Goal: Task Accomplishment & Management: Complete application form

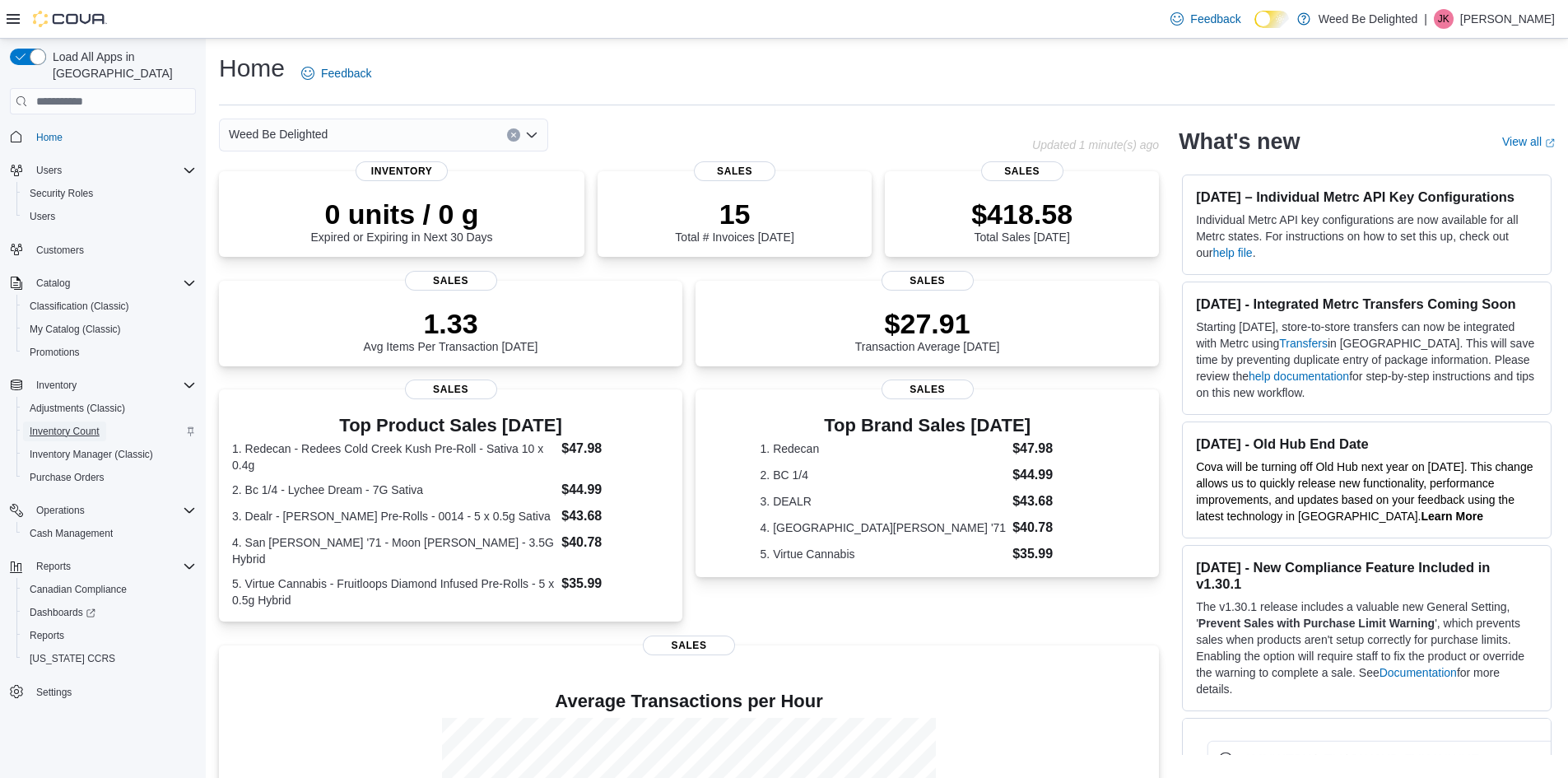
click at [83, 425] on span "Inventory Count" at bounding box center [64, 431] width 70 height 13
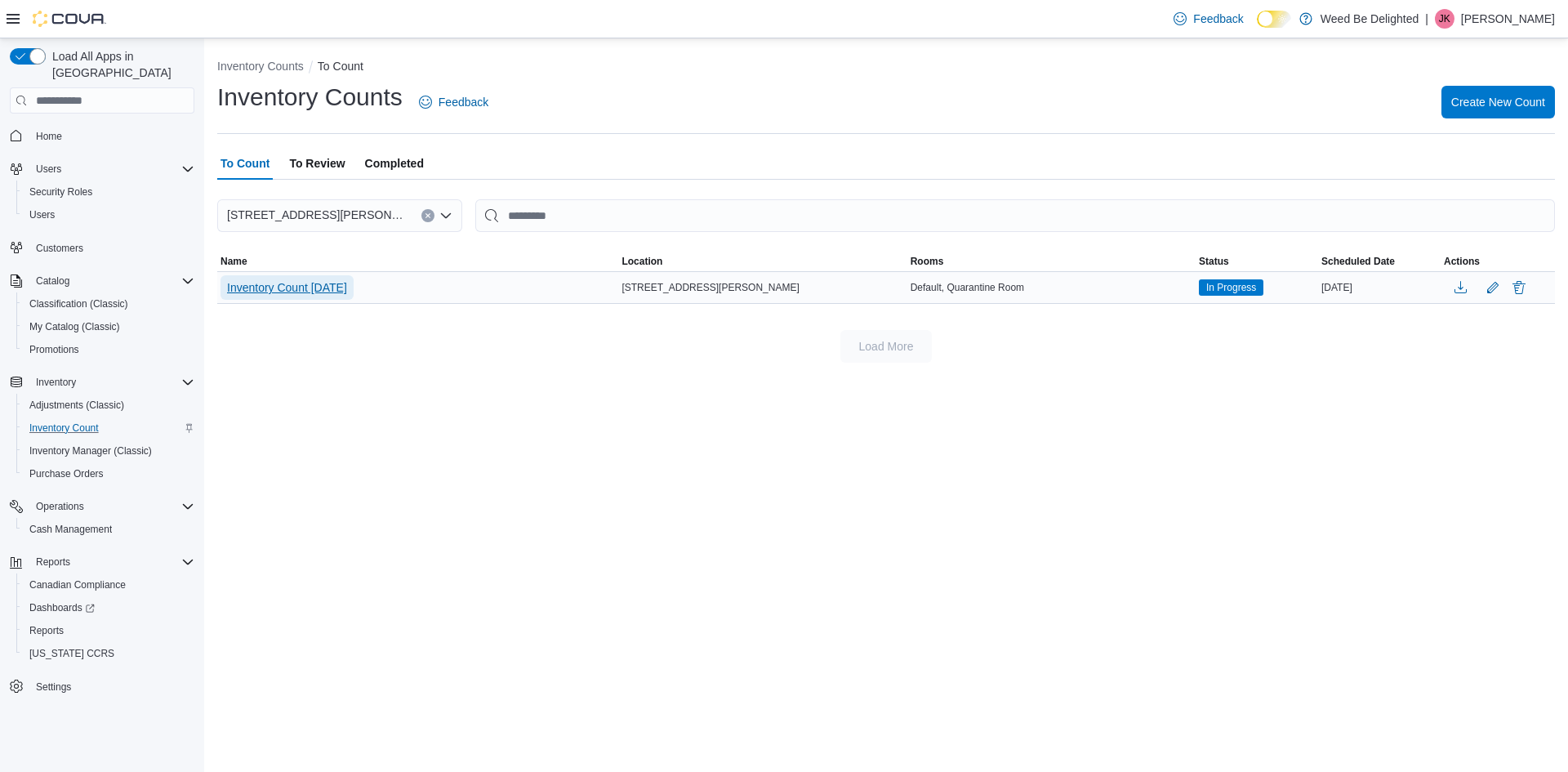
click at [313, 276] on span "Inventory Count [DATE]" at bounding box center [287, 288] width 120 height 25
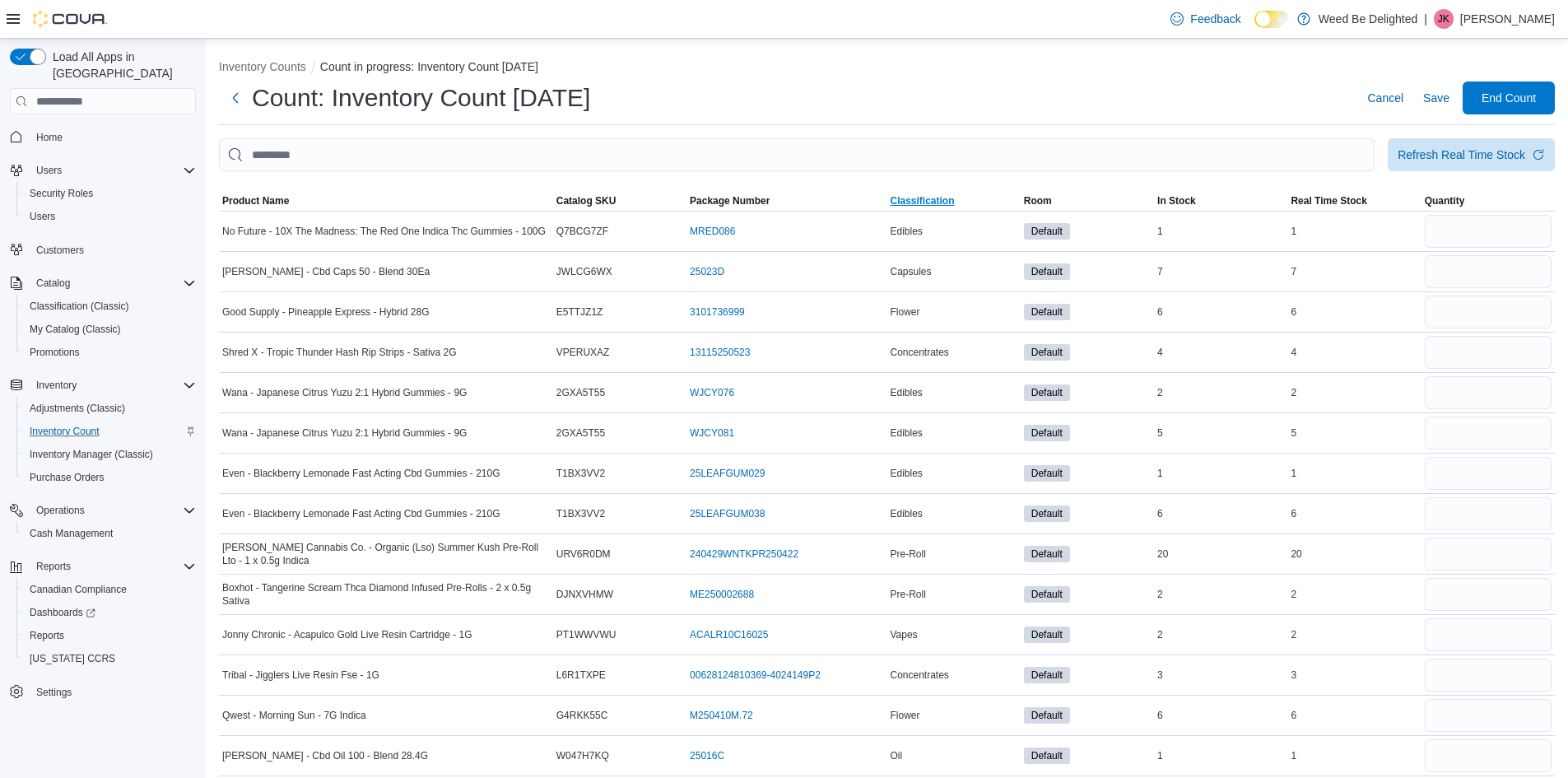
click at [949, 194] on span "Classification" at bounding box center [953, 200] width 134 height 20
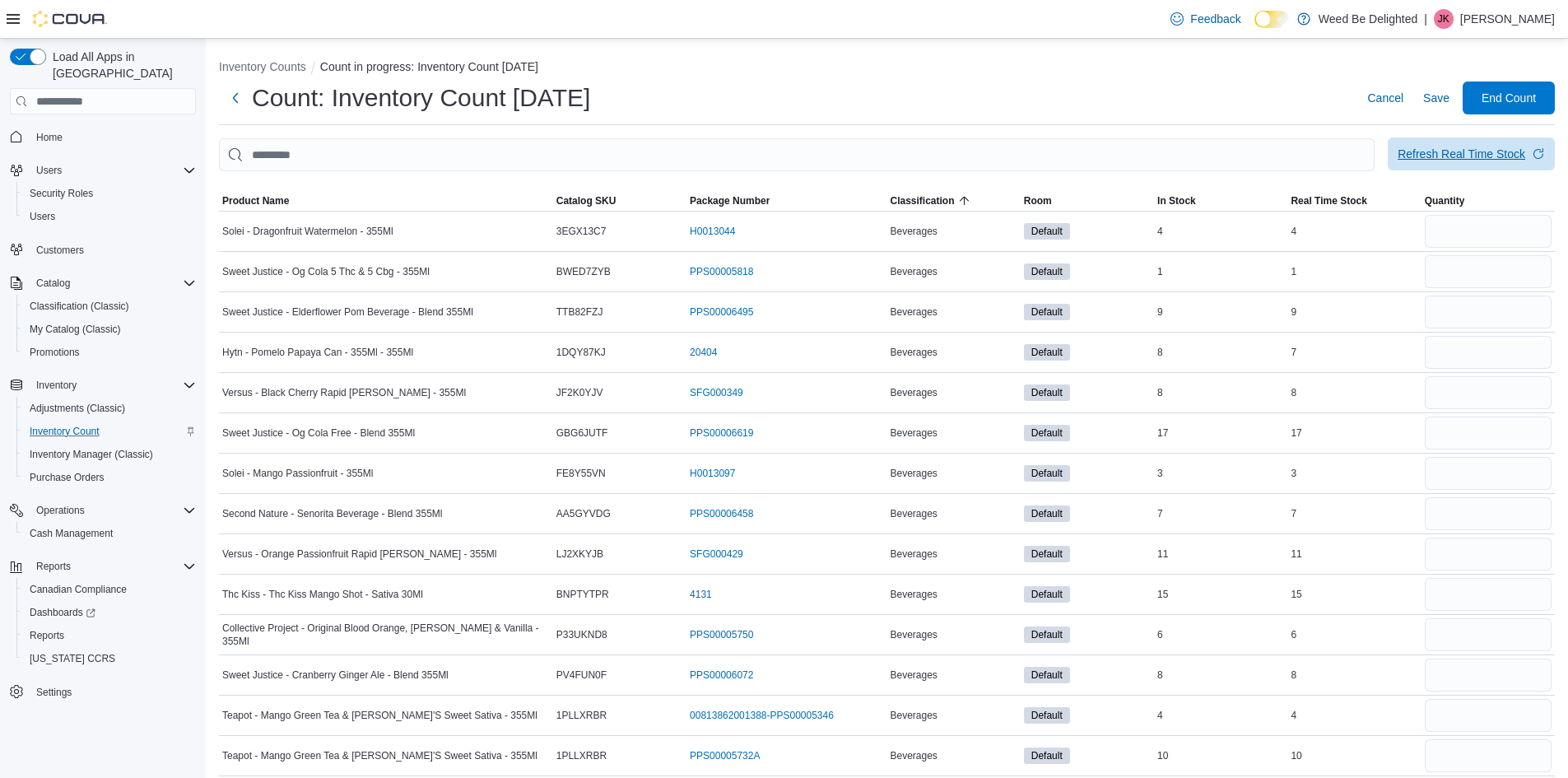
click at [1486, 154] on div "Refresh Real Time Stock" at bounding box center [1461, 154] width 128 height 16
click at [1491, 240] on input "number" at bounding box center [1488, 231] width 127 height 32
click at [1484, 147] on span "Refresh Real Time Stock" at bounding box center [1471, 154] width 147 height 32
click at [1484, 229] on input "number" at bounding box center [1488, 231] width 127 height 32
click at [1484, 224] on input "number" at bounding box center [1488, 231] width 127 height 32
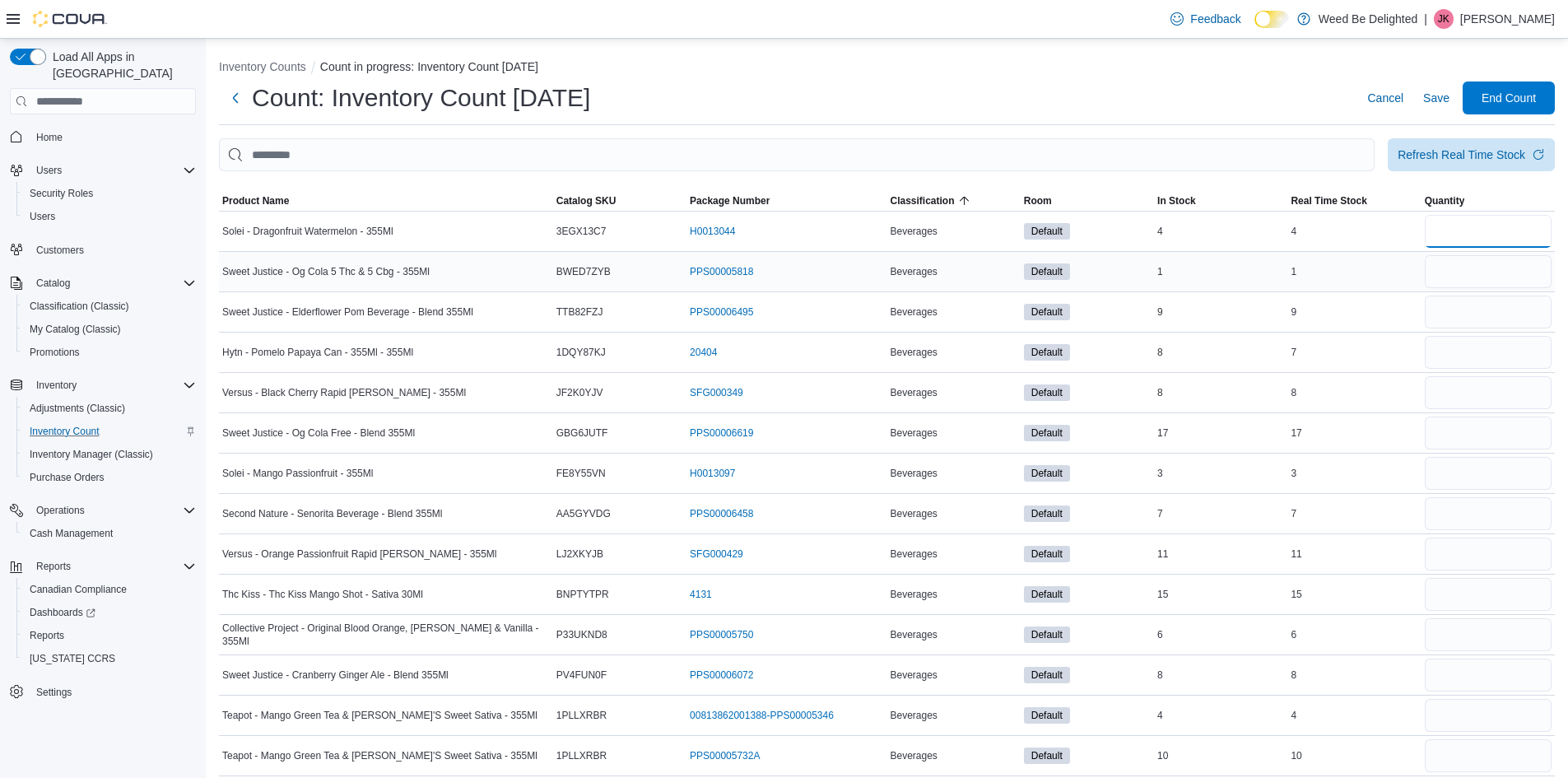
type input "*"
click at [1454, 278] on input "number" at bounding box center [1488, 271] width 127 height 32
type input "*"
click at [1465, 320] on input "number" at bounding box center [1488, 312] width 127 height 32
type input "*"
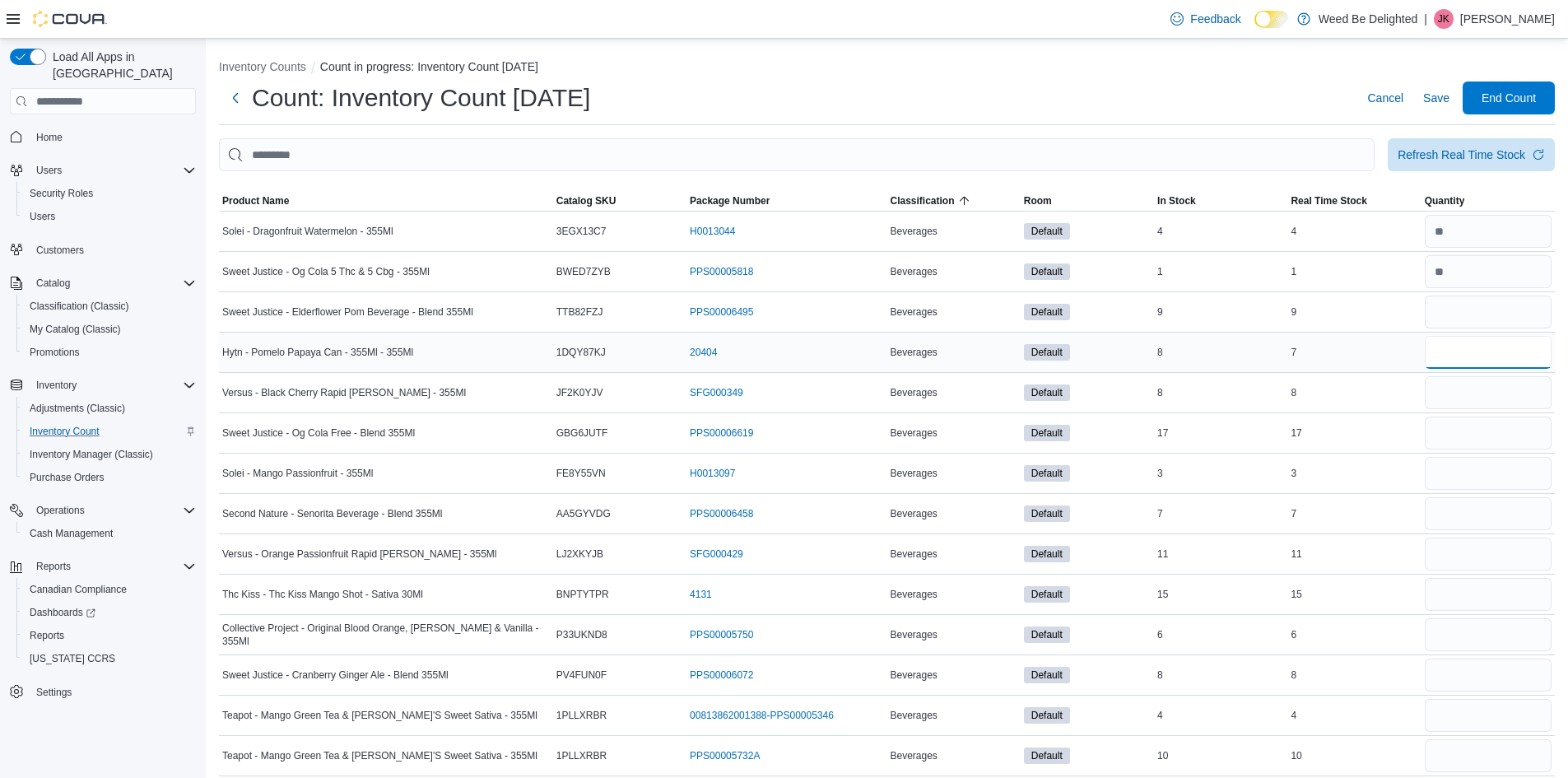
click at [1473, 348] on input "number" at bounding box center [1488, 352] width 127 height 32
type input "*"
click at [1454, 407] on input "number" at bounding box center [1488, 392] width 127 height 32
type input "*"
click at [1450, 440] on input "number" at bounding box center [1488, 432] width 127 height 32
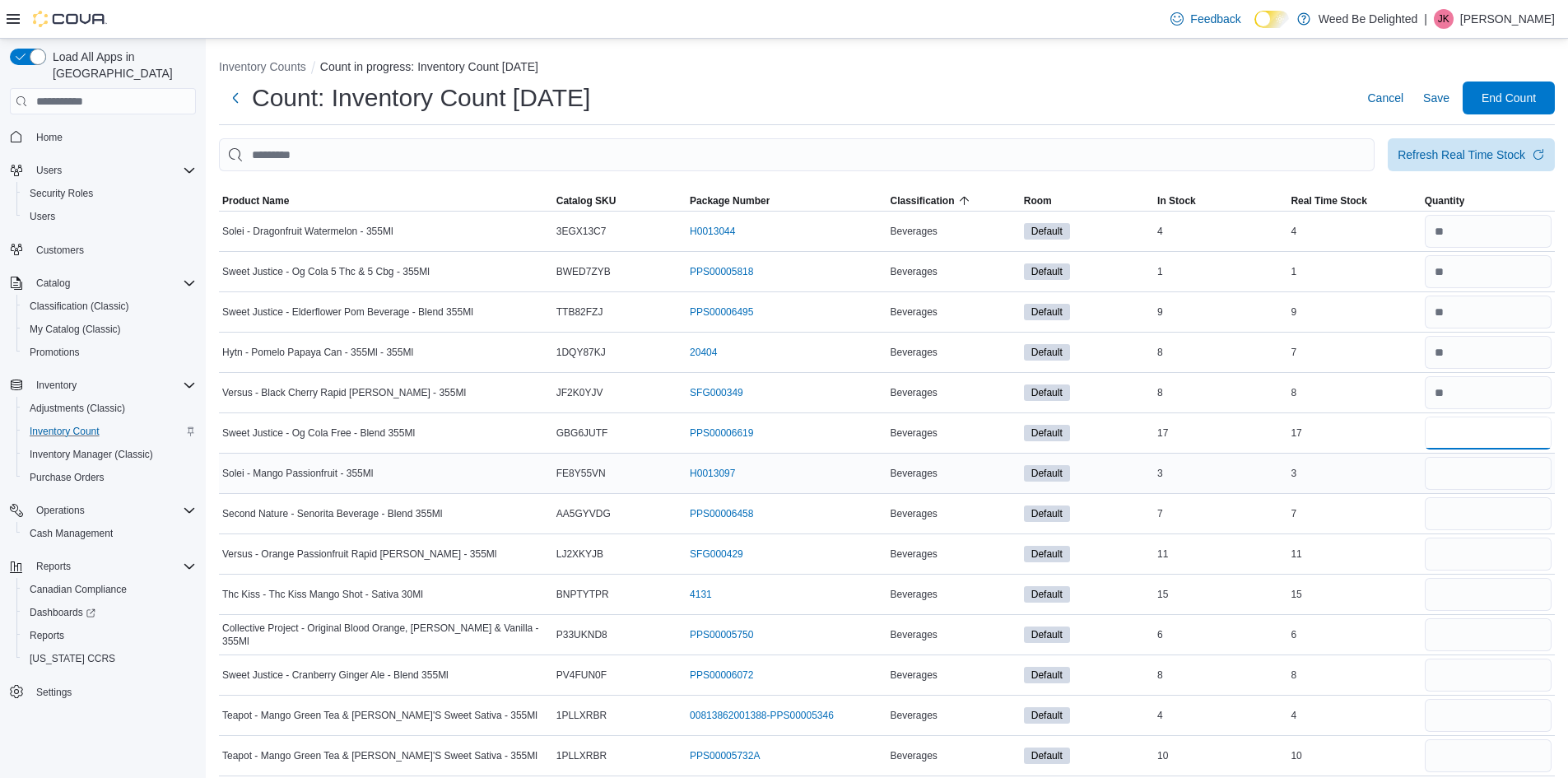
type input "**"
click at [1459, 480] on input "number" at bounding box center [1488, 473] width 127 height 32
type input "*"
click at [1456, 515] on input "number" at bounding box center [1488, 514] width 127 height 32
type input "*"
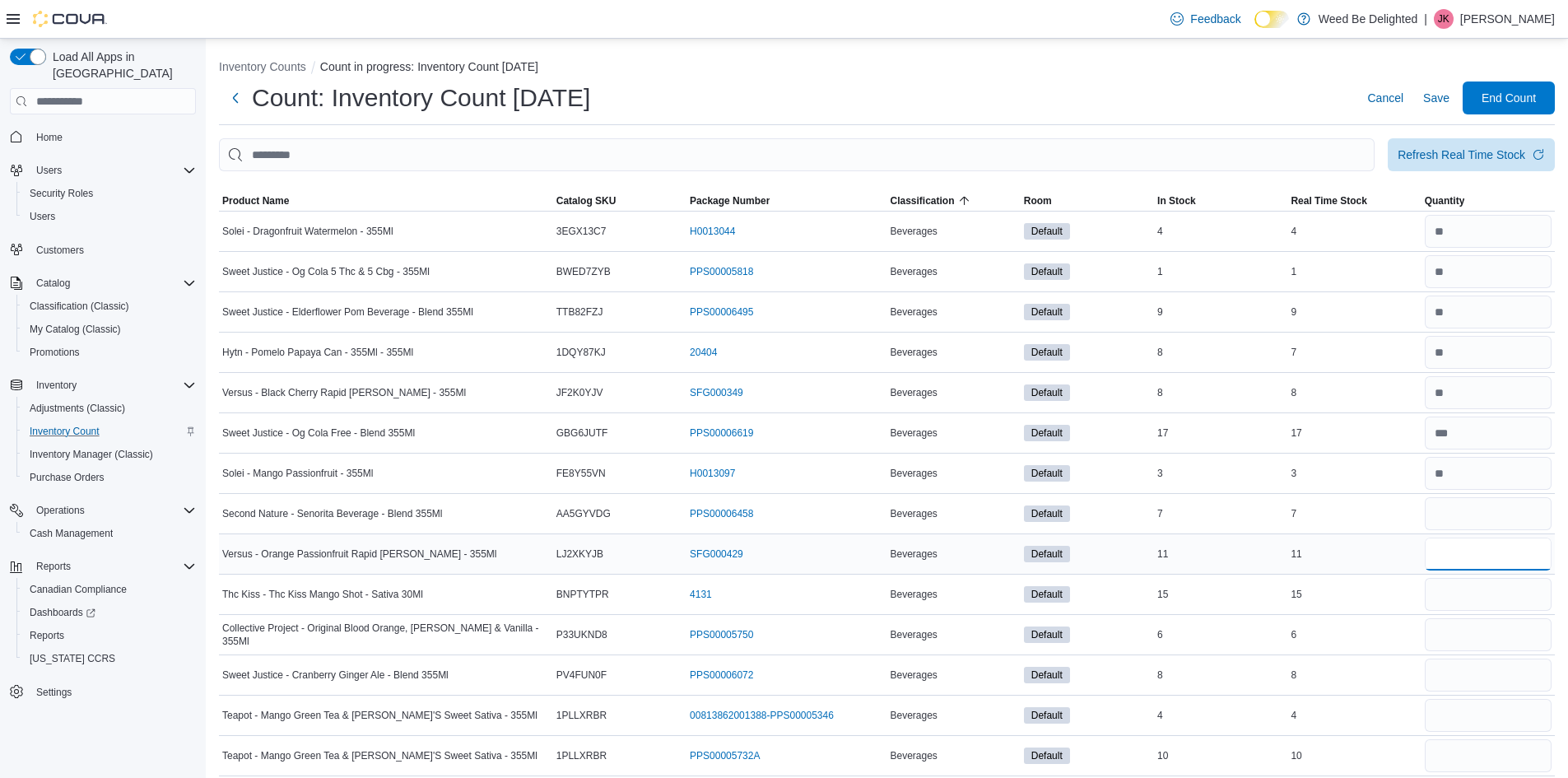
click at [1455, 555] on input "number" at bounding box center [1488, 554] width 127 height 32
type input "**"
click at [1446, 596] on input "number" at bounding box center [1488, 594] width 127 height 32
type input "**"
click at [1453, 630] on input "number" at bounding box center [1488, 635] width 127 height 32
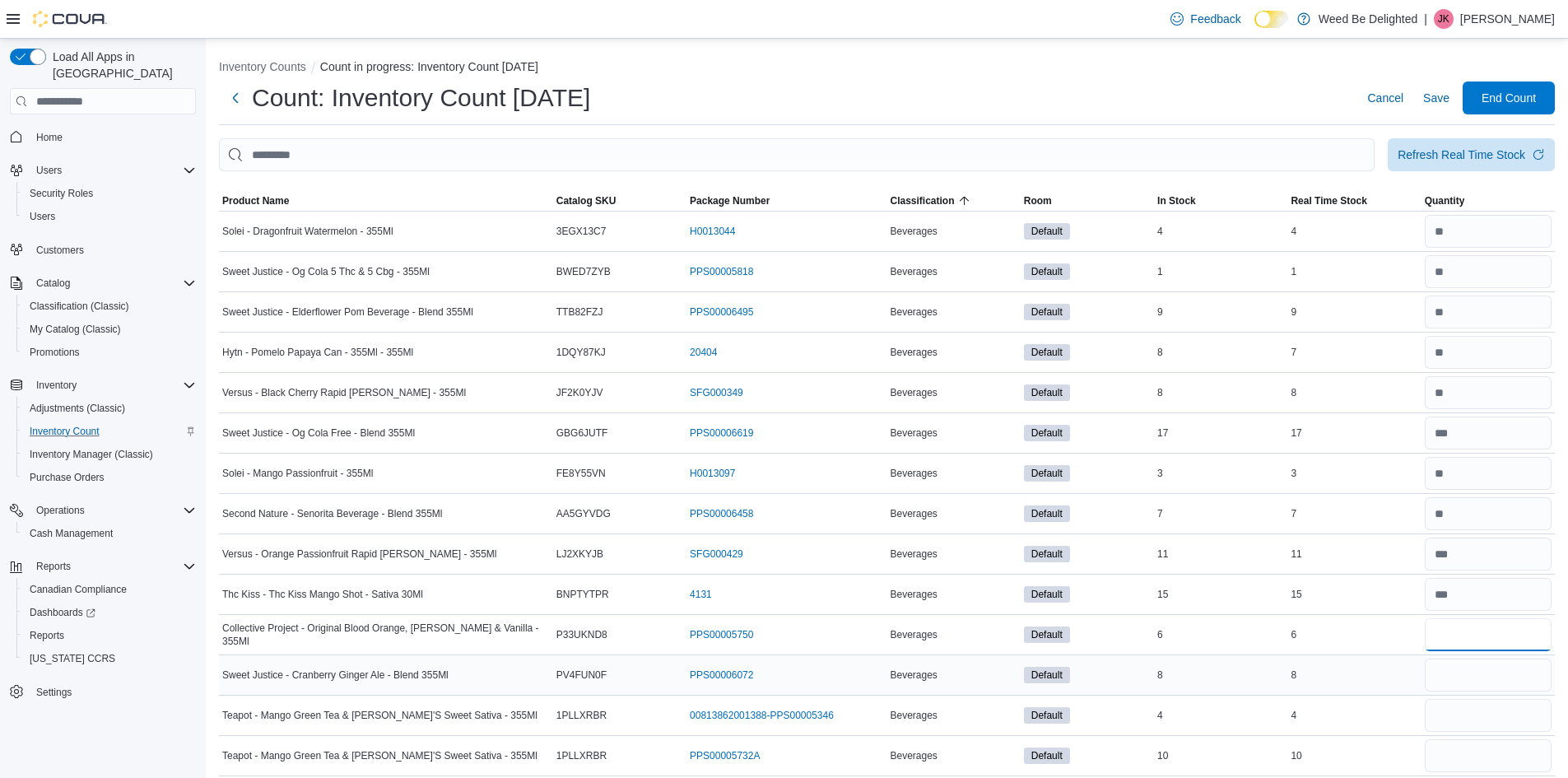
type input "*"
drag, startPoint x: 1473, startPoint y: 693, endPoint x: 1470, endPoint y: 676, distance: 17.3
click at [1474, 689] on div at bounding box center [1488, 674] width 134 height 39
click at [1469, 673] on input "number" at bounding box center [1488, 675] width 127 height 32
type input "*"
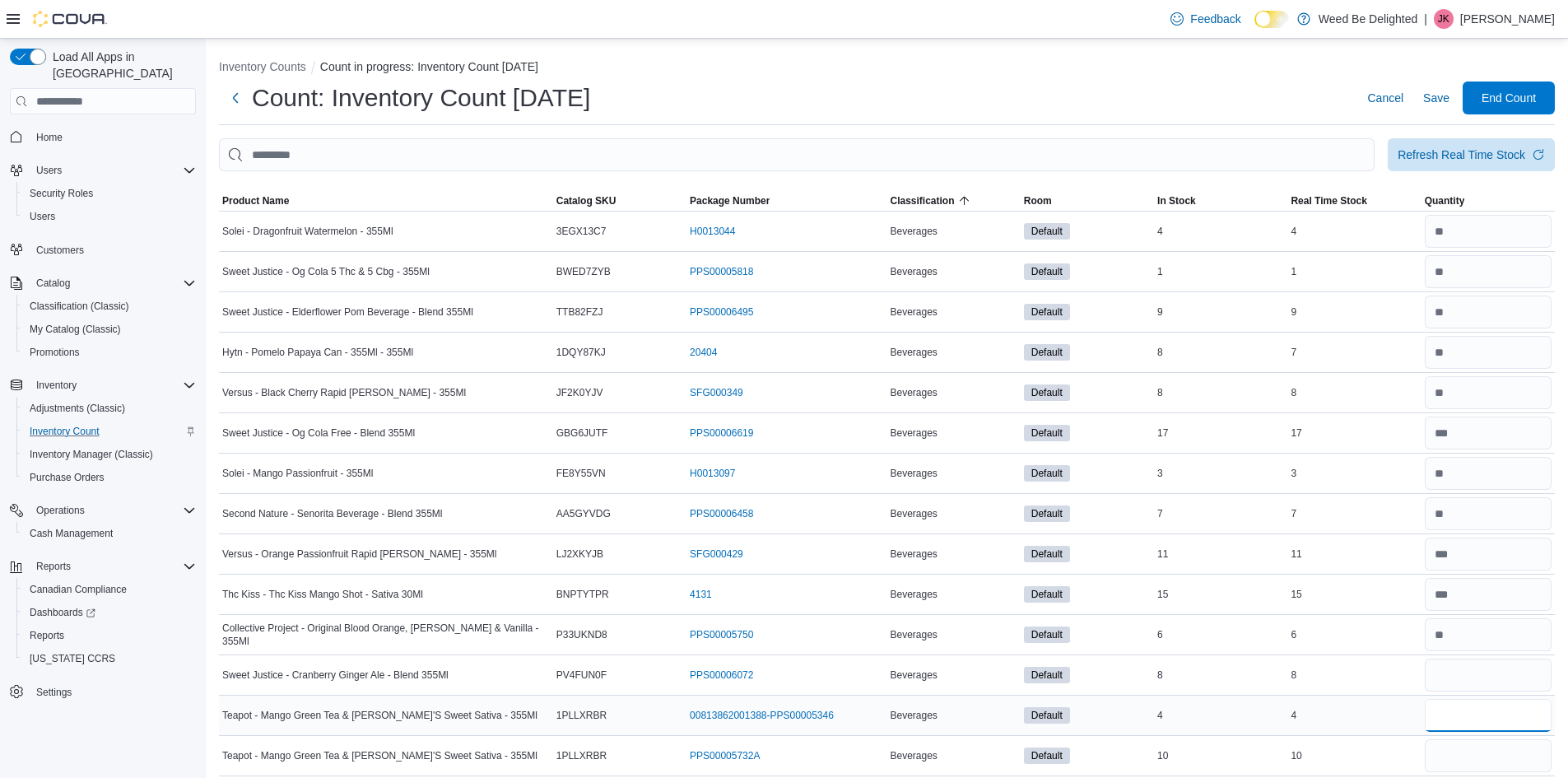
click at [1460, 709] on input "number" at bounding box center [1488, 715] width 127 height 32
type input "*"
click at [1466, 746] on input "number" at bounding box center [1488, 755] width 127 height 32
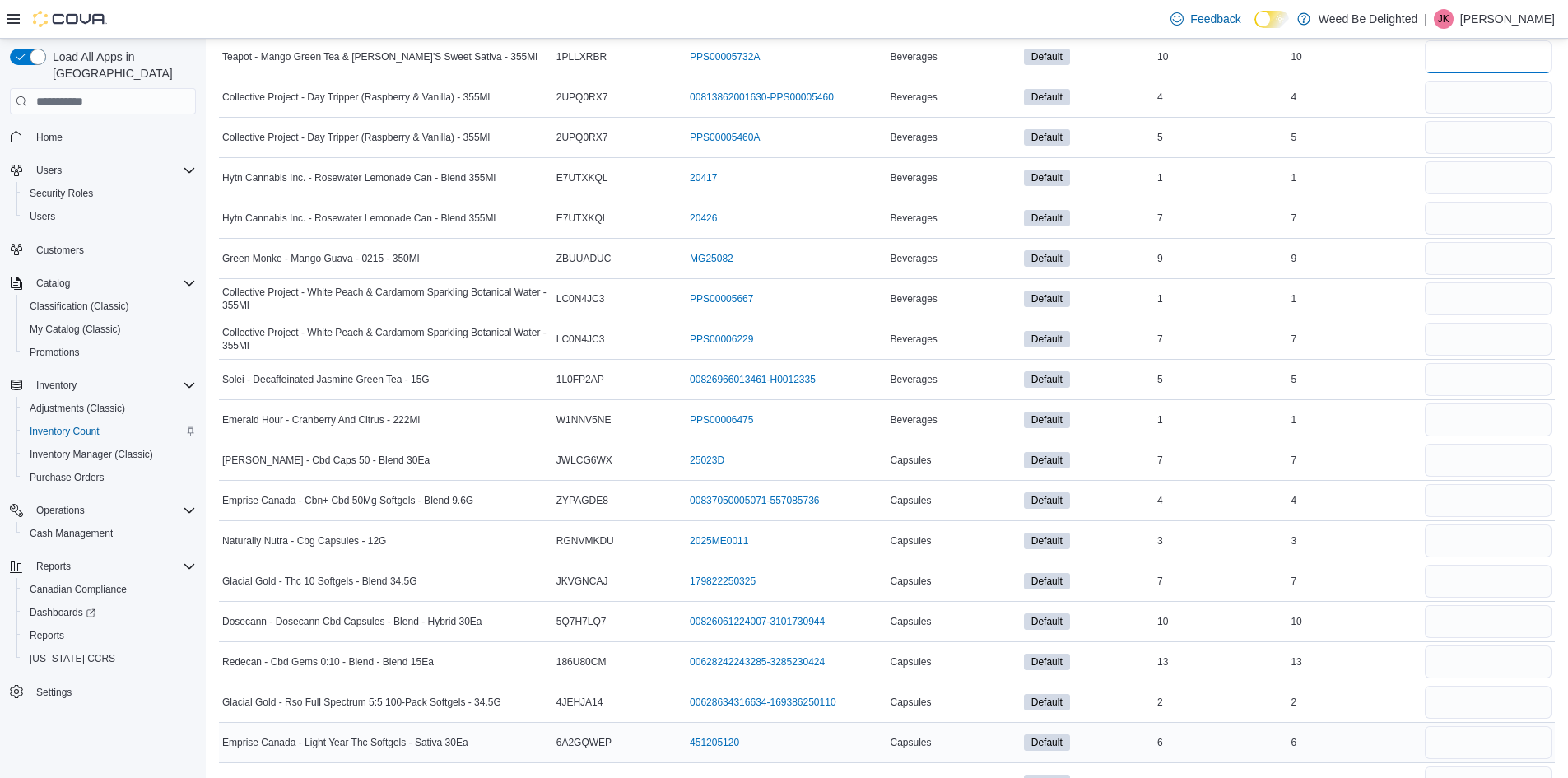
scroll to position [659, 0]
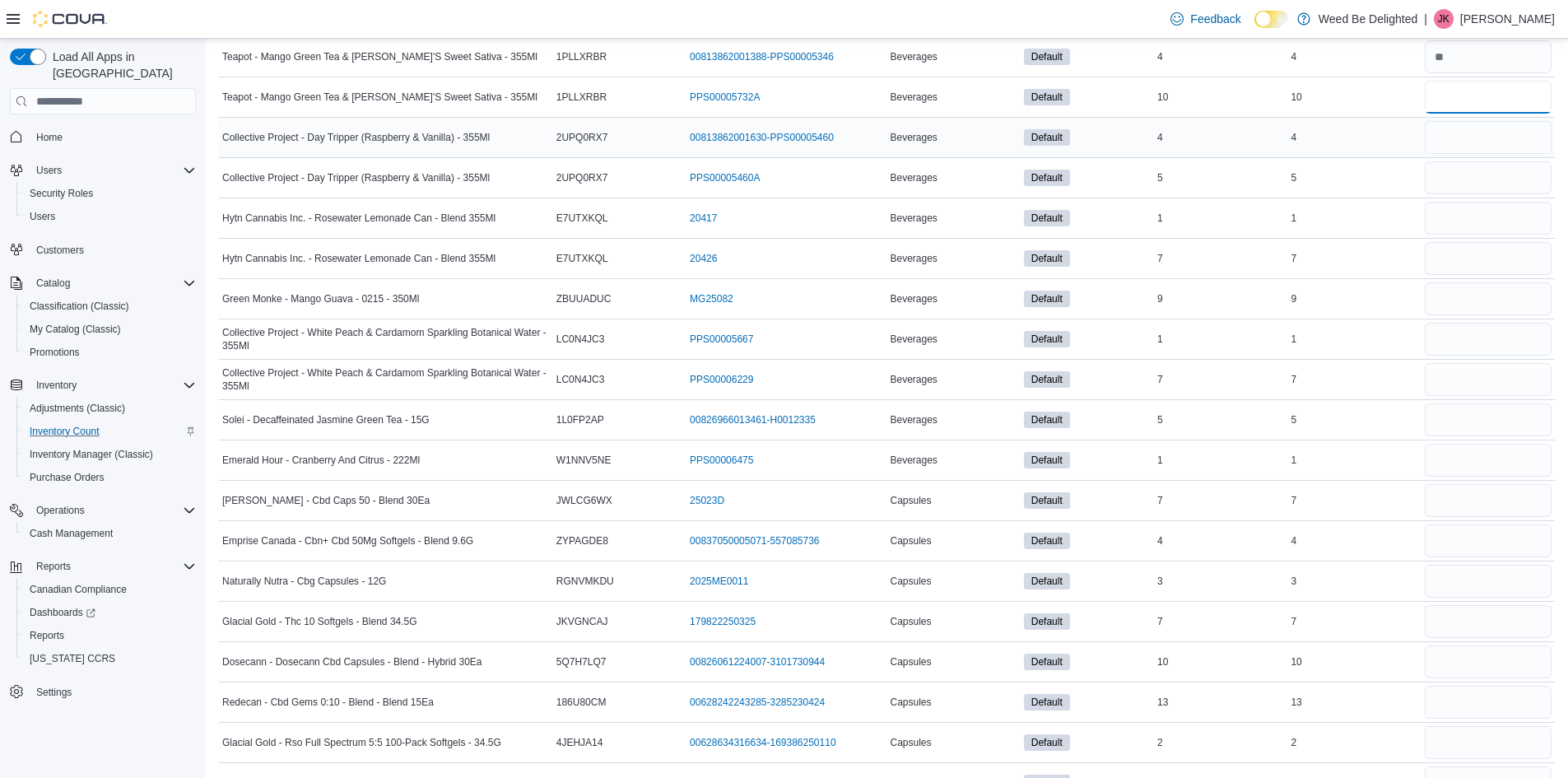
type input "**"
click at [1438, 133] on input "number" at bounding box center [1488, 137] width 127 height 32
type input "*"
click at [1471, 170] on input "number" at bounding box center [1488, 178] width 127 height 32
type input "*"
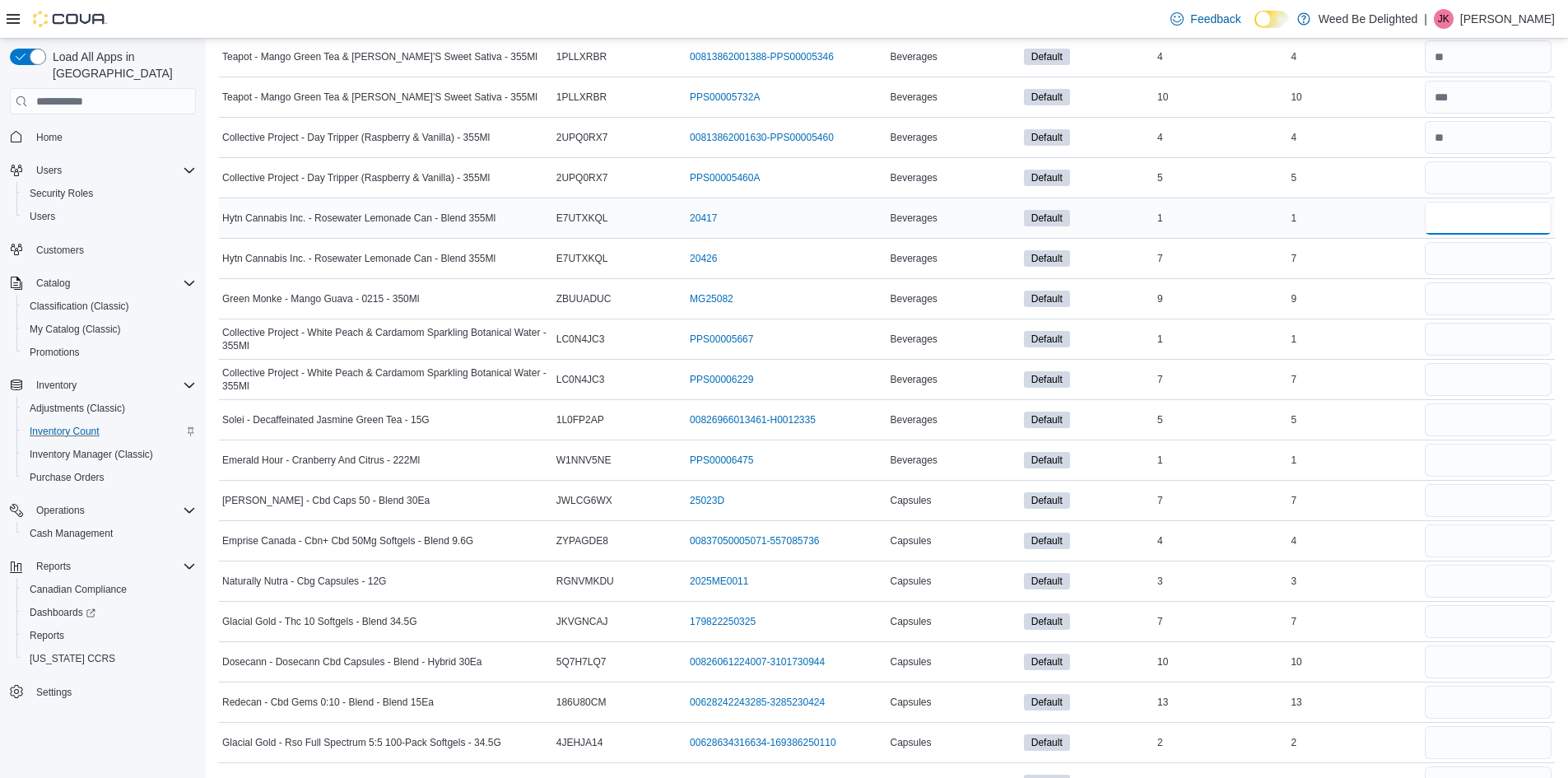
click at [1465, 216] on input "number" at bounding box center [1488, 218] width 127 height 32
type input "*"
click at [1468, 255] on input "number" at bounding box center [1488, 259] width 127 height 32
type input "*"
click at [1473, 291] on input "number" at bounding box center [1488, 299] width 127 height 32
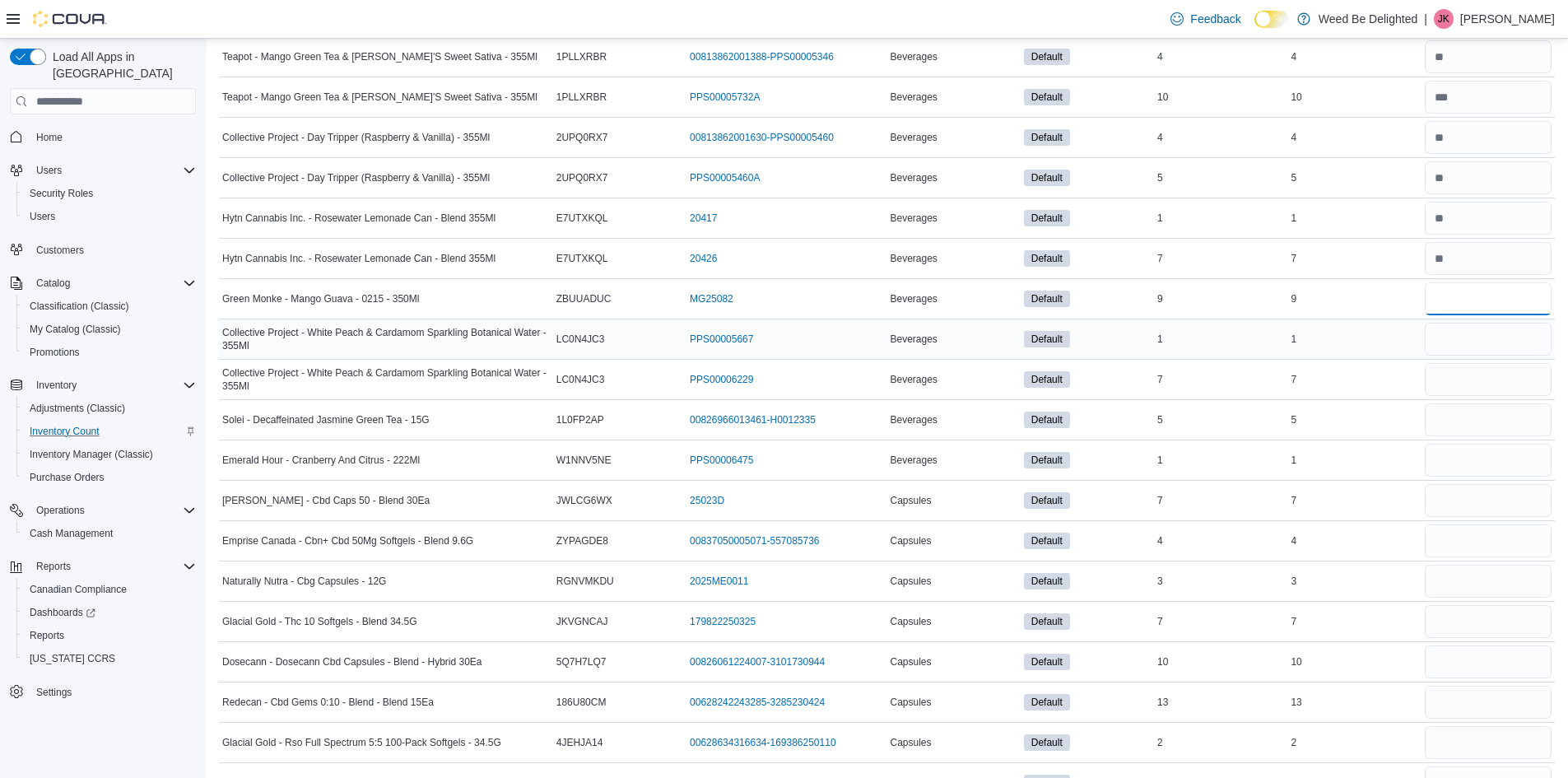
type input "*"
click at [1471, 323] on div at bounding box center [1488, 339] width 134 height 39
click at [1471, 333] on input "number" at bounding box center [1488, 339] width 127 height 32
type input "*"
click at [1458, 380] on input "number" at bounding box center [1488, 379] width 127 height 32
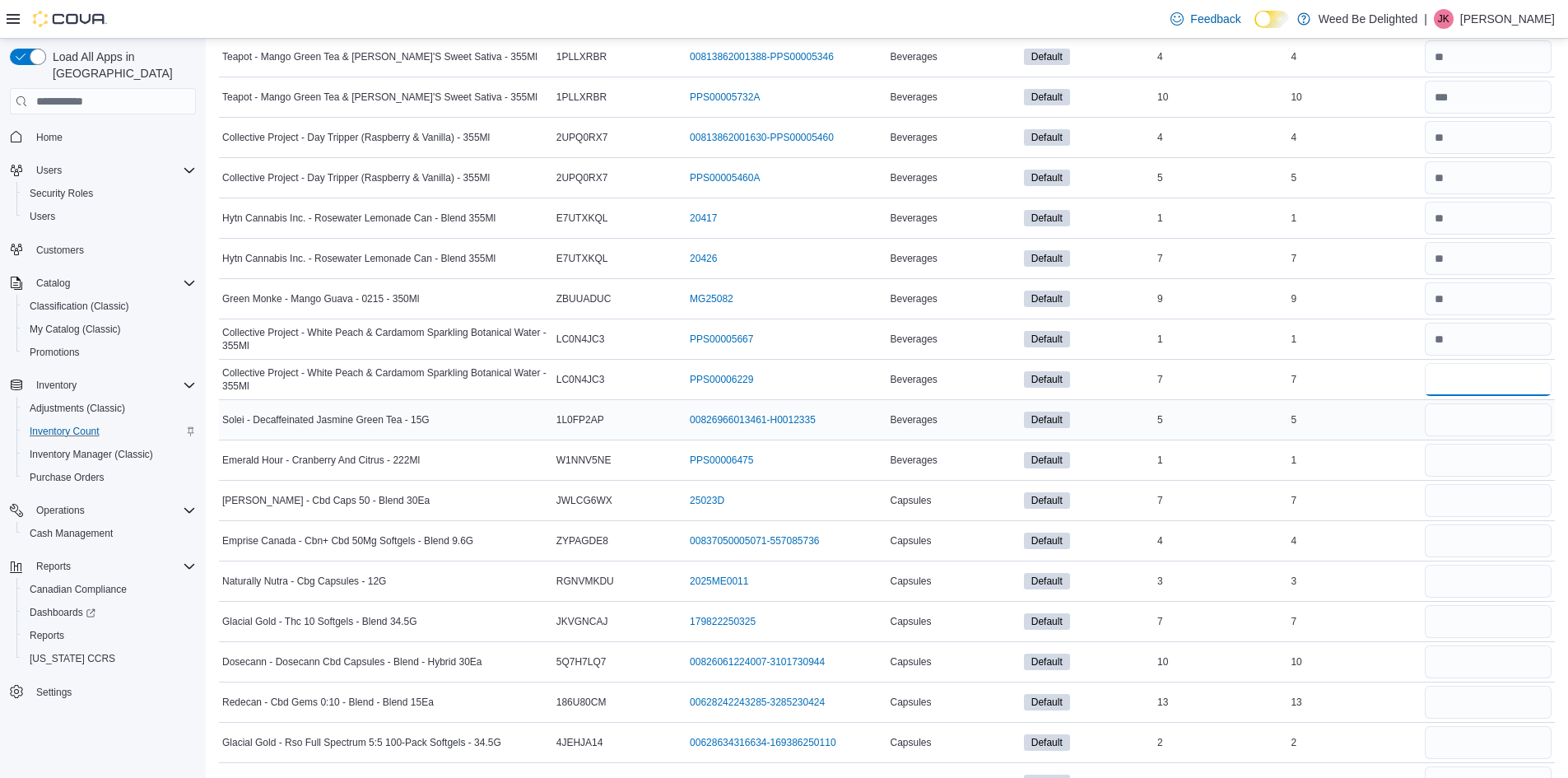
type input "*"
click at [1462, 413] on input "number" at bounding box center [1488, 420] width 127 height 32
type input "*"
click at [1462, 465] on input "number" at bounding box center [1488, 460] width 127 height 32
type input "*"
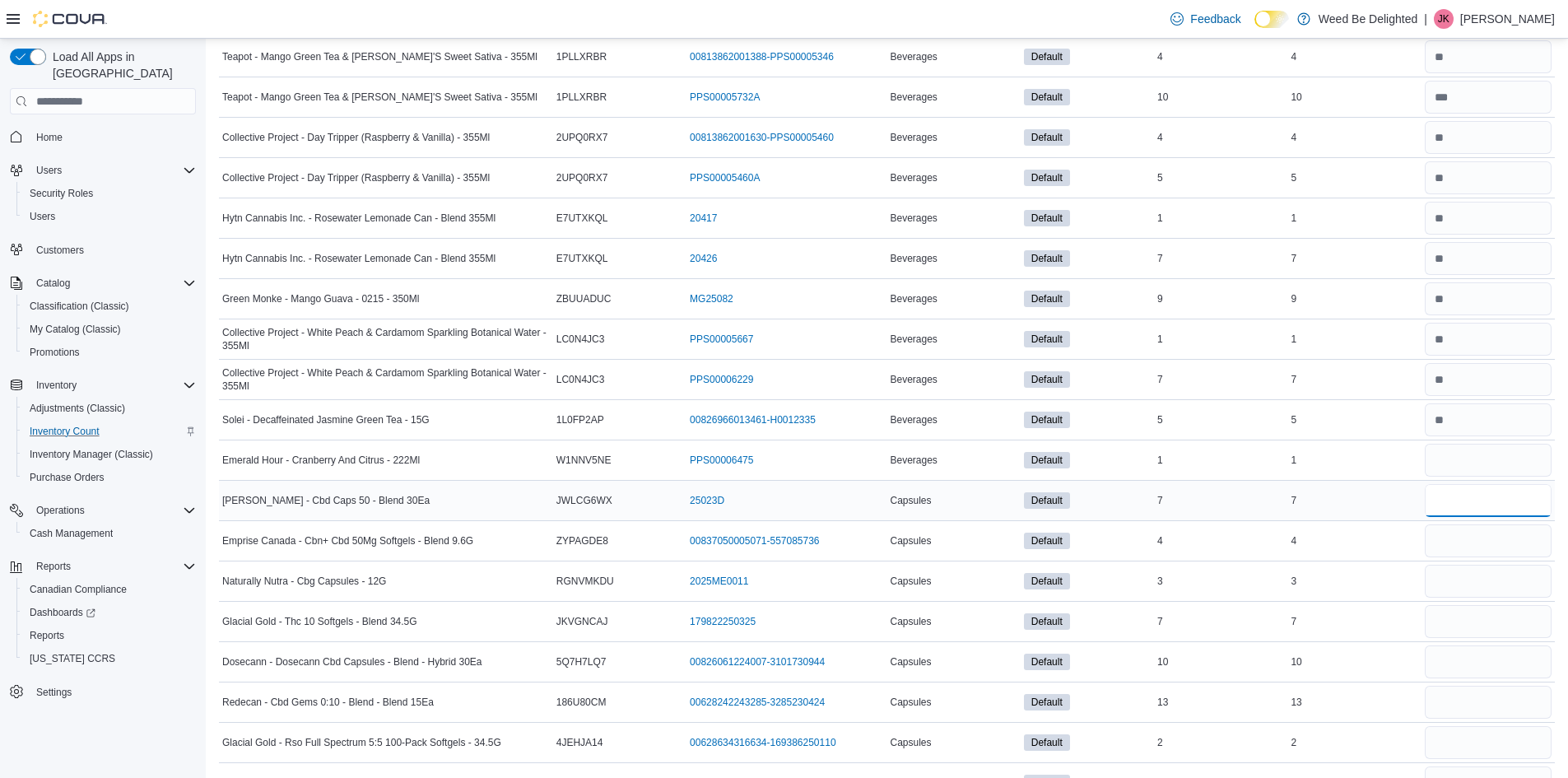
click at [1468, 504] on input "number" at bounding box center [1488, 500] width 127 height 32
type input "*"
click at [1465, 531] on input "number" at bounding box center [1488, 540] width 127 height 32
type input "*"
click at [1460, 585] on input "number" at bounding box center [1488, 581] width 127 height 32
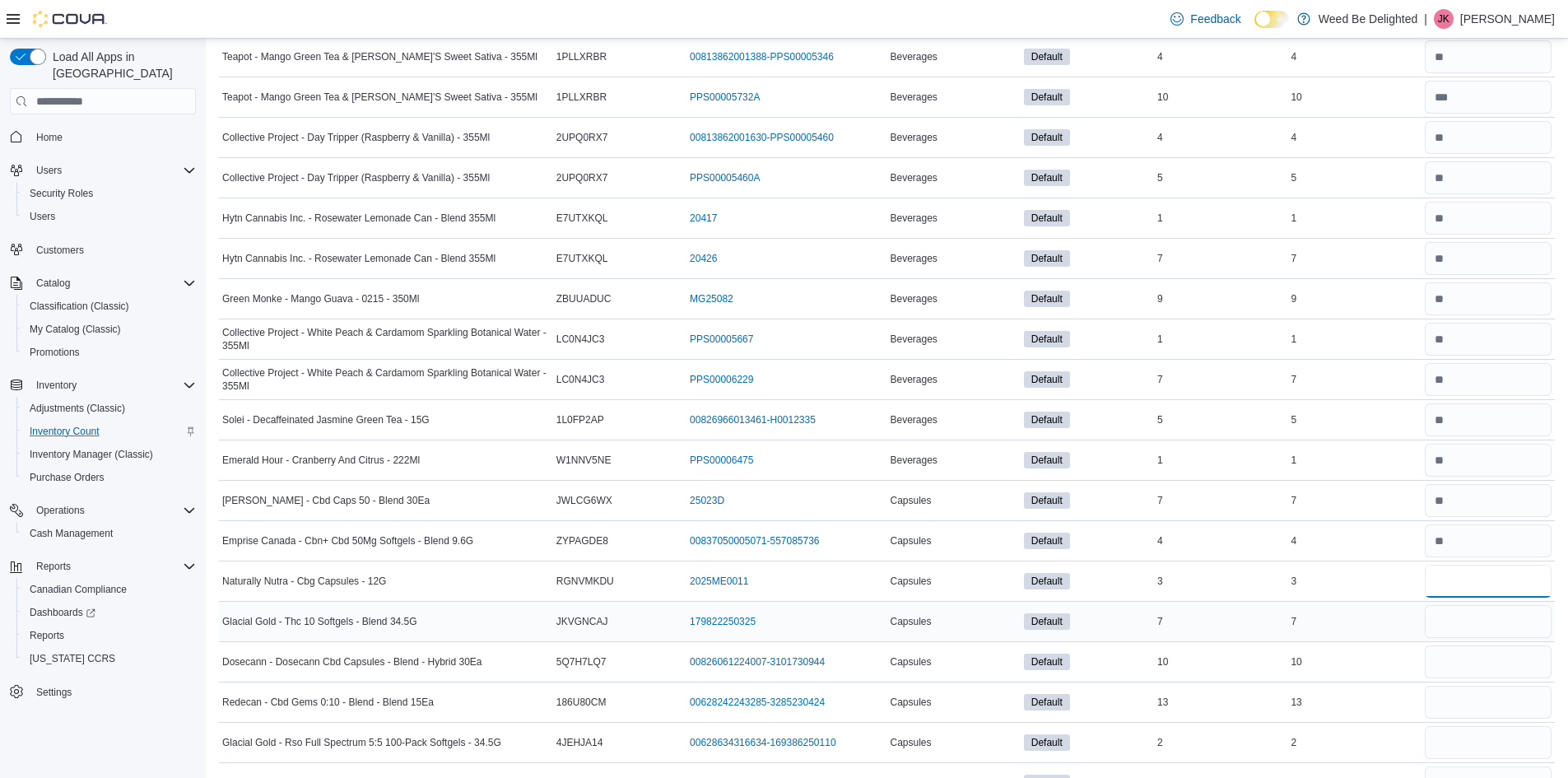
type input "*"
click at [1462, 612] on input "number" at bounding box center [1488, 621] width 127 height 32
type input "*"
click at [1455, 651] on input "number" at bounding box center [1488, 662] width 127 height 32
type input "**"
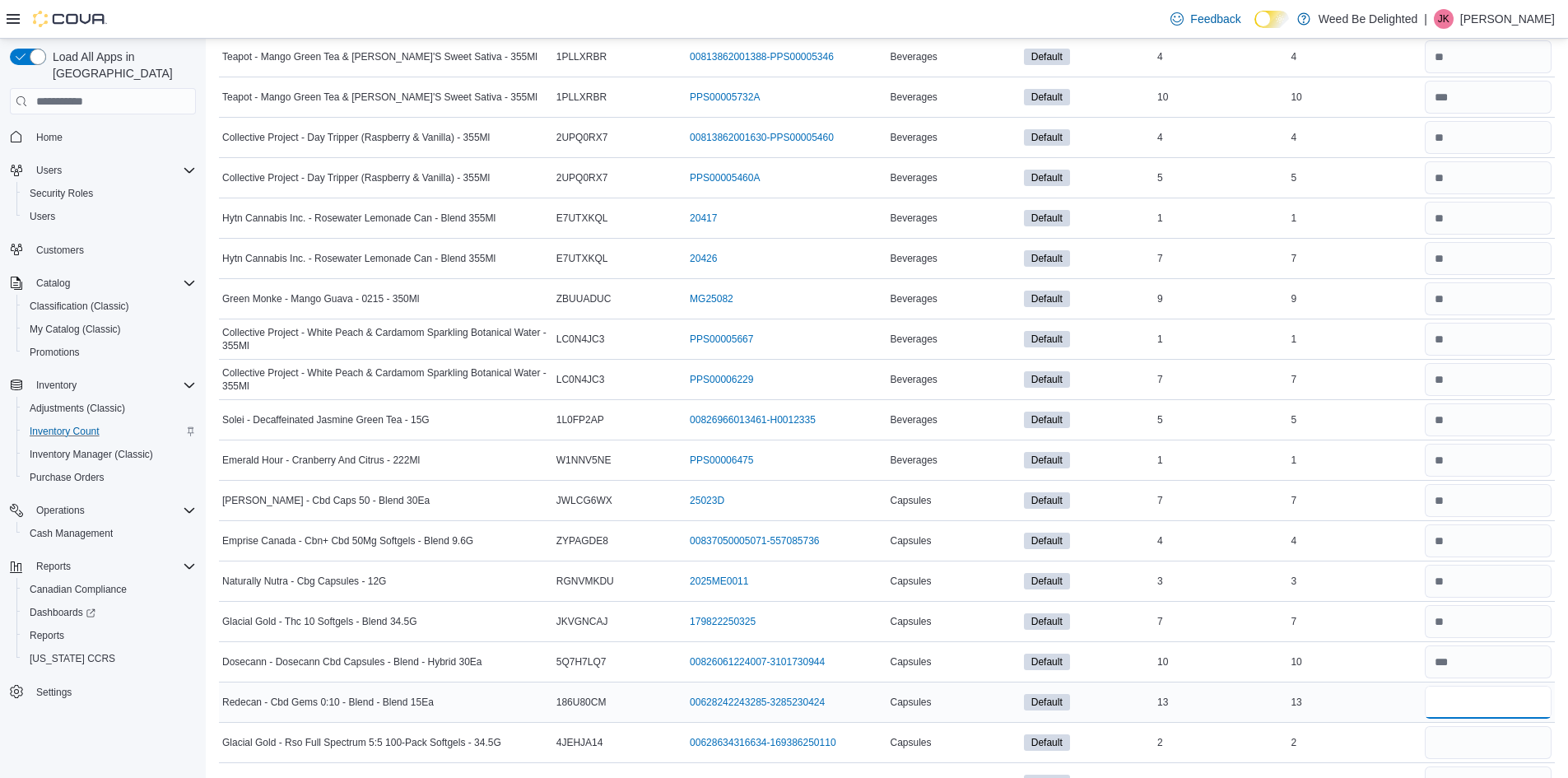
click at [1454, 701] on input "number" at bounding box center [1488, 702] width 127 height 32
type input "**"
click at [1456, 746] on input "number" at bounding box center [1488, 743] width 127 height 32
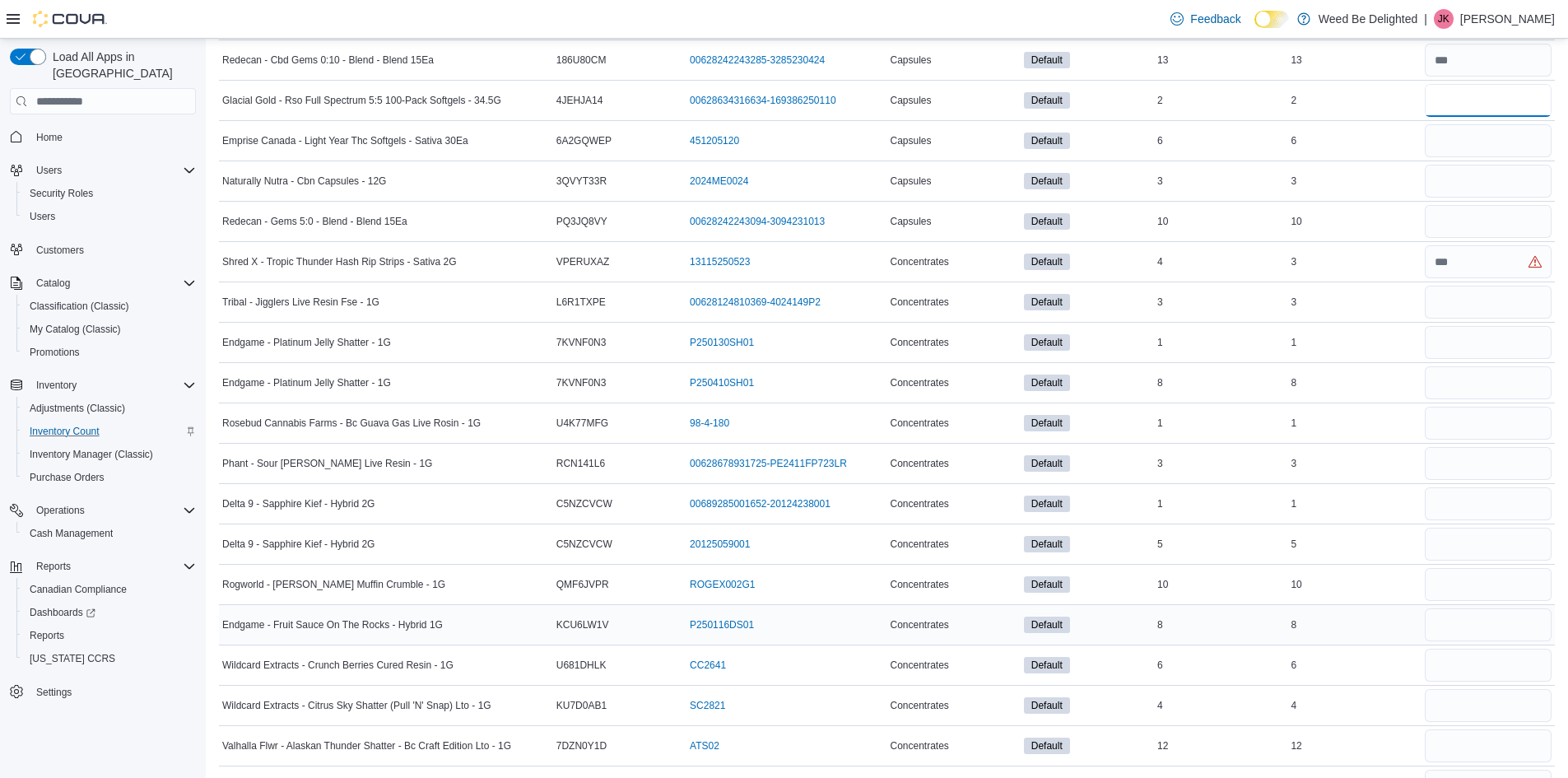
scroll to position [1317, 0]
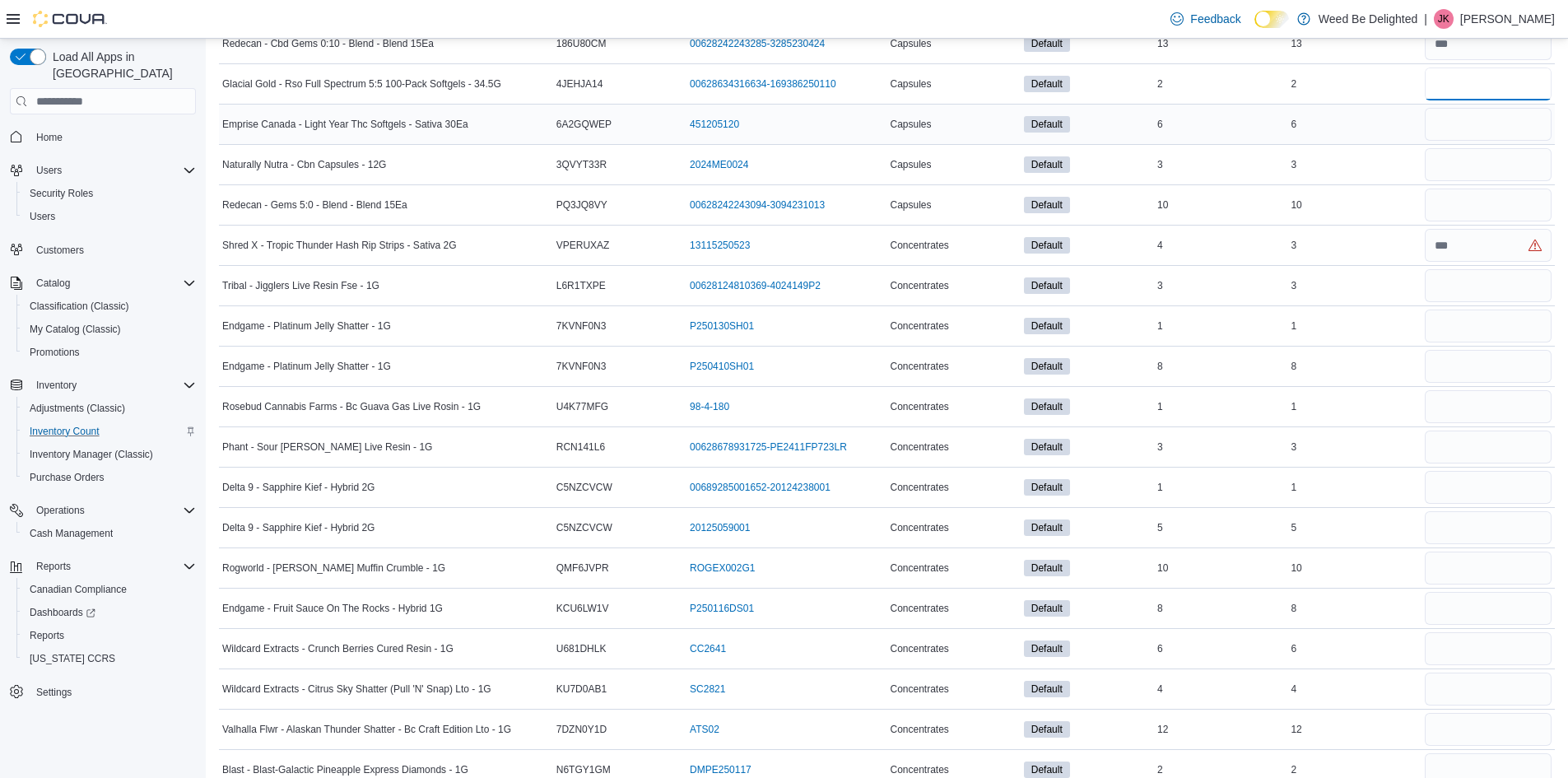
type input "*"
click at [1477, 116] on input "number" at bounding box center [1488, 124] width 127 height 32
type input "*"
click at [1487, 156] on input "number" at bounding box center [1488, 164] width 127 height 32
type input "*"
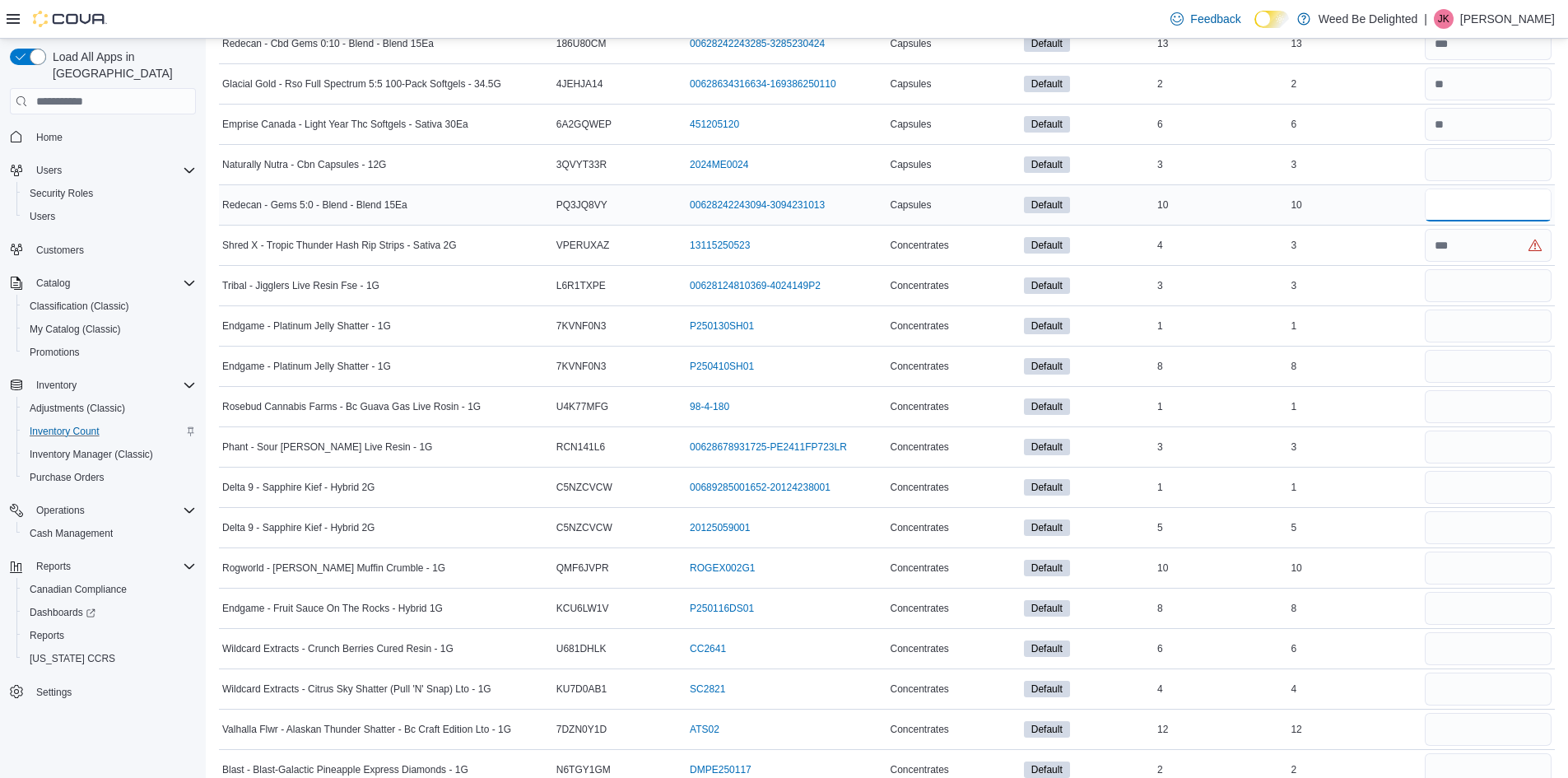
click at [1471, 216] on input "number" at bounding box center [1488, 204] width 127 height 32
type input "**"
click at [1452, 242] on input "number" at bounding box center [1488, 245] width 127 height 32
type input "*"
click at [1455, 279] on input "number" at bounding box center [1488, 285] width 127 height 32
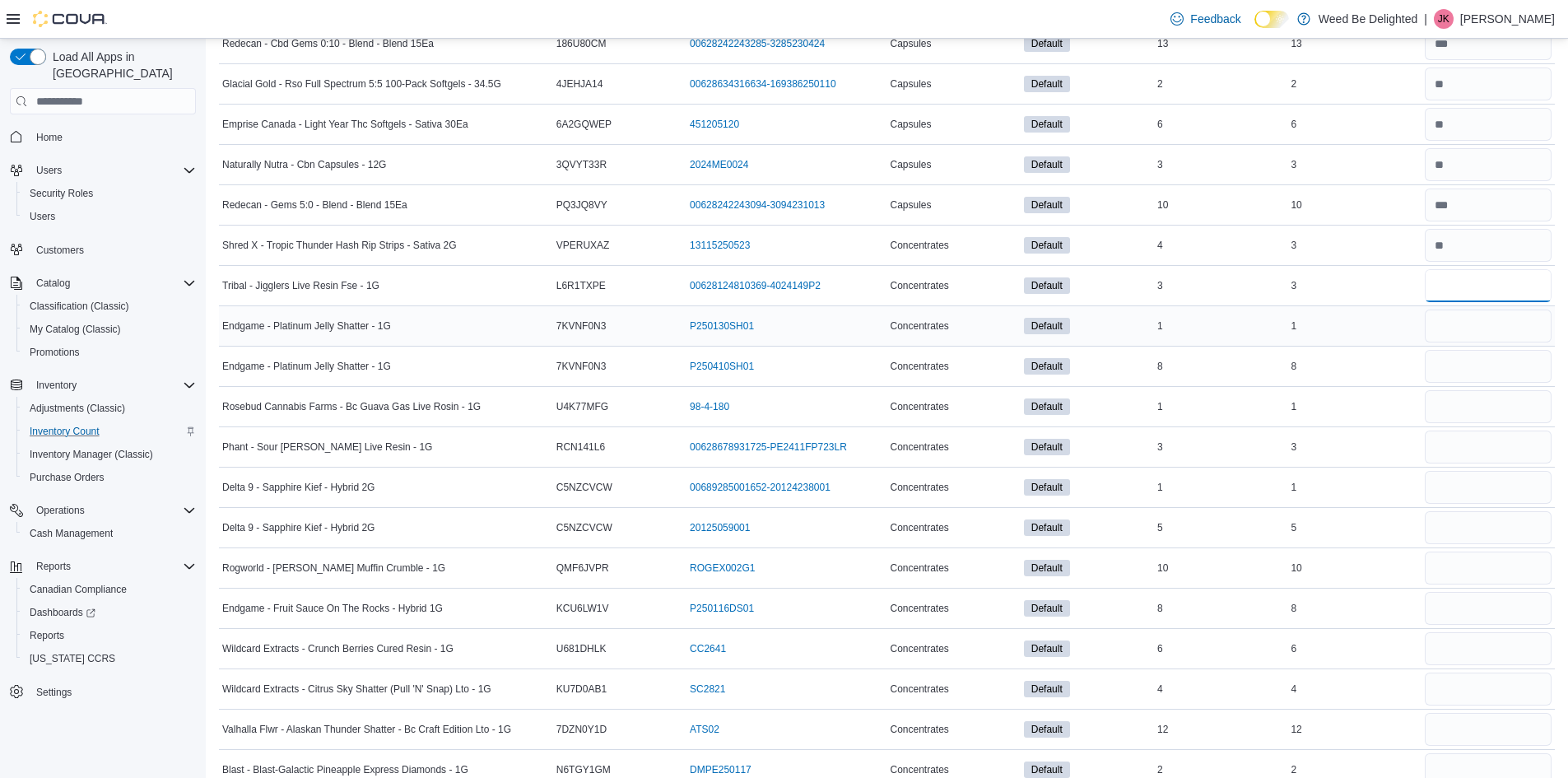
type input "*"
click at [1457, 322] on input "number" at bounding box center [1488, 326] width 127 height 32
type input "*"
click at [1453, 368] on input "number" at bounding box center [1488, 367] width 127 height 32
type input "*"
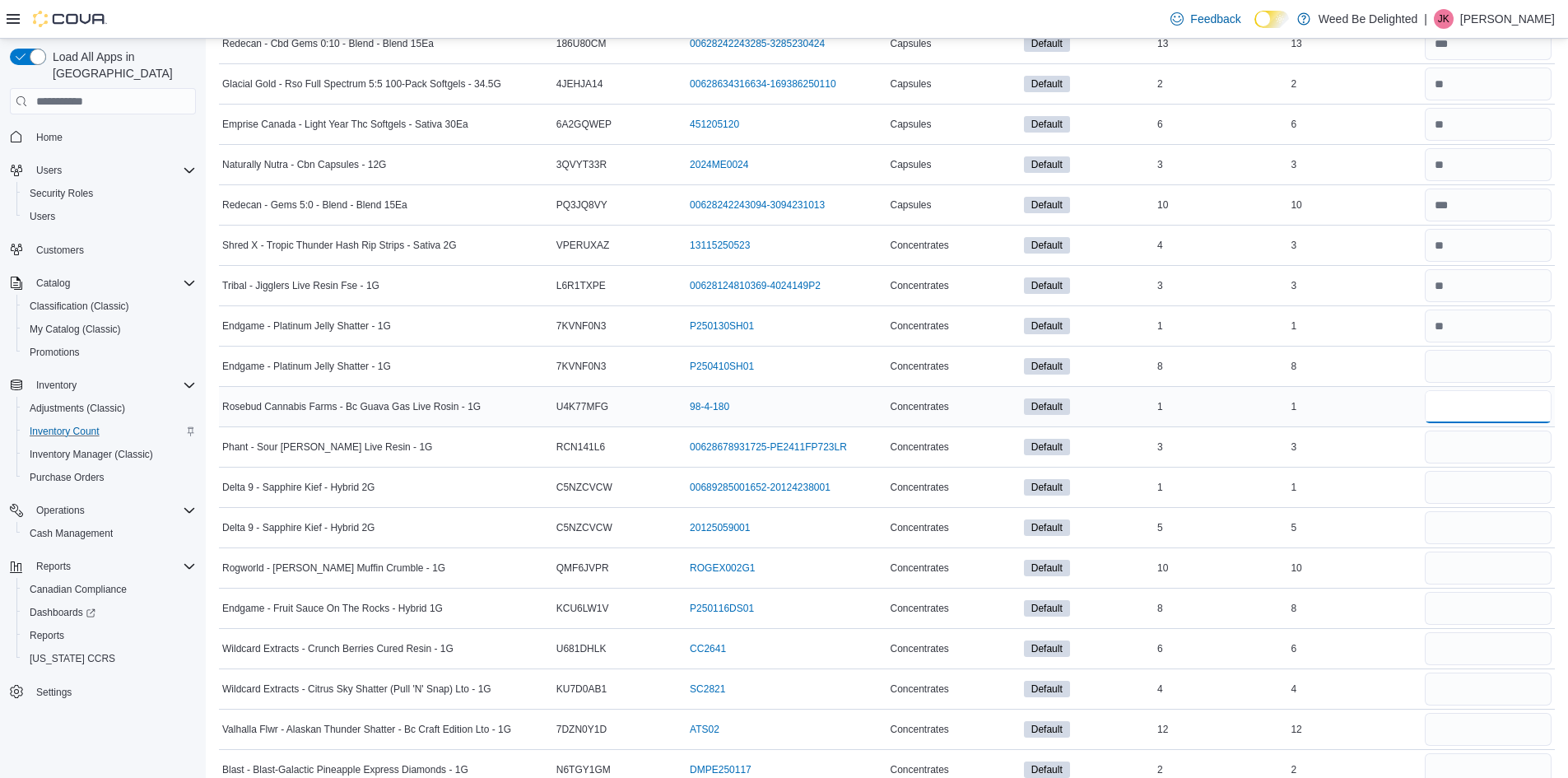
click at [1451, 410] on input "number" at bounding box center [1488, 407] width 127 height 32
type input "*"
click at [1459, 458] on input "number" at bounding box center [1488, 447] width 127 height 32
type input "*"
click at [1456, 484] on input "number" at bounding box center [1488, 487] width 127 height 32
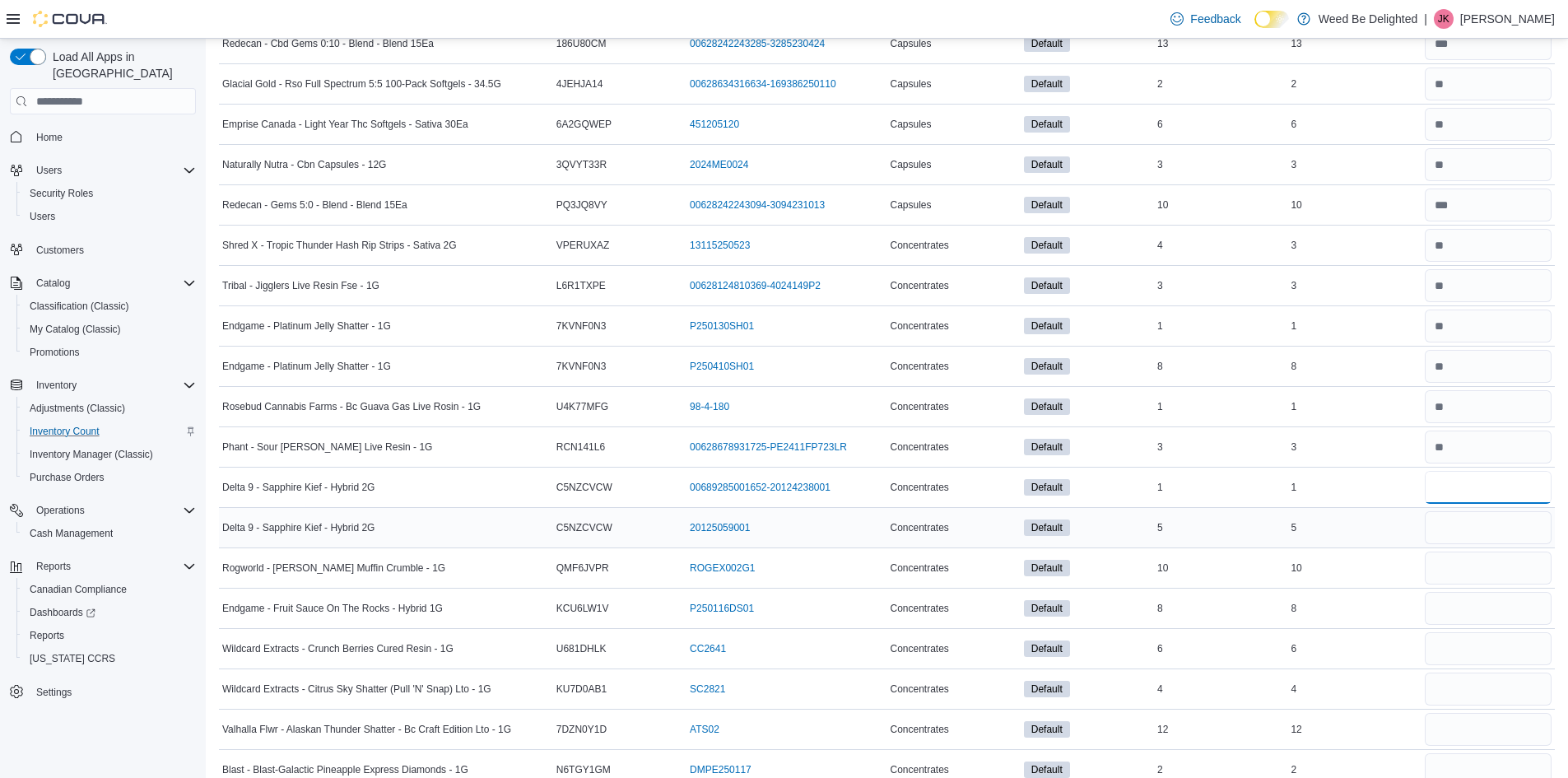
type input "*"
click at [1453, 513] on input "number" at bounding box center [1488, 528] width 127 height 32
type input "*"
click at [1458, 555] on input "number" at bounding box center [1488, 568] width 127 height 32
type input "**"
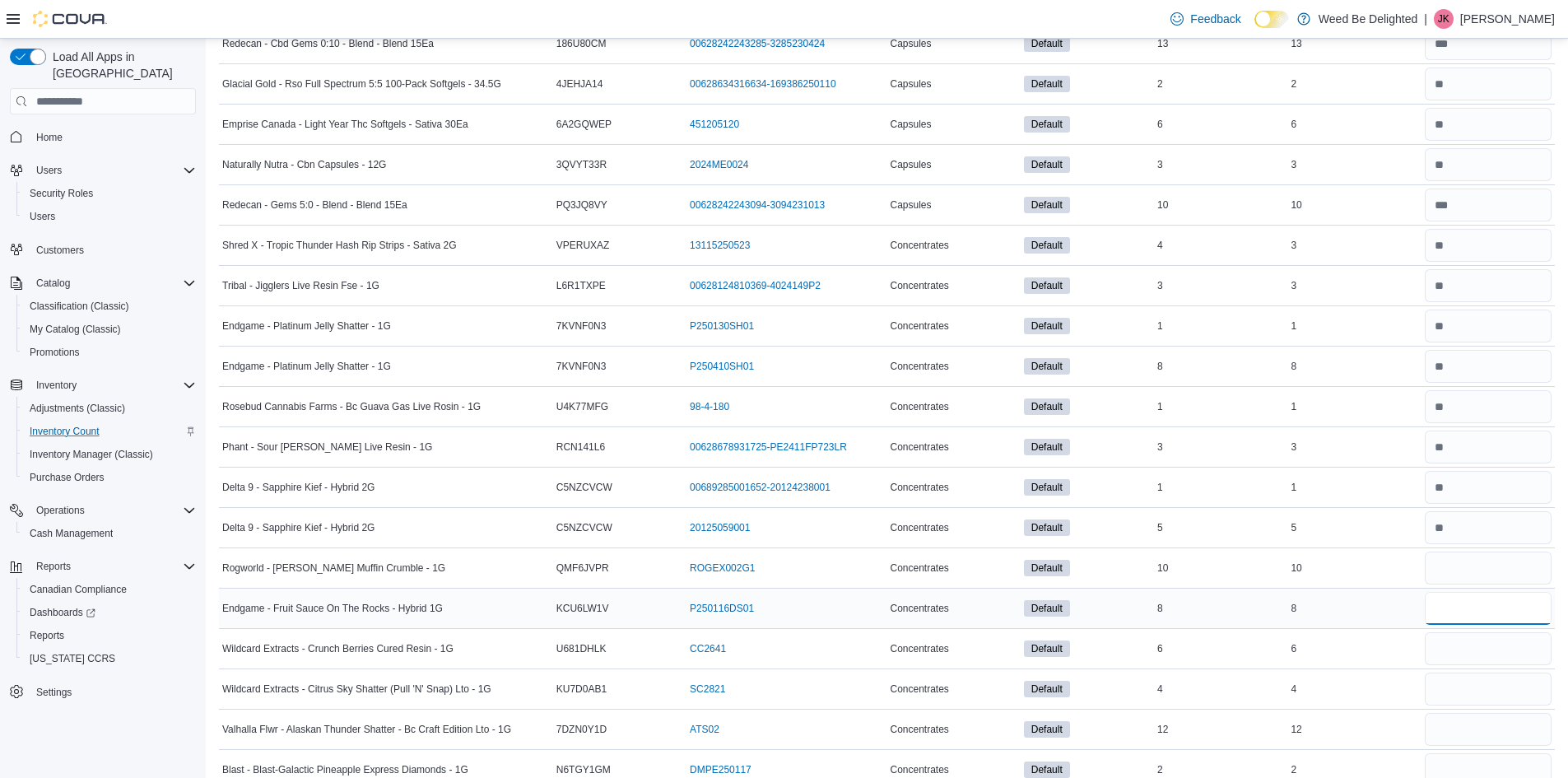
click at [1451, 607] on input "number" at bounding box center [1488, 608] width 127 height 32
type input "*"
click at [1451, 629] on div at bounding box center [1488, 648] width 134 height 39
click at [1463, 639] on input "number" at bounding box center [1488, 648] width 127 height 32
type input "*"
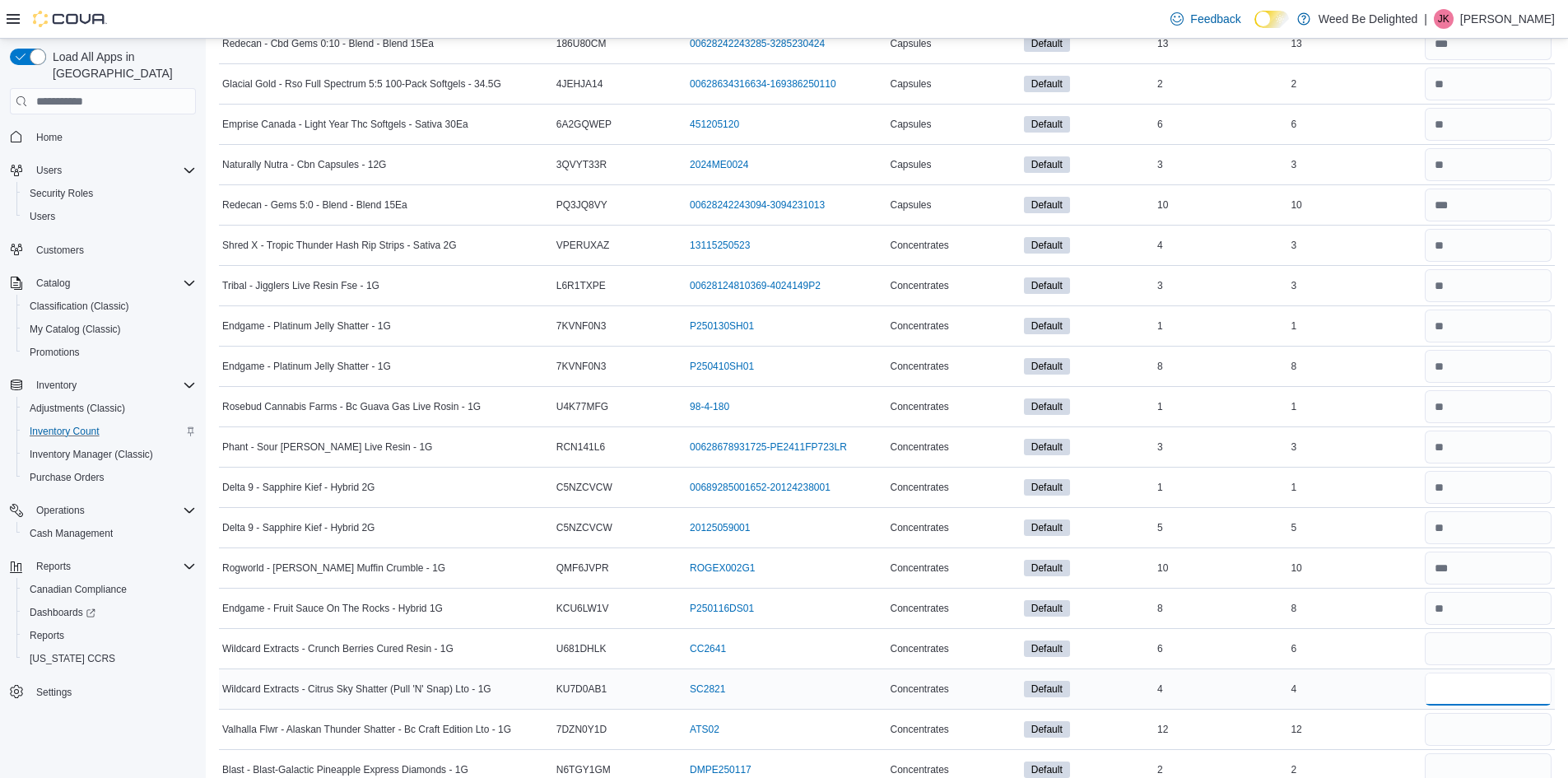
click at [1443, 674] on input "number" at bounding box center [1488, 689] width 127 height 32
type input "*"
click at [1459, 718] on input "number" at bounding box center [1488, 729] width 127 height 32
type input "**"
click at [1459, 753] on div at bounding box center [1488, 769] width 134 height 39
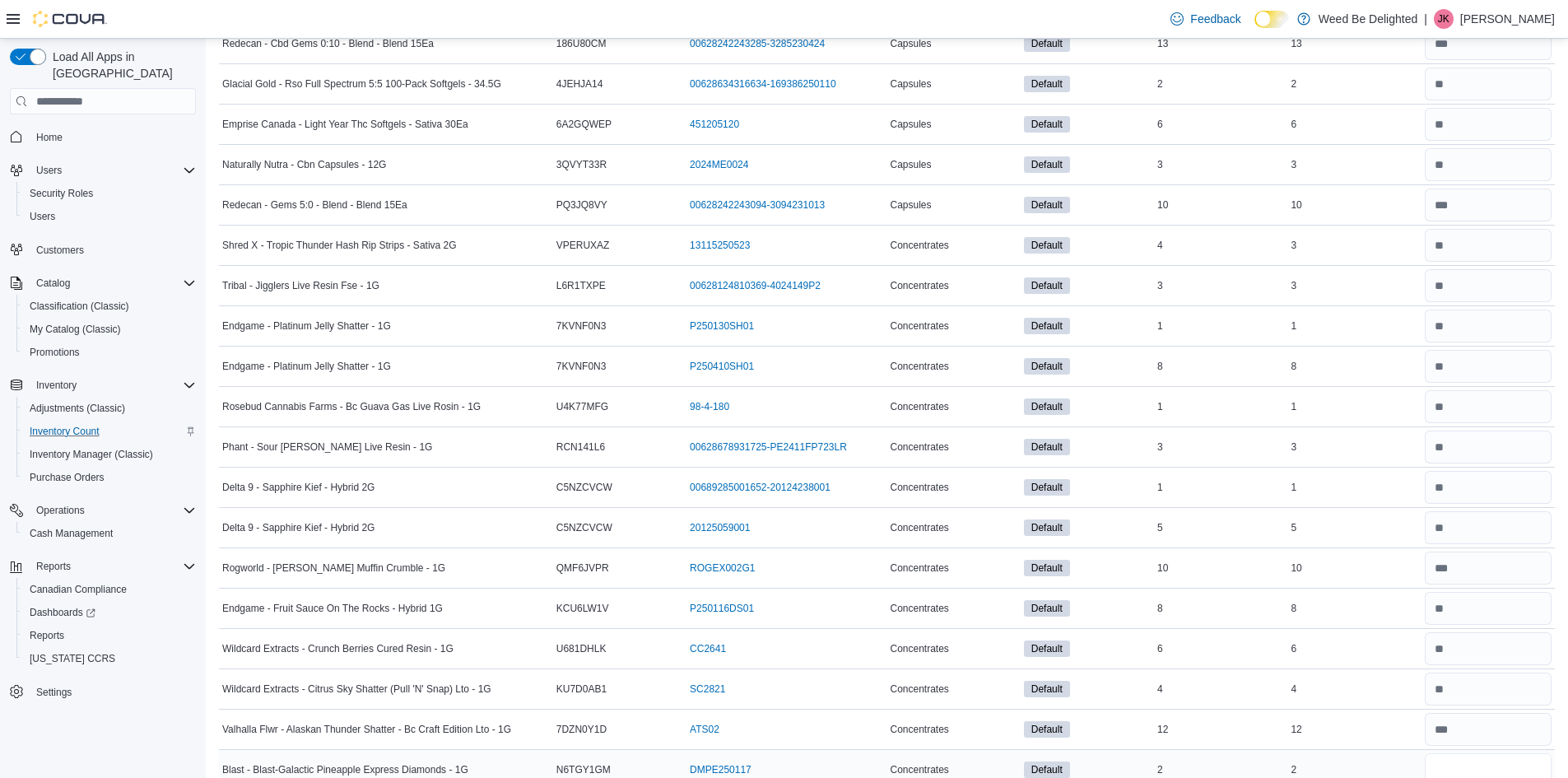
click at [1459, 755] on input "number" at bounding box center [1488, 769] width 127 height 32
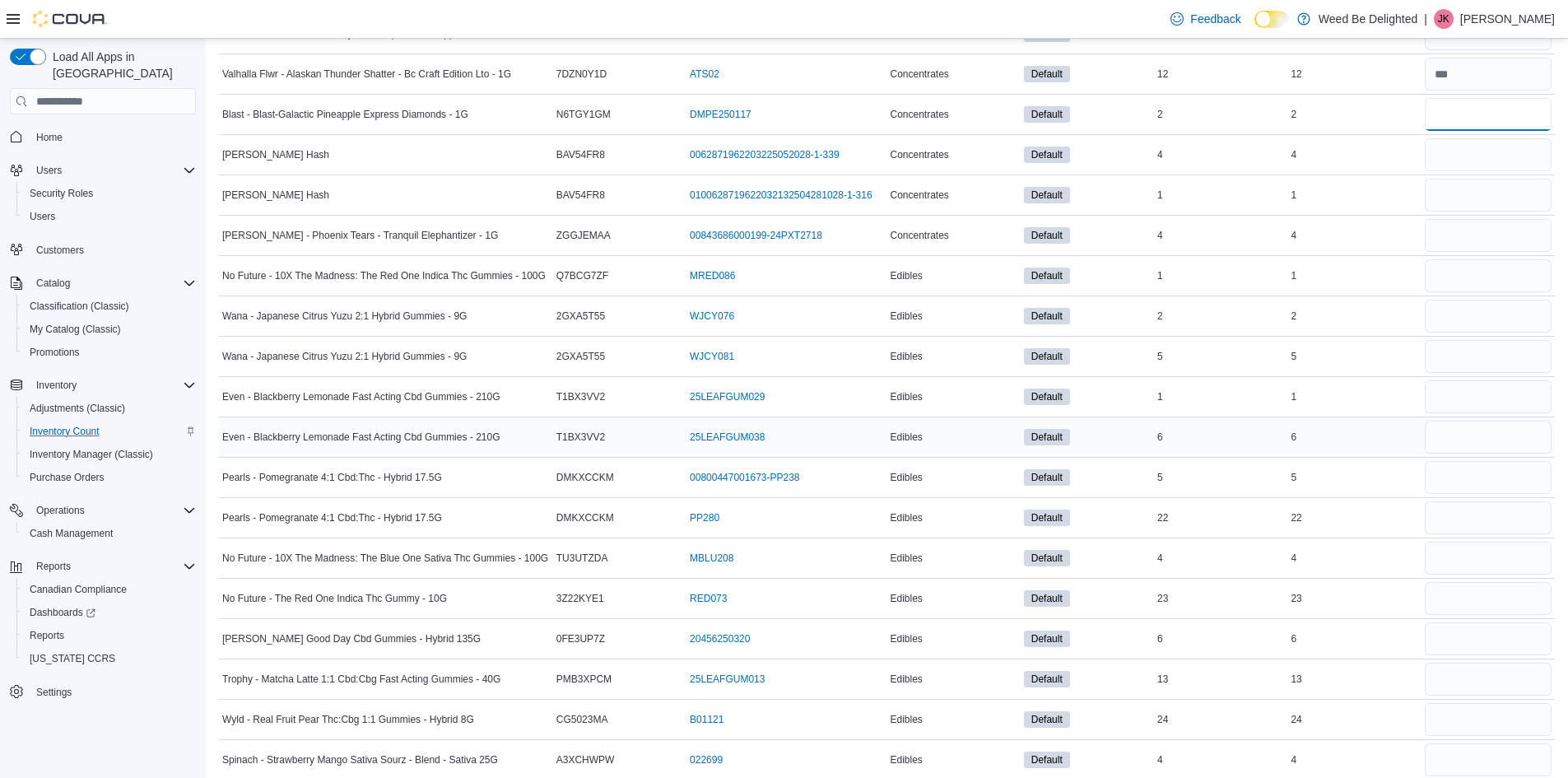
scroll to position [1976, 0]
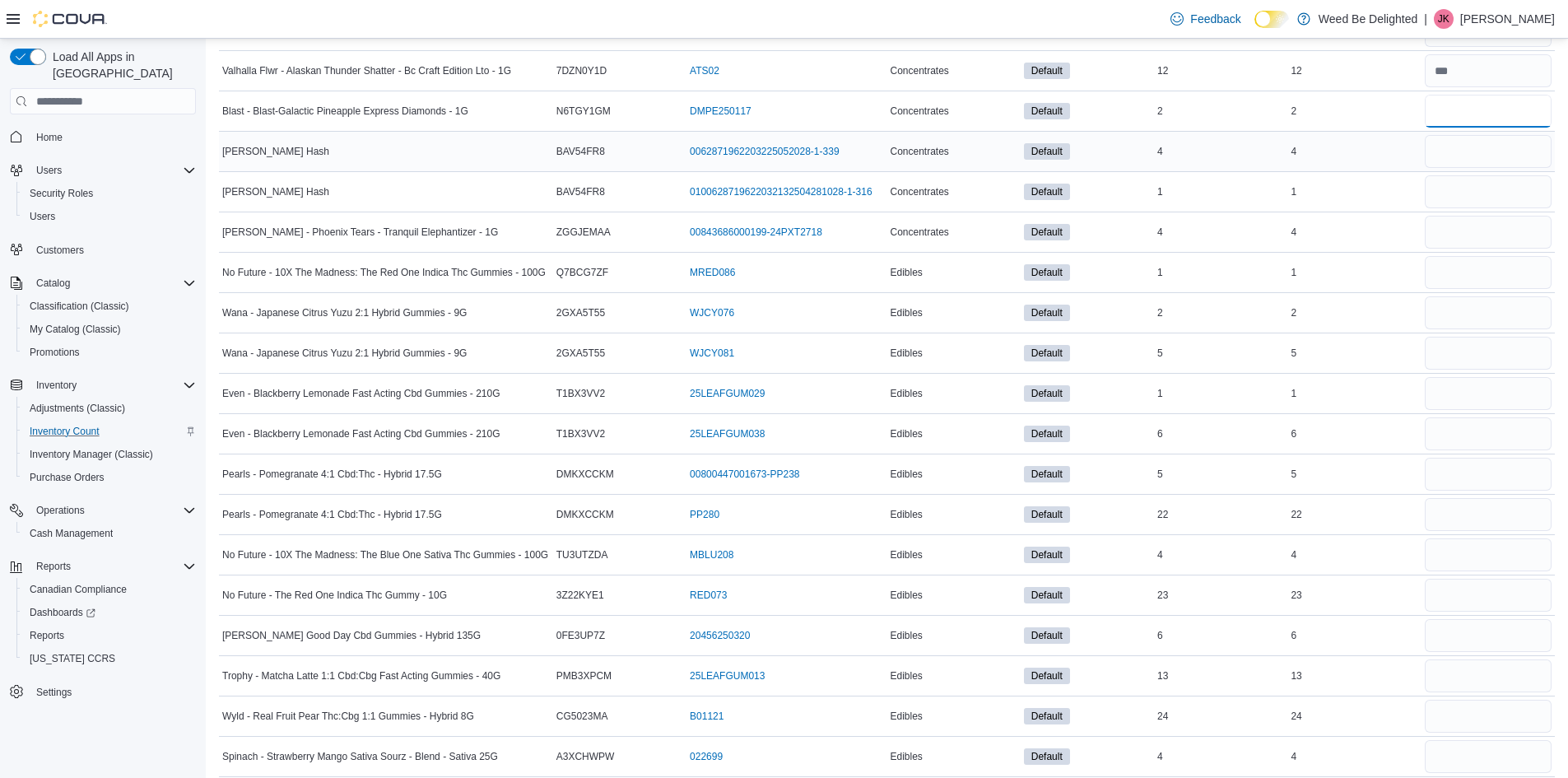
type input "*"
click at [1442, 148] on input "number" at bounding box center [1488, 151] width 127 height 32
type input "*"
click at [1462, 187] on input "number" at bounding box center [1488, 192] width 127 height 32
type input "*"
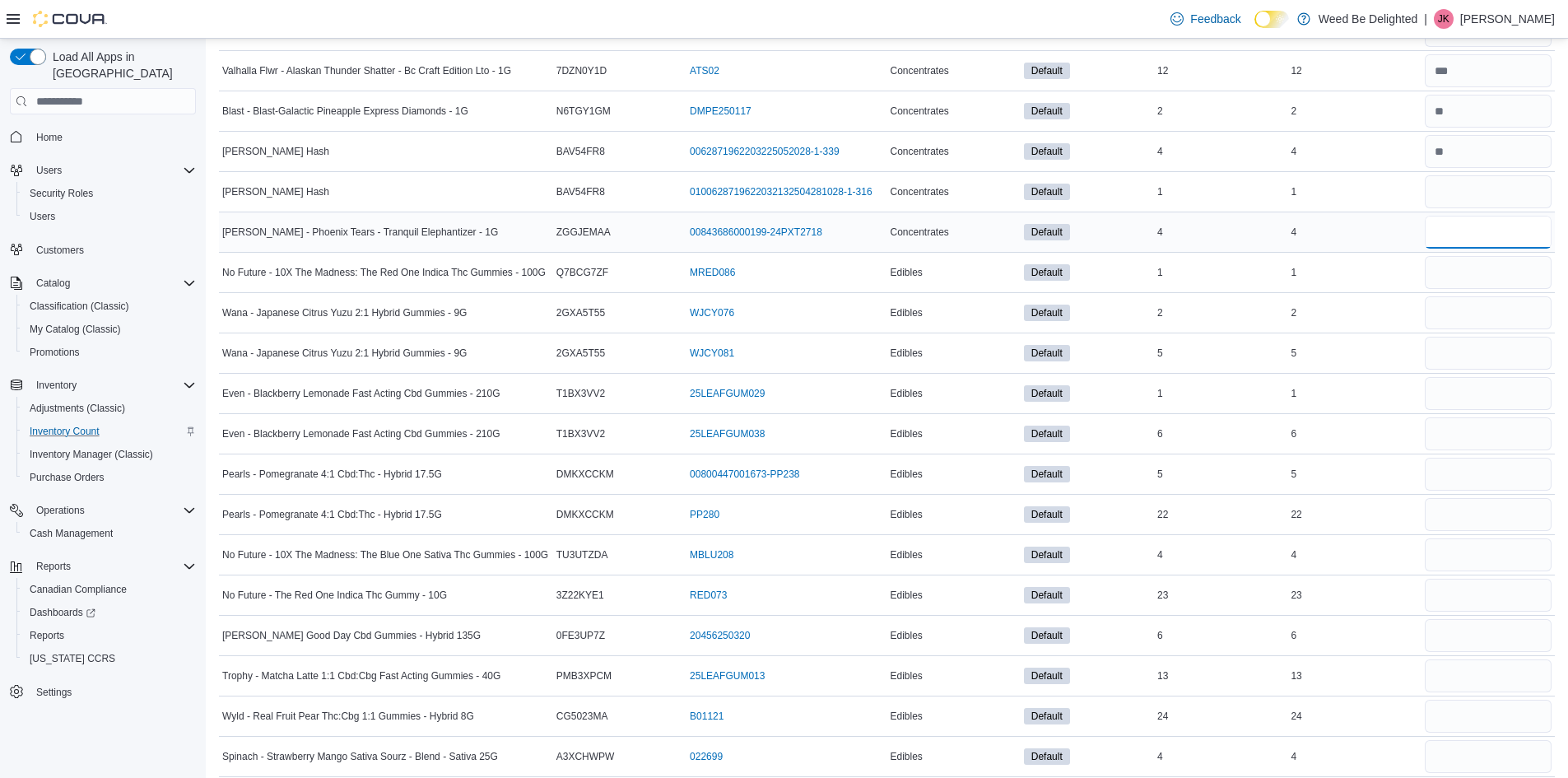
click at [1460, 234] on input "number" at bounding box center [1488, 232] width 127 height 32
type input "*"
click at [1461, 271] on input "number" at bounding box center [1488, 272] width 127 height 32
type input "*"
click at [1465, 298] on input "number" at bounding box center [1488, 312] width 127 height 32
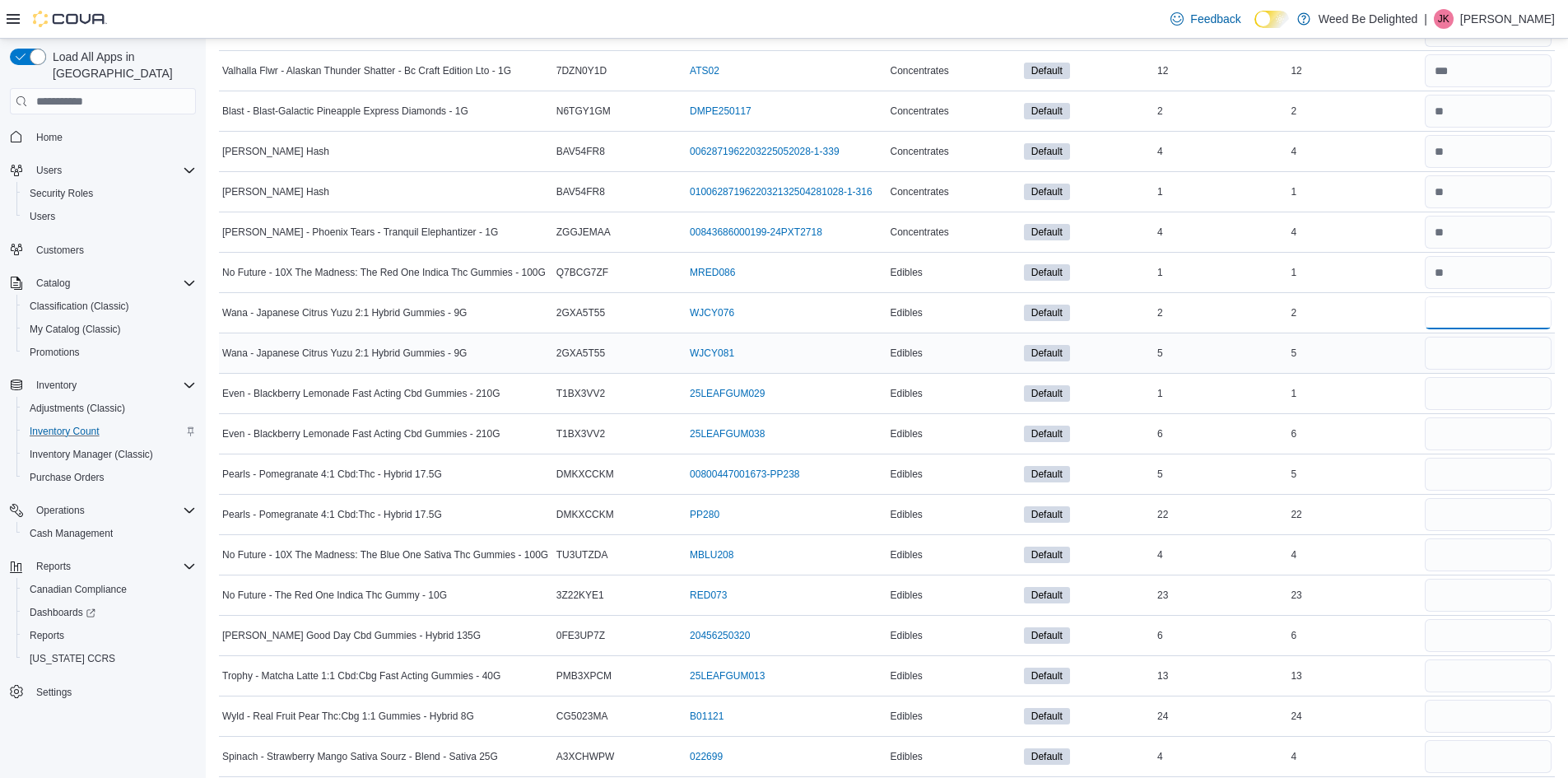
type input "*"
click at [1460, 348] on input "number" at bounding box center [1488, 353] width 127 height 32
type input "*"
click at [1469, 392] on input "number" at bounding box center [1488, 393] width 127 height 32
type input "*"
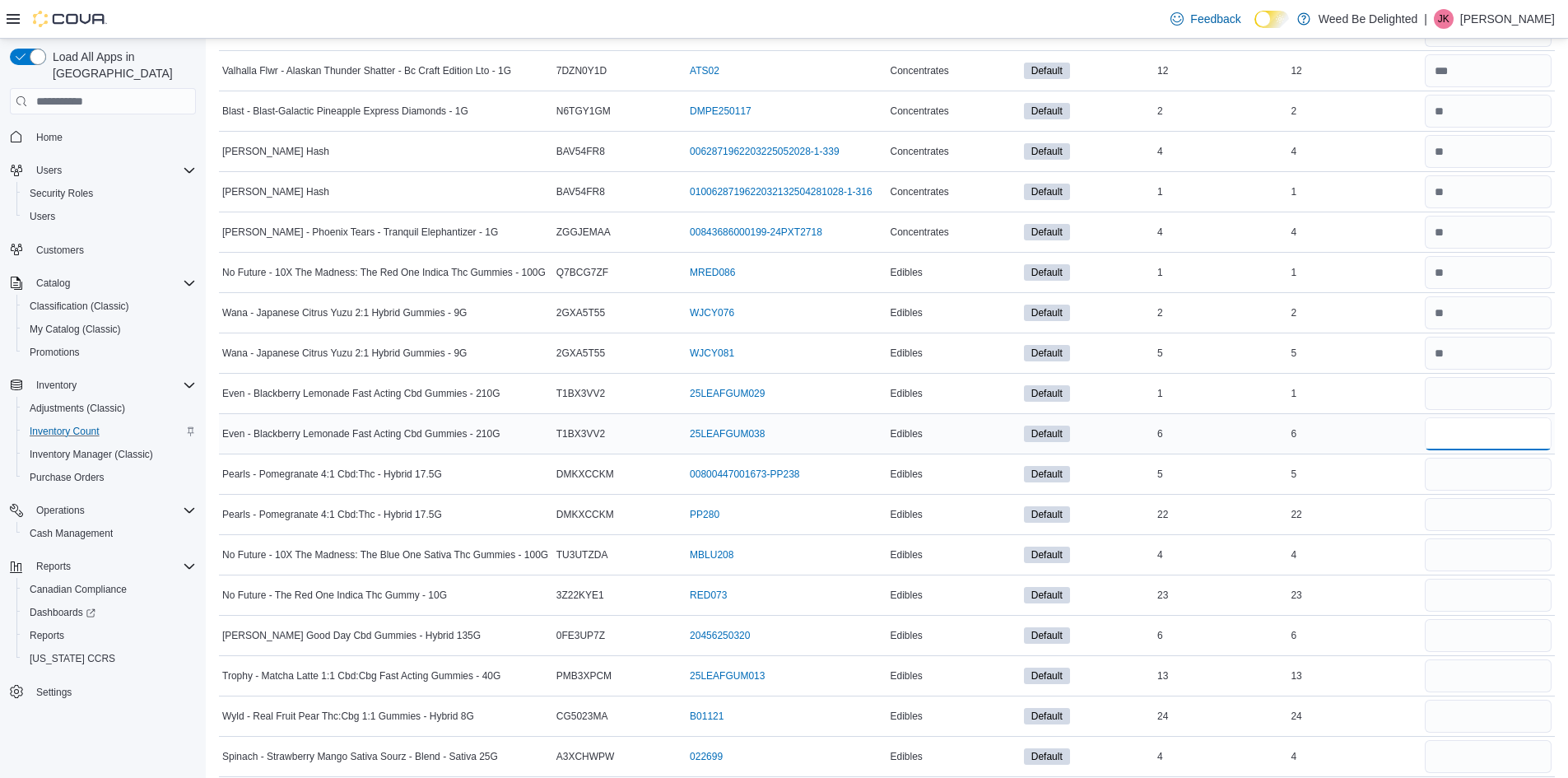
click at [1466, 446] on input "number" at bounding box center [1488, 433] width 127 height 32
type input "*"
click at [1479, 481] on input "number" at bounding box center [1488, 473] width 127 height 32
type input "*"
click at [1474, 505] on input "number" at bounding box center [1488, 515] width 127 height 32
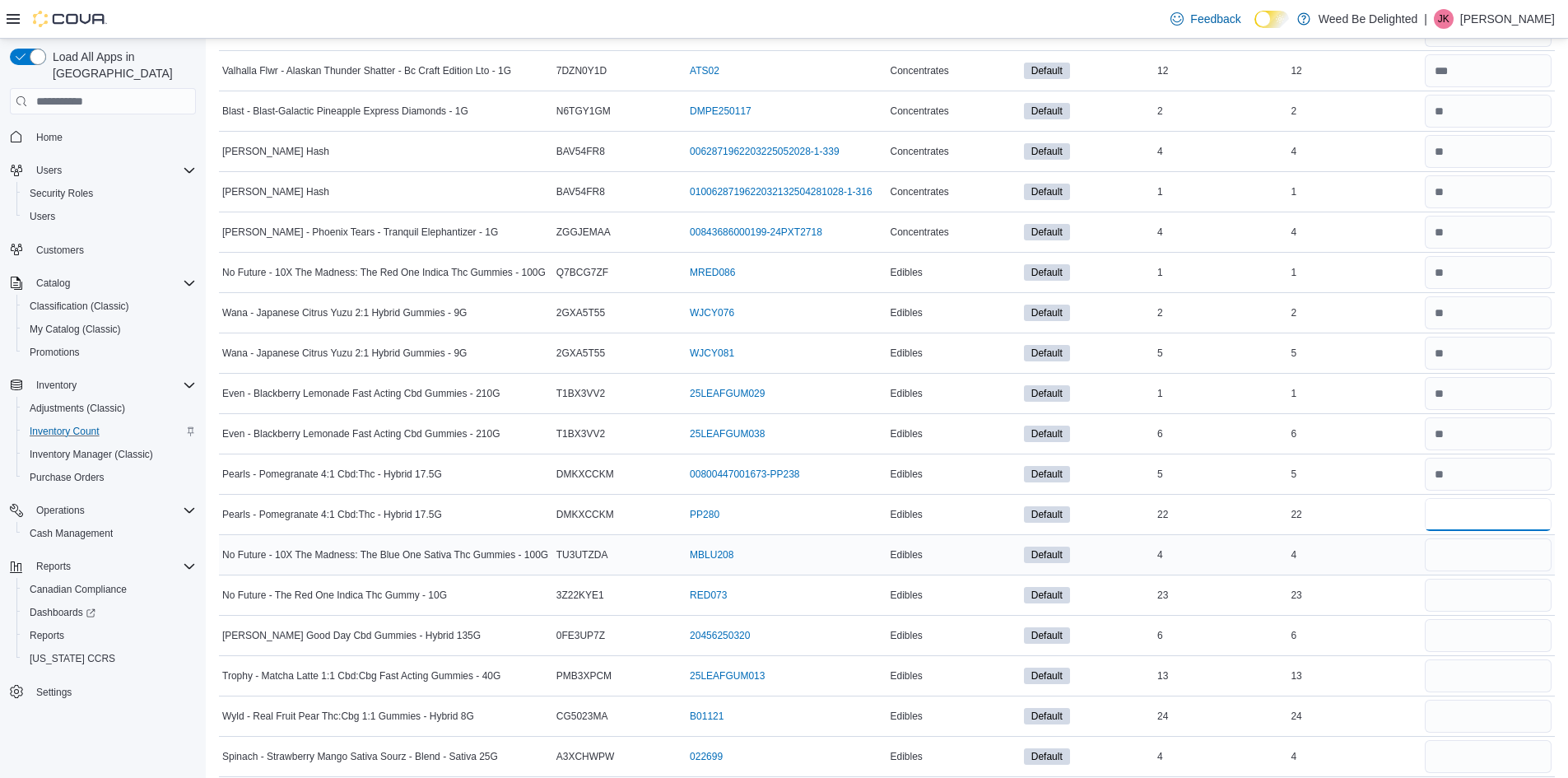
type input "**"
click at [1478, 554] on input "number" at bounding box center [1488, 555] width 127 height 32
type input "*"
click at [1474, 591] on input "number" at bounding box center [1488, 595] width 127 height 32
type input "**"
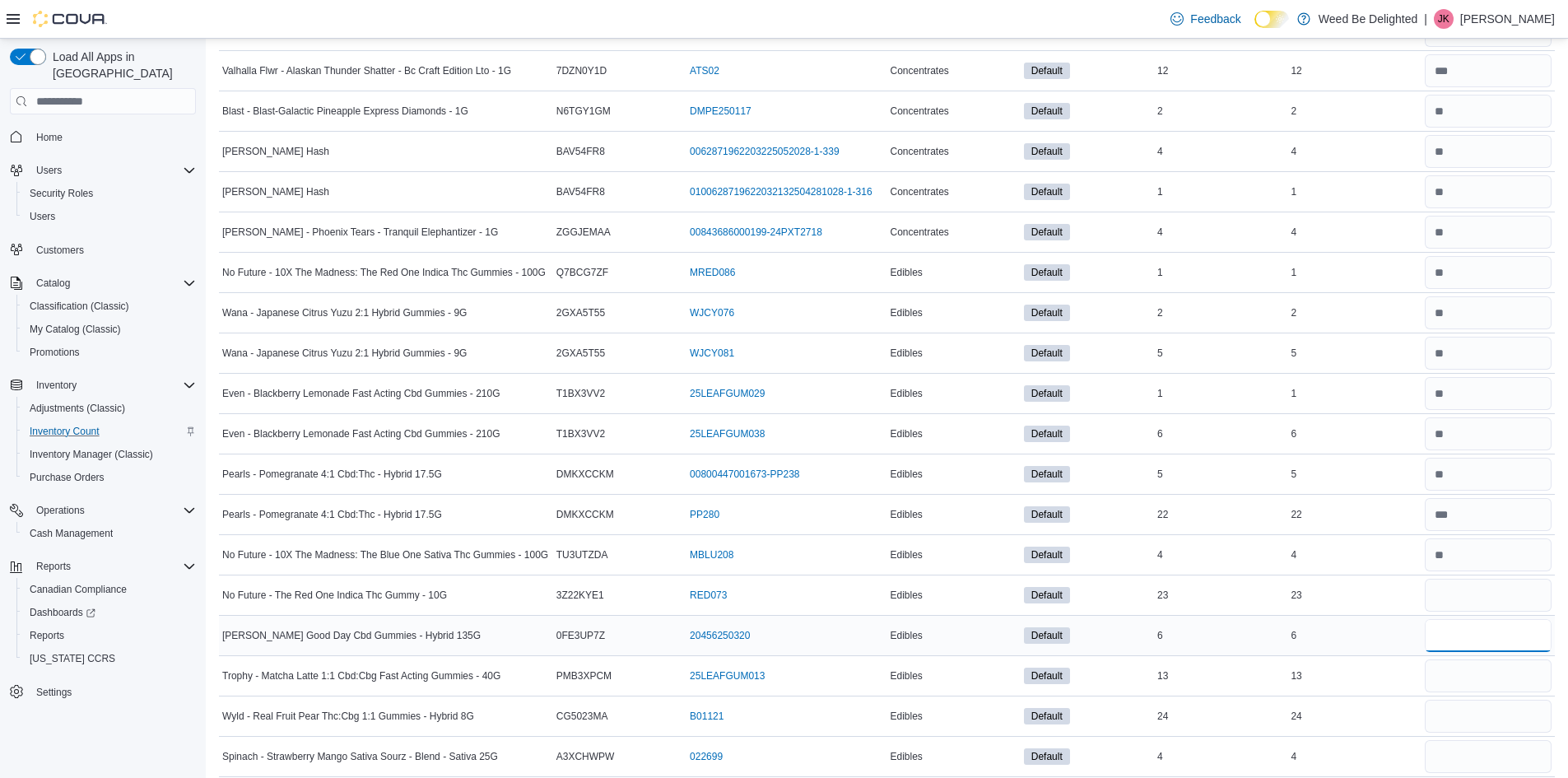
click at [1469, 626] on input "number" at bounding box center [1488, 636] width 127 height 32
type input "*"
click at [1464, 679] on input "number" at bounding box center [1488, 676] width 127 height 32
drag, startPoint x: 1480, startPoint y: 663, endPoint x: 1393, endPoint y: 676, distance: 88.0
click at [1393, 676] on tr "Trophy - Matcha Latte 1:1 Cbd:Cbg Fast Acting Gummies - 40G Catalog SKU PMB3XPC…" at bounding box center [887, 676] width 1336 height 40
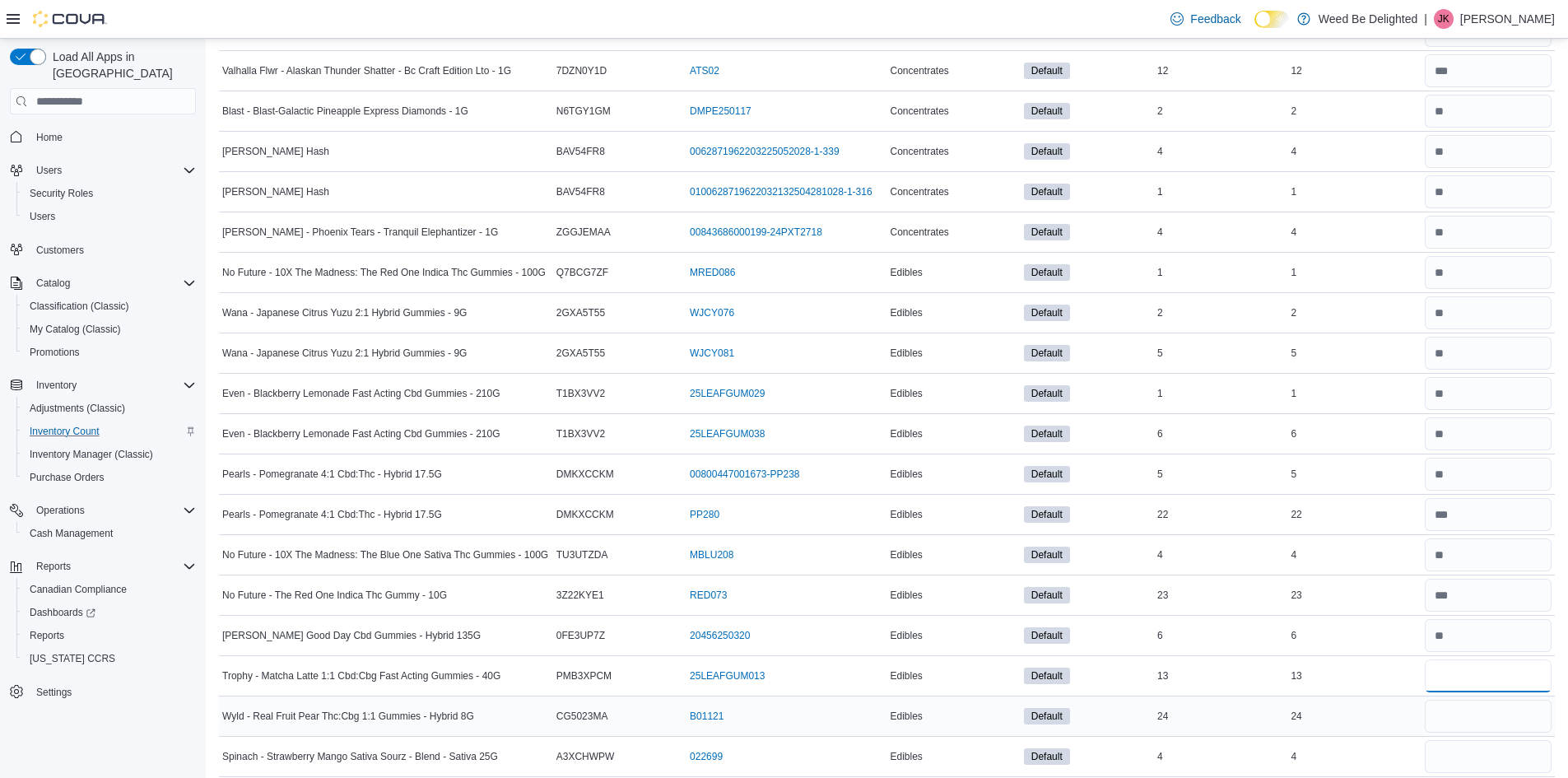
type input "**"
click at [1459, 711] on input "number" at bounding box center [1488, 716] width 127 height 32
type input "**"
click at [1452, 758] on input "number" at bounding box center [1488, 756] width 127 height 32
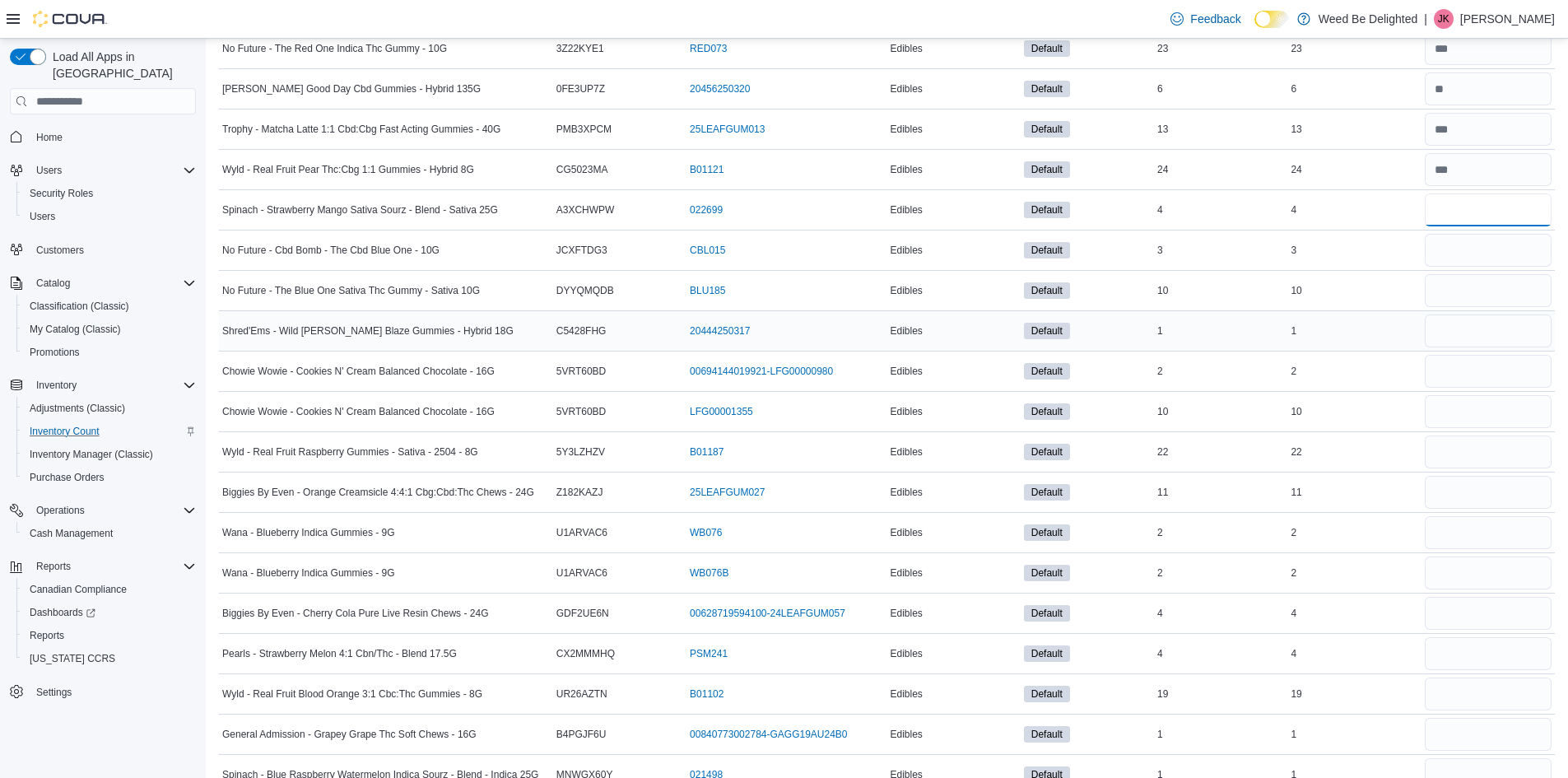
scroll to position [2552, 0]
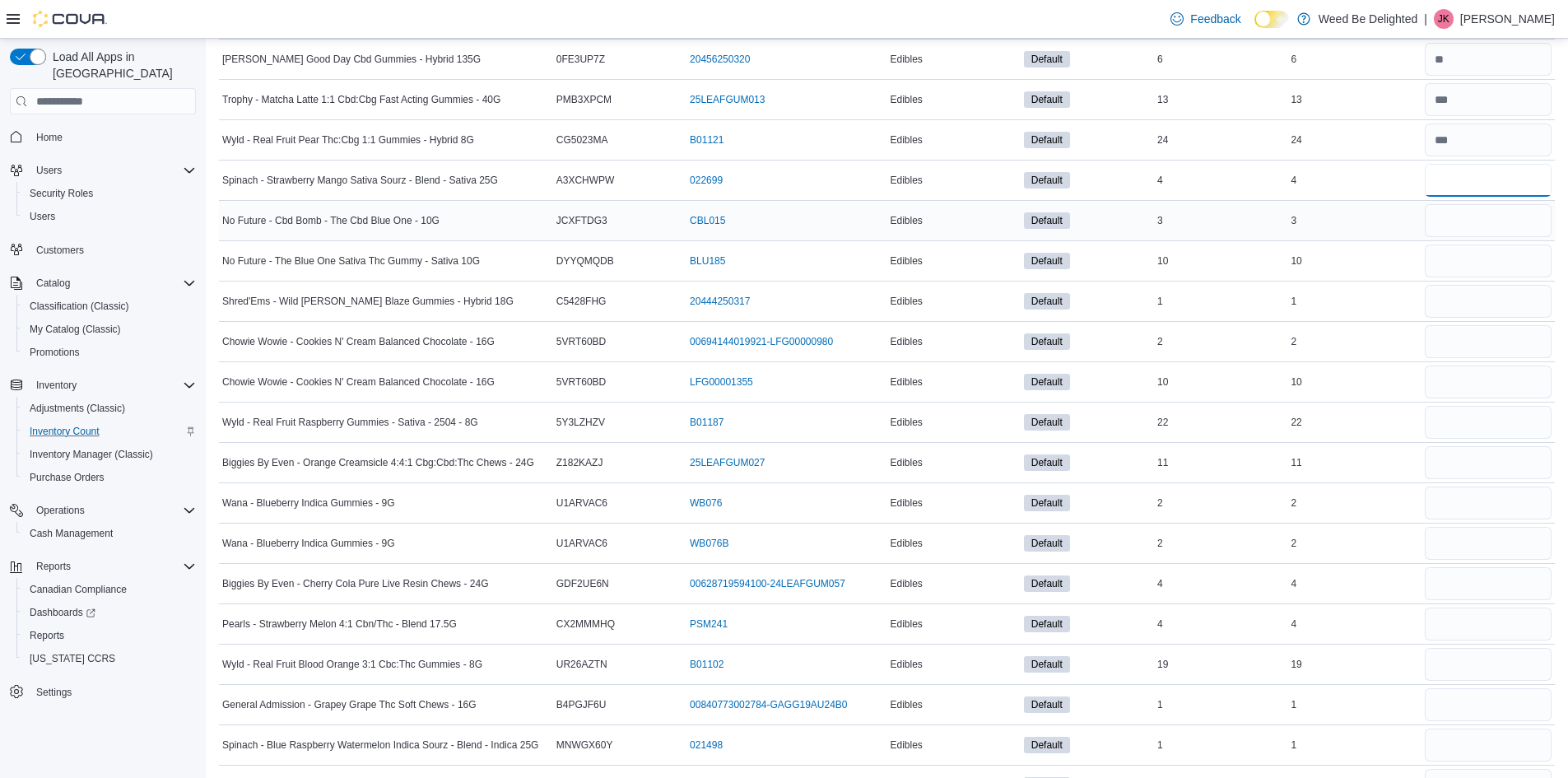
type input "*"
click at [1446, 219] on input "number" at bounding box center [1488, 221] width 127 height 32
type input "*"
click at [1459, 267] on input "number" at bounding box center [1488, 261] width 127 height 32
type input "**"
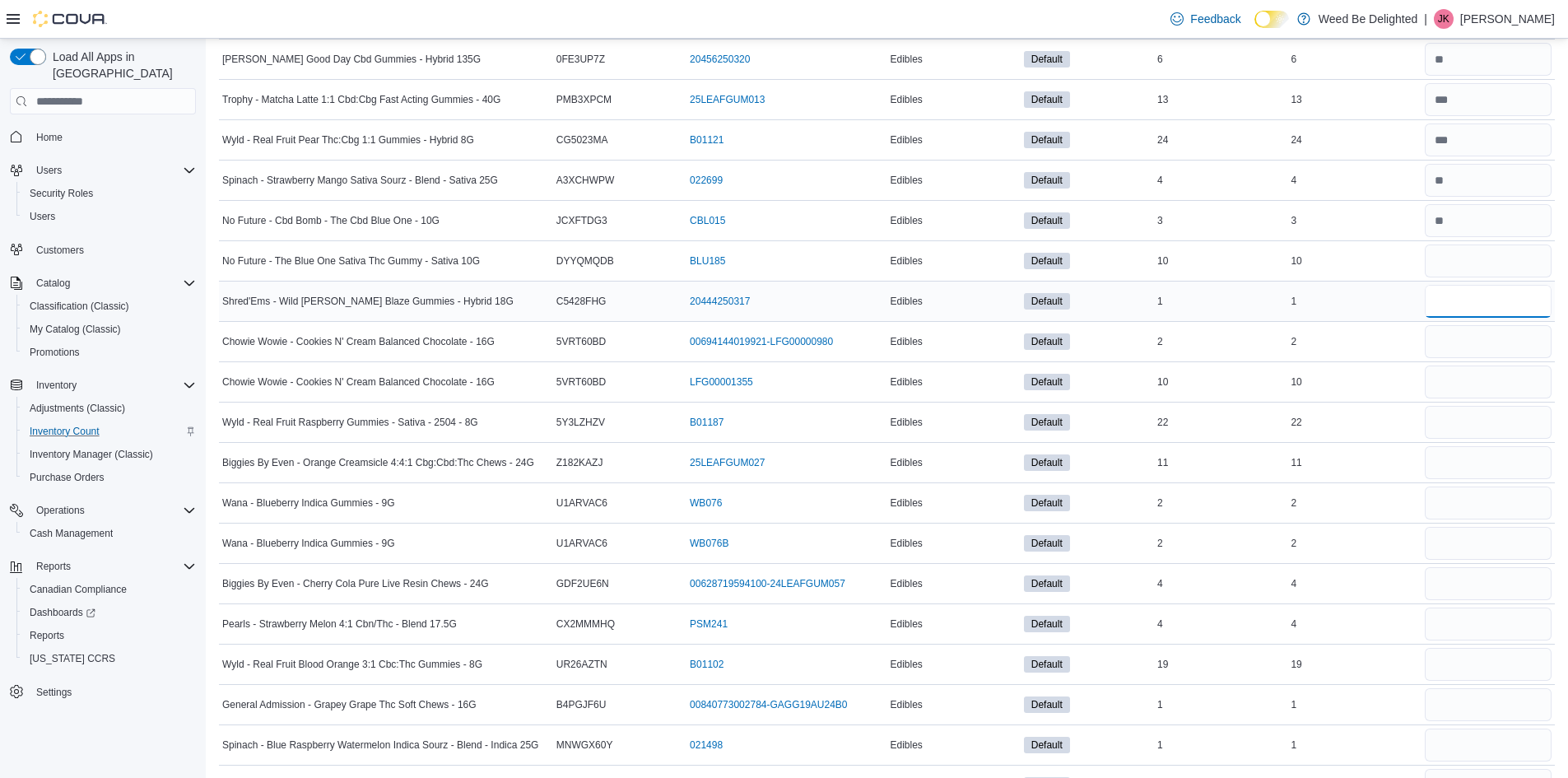
click at [1453, 311] on input "number" at bounding box center [1488, 301] width 127 height 32
type input "*"
click at [1450, 345] on input "number" at bounding box center [1488, 342] width 127 height 32
type input "*"
click at [1453, 404] on div at bounding box center [1488, 422] width 134 height 39
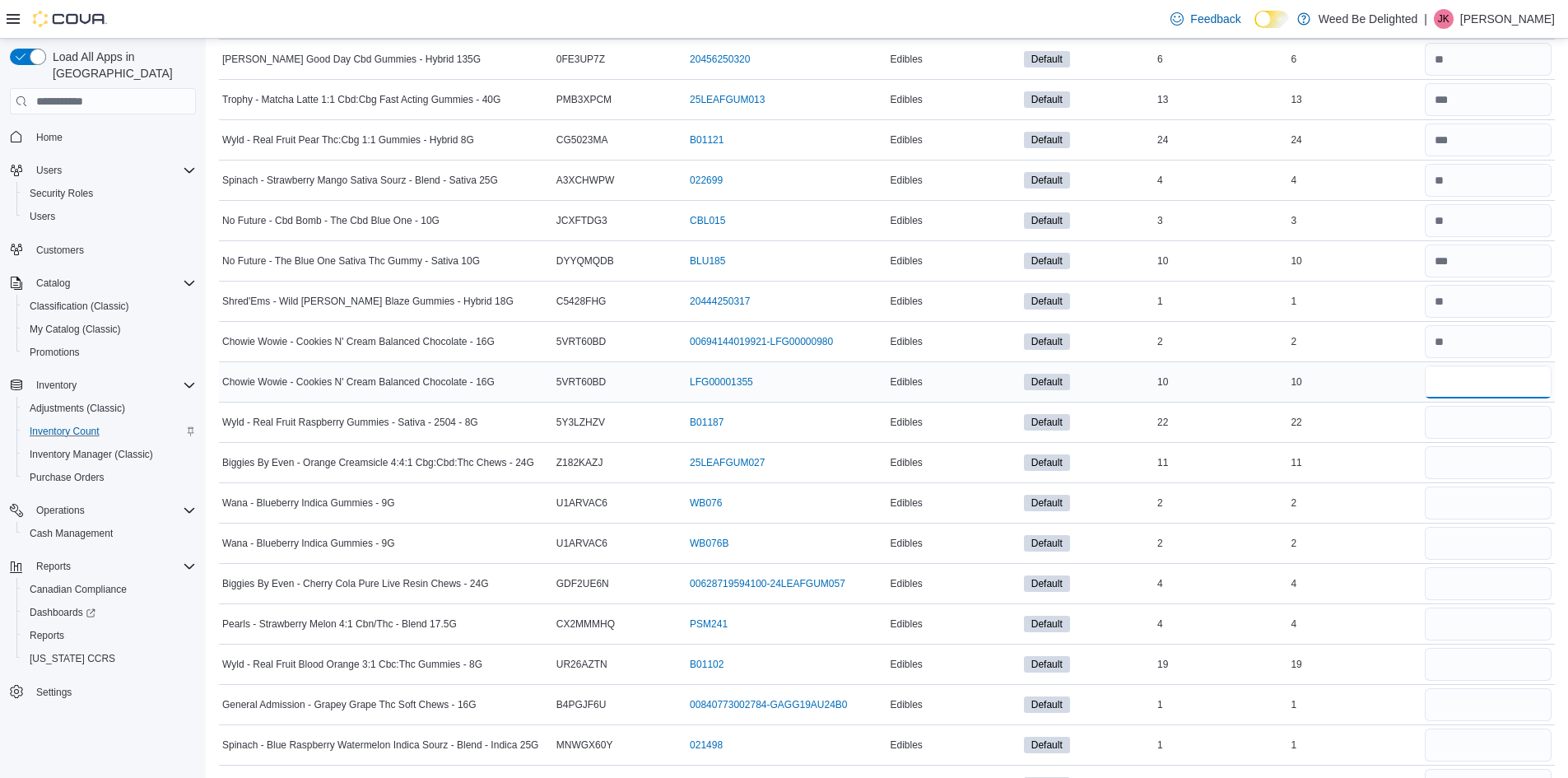
click at [1471, 377] on input "number" at bounding box center [1488, 382] width 127 height 32
type input "**"
click at [1466, 416] on input "number" at bounding box center [1488, 422] width 127 height 32
type input "**"
click at [1463, 455] on input "number" at bounding box center [1488, 462] width 127 height 32
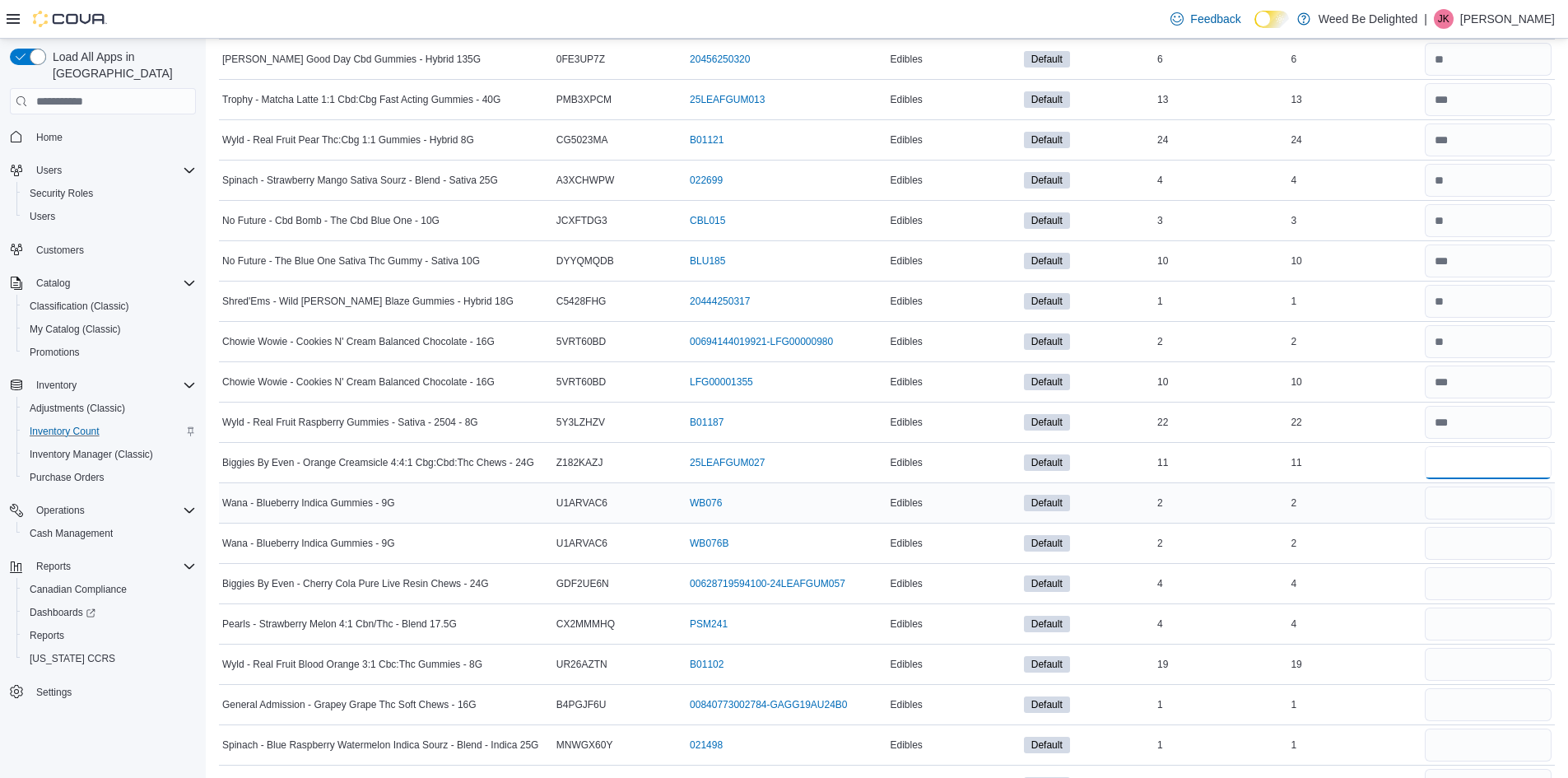
type input "**"
click at [1473, 493] on input "number" at bounding box center [1488, 503] width 127 height 32
type input "*"
click at [1462, 541] on input "number" at bounding box center [1488, 543] width 127 height 32
type input "*"
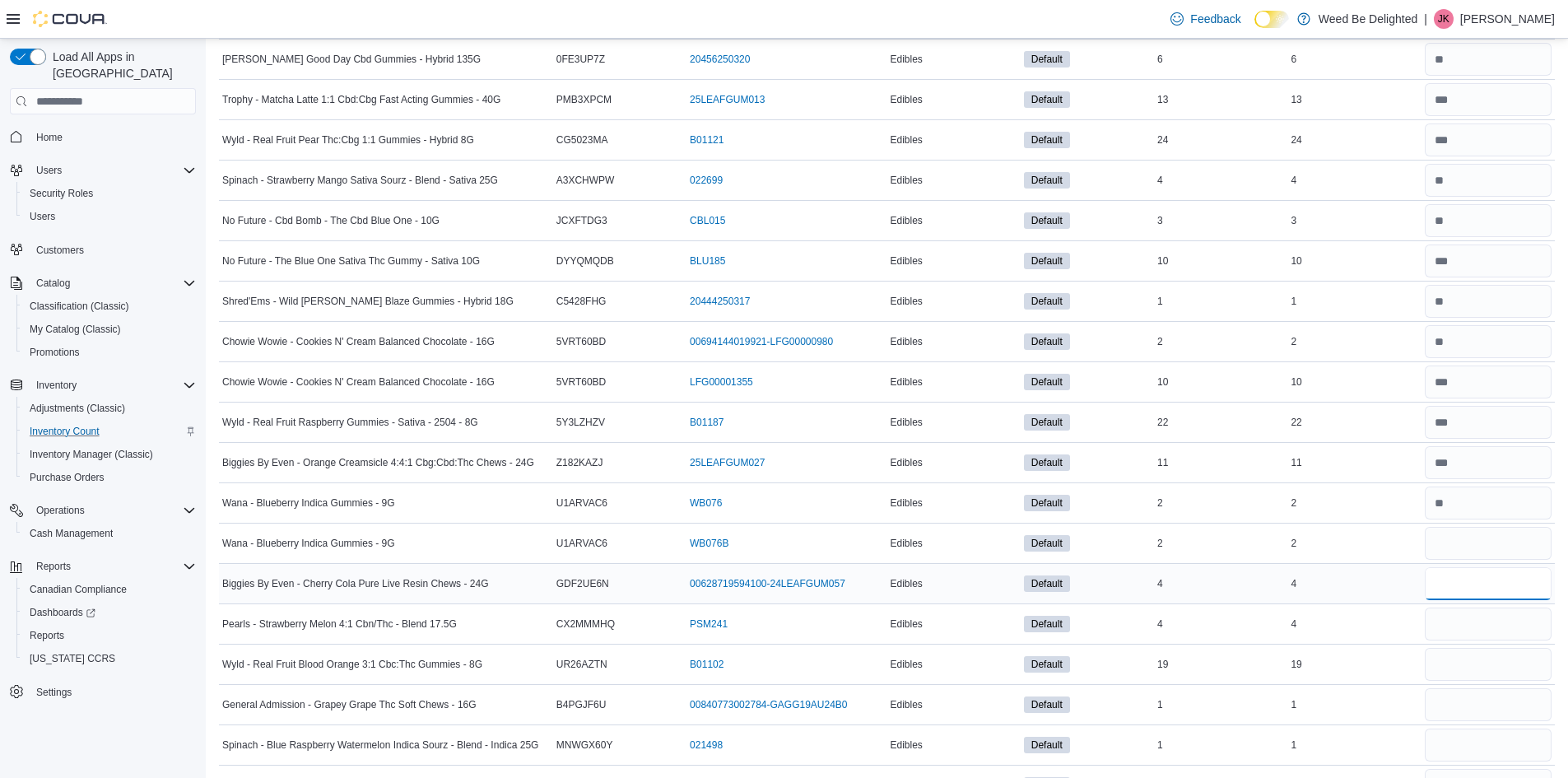
click at [1468, 579] on input "number" at bounding box center [1488, 583] width 127 height 32
type input "*"
click at [1471, 619] on input "number" at bounding box center [1488, 623] width 127 height 32
type input "*"
click at [1476, 678] on input "number" at bounding box center [1488, 664] width 127 height 32
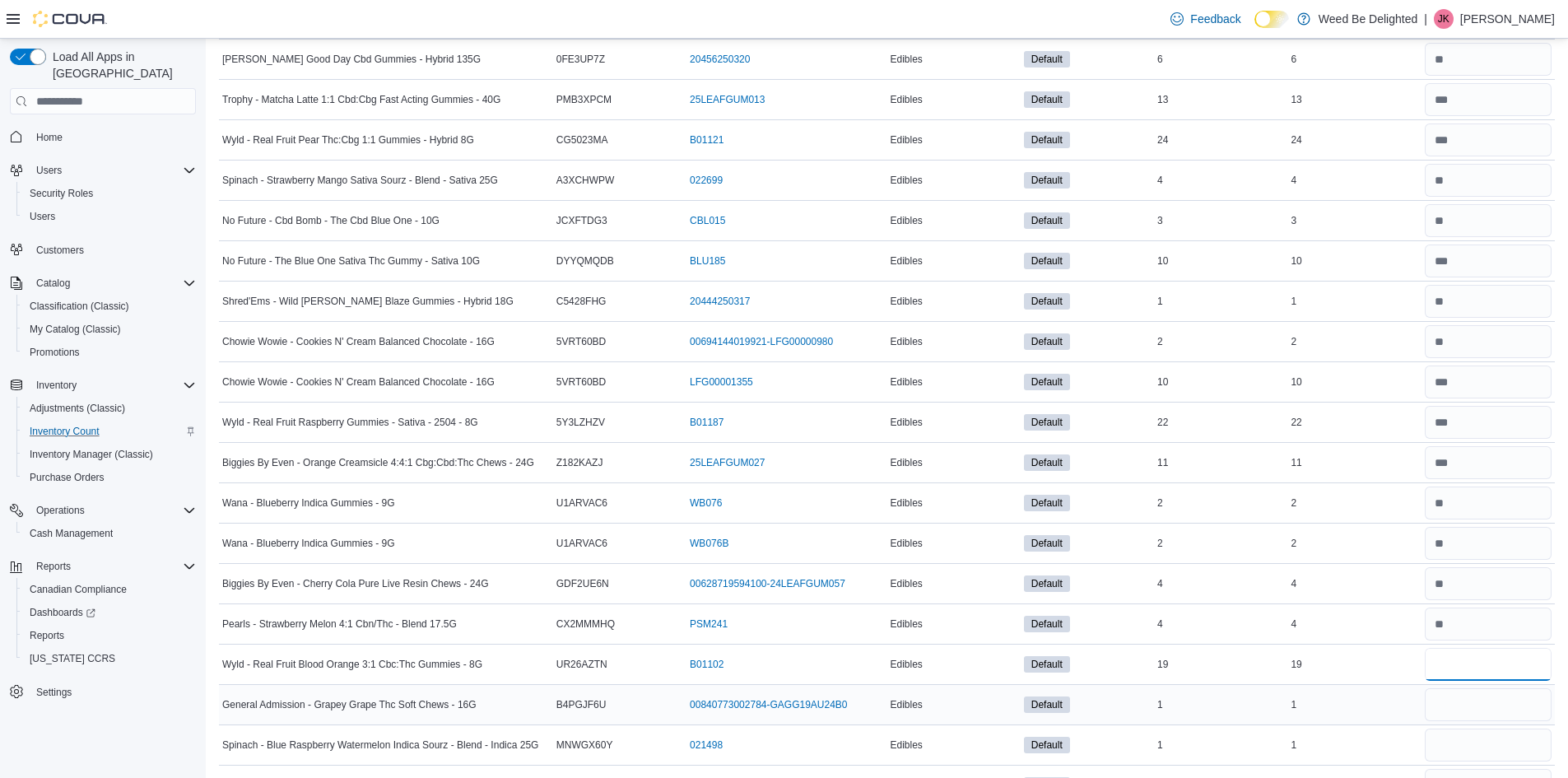
type input "**"
click at [1483, 707] on input "number" at bounding box center [1488, 704] width 127 height 32
type input "*"
click at [1457, 753] on input "number" at bounding box center [1488, 745] width 127 height 32
type input "*"
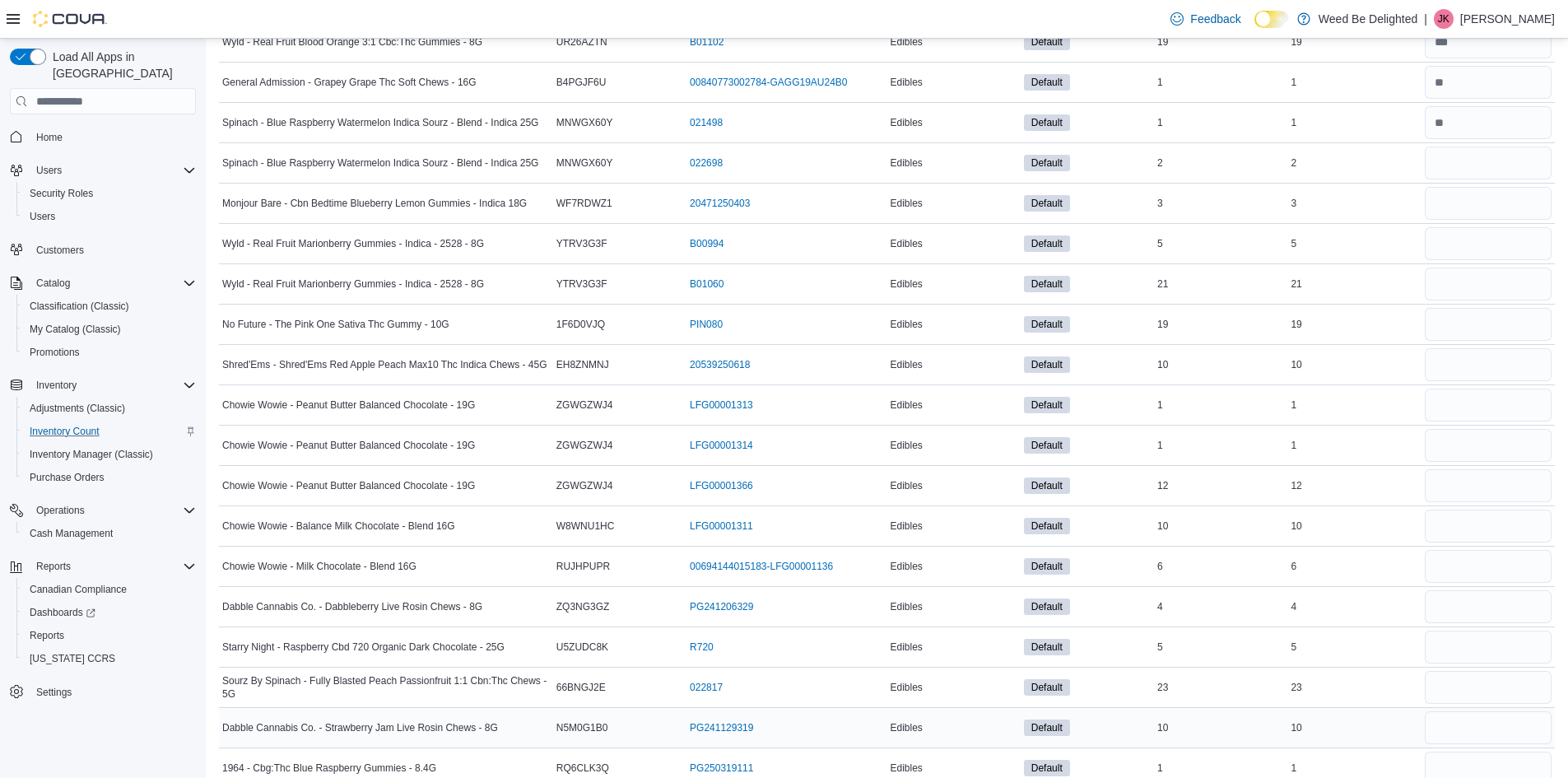
scroll to position [3210, 0]
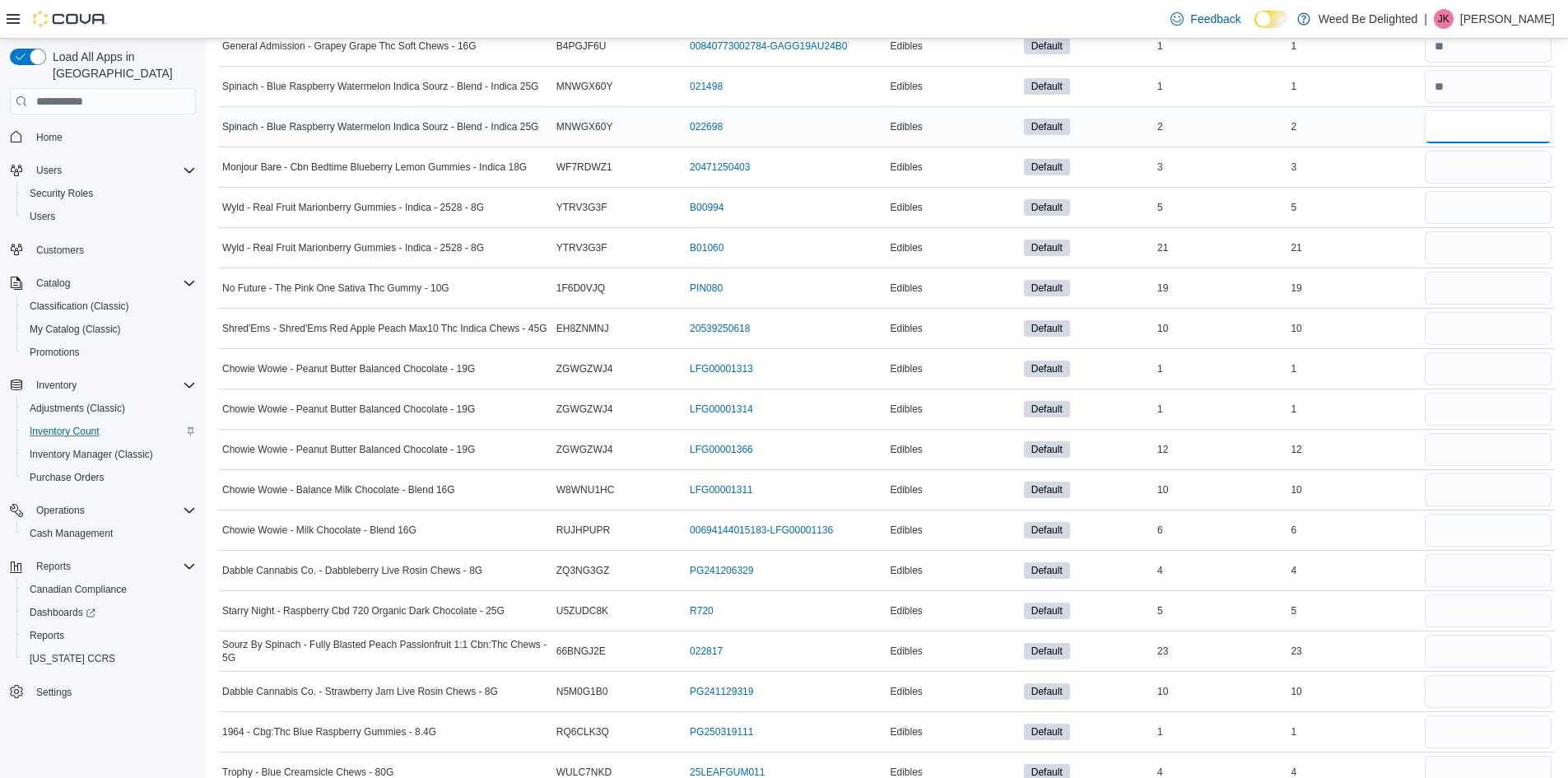
click at [1450, 118] on input "number" at bounding box center [1488, 127] width 127 height 32
type input "*"
click at [1472, 163] on input "number" at bounding box center [1488, 167] width 127 height 32
type input "*"
click at [1465, 210] on input "number" at bounding box center [1488, 207] width 127 height 32
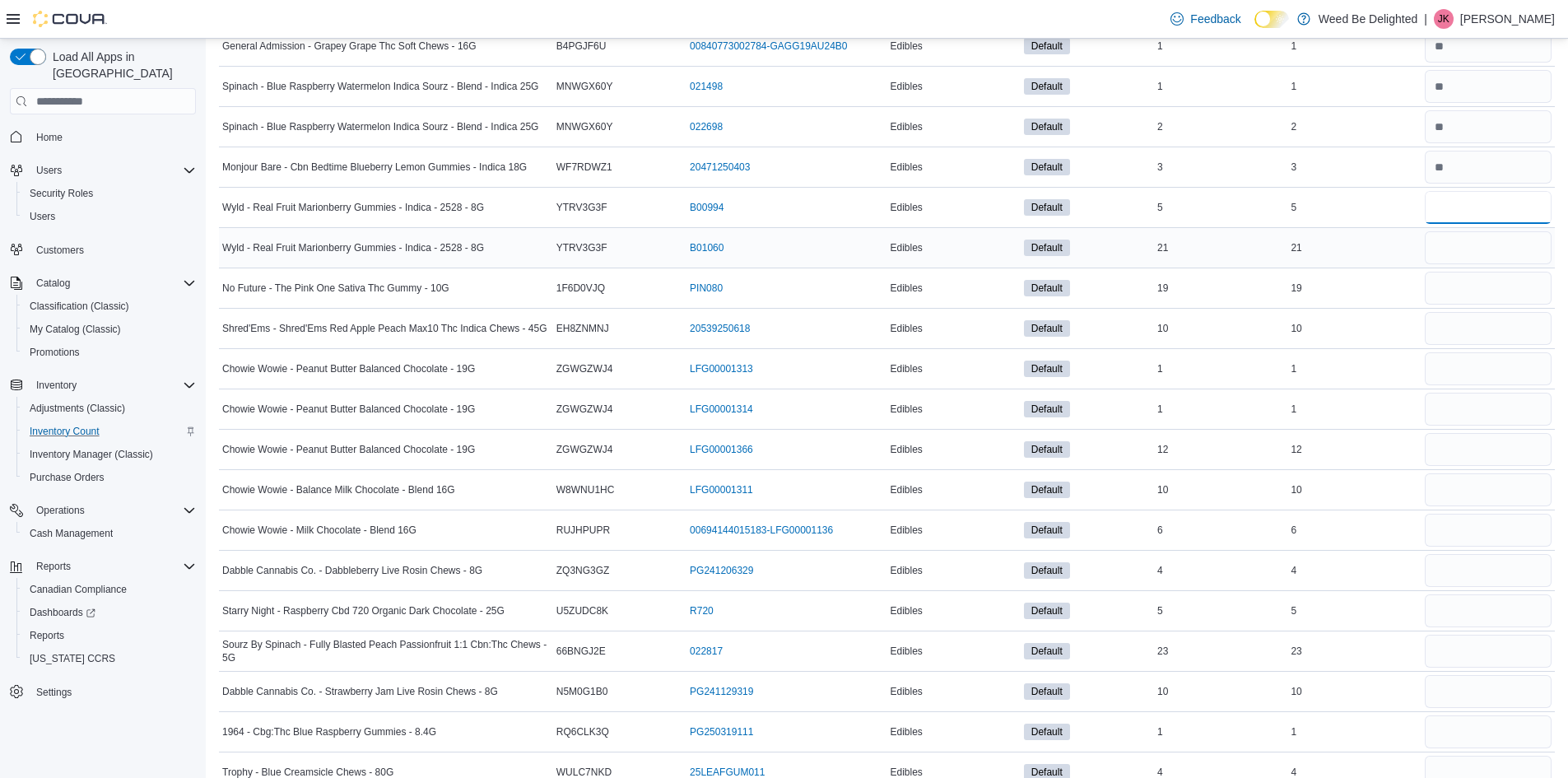
type input "*"
click at [1466, 247] on input "number" at bounding box center [1488, 247] width 127 height 32
type input "**"
click at [1460, 280] on input "number" at bounding box center [1488, 288] width 127 height 32
type input "**"
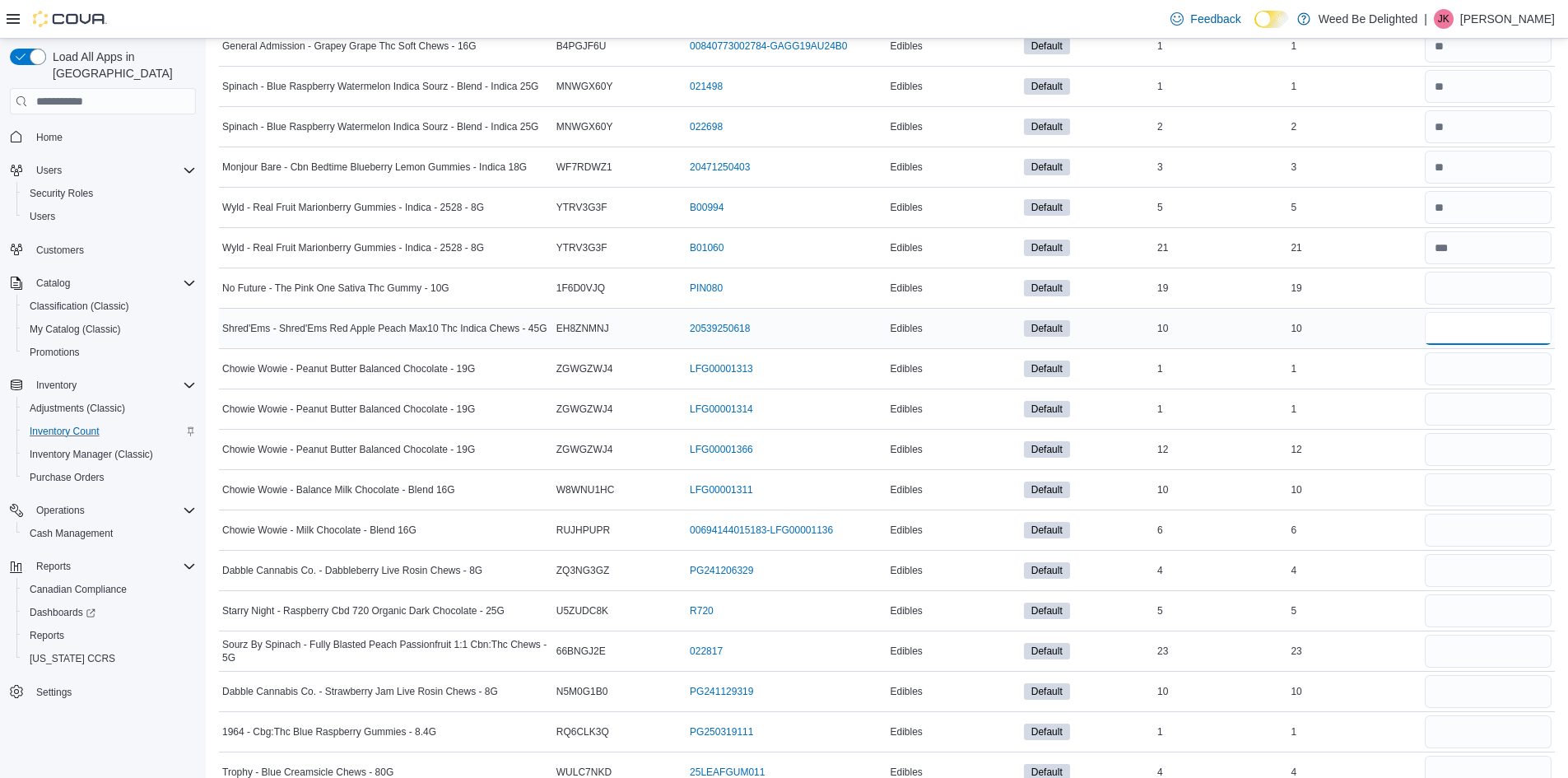
click at [1452, 313] on input "number" at bounding box center [1488, 328] width 127 height 32
type input "**"
click at [1454, 373] on input "number" at bounding box center [1488, 368] width 127 height 32
type input "*"
click at [1469, 407] on input "number" at bounding box center [1488, 409] width 127 height 32
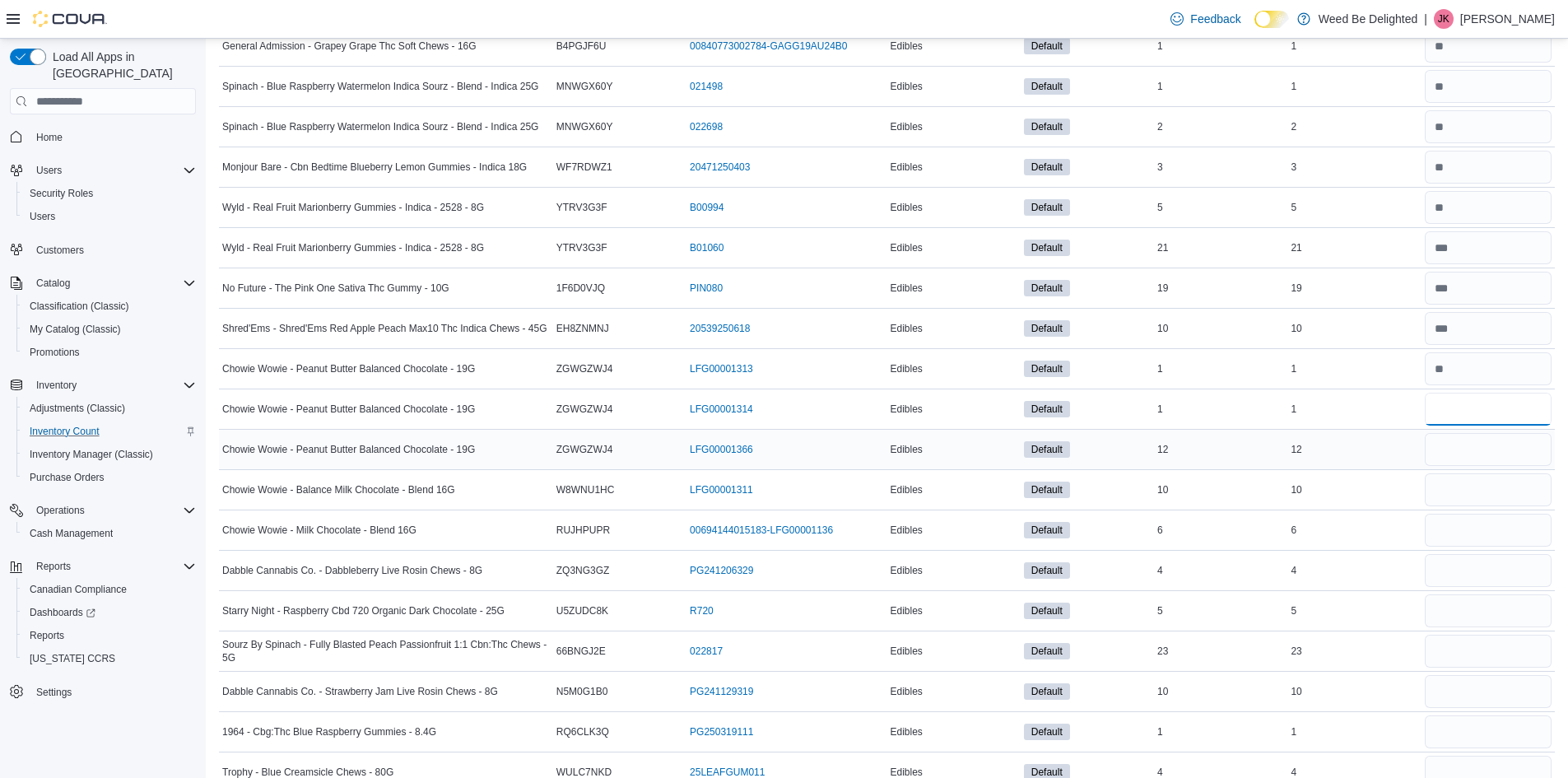
type input "*"
click at [1474, 445] on input "number" at bounding box center [1488, 450] width 127 height 32
type input "**"
click at [1469, 486] on input "number" at bounding box center [1488, 490] width 127 height 32
type input "**"
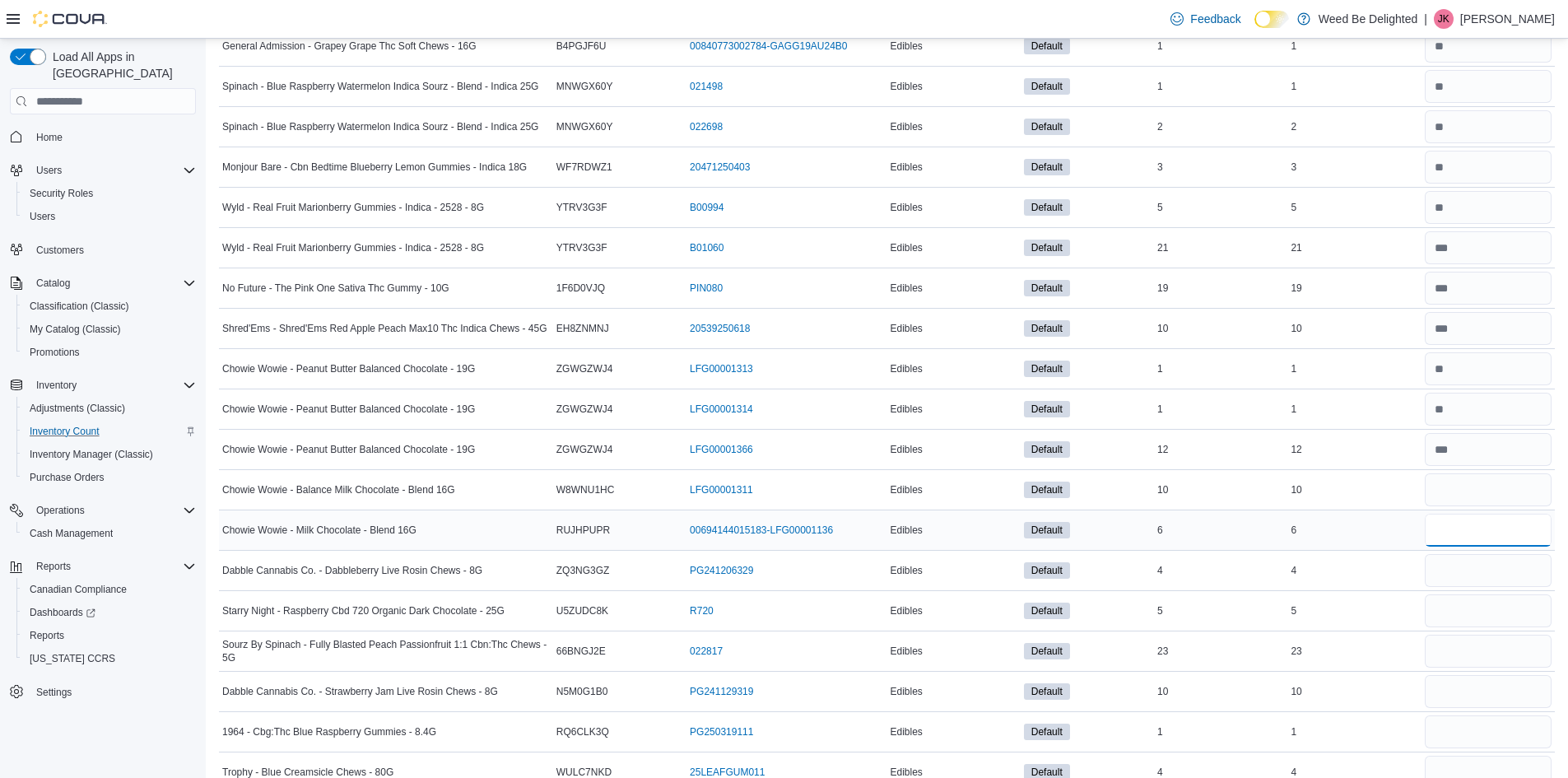
click at [1459, 519] on input "number" at bounding box center [1488, 530] width 127 height 32
drag, startPoint x: 1472, startPoint y: 529, endPoint x: 1409, endPoint y: 522, distance: 63.4
click at [1411, 522] on tr "Chowie Wowie - Milk Chocolate - Blend 16G Catalog SKU RUJHPUPR Package Number 0…" at bounding box center [887, 531] width 1336 height 40
type input "*"
click at [1489, 578] on input "number" at bounding box center [1488, 570] width 127 height 32
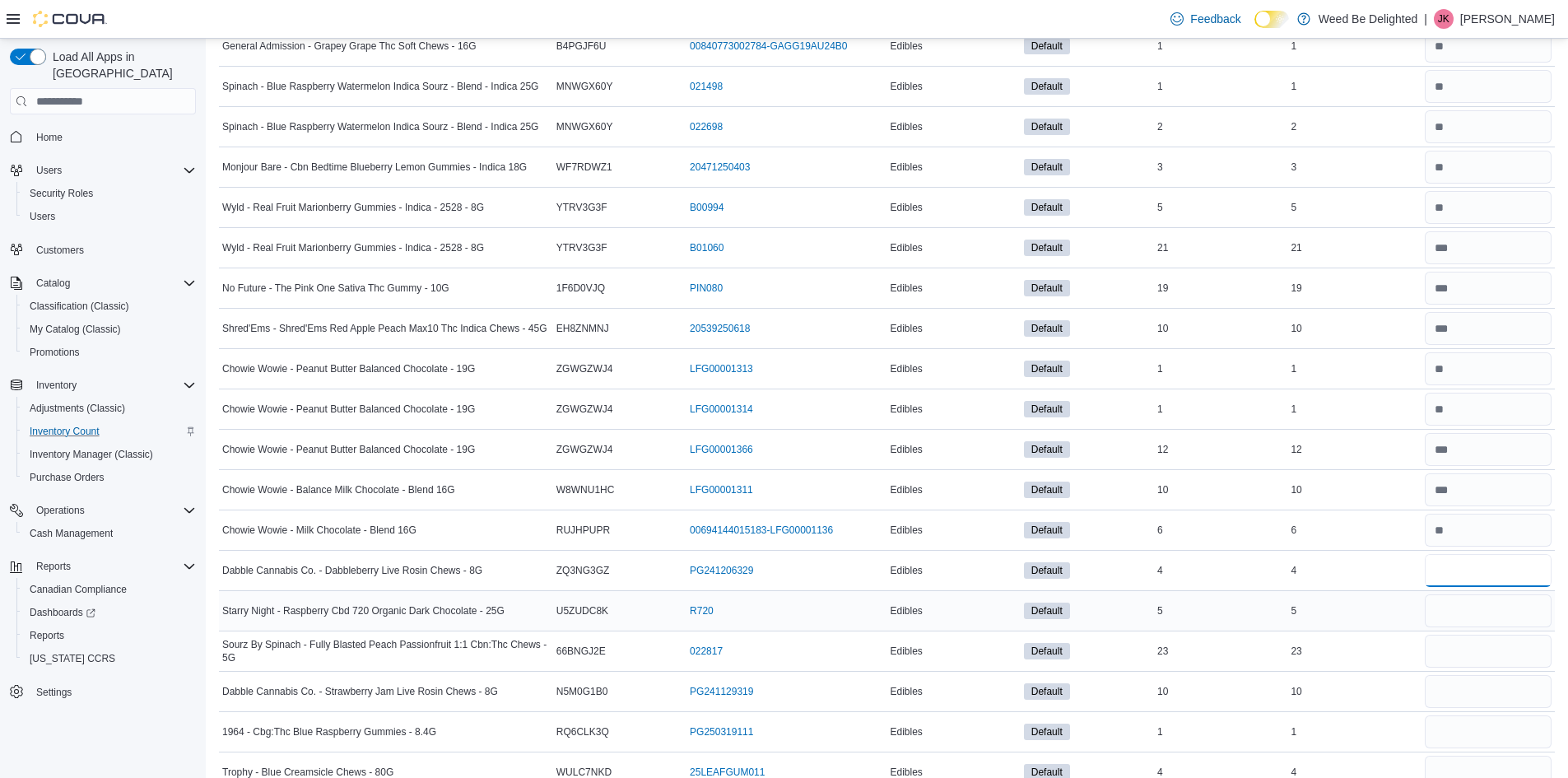
type input "*"
click at [1476, 607] on input "number" at bounding box center [1488, 611] width 127 height 32
type input "*"
click at [1451, 650] on input "number" at bounding box center [1488, 651] width 127 height 32
type input "**"
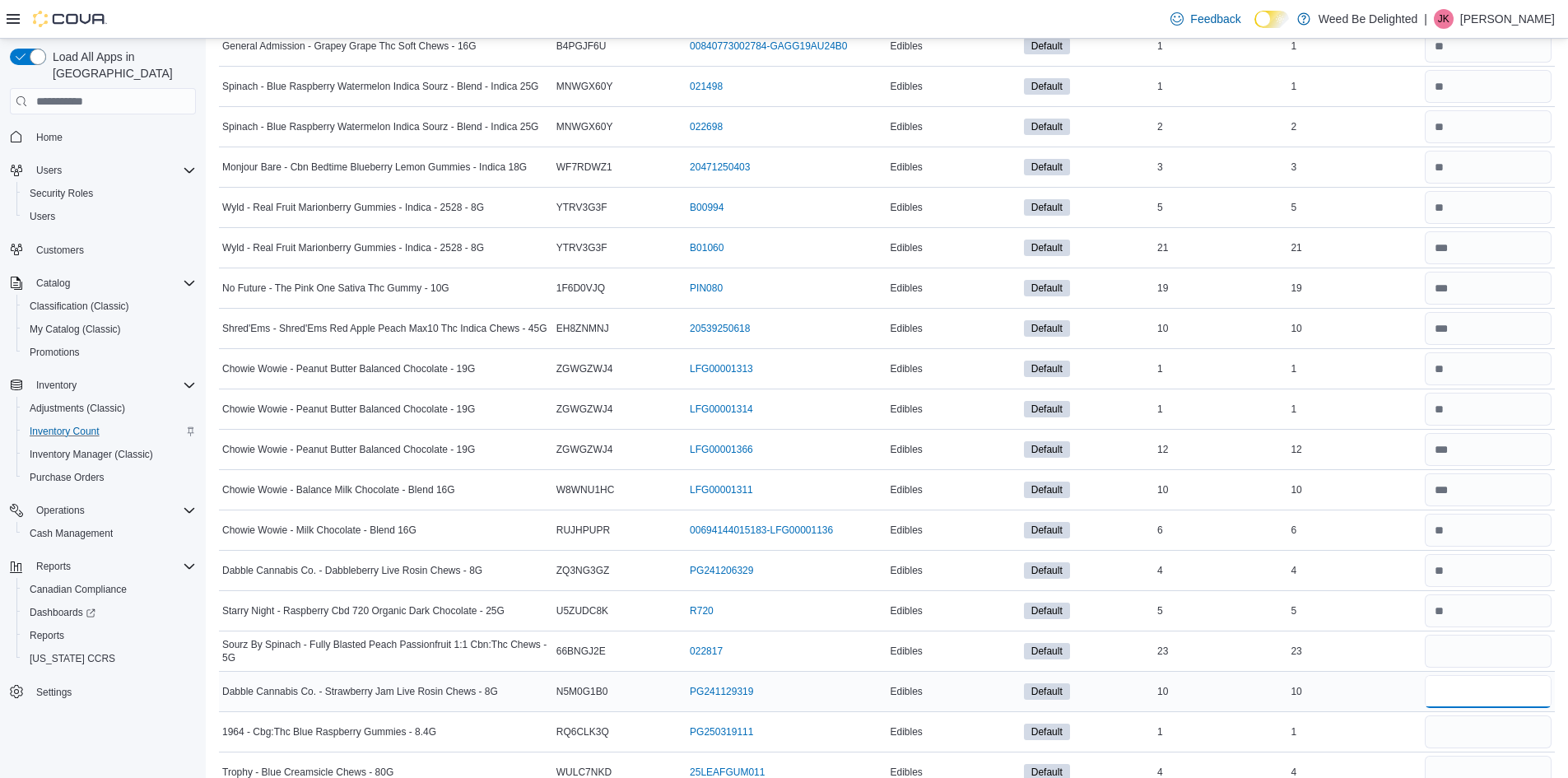
click at [1457, 692] on input "number" at bounding box center [1488, 691] width 127 height 32
type input "**"
click at [1448, 727] on input "number" at bounding box center [1488, 731] width 127 height 32
click at [1445, 749] on div "*" at bounding box center [1488, 731] width 134 height 39
drag, startPoint x: 1474, startPoint y: 724, endPoint x: 1431, endPoint y: 736, distance: 44.6
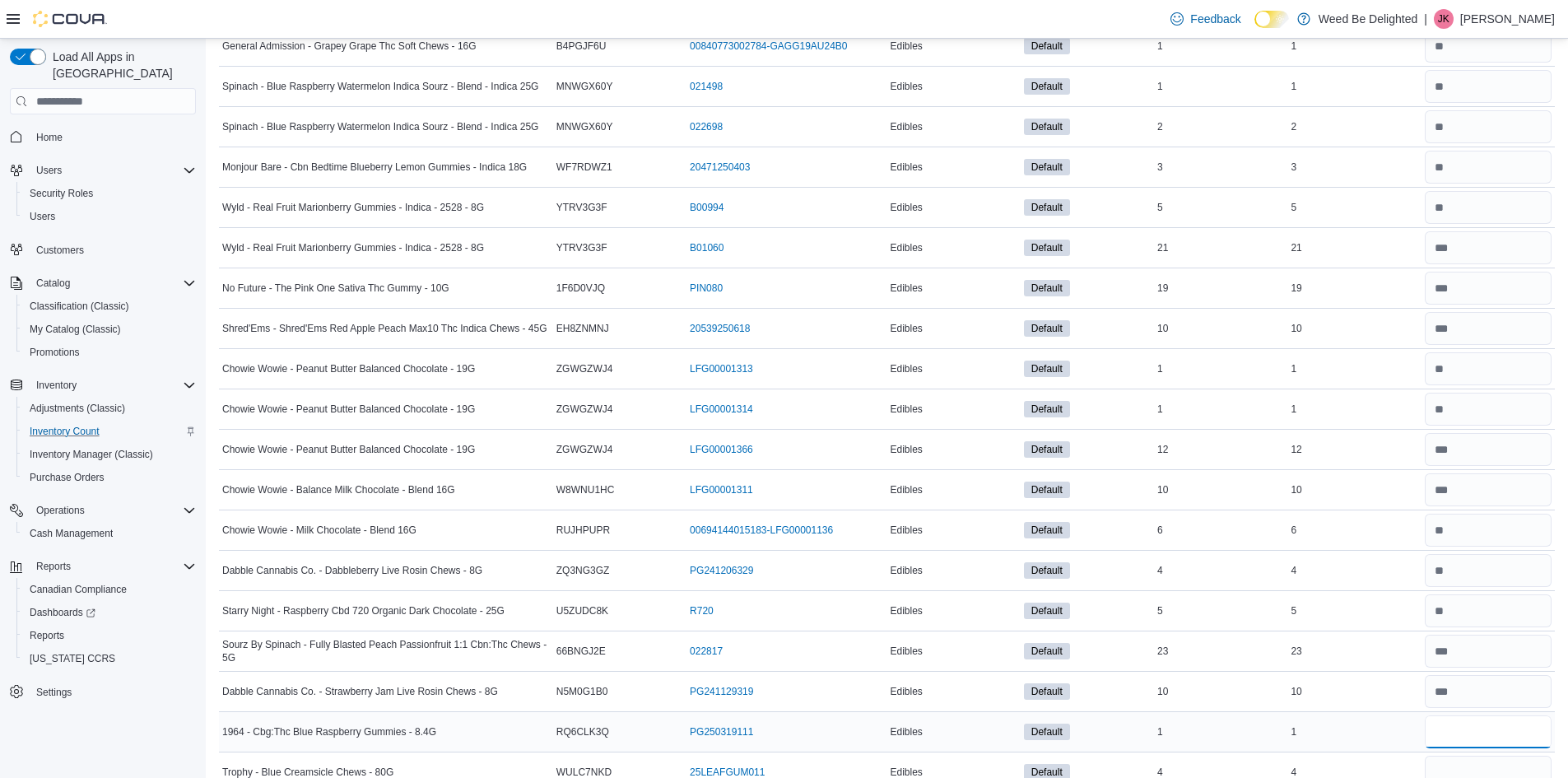
click at [1431, 736] on tr "1964 - Cbg:Thc Blue Raspberry Gummies - 8.4G Catalog SKU RQ6CLK3Q Package Numbe…" at bounding box center [887, 732] width 1336 height 40
type input "*"
click at [1463, 758] on input "number" at bounding box center [1488, 772] width 127 height 32
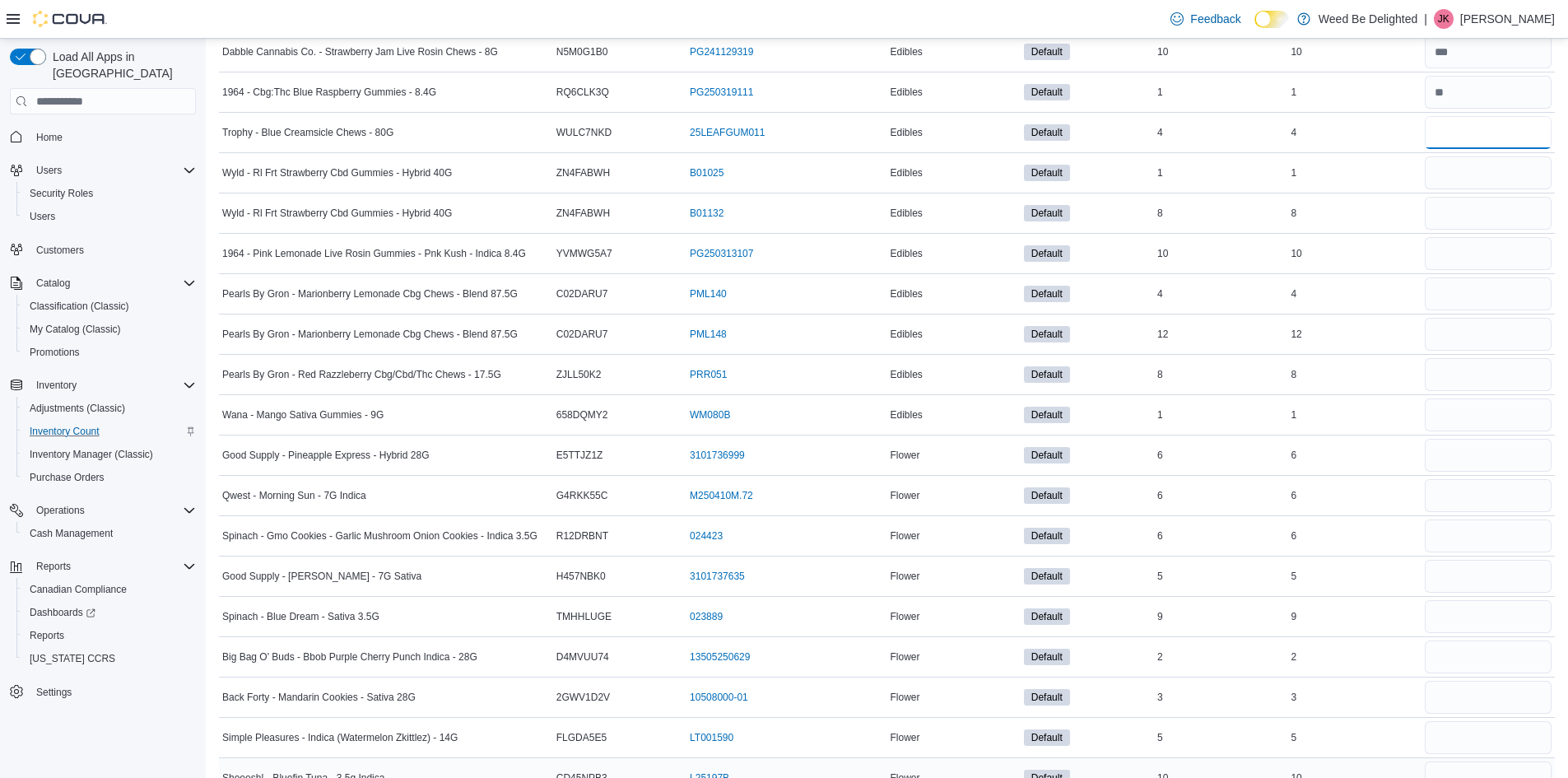
scroll to position [3954, 0]
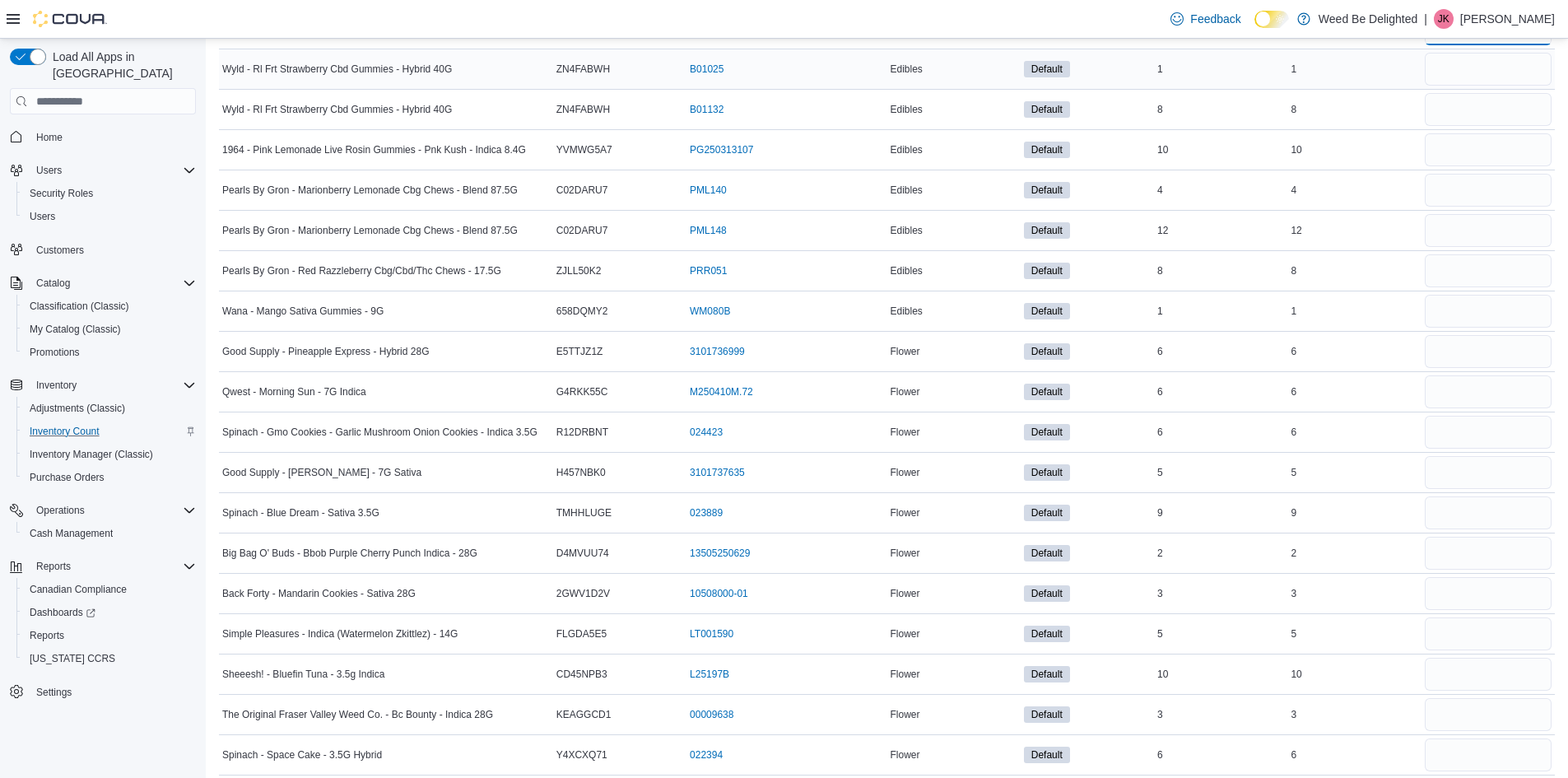
type input "*"
click at [1432, 59] on div at bounding box center [1488, 69] width 134 height 39
click at [1446, 61] on input "number" at bounding box center [1488, 69] width 127 height 32
type input "*"
click at [1472, 103] on input "number" at bounding box center [1488, 109] width 127 height 32
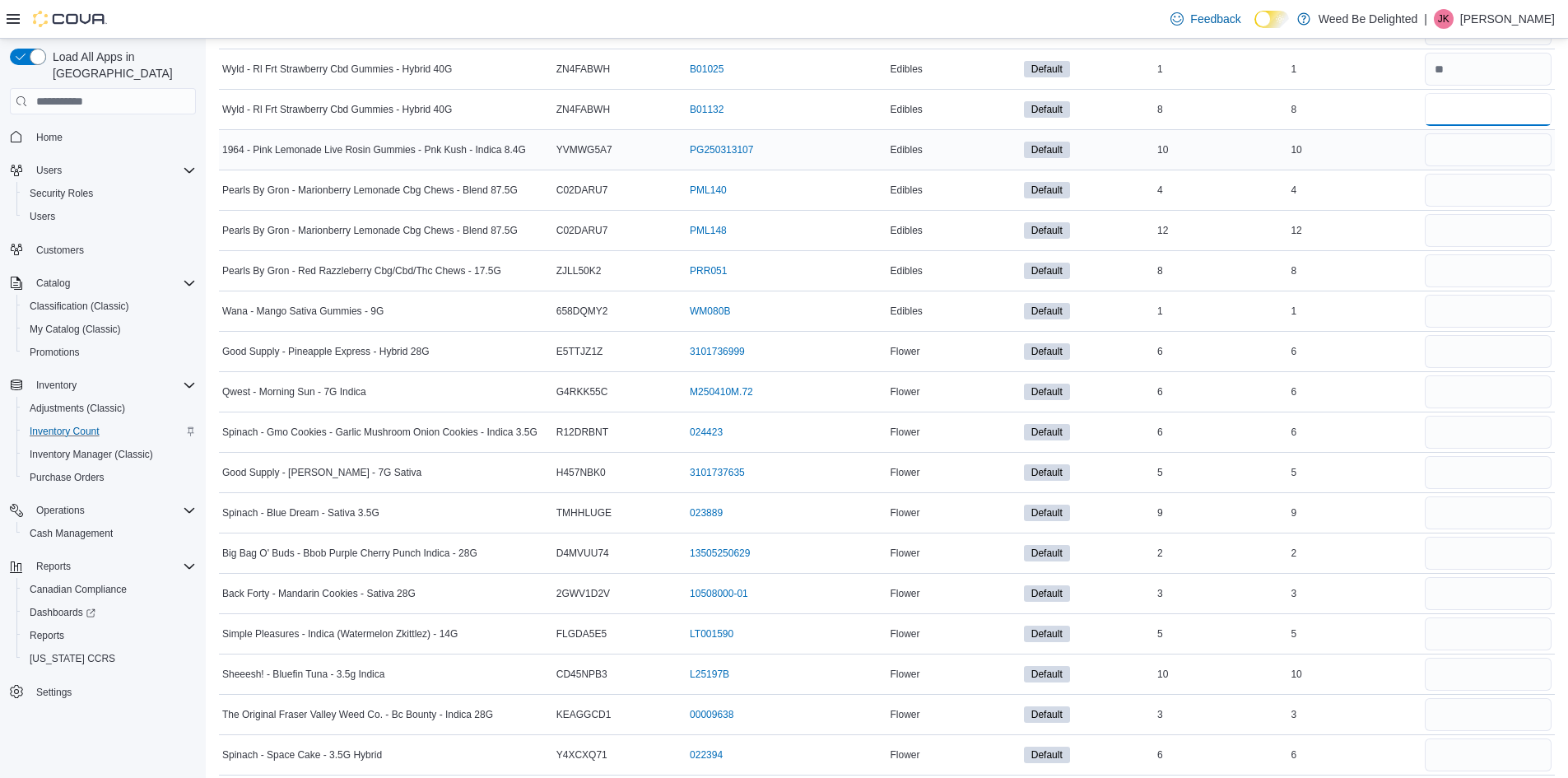
type input "*"
click at [1453, 150] on input "number" at bounding box center [1488, 150] width 127 height 32
type input "**"
click at [1460, 195] on input "number" at bounding box center [1488, 190] width 127 height 32
type input "*"
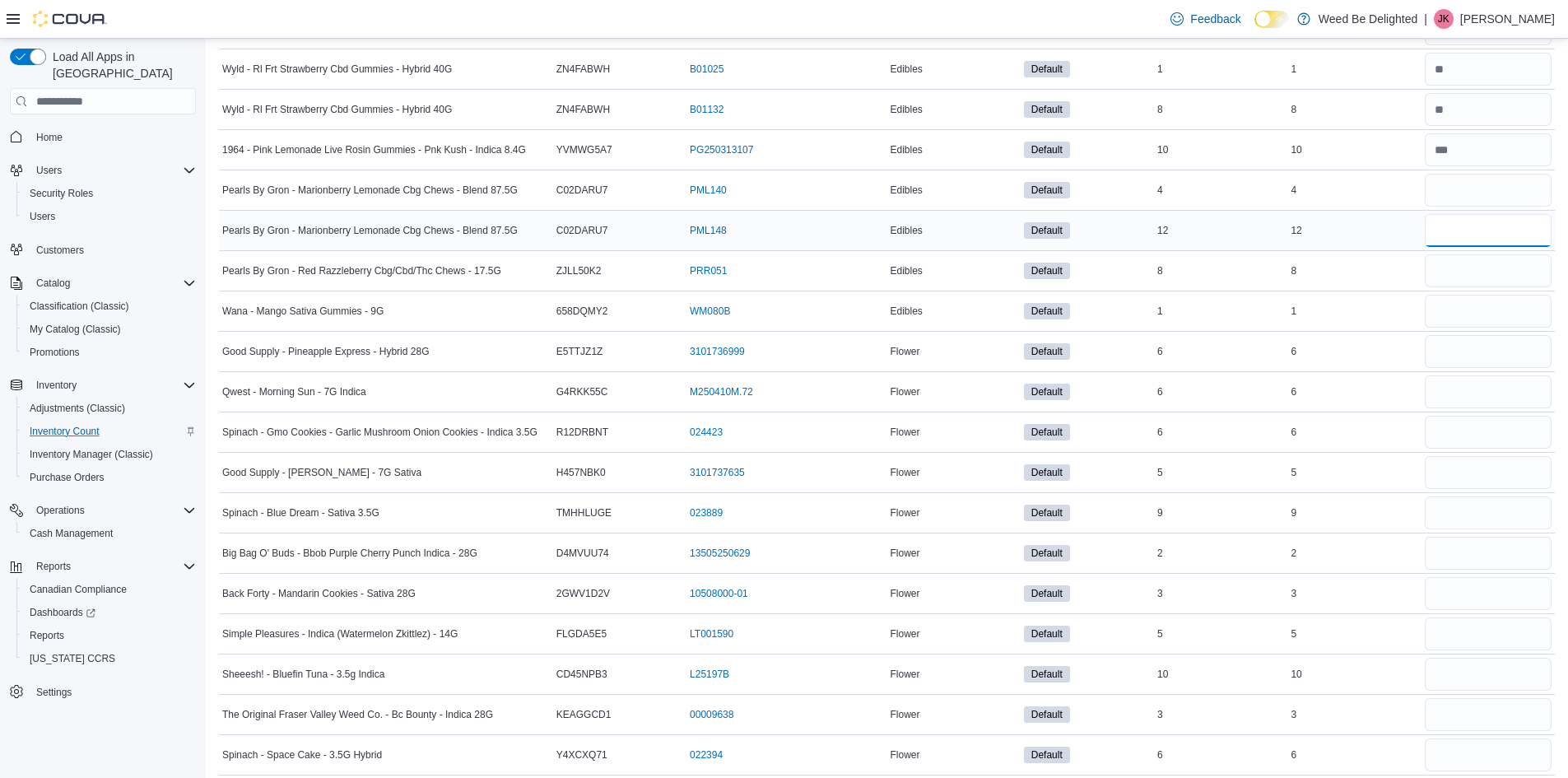
click at [1460, 235] on input "number" at bounding box center [1488, 230] width 127 height 32
type input "**"
click at [1457, 262] on input "number" at bounding box center [1488, 270] width 127 height 32
type input "*"
click at [1456, 312] on input "number" at bounding box center [1488, 311] width 127 height 32
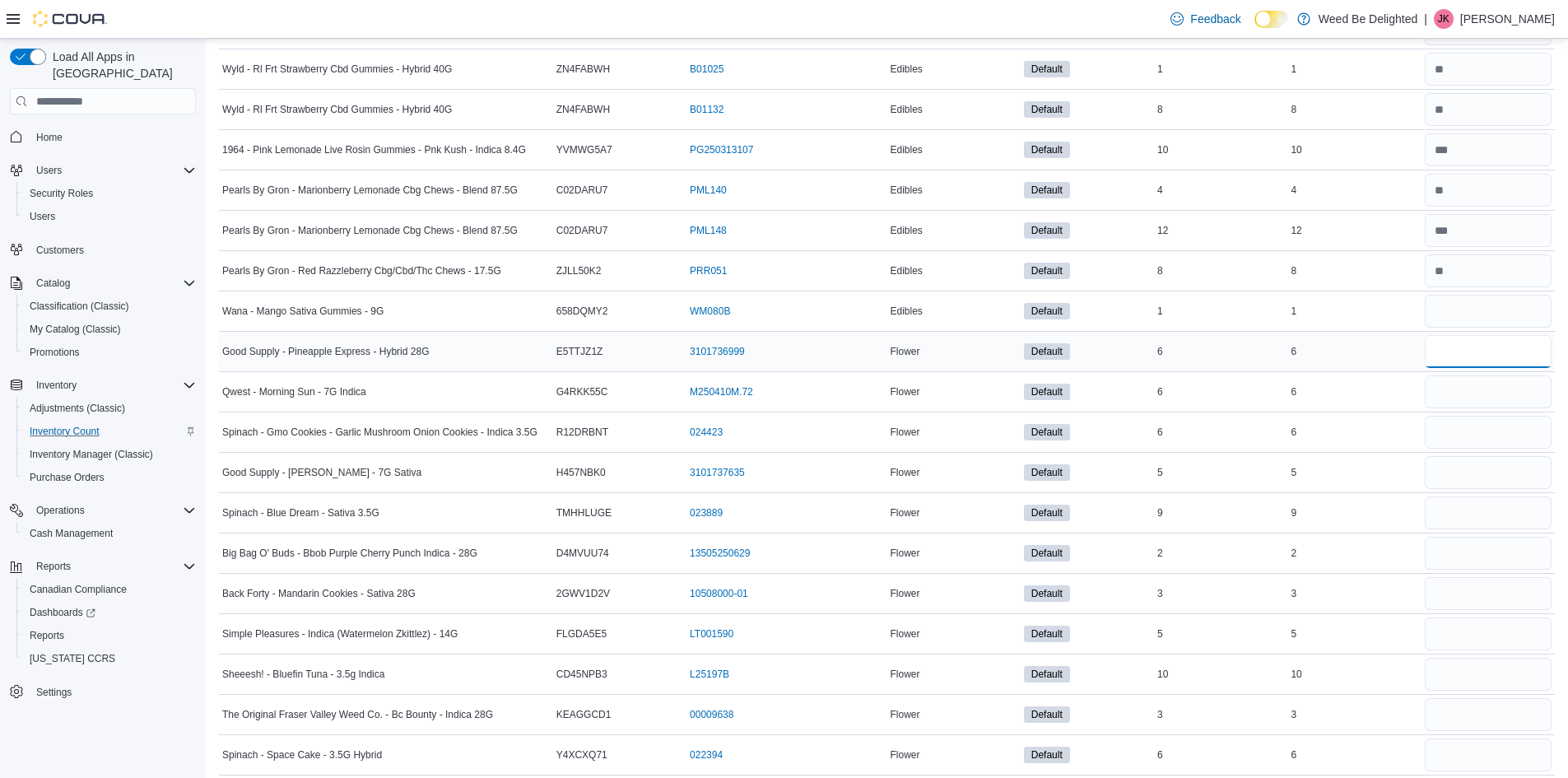
click at [1453, 347] on input "number" at bounding box center [1488, 351] width 127 height 32
click at [1466, 399] on input "number" at bounding box center [1488, 391] width 127 height 32
click at [1466, 420] on input "number" at bounding box center [1488, 432] width 127 height 32
click at [1474, 476] on input "number" at bounding box center [1488, 473] width 127 height 32
click at [1463, 517] on input "number" at bounding box center [1488, 513] width 127 height 32
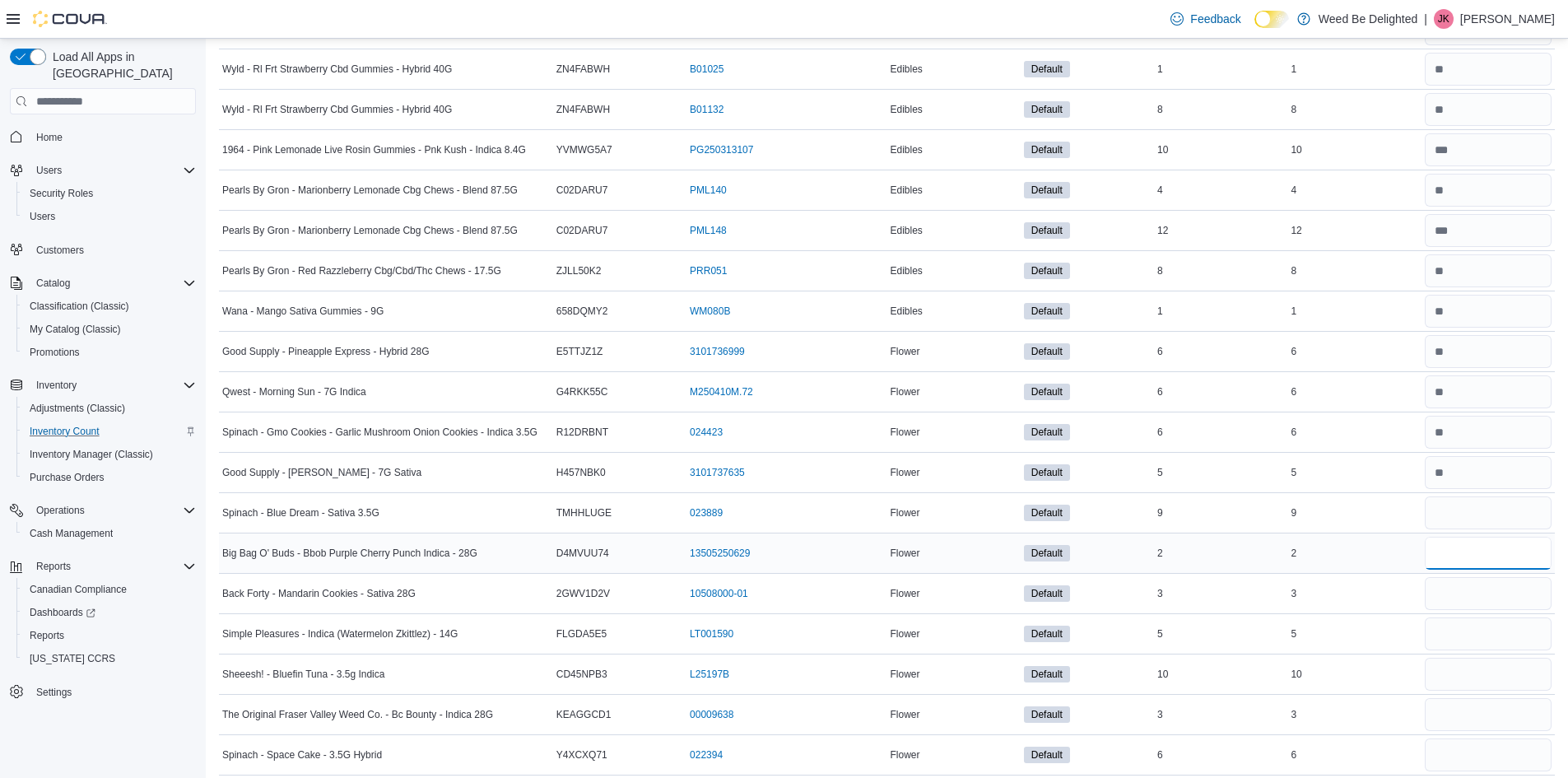
click at [1459, 548] on input "number" at bounding box center [1488, 553] width 127 height 32
click at [1447, 592] on input "number" at bounding box center [1488, 594] width 127 height 32
click at [1453, 637] on input "number" at bounding box center [1488, 634] width 127 height 32
click at [1455, 696] on tbody "Solei - Dragonfruit Watermelon - 355Ml Catalog SKU 3EGX13C7 Package Number H001…" at bounding box center [887, 614] width 1336 height 8714
click at [1468, 691] on input "**" at bounding box center [1488, 674] width 127 height 32
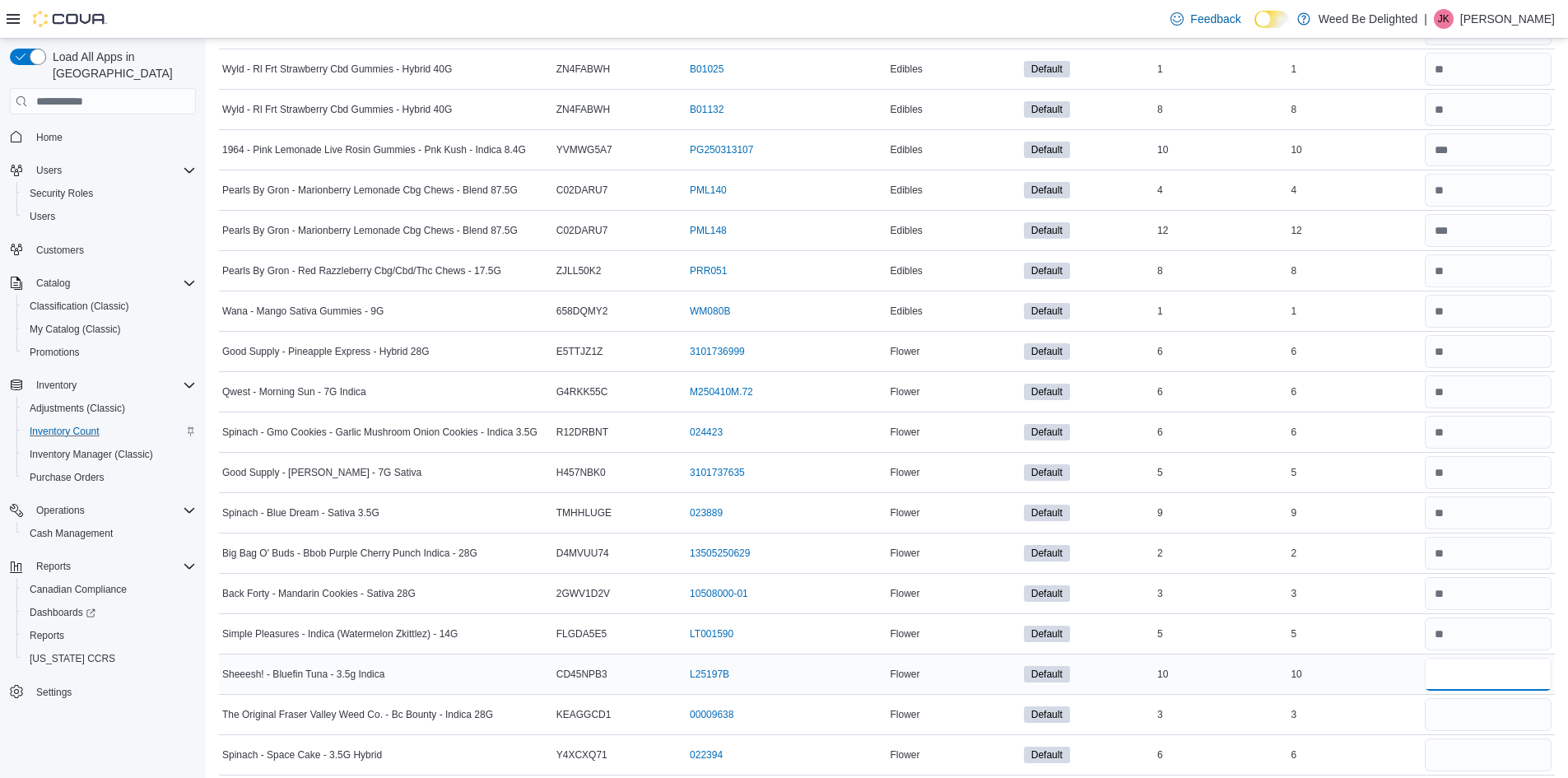
drag, startPoint x: 1474, startPoint y: 681, endPoint x: 1404, endPoint y: 679, distance: 70.0
click at [1404, 679] on tr "Sheeesh! - Bluefin Tuna - 3.5g Indica Catalog SKU CD45NPB3 Package Number L2519…" at bounding box center [887, 675] width 1336 height 40
click at [1486, 715] on input "number" at bounding box center [1488, 714] width 127 height 32
click at [1460, 773] on div at bounding box center [1488, 754] width 134 height 39
click at [1487, 738] on div at bounding box center [1488, 754] width 134 height 39
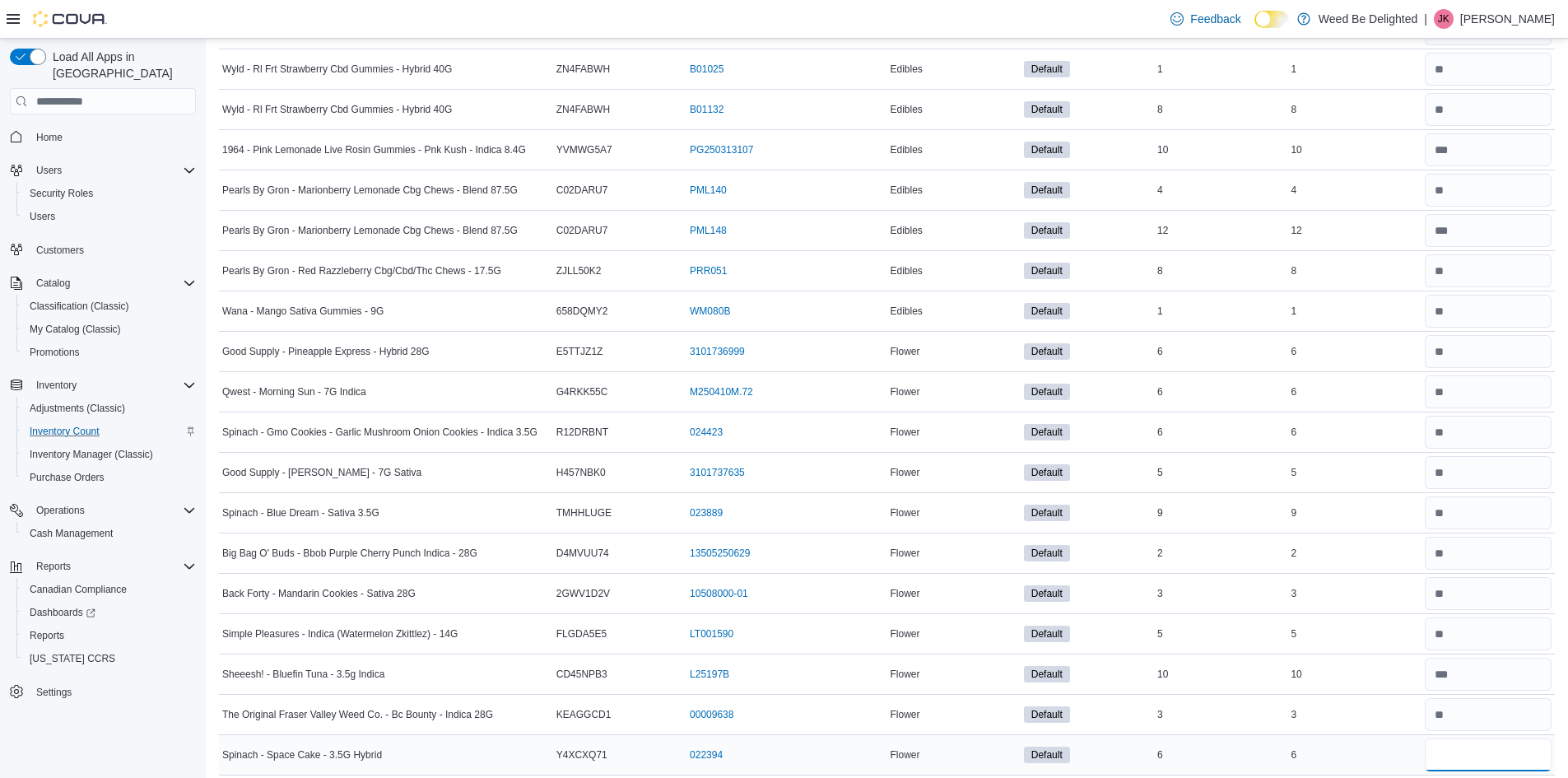
click at [1482, 751] on input "number" at bounding box center [1488, 755] width 127 height 32
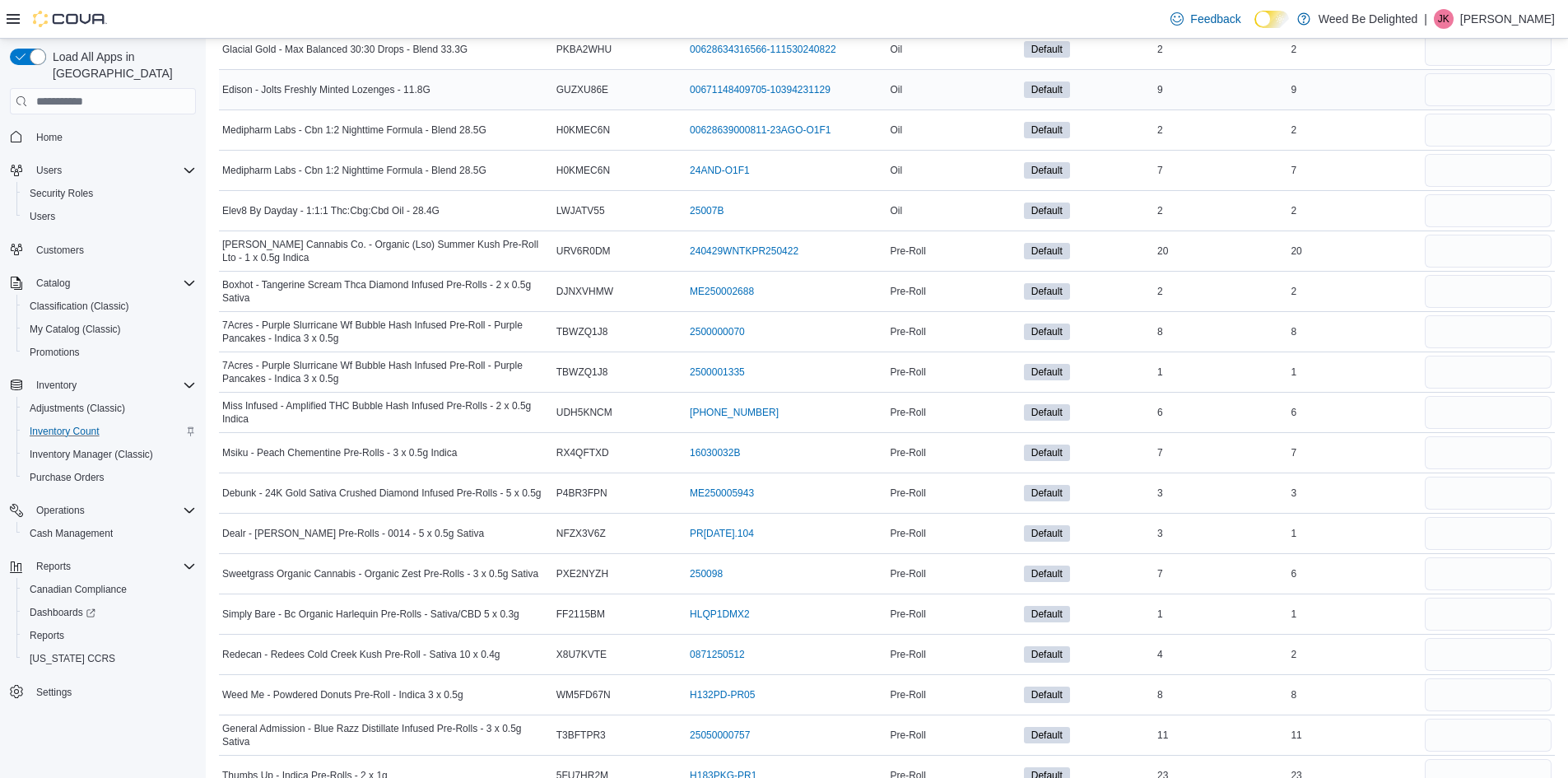
scroll to position [5683, 0]
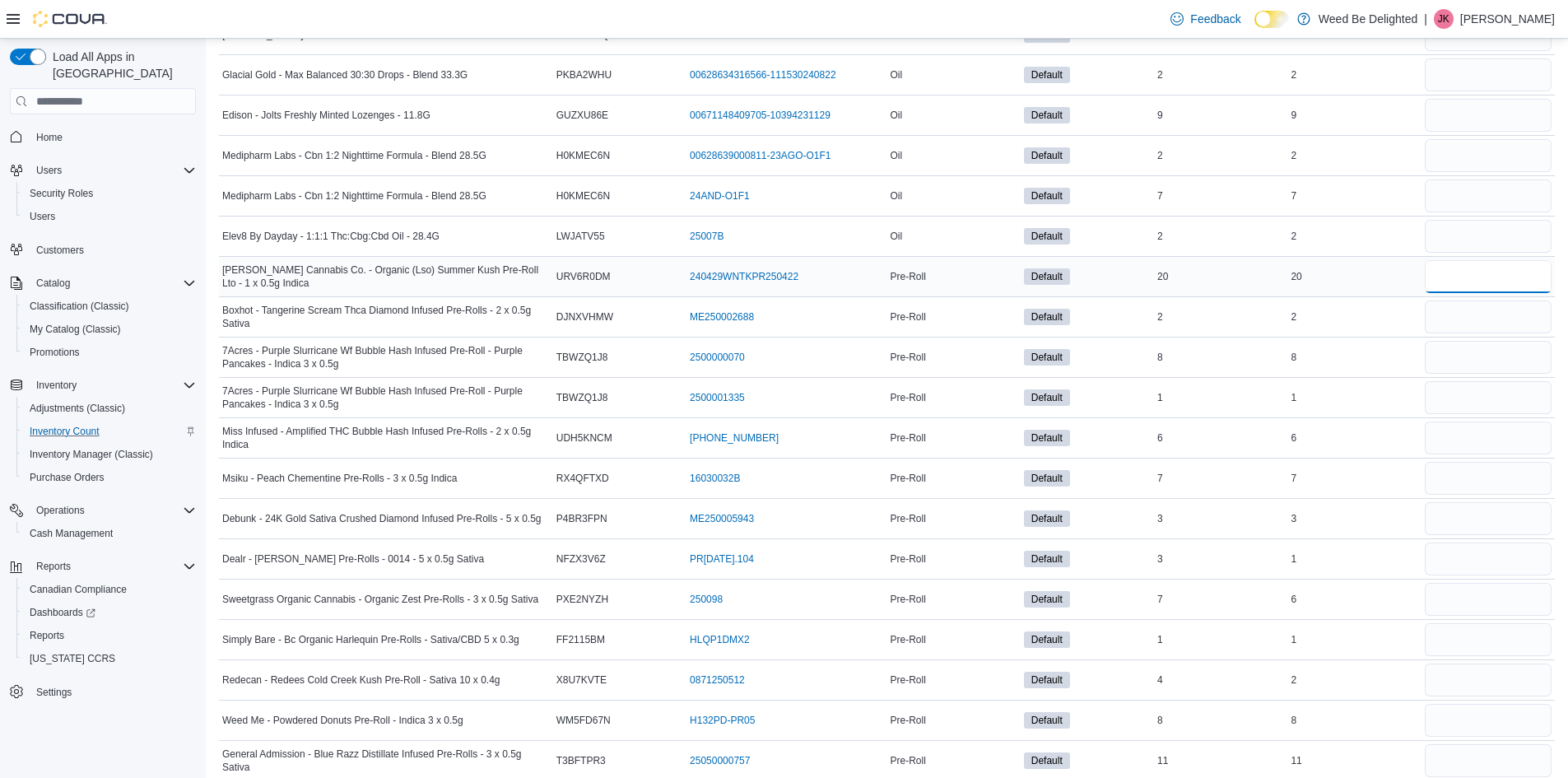
click at [1487, 287] on input "number" at bounding box center [1488, 277] width 127 height 32
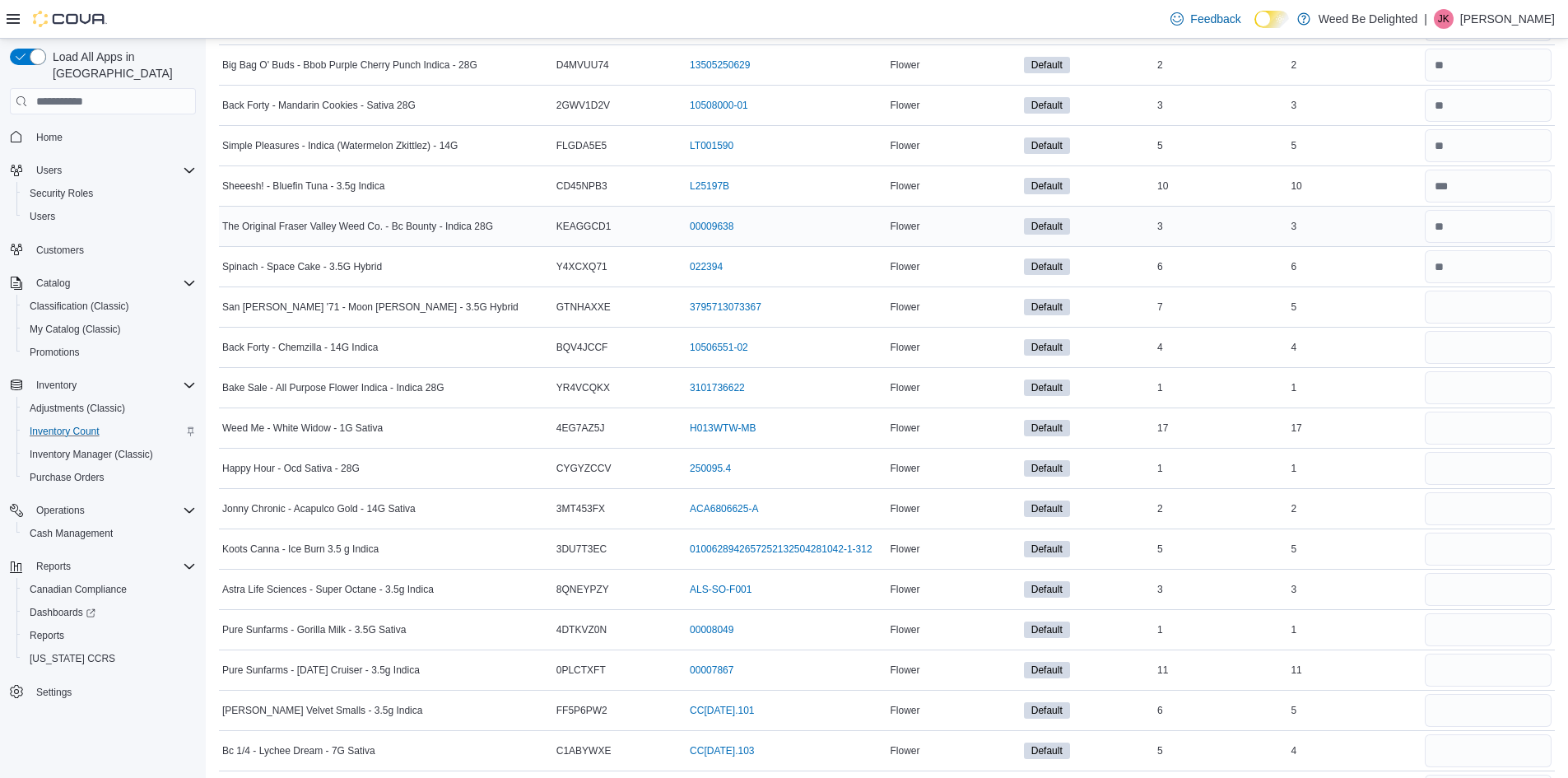
scroll to position [4283, 0]
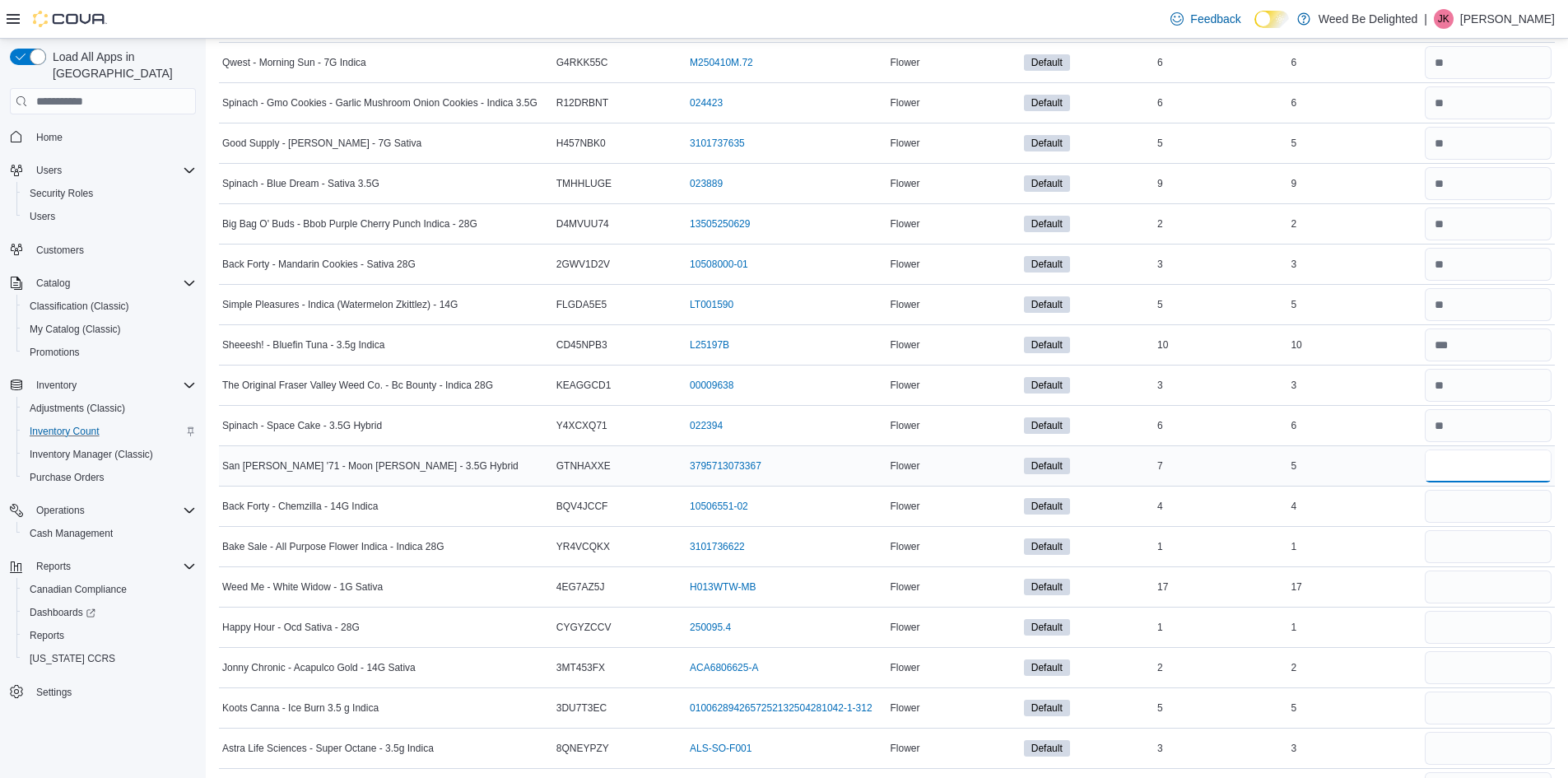
click at [1445, 481] on input "number" at bounding box center [1488, 466] width 127 height 32
click at [1467, 500] on input "number" at bounding box center [1488, 506] width 127 height 32
drag, startPoint x: 1466, startPoint y: 498, endPoint x: 1472, endPoint y: 539, distance: 41.4
click at [1466, 510] on input "*" at bounding box center [1488, 506] width 127 height 32
click at [1468, 554] on input "number" at bounding box center [1488, 546] width 127 height 32
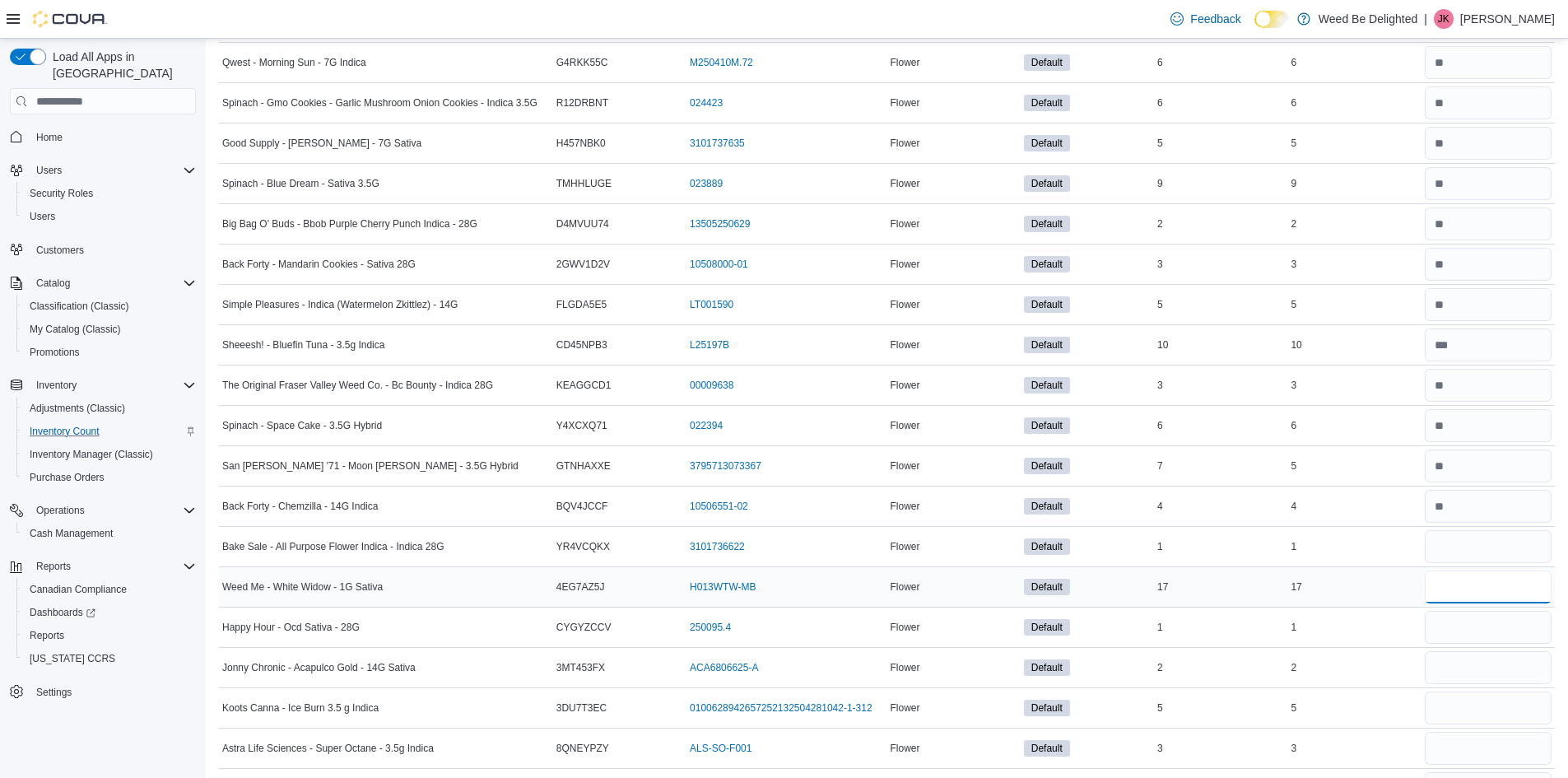
click at [1461, 589] on input "number" at bounding box center [1488, 587] width 127 height 32
click at [1473, 631] on input "number" at bounding box center [1488, 627] width 127 height 32
click at [1474, 663] on input "number" at bounding box center [1488, 667] width 127 height 32
click at [1462, 723] on input "number" at bounding box center [1488, 707] width 127 height 32
click at [1467, 745] on input "number" at bounding box center [1488, 748] width 127 height 32
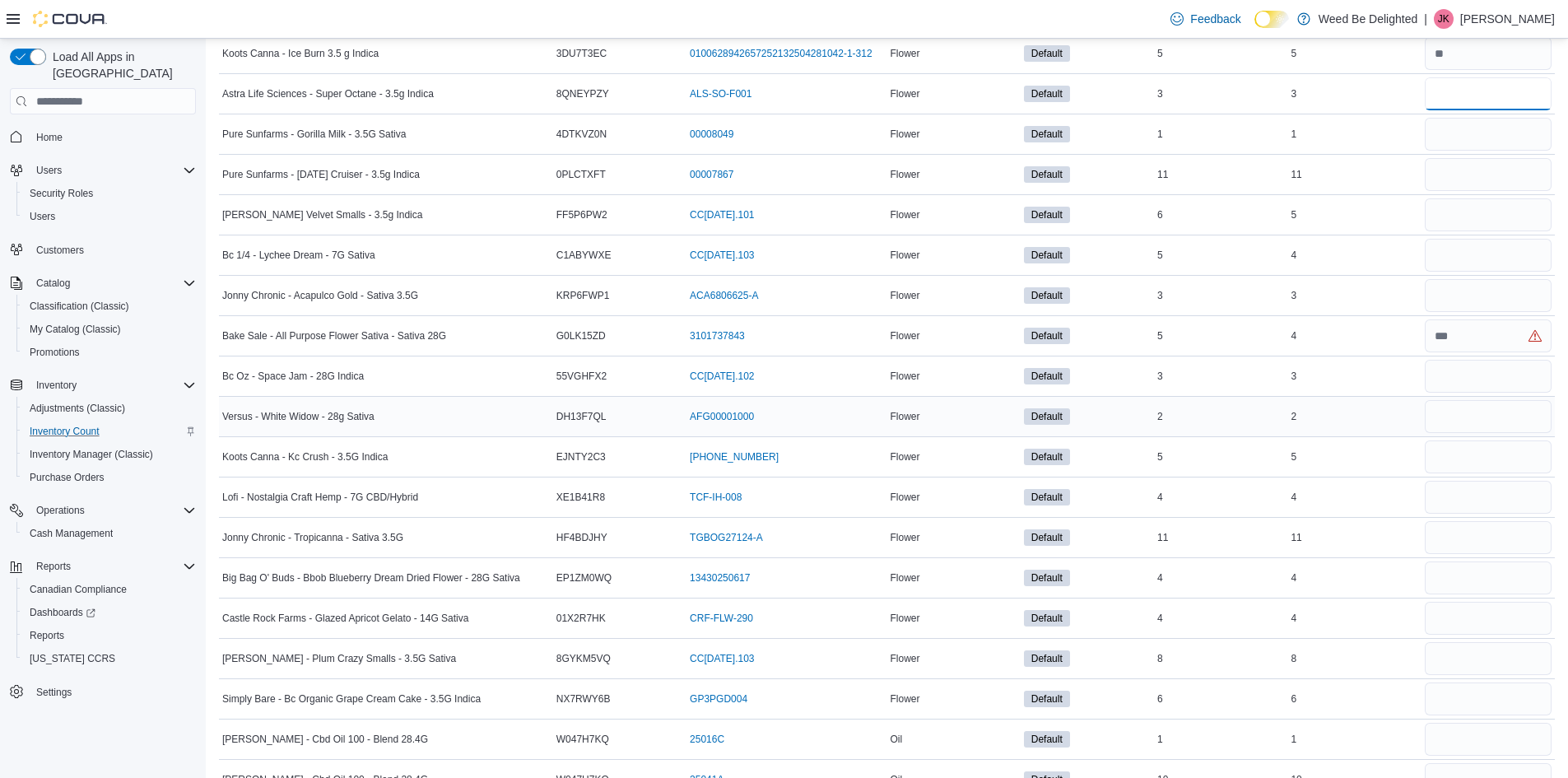
scroll to position [4942, 0]
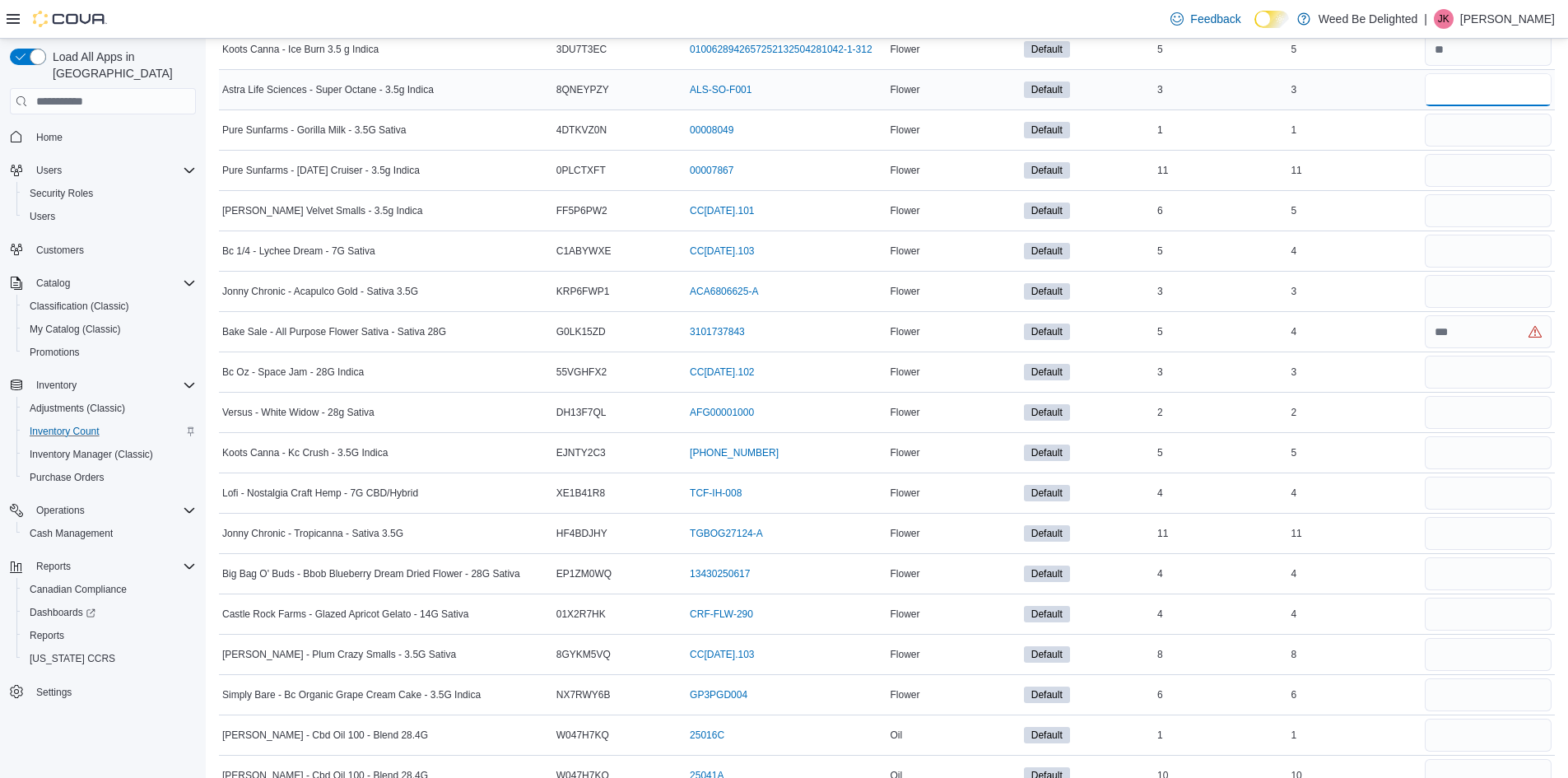
click at [1439, 104] on input "*" at bounding box center [1488, 90] width 127 height 32
click at [1451, 115] on input "number" at bounding box center [1488, 130] width 127 height 32
click at [1462, 157] on input "number" at bounding box center [1488, 170] width 127 height 32
click at [1469, 208] on input "number" at bounding box center [1488, 211] width 127 height 32
click at [1467, 233] on td at bounding box center [1488, 251] width 134 height 40
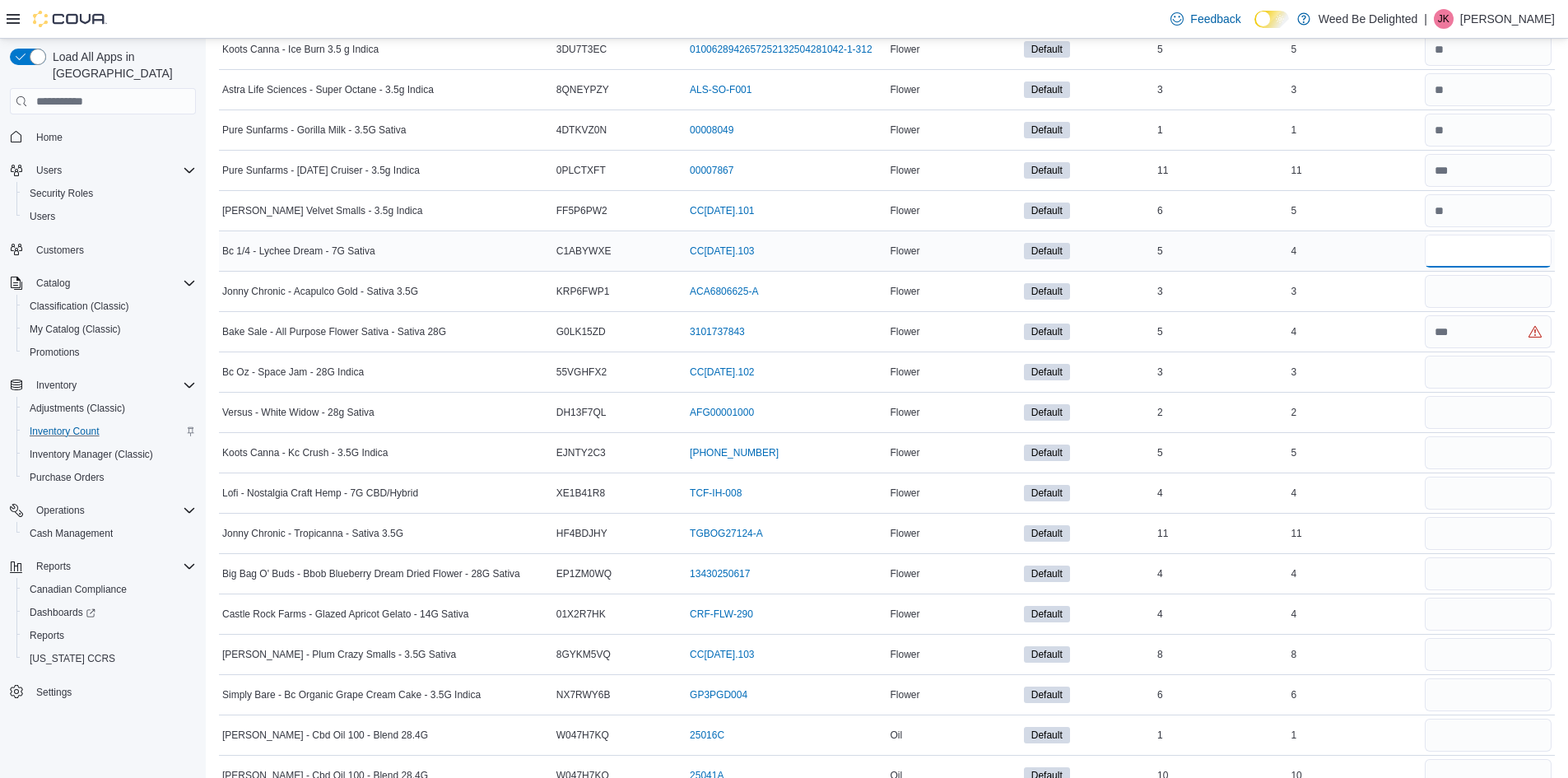
click at [1462, 247] on input "number" at bounding box center [1488, 251] width 127 height 32
click at [1467, 278] on input "number" at bounding box center [1488, 291] width 127 height 32
click at [1462, 324] on input "number" at bounding box center [1488, 331] width 127 height 32
click at [1464, 370] on input "number" at bounding box center [1488, 372] width 127 height 32
click at [1458, 410] on input "number" at bounding box center [1488, 412] width 127 height 32
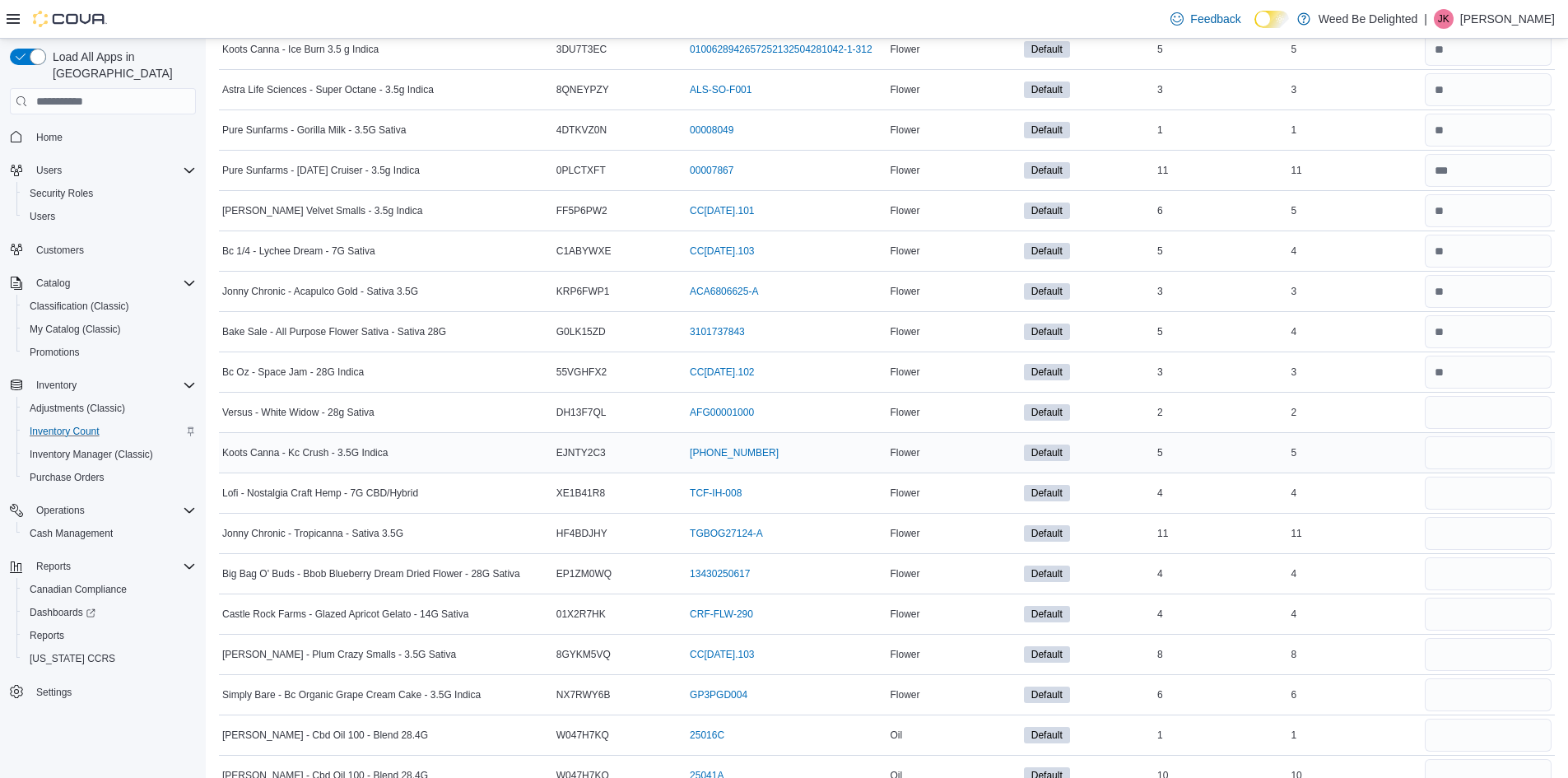
click at [1474, 435] on div at bounding box center [1488, 452] width 134 height 39
click at [1469, 448] on input "number" at bounding box center [1488, 452] width 127 height 32
click at [1456, 488] on input "number" at bounding box center [1488, 493] width 127 height 32
click at [1453, 531] on input "number" at bounding box center [1488, 534] width 127 height 32
click at [1459, 561] on input "number" at bounding box center [1488, 574] width 127 height 32
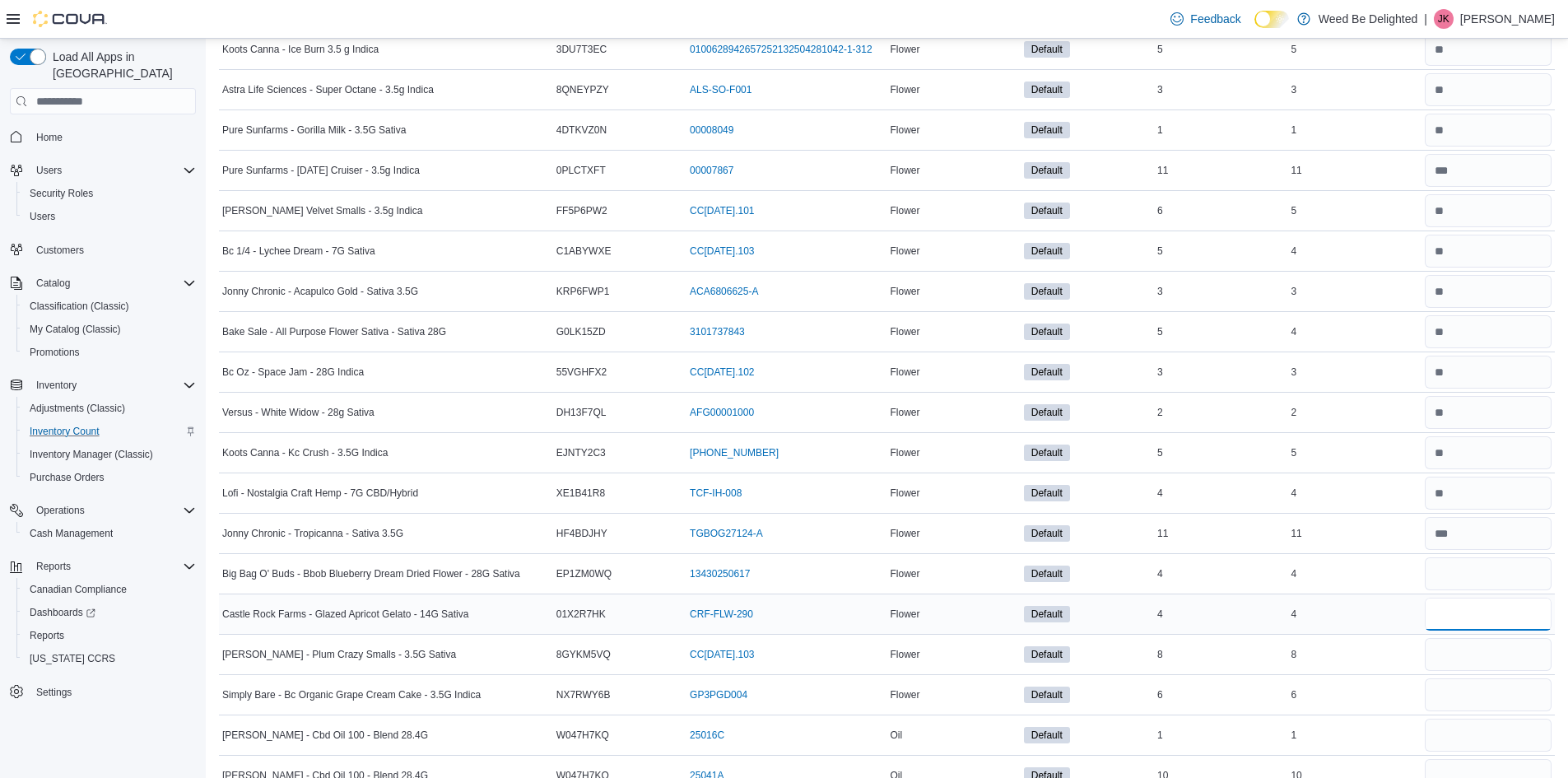
click at [1461, 598] on input "number" at bounding box center [1488, 614] width 127 height 32
click at [1473, 629] on input "*" at bounding box center [1488, 614] width 127 height 32
drag, startPoint x: 1470, startPoint y: 611, endPoint x: 1411, endPoint y: 617, distance: 59.3
click at [1411, 617] on tr "Castle Rock Farms - Glazed Apricot Gelato - 14G Sativa Catalog SKU 01X2R7HK Pac…" at bounding box center [887, 615] width 1336 height 40
click at [1468, 650] on input "number" at bounding box center [1488, 654] width 127 height 32
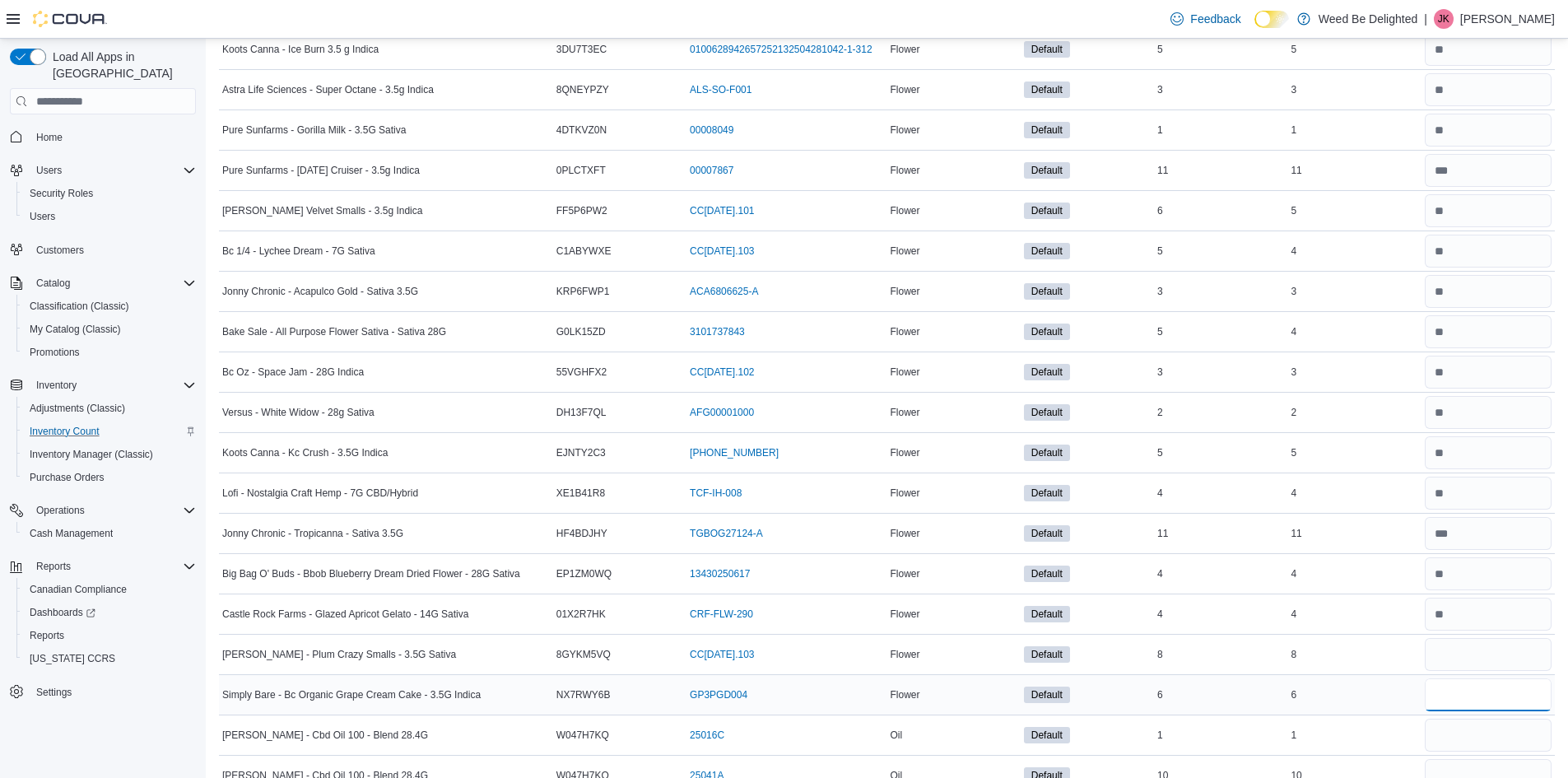
click at [1443, 713] on div at bounding box center [1488, 694] width 134 height 39
click at [1450, 751] on input "*" at bounding box center [1488, 735] width 127 height 32
click at [1472, 693] on input "number" at bounding box center [1488, 695] width 127 height 32
click at [1465, 729] on input "number" at bounding box center [1488, 735] width 127 height 32
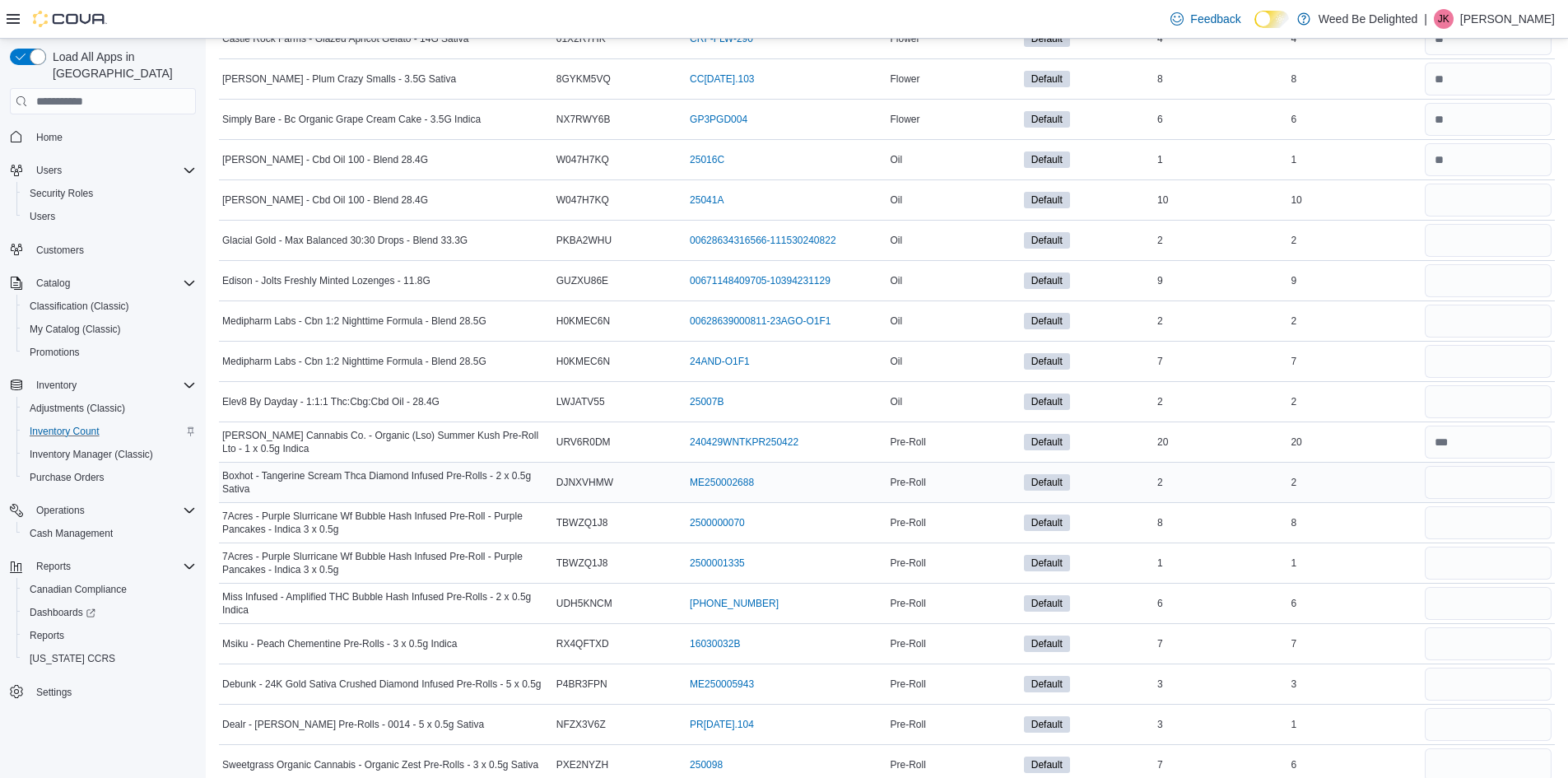
scroll to position [5519, 0]
click at [1455, 194] on input "number" at bounding box center [1488, 199] width 127 height 32
click at [1460, 238] on input "number" at bounding box center [1488, 240] width 127 height 32
click at [1453, 278] on input "number" at bounding box center [1488, 280] width 127 height 32
click at [1441, 320] on input "number" at bounding box center [1488, 320] width 127 height 32
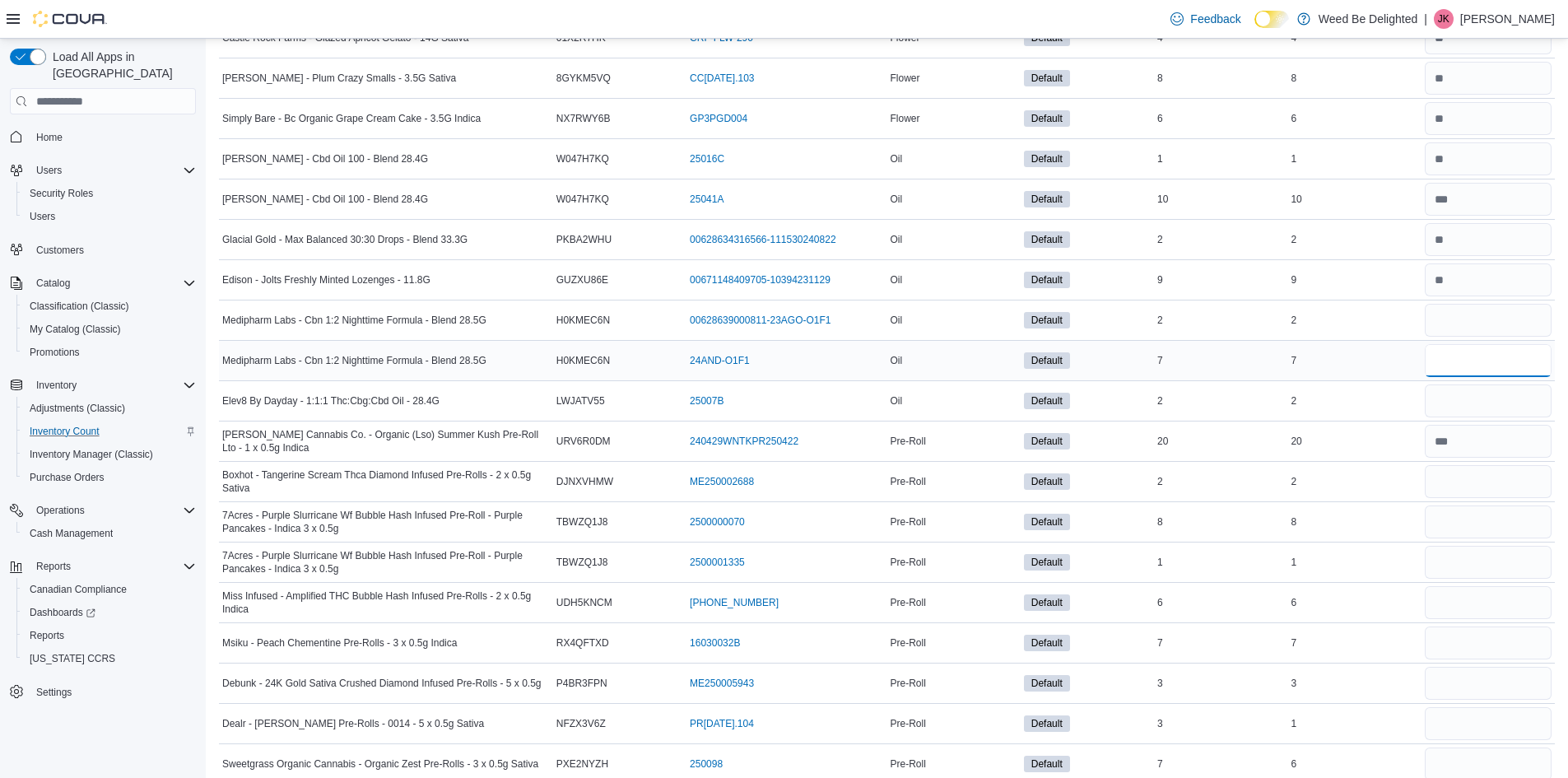
click at [1448, 368] on input "number" at bounding box center [1488, 360] width 127 height 32
click at [1449, 403] on input "number" at bounding box center [1488, 401] width 127 height 32
click at [1462, 482] on input "number" at bounding box center [1488, 481] width 127 height 32
click at [1463, 529] on input "number" at bounding box center [1488, 522] width 127 height 32
click at [1469, 567] on input "number" at bounding box center [1488, 562] width 127 height 32
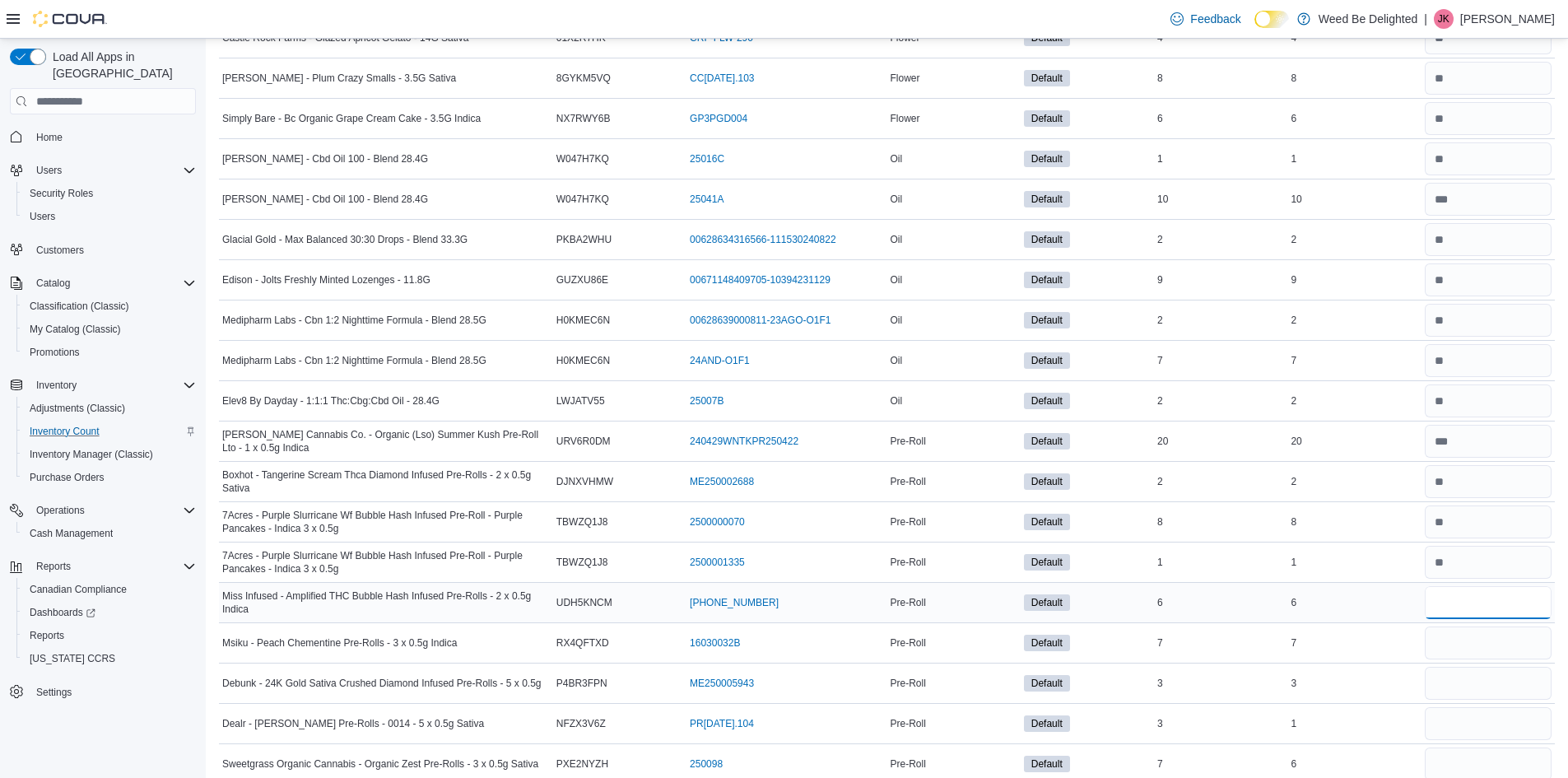
click at [1470, 596] on input "number" at bounding box center [1488, 602] width 127 height 32
click at [1456, 660] on input "number" at bounding box center [1488, 642] width 127 height 32
click at [1443, 683] on input "number" at bounding box center [1488, 683] width 127 height 32
click at [1451, 725] on input "number" at bounding box center [1488, 724] width 127 height 32
click at [1453, 763] on input "number" at bounding box center [1488, 764] width 127 height 32
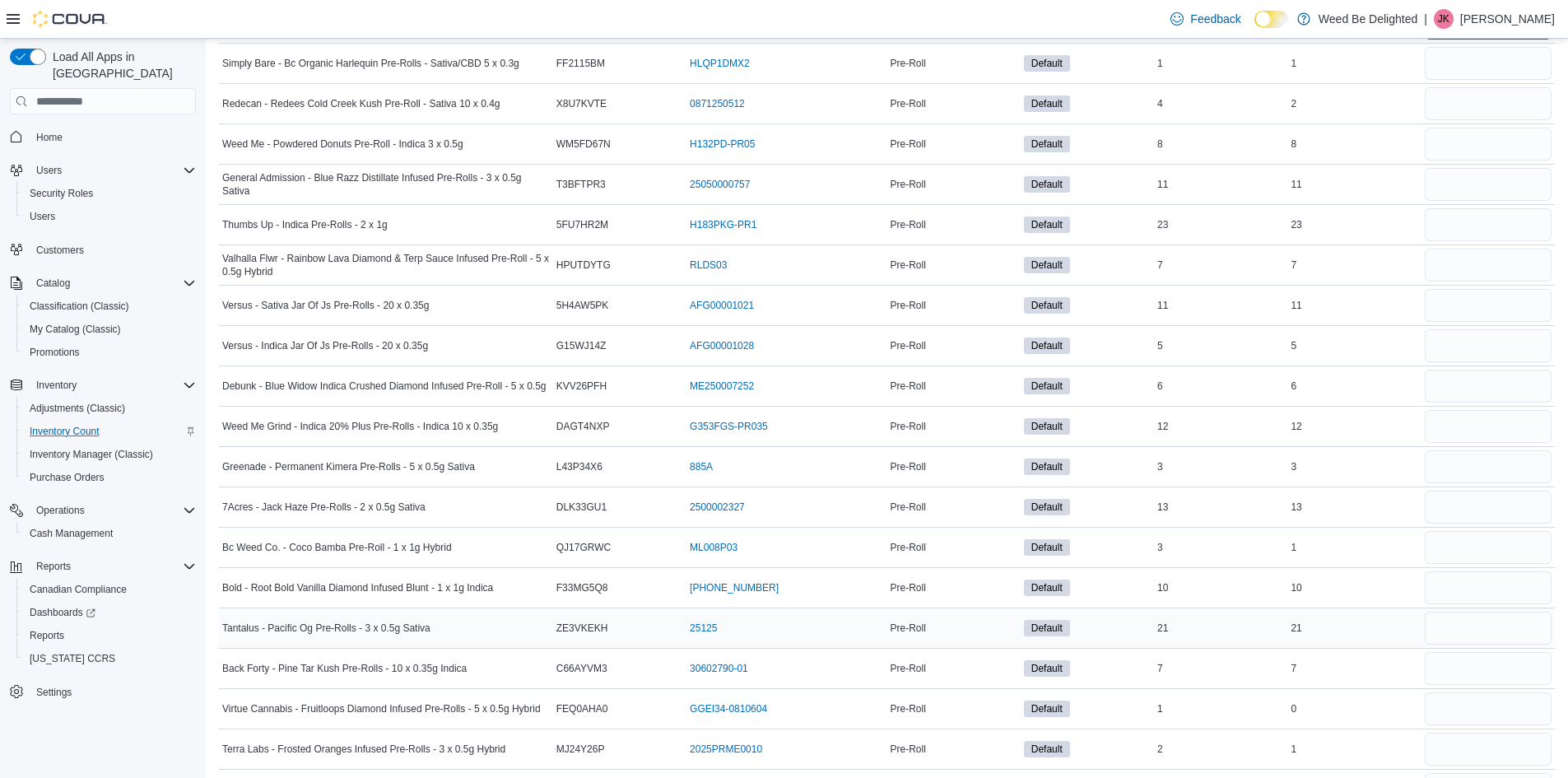
scroll to position [6177, 0]
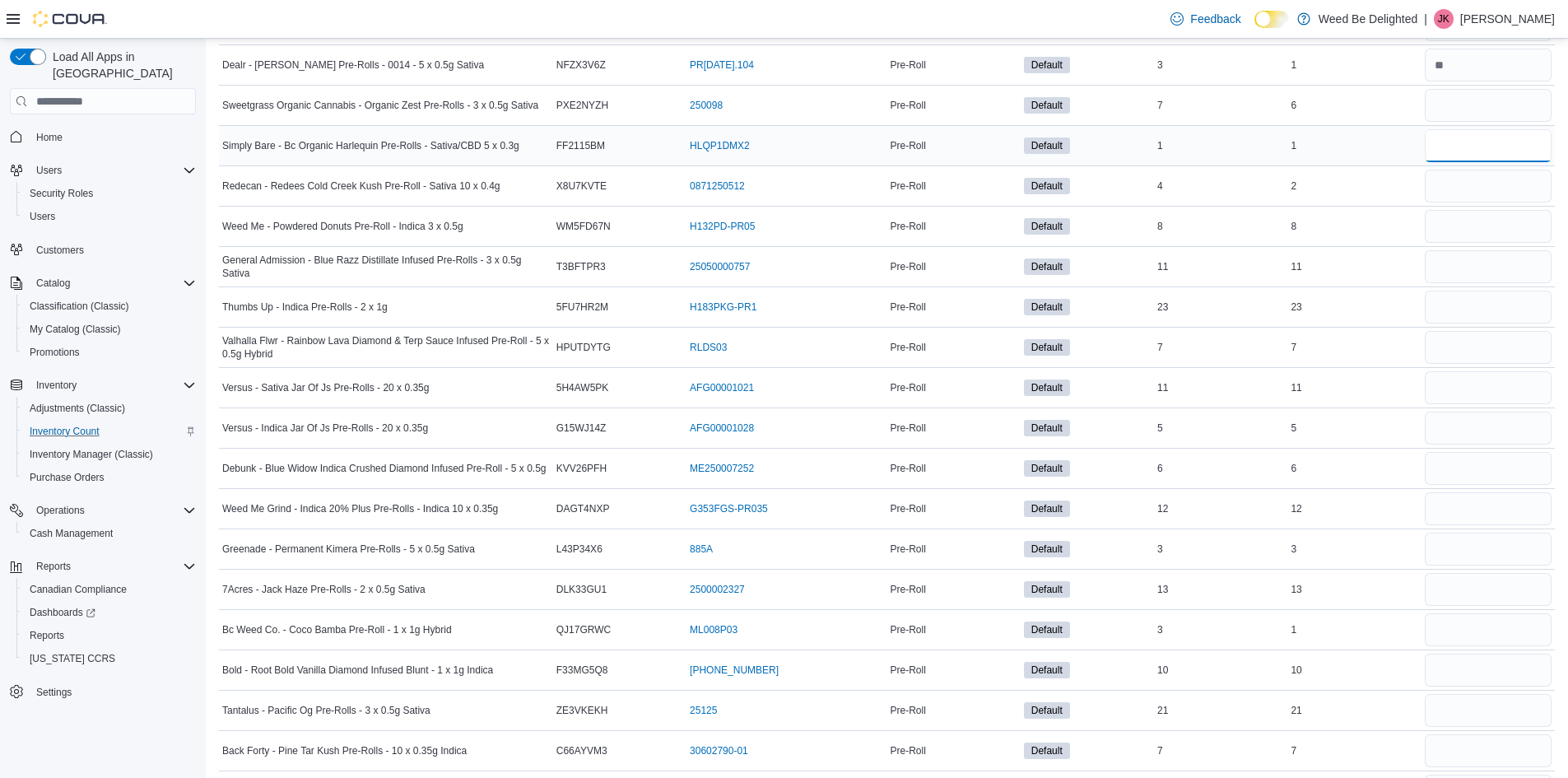
click at [1456, 154] on input "number" at bounding box center [1488, 145] width 127 height 32
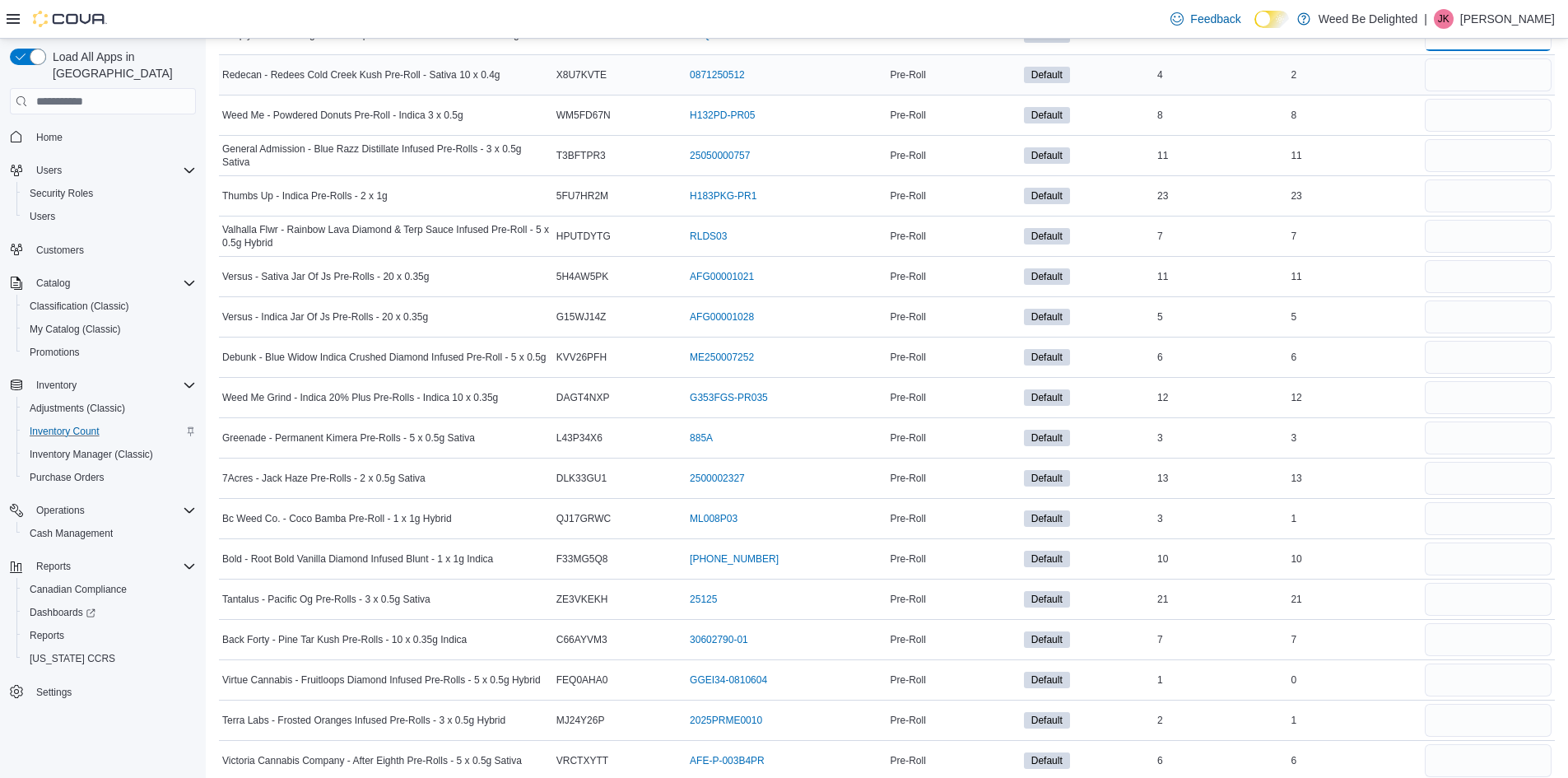
scroll to position [6259, 0]
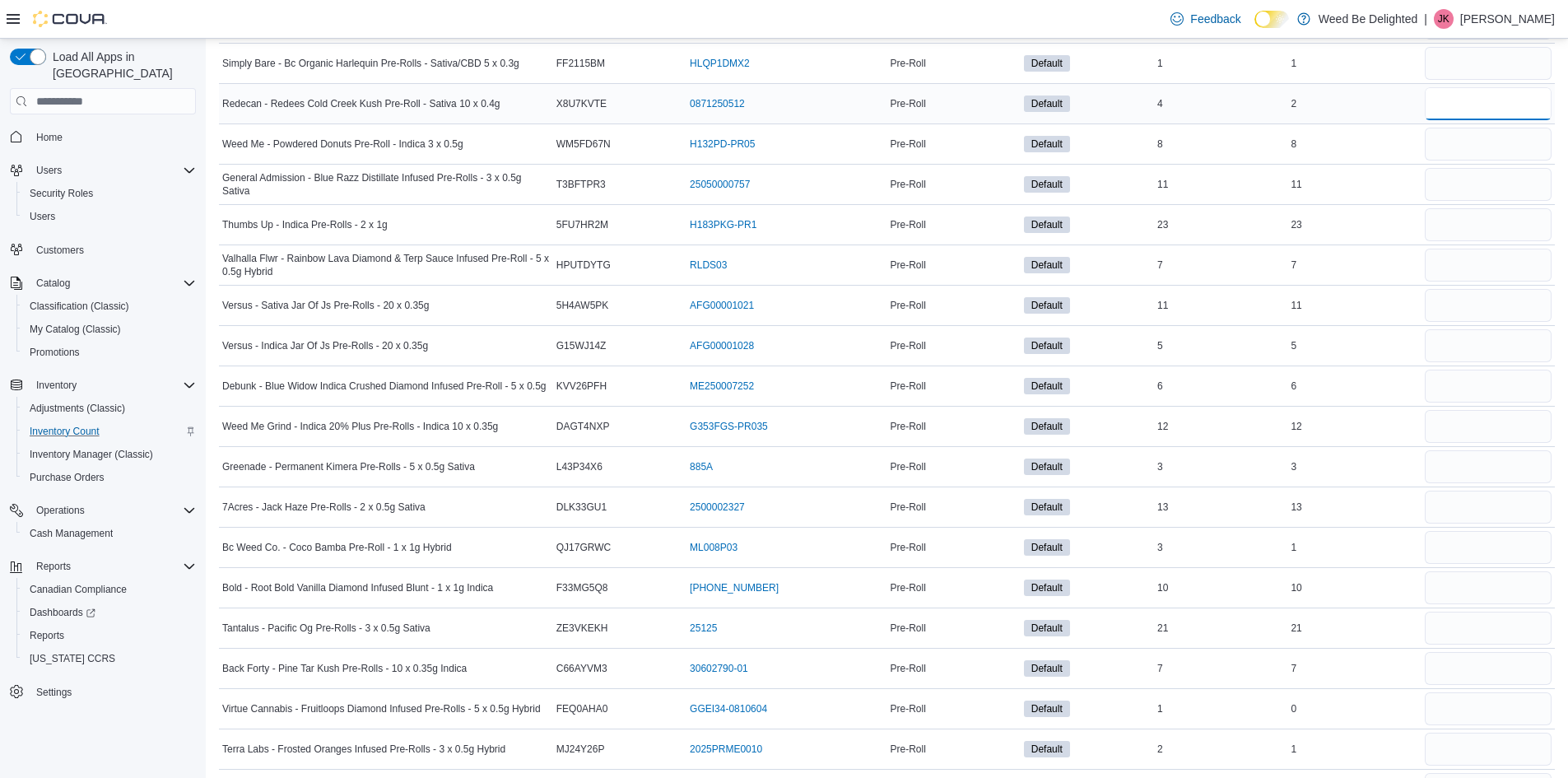
click at [1442, 105] on input "number" at bounding box center [1488, 103] width 127 height 32
click at [1462, 137] on input "number" at bounding box center [1488, 144] width 127 height 32
click at [1449, 184] on input "number" at bounding box center [1488, 184] width 127 height 32
click at [1456, 224] on input "number" at bounding box center [1488, 224] width 127 height 32
click at [1458, 261] on input "number" at bounding box center [1488, 264] width 127 height 32
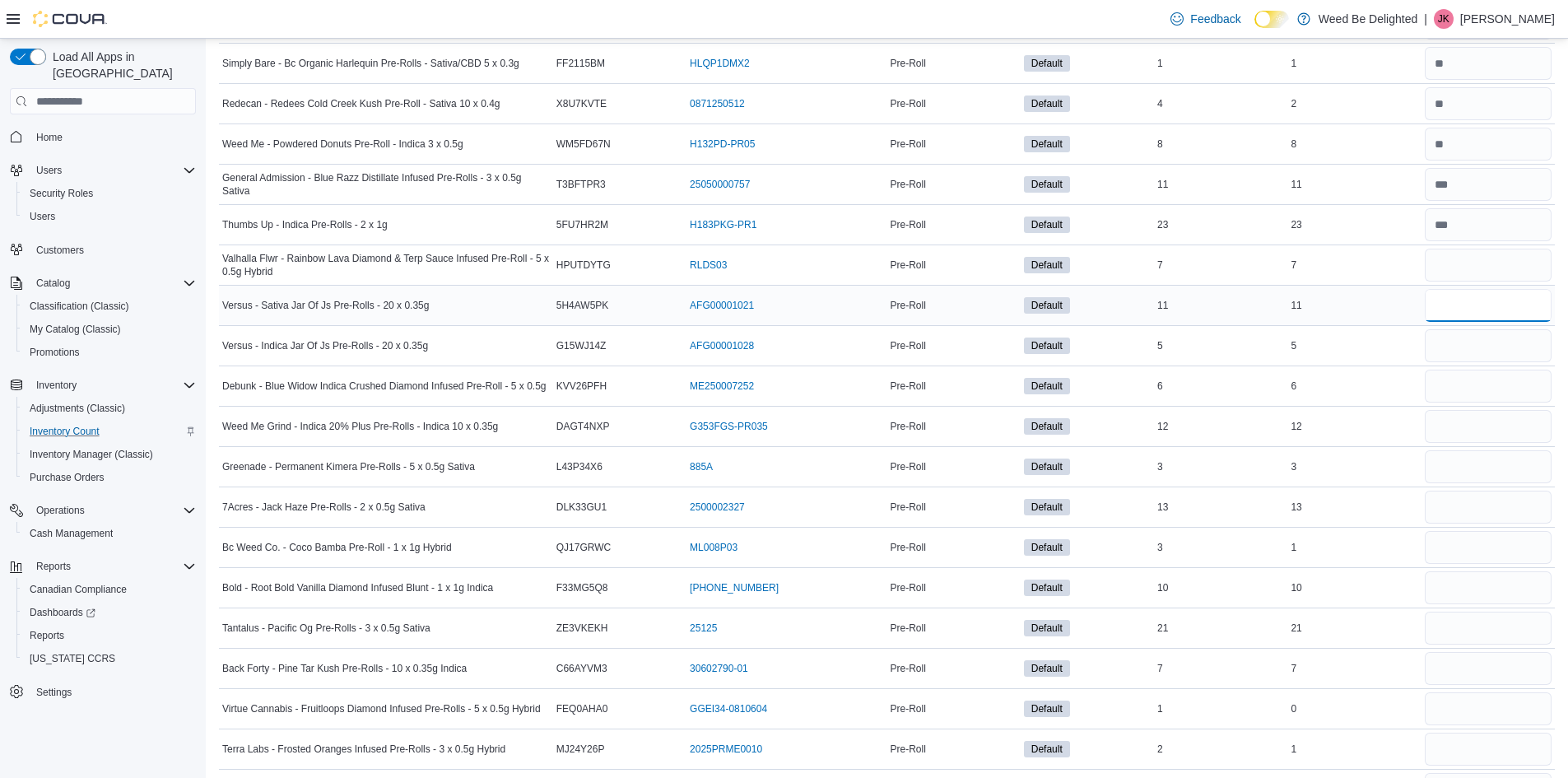
click at [1456, 292] on input "number" at bounding box center [1488, 305] width 127 height 32
click at [1457, 343] on input "number" at bounding box center [1488, 346] width 127 height 32
click at [1473, 392] on input "number" at bounding box center [1488, 386] width 127 height 32
click at [1456, 421] on input "number" at bounding box center [1488, 426] width 127 height 32
click at [1461, 488] on div at bounding box center [1488, 507] width 134 height 39
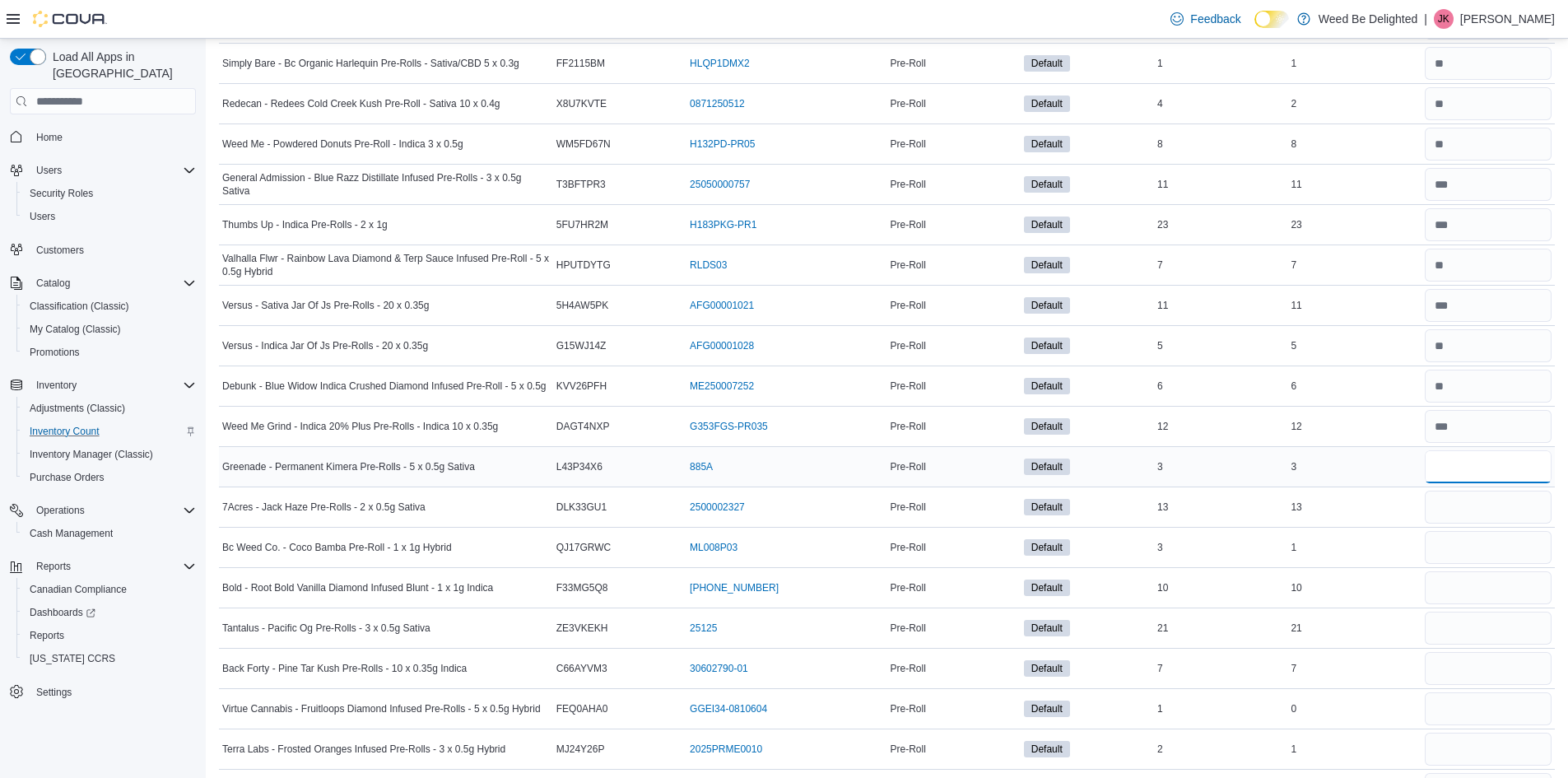
click at [1467, 473] on input "number" at bounding box center [1488, 467] width 127 height 32
click at [1462, 493] on div at bounding box center [1488, 507] width 134 height 39
click at [1466, 501] on input "number" at bounding box center [1488, 507] width 127 height 32
drag, startPoint x: 1387, startPoint y: 510, endPoint x: 1460, endPoint y: 518, distance: 73.4
click at [1390, 512] on tr "7Acres - Jack Haze Pre-Rolls - 2 x 0.5g Sativa Catalog SKU DLK33GU1 Package Num…" at bounding box center [887, 508] width 1336 height 40
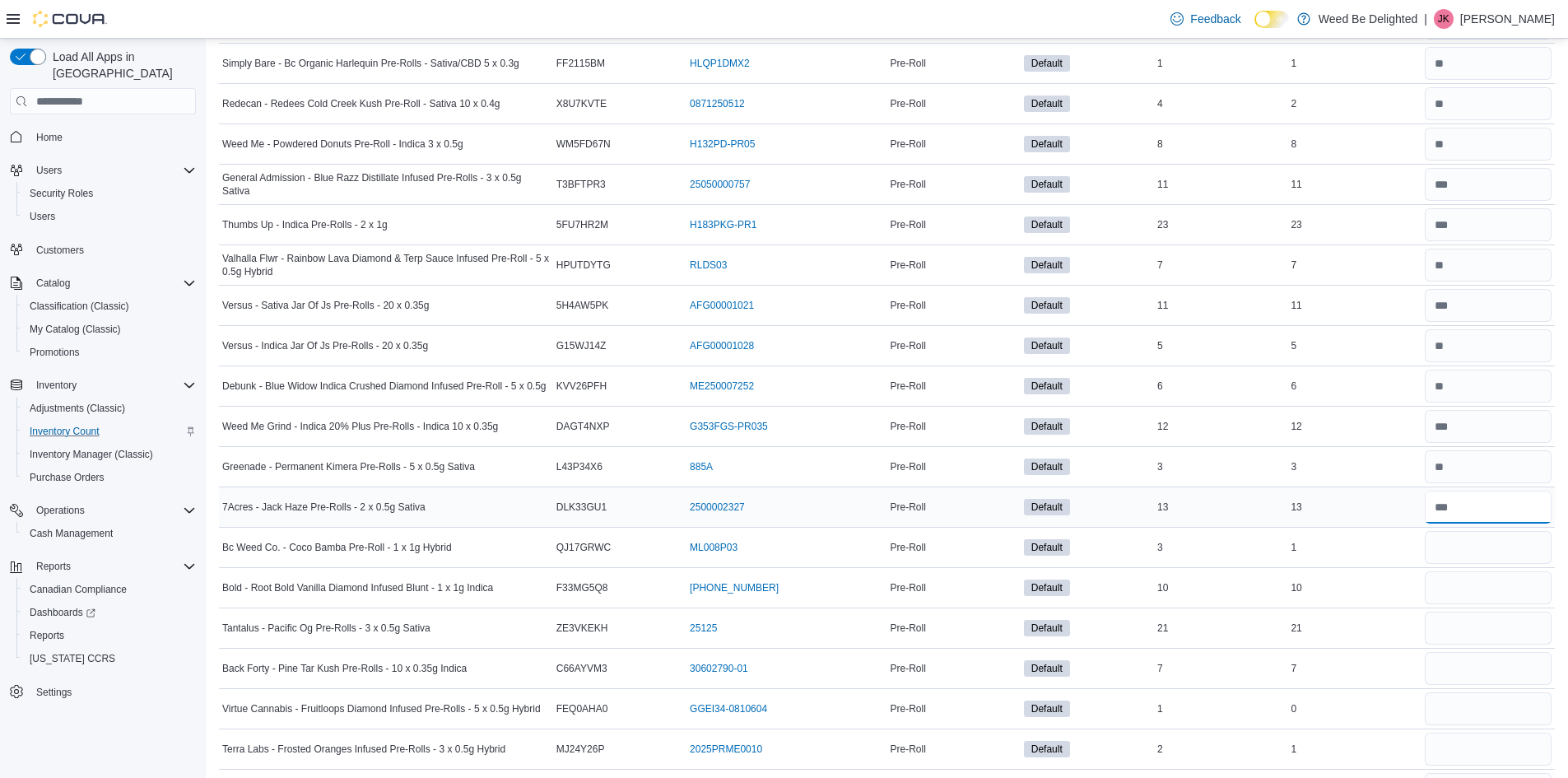
drag, startPoint x: 1474, startPoint y: 513, endPoint x: 1372, endPoint y: 514, distance: 102.0
click at [1372, 514] on tr "7Acres - Jack Haze Pre-Rolls - 2 x 0.5g Sativa Catalog SKU DLK33GU1 Package Num…" at bounding box center [887, 508] width 1336 height 40
click at [1500, 551] on input "number" at bounding box center [1488, 547] width 127 height 32
click at [1466, 586] on input "number" at bounding box center [1488, 588] width 127 height 32
click at [1456, 622] on input "number" at bounding box center [1488, 628] width 127 height 32
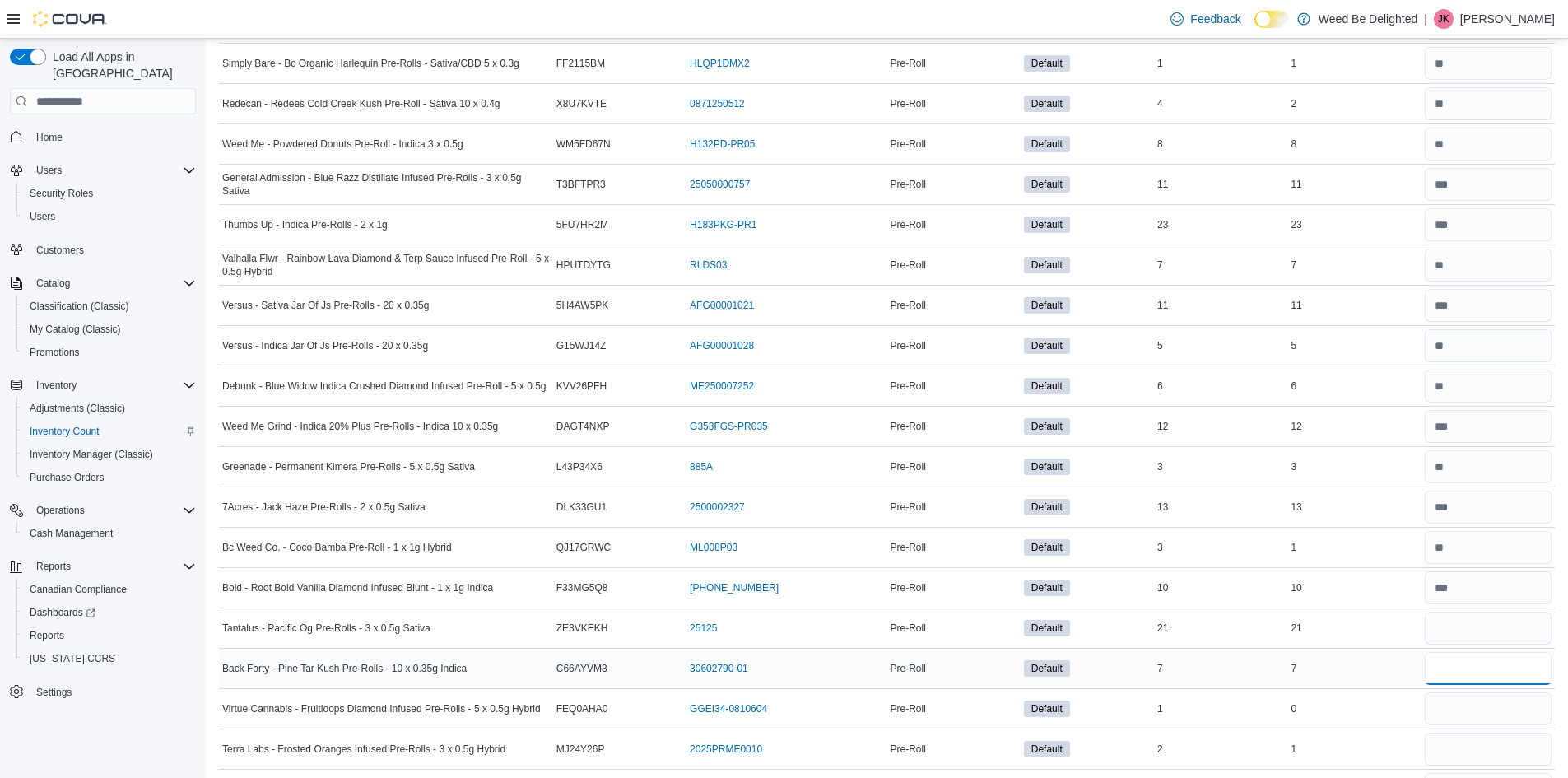
click at [1456, 671] on input "number" at bounding box center [1488, 668] width 127 height 32
click at [1455, 693] on input "number" at bounding box center [1488, 708] width 127 height 32
click at [1464, 743] on input "number" at bounding box center [1488, 749] width 127 height 32
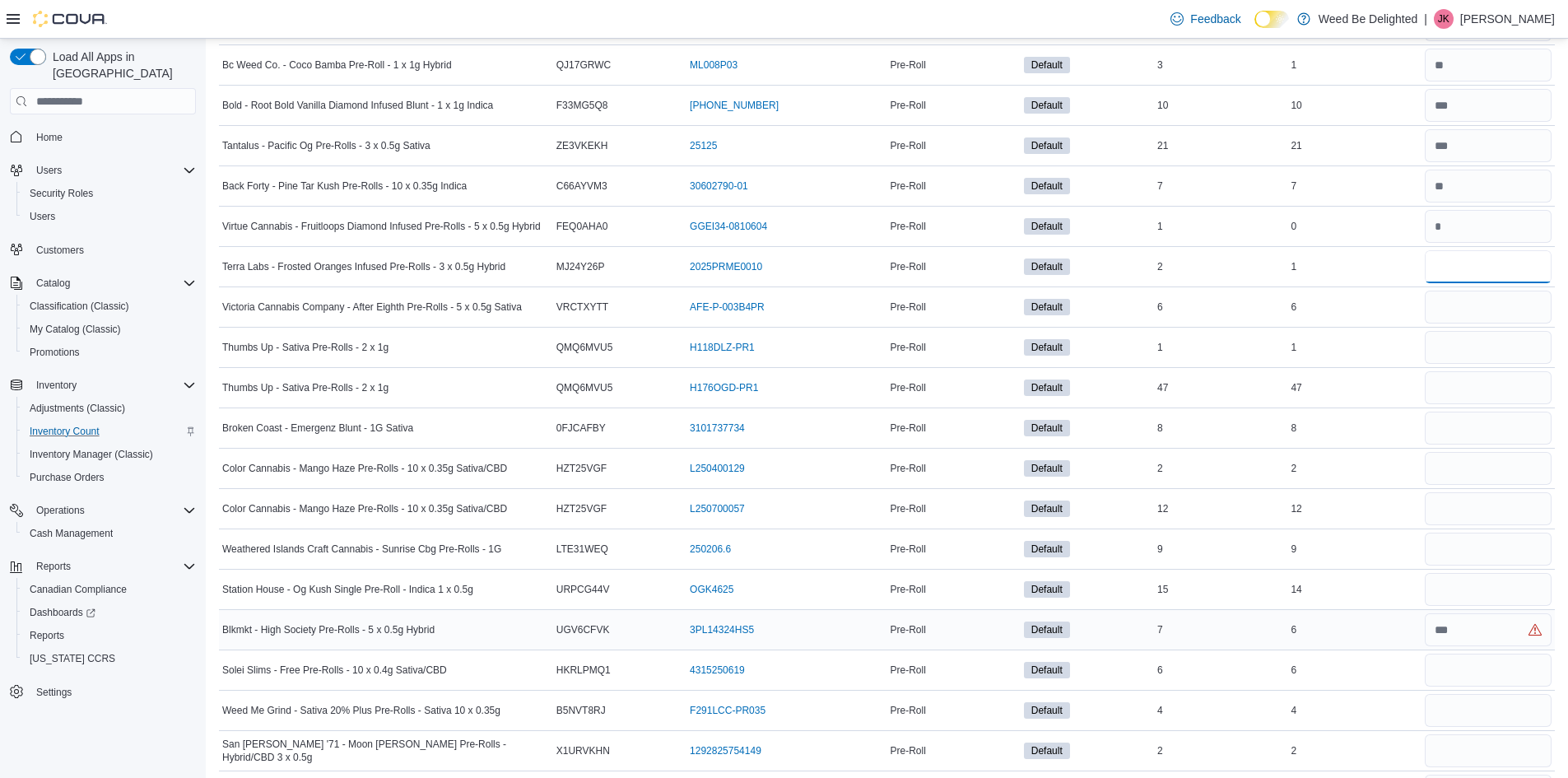
scroll to position [6836, 0]
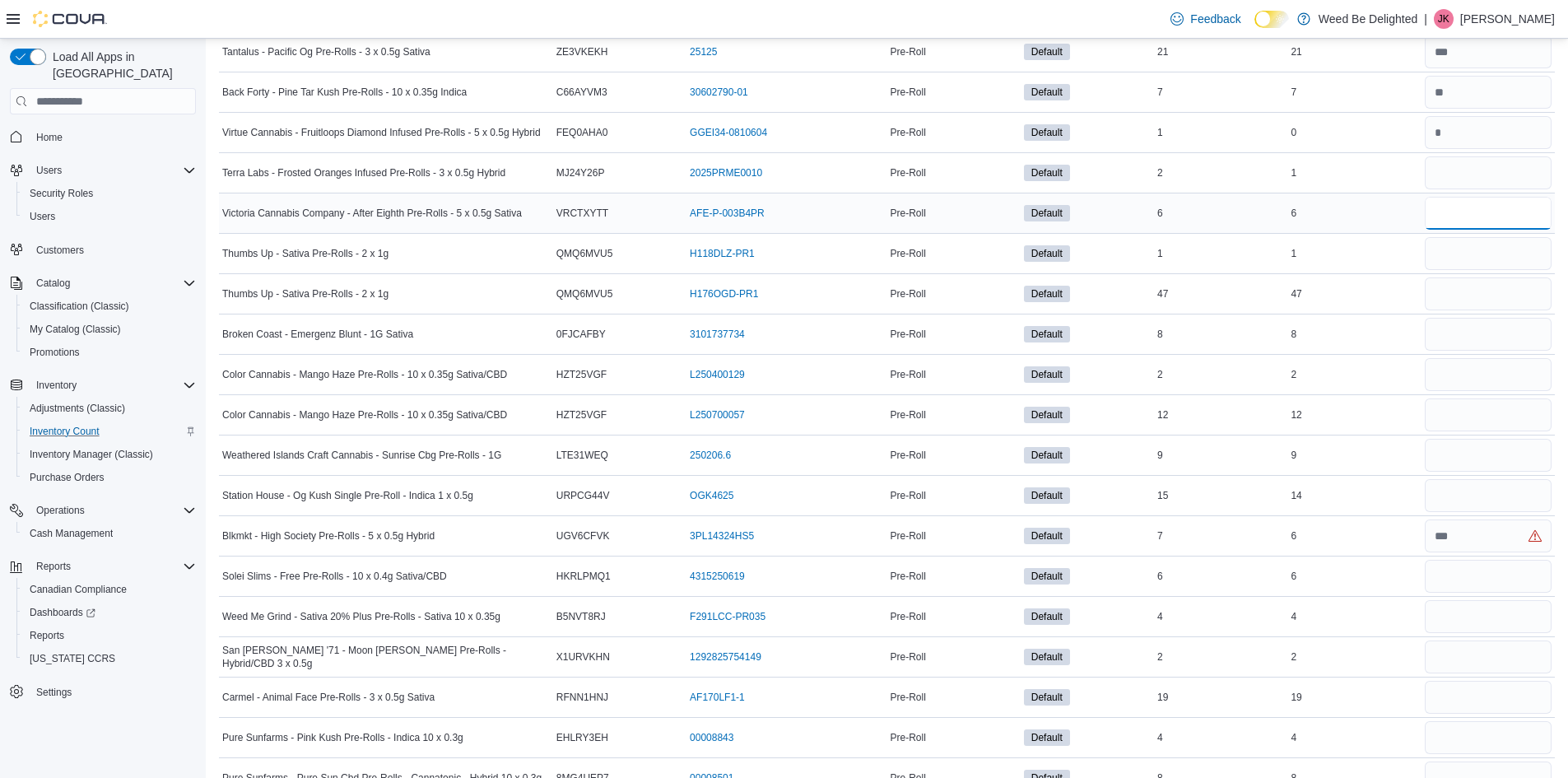
click at [1482, 206] on input "number" at bounding box center [1488, 213] width 127 height 32
click at [1474, 252] on input "number" at bounding box center [1488, 253] width 127 height 32
click at [1456, 283] on input "number" at bounding box center [1488, 294] width 127 height 32
click at [1455, 344] on input "number" at bounding box center [1488, 334] width 127 height 32
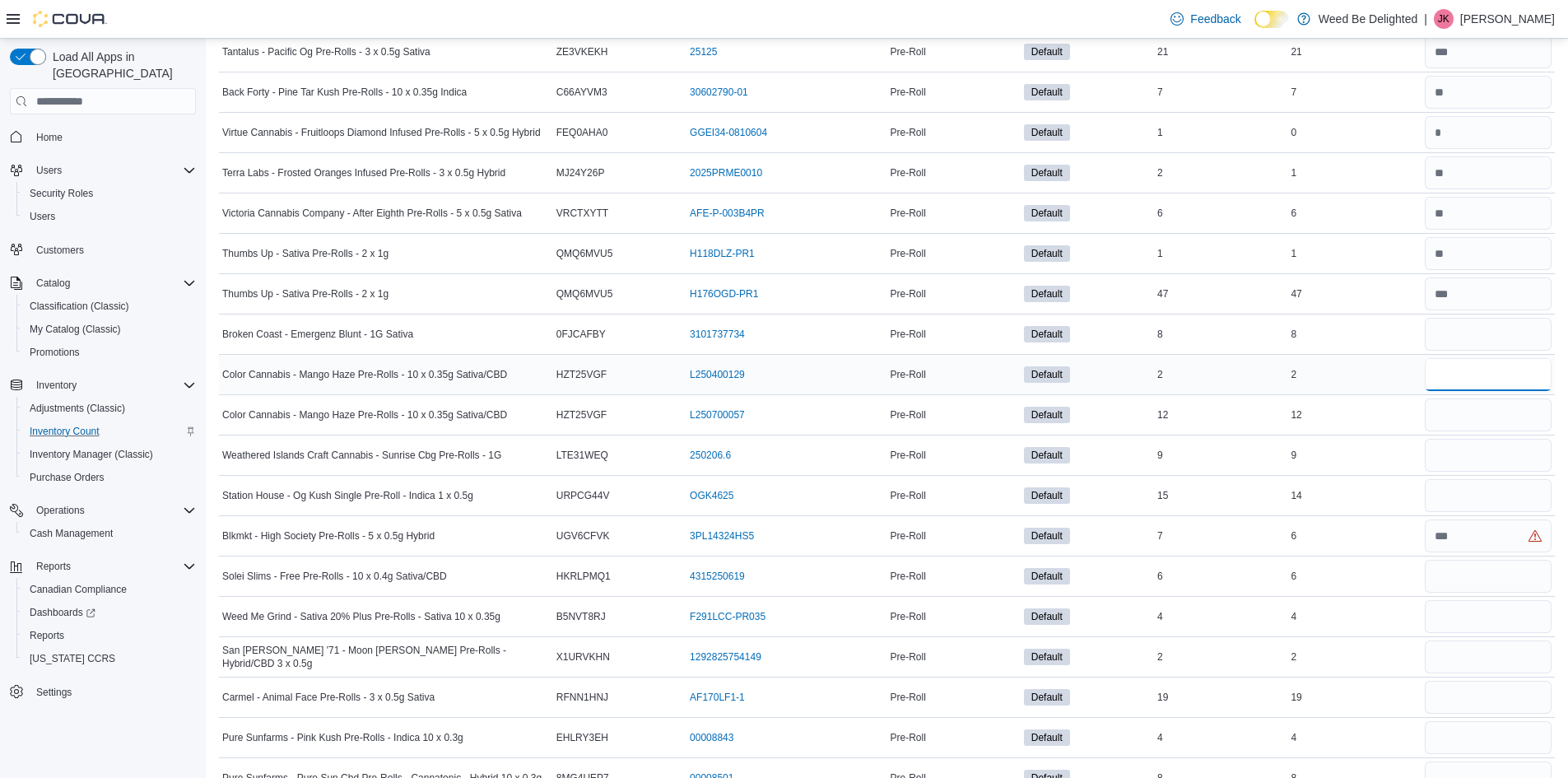
click at [1453, 375] on input "number" at bounding box center [1488, 374] width 127 height 32
click at [1467, 412] on input "number" at bounding box center [1488, 414] width 127 height 32
click at [1468, 445] on input "number" at bounding box center [1488, 455] width 127 height 32
click at [1469, 492] on input "number" at bounding box center [1488, 495] width 127 height 32
click at [1473, 528] on input "number" at bounding box center [1488, 536] width 127 height 32
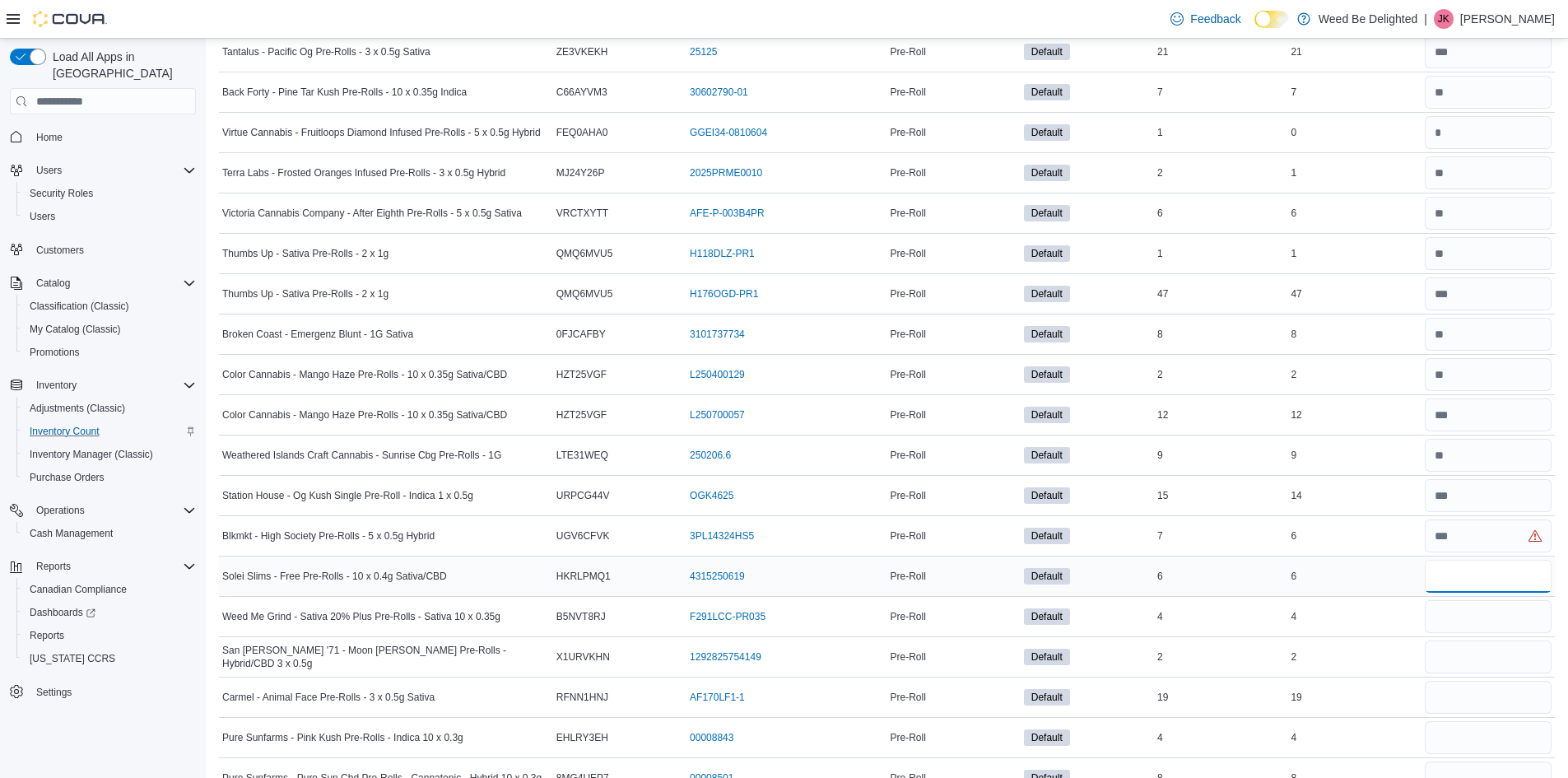
click at [1455, 576] on input "number" at bounding box center [1488, 576] width 127 height 32
click at [1453, 608] on input "number" at bounding box center [1488, 617] width 127 height 32
click at [1456, 650] on input "number" at bounding box center [1488, 657] width 127 height 32
click at [1455, 702] on input "number" at bounding box center [1488, 697] width 127 height 32
click at [1462, 739] on input "number" at bounding box center [1488, 737] width 127 height 32
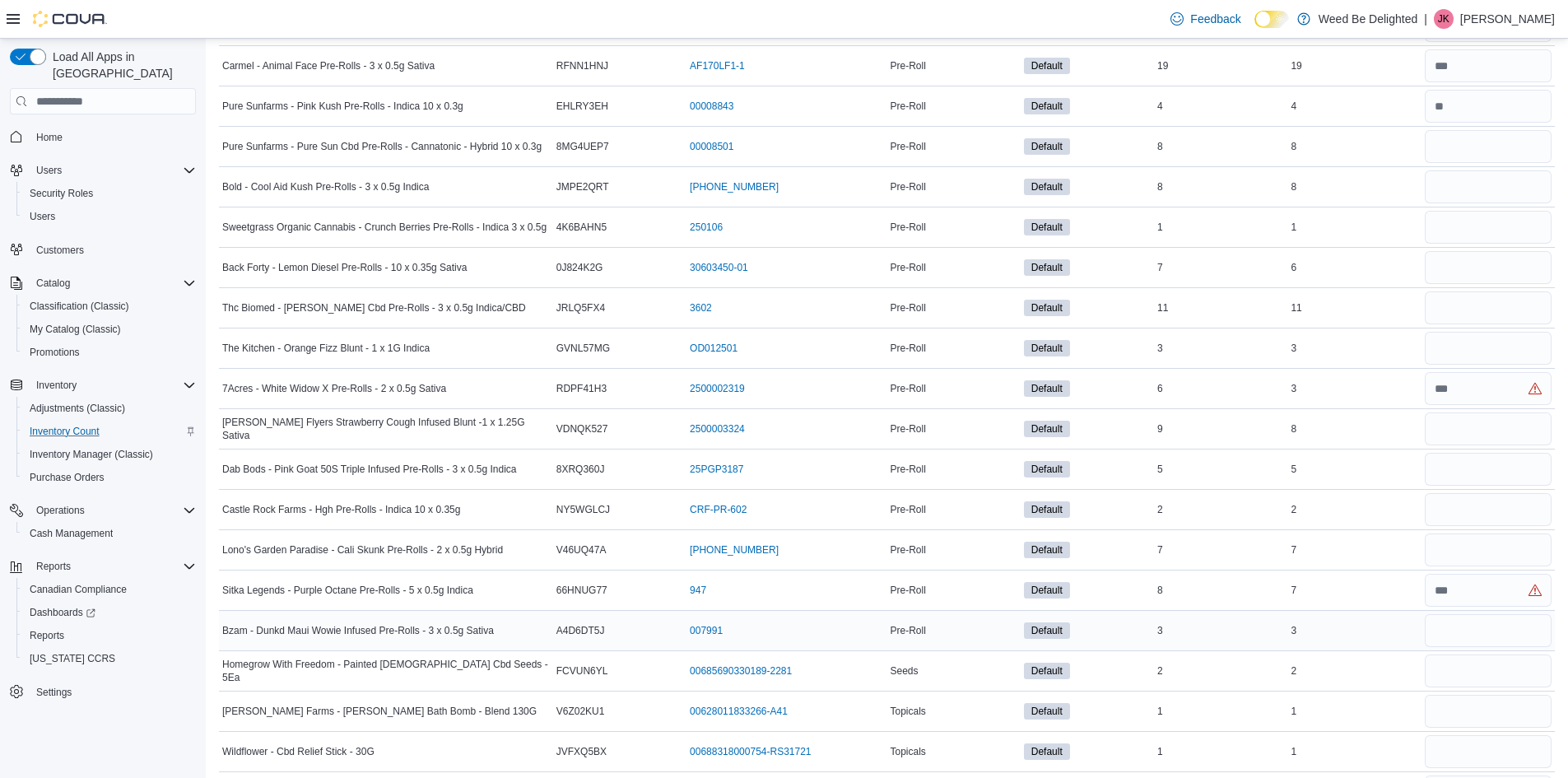
scroll to position [7495, 0]
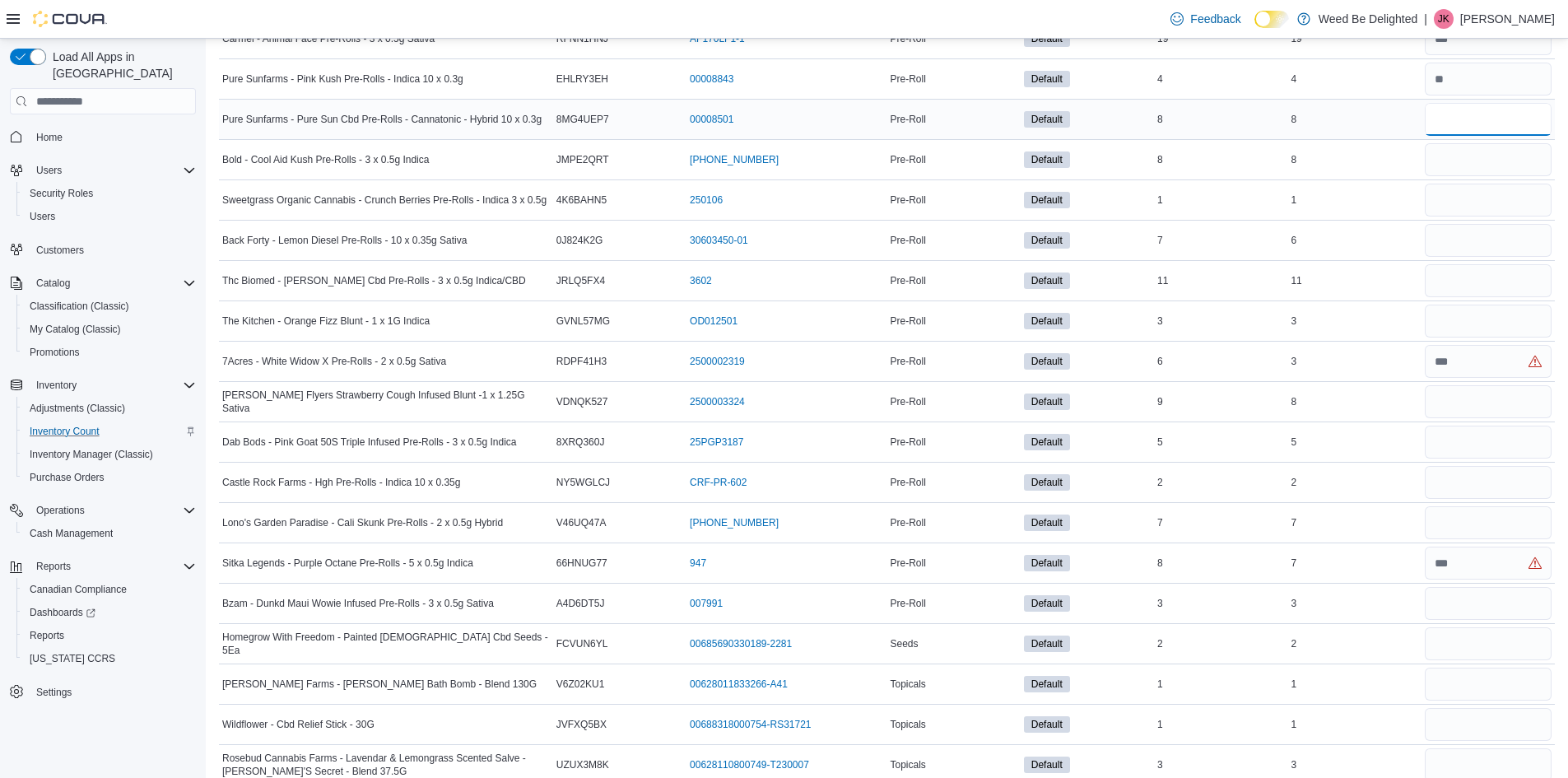
click at [1459, 116] on input "number" at bounding box center [1488, 119] width 127 height 32
click at [1475, 162] on input "number" at bounding box center [1488, 159] width 127 height 32
click at [1466, 200] on input "number" at bounding box center [1488, 200] width 127 height 32
click at [1462, 240] on input "number" at bounding box center [1488, 241] width 127 height 32
drag, startPoint x: 1419, startPoint y: 242, endPoint x: 1390, endPoint y: 242, distance: 29.0
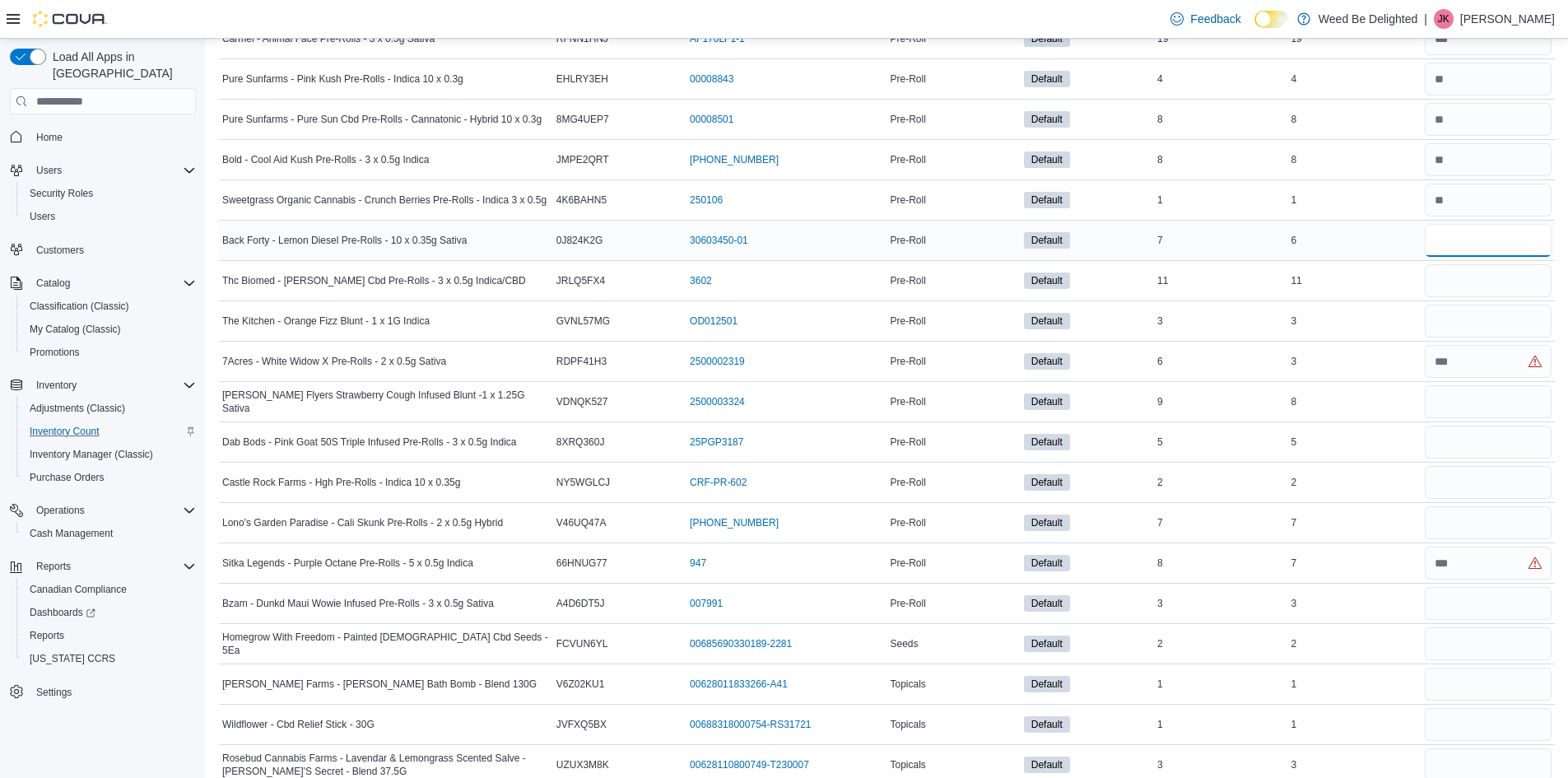
click at [1390, 242] on tr "Back Forty - Lemon Diesel Pre-Rolls - 10 x 0.35g Sativa Catalog SKU 0J824K2G Pa…" at bounding box center [887, 241] width 1336 height 40
click at [1468, 287] on input "number" at bounding box center [1488, 281] width 127 height 32
click at [1473, 317] on input "number" at bounding box center [1488, 321] width 127 height 32
click at [1462, 351] on input "number" at bounding box center [1488, 361] width 127 height 32
click at [1459, 391] on input "number" at bounding box center [1488, 402] width 127 height 32
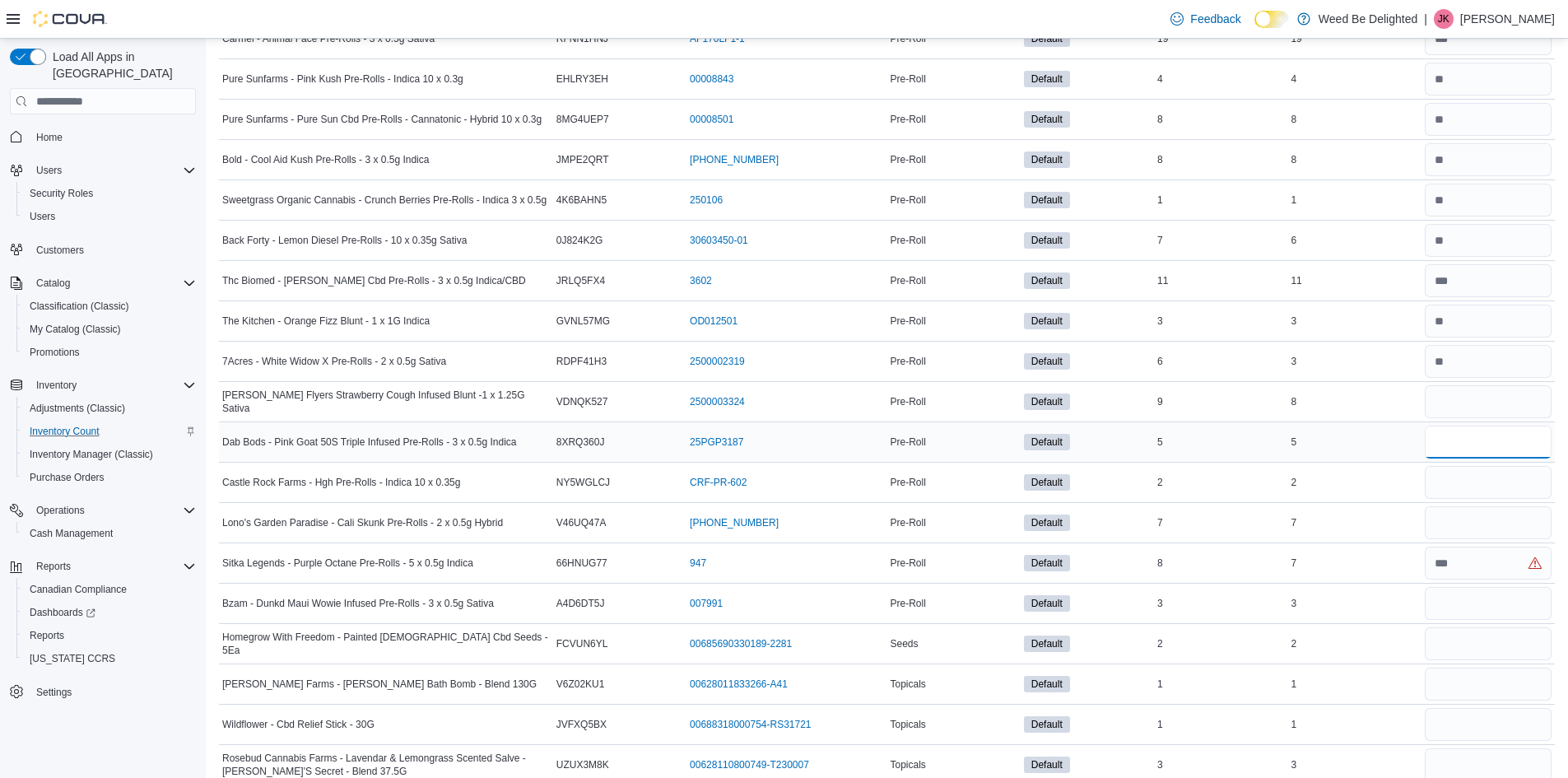
click at [1474, 454] on input "number" at bounding box center [1488, 442] width 127 height 32
click at [1467, 491] on input "number" at bounding box center [1488, 482] width 127 height 32
click at [1470, 515] on input "number" at bounding box center [1488, 522] width 127 height 32
click at [1463, 563] on input "number" at bounding box center [1488, 563] width 127 height 32
click at [1453, 580] on div "*" at bounding box center [1488, 562] width 134 height 39
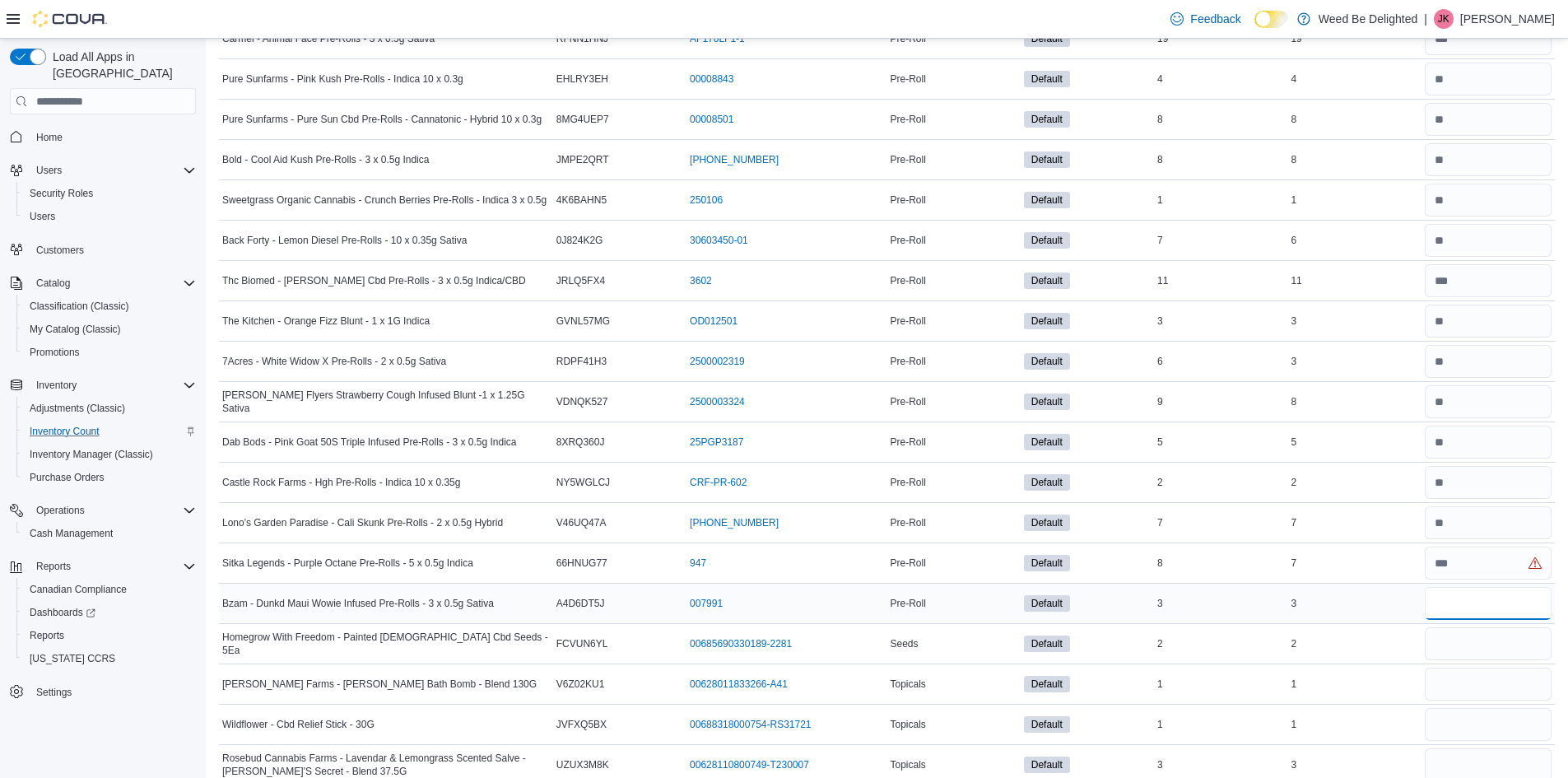
click at [1462, 602] on input "number" at bounding box center [1488, 603] width 127 height 32
click at [1452, 643] on input "number" at bounding box center [1488, 643] width 127 height 32
click at [1452, 684] on input "number" at bounding box center [1488, 683] width 127 height 32
click at [1458, 725] on input "number" at bounding box center [1488, 725] width 127 height 32
click at [1449, 769] on input "number" at bounding box center [1488, 765] width 127 height 32
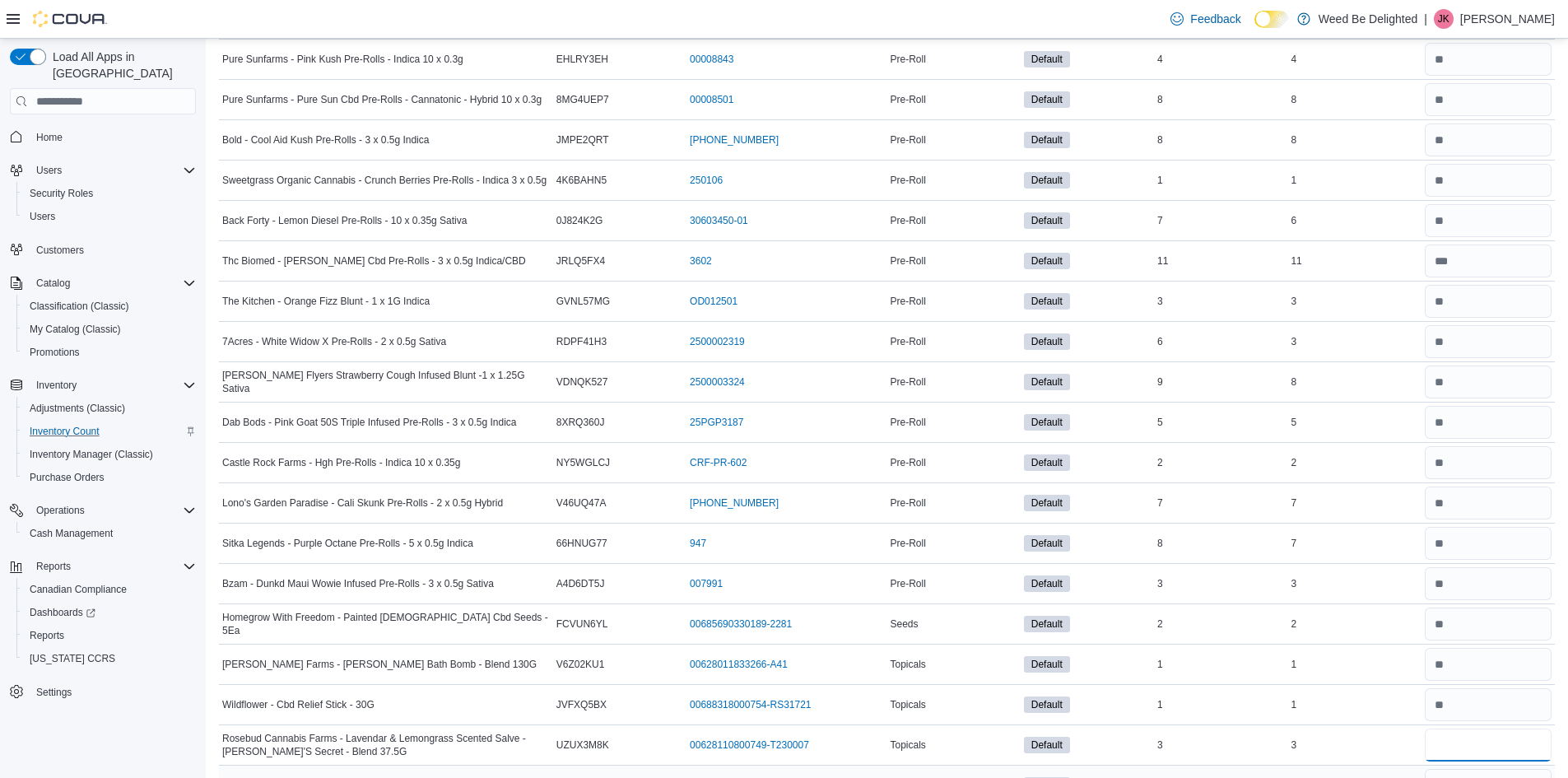
drag, startPoint x: 1453, startPoint y: 764, endPoint x: 1426, endPoint y: 763, distance: 27.0
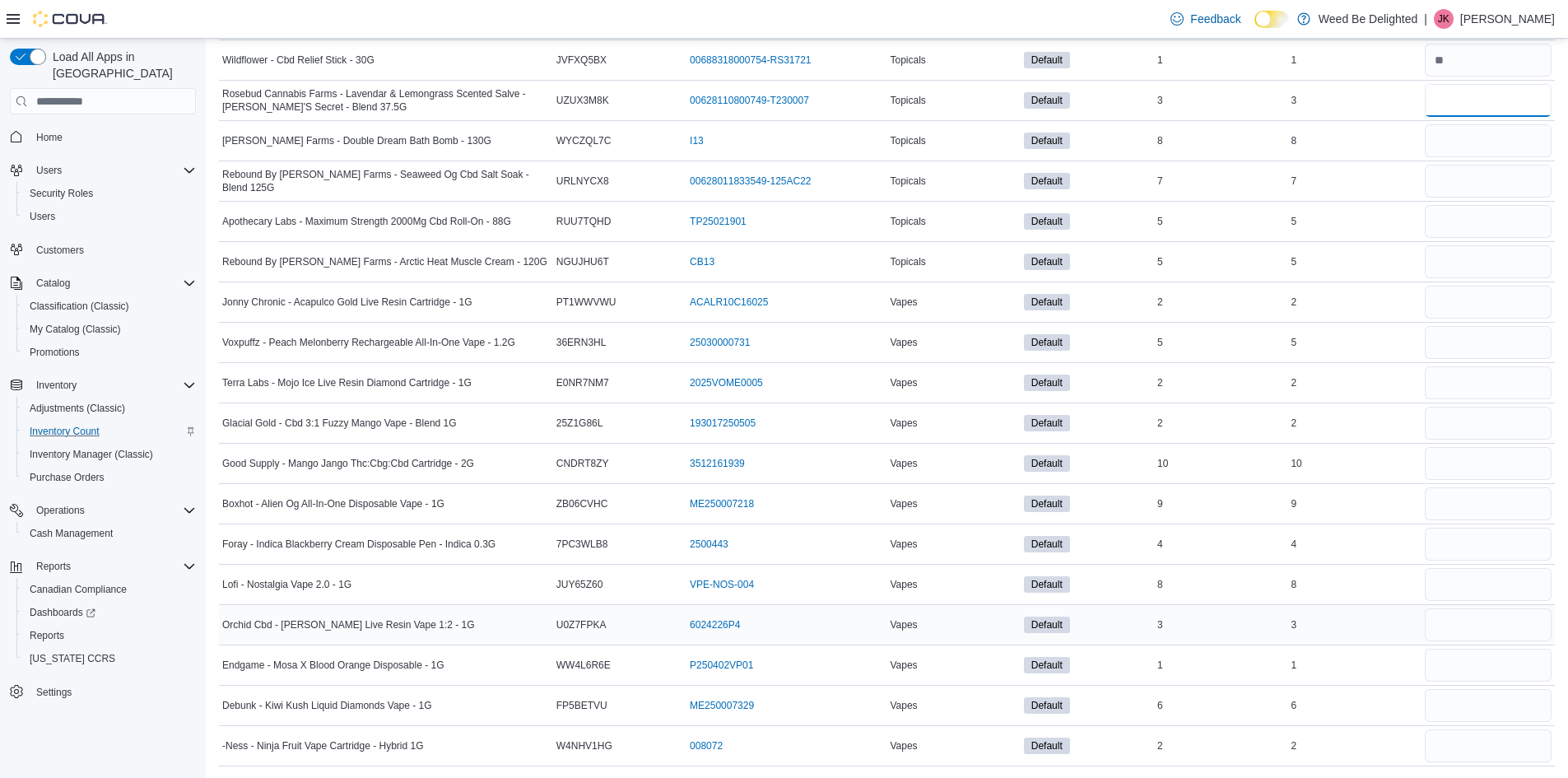
scroll to position [8160, 0]
click at [1458, 129] on input "number" at bounding box center [1488, 138] width 127 height 32
click at [1465, 166] on input "number" at bounding box center [1488, 179] width 127 height 32
click at [1469, 228] on input "number" at bounding box center [1488, 220] width 127 height 32
click at [1466, 256] on input "number" at bounding box center [1488, 260] width 127 height 32
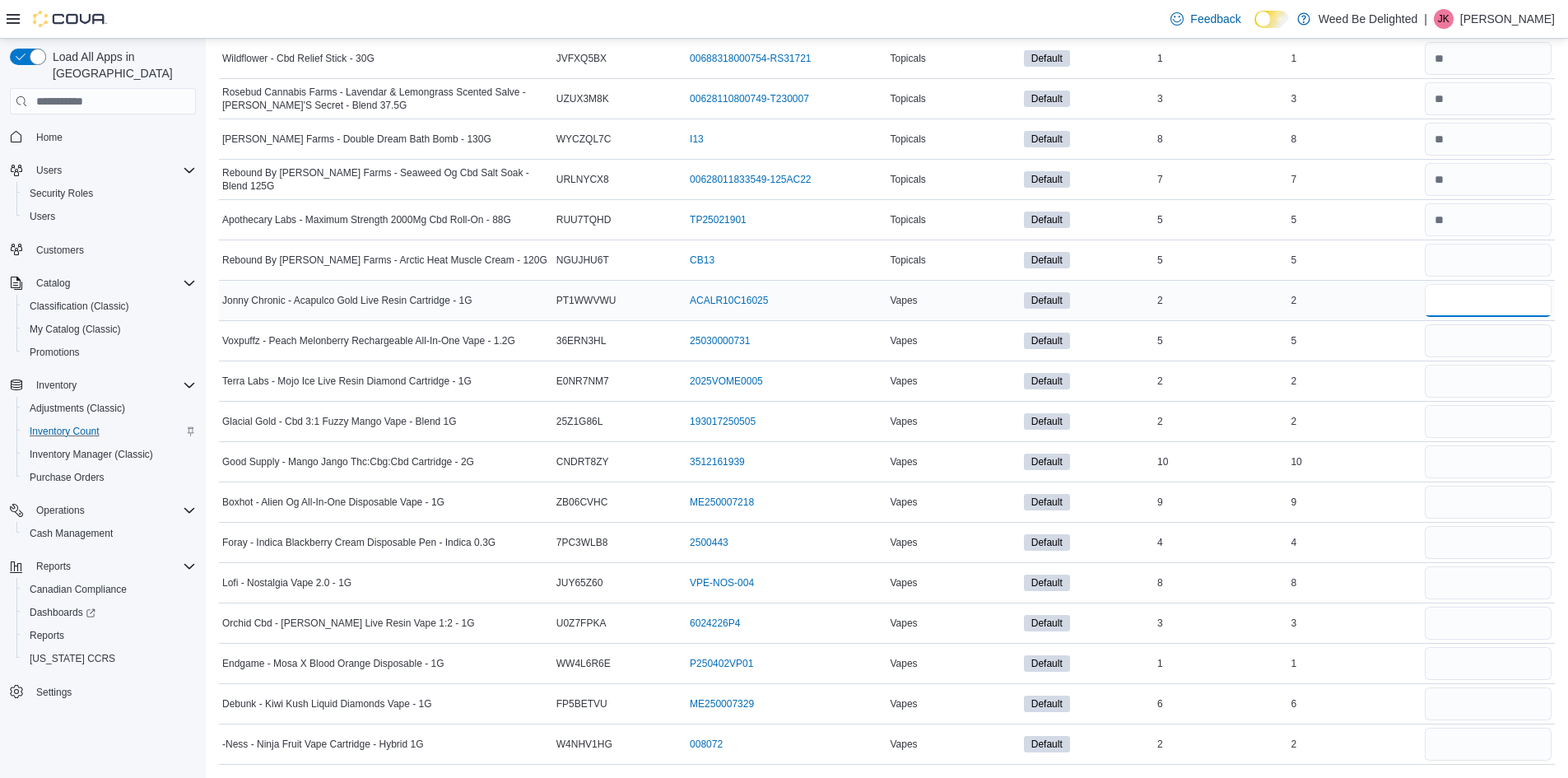
click at [1456, 295] on input "number" at bounding box center [1488, 301] width 127 height 32
click at [1470, 356] on input "number" at bounding box center [1488, 341] width 127 height 32
click at [1461, 384] on input "number" at bounding box center [1488, 381] width 127 height 32
click at [1456, 410] on input "number" at bounding box center [1488, 421] width 127 height 32
click at [1462, 451] on input "number" at bounding box center [1488, 462] width 127 height 32
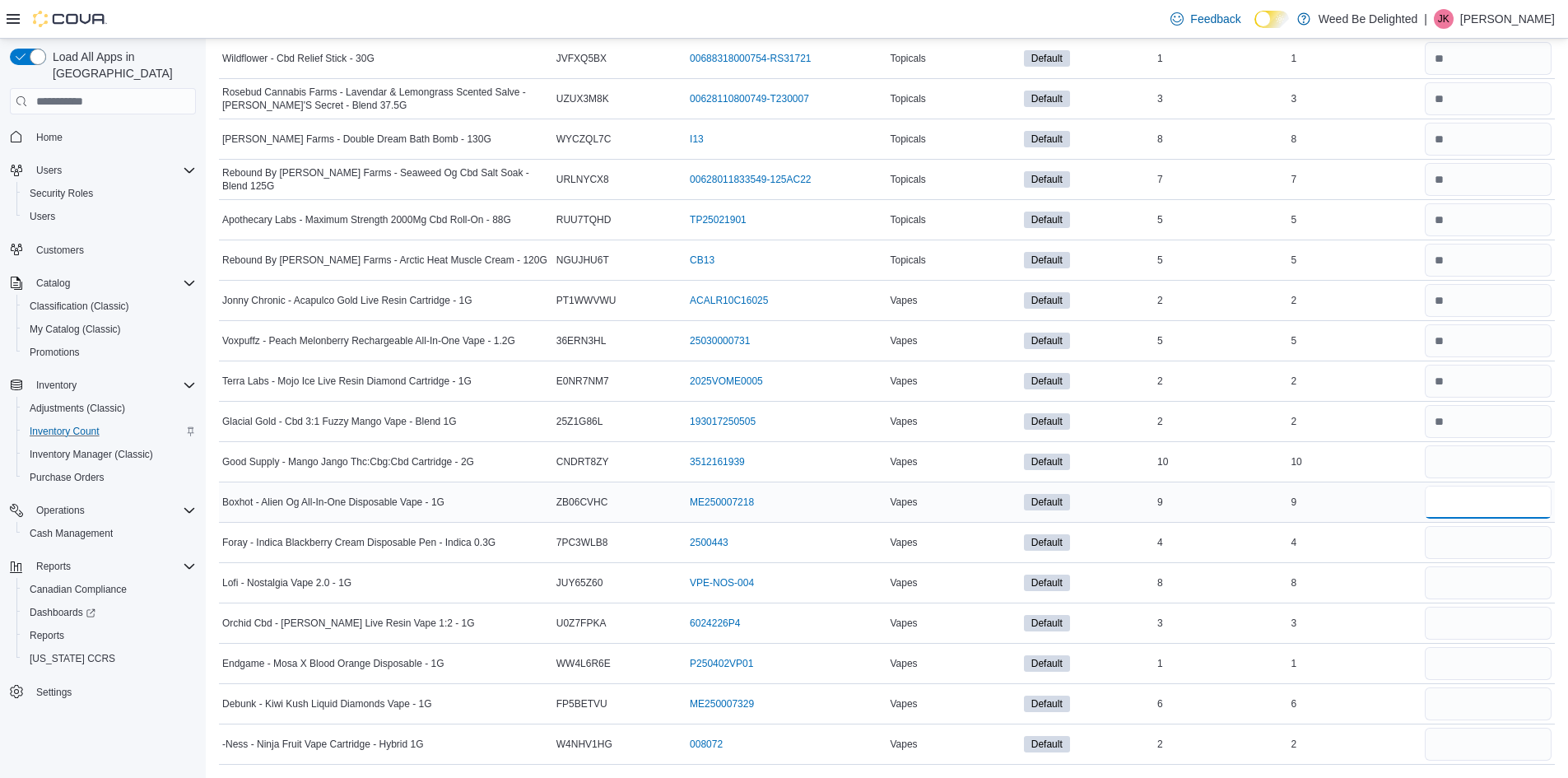
click at [1452, 504] on input "number" at bounding box center [1488, 502] width 127 height 32
click at [1450, 548] on input "number" at bounding box center [1488, 542] width 127 height 32
click at [1469, 572] on input "number" at bounding box center [1488, 582] width 127 height 32
click at [1457, 610] on input "number" at bounding box center [1488, 623] width 127 height 32
click at [1451, 663] on input "number" at bounding box center [1488, 663] width 127 height 32
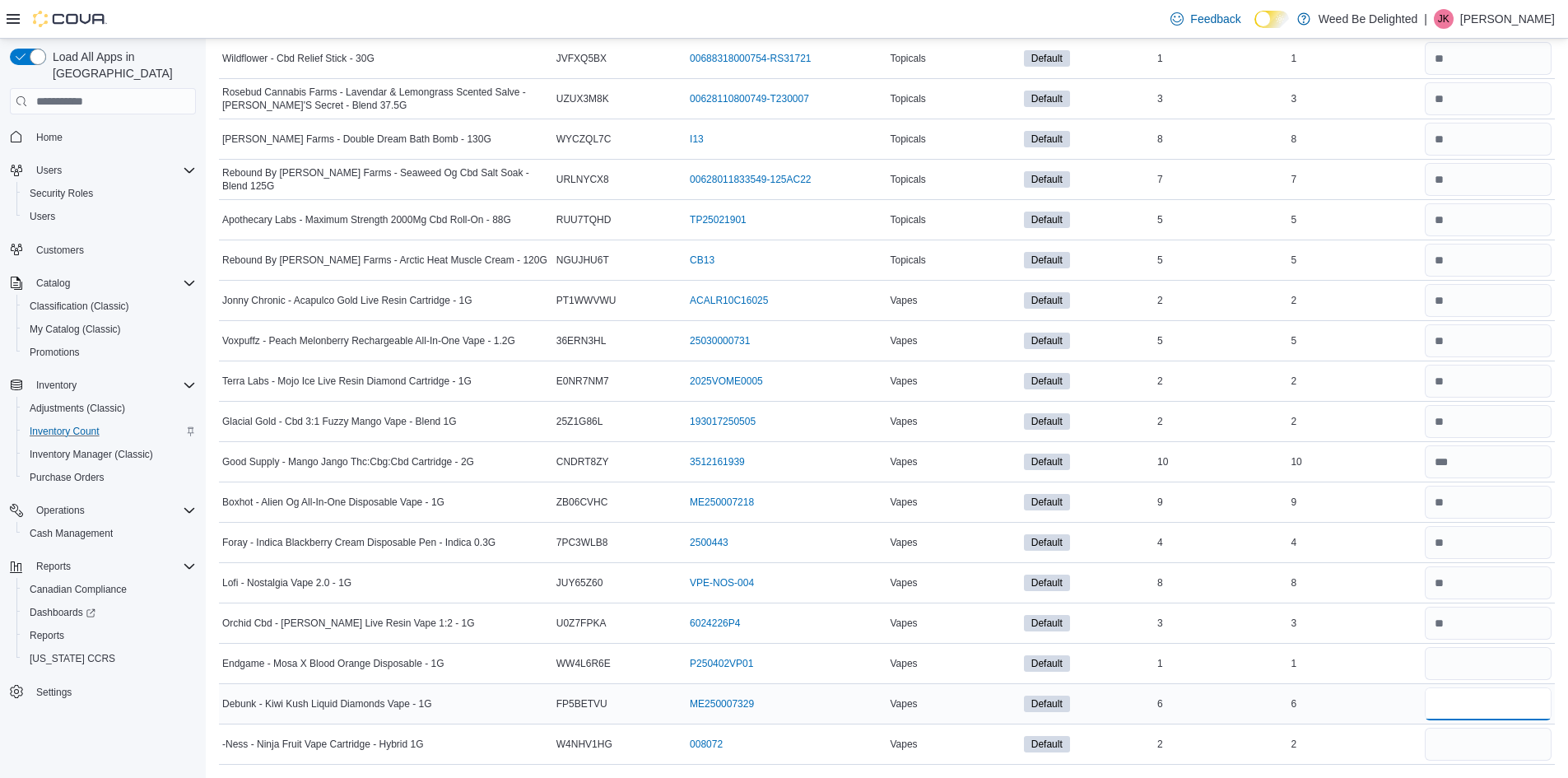
click at [1453, 708] on input "number" at bounding box center [1488, 704] width 127 height 32
click at [1460, 755] on input "number" at bounding box center [1488, 744] width 127 height 32
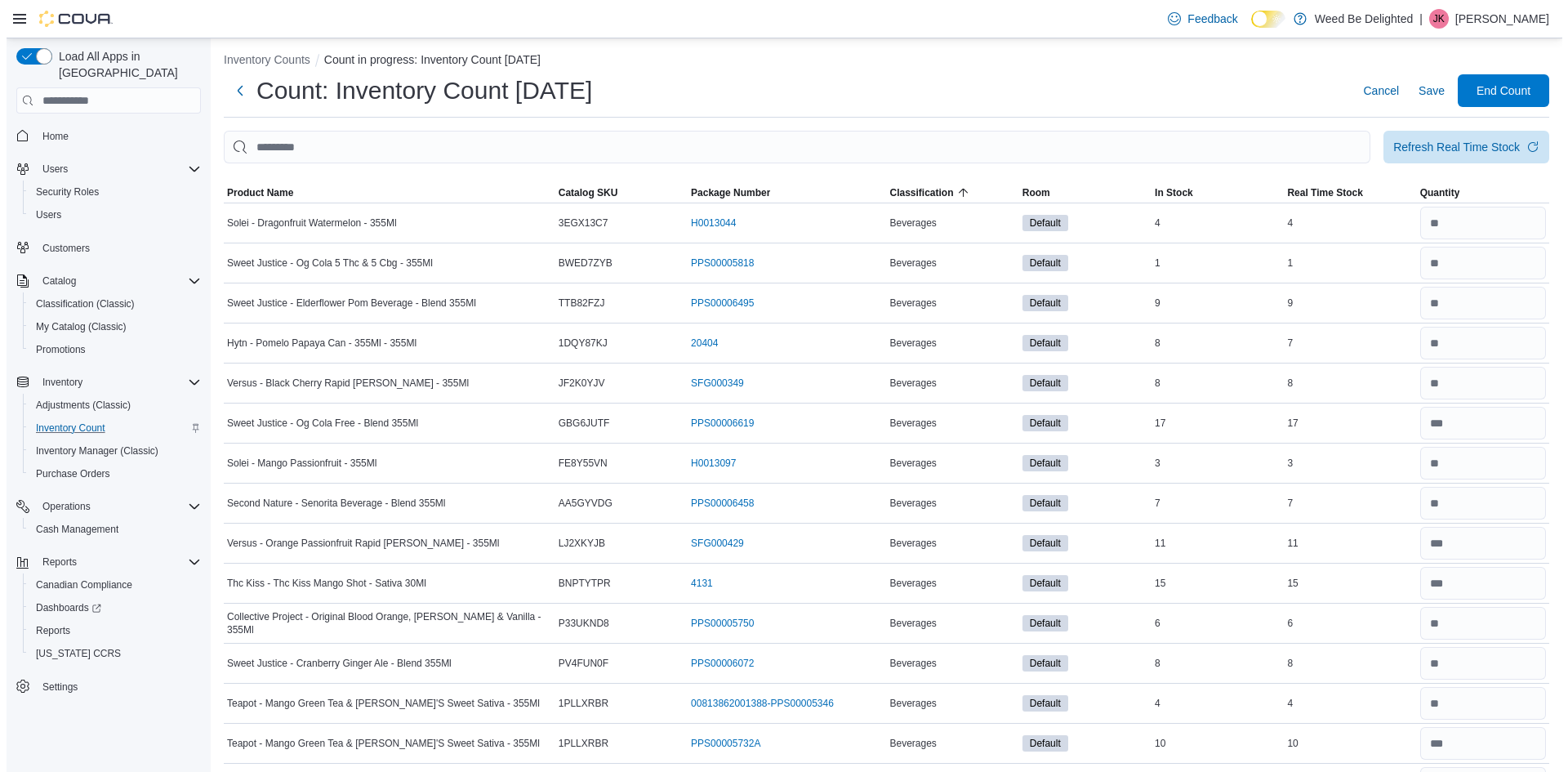
scroll to position [0, 0]
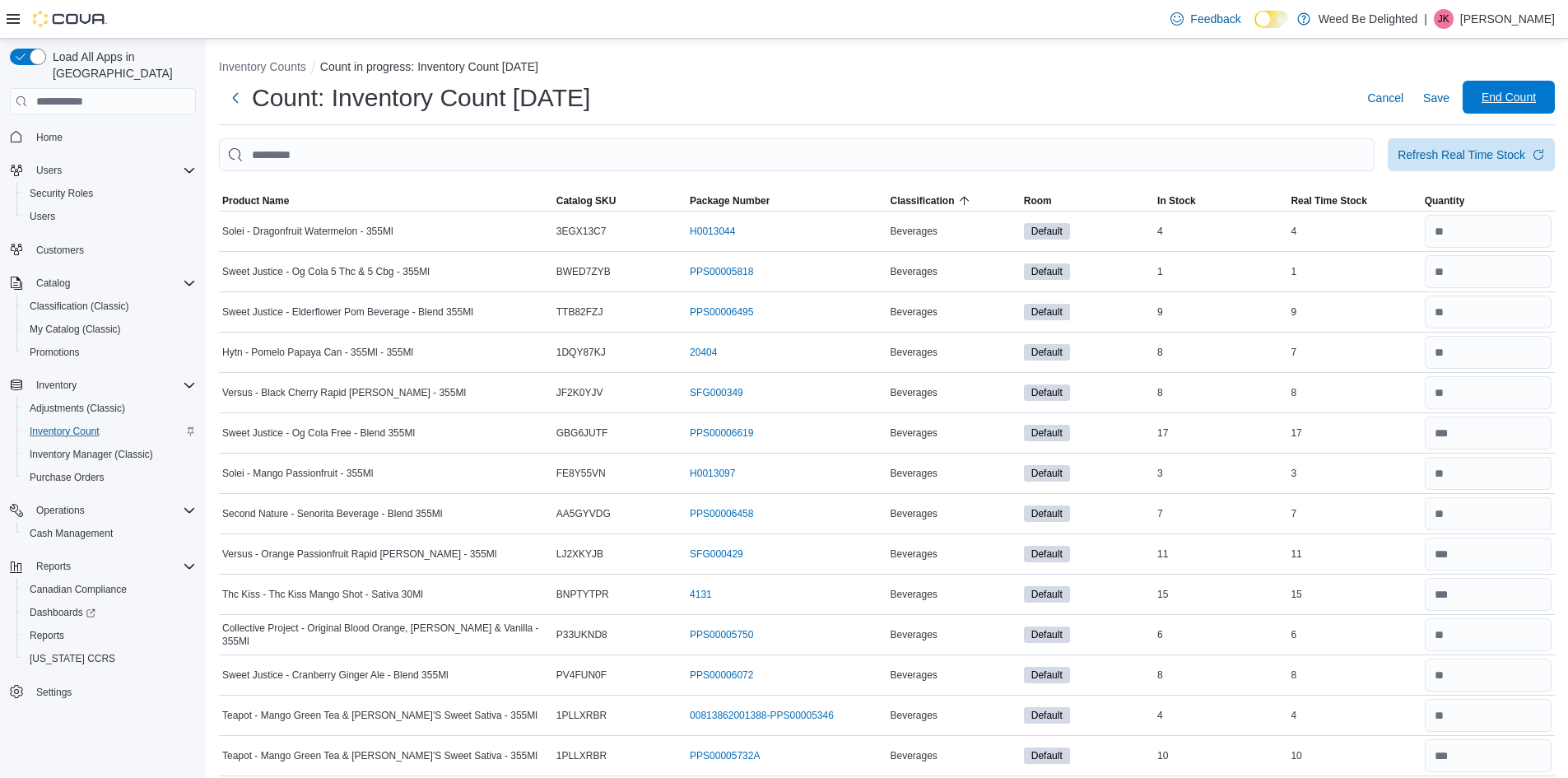
click at [1536, 99] on span "End Count" at bounding box center [1508, 96] width 54 height 16
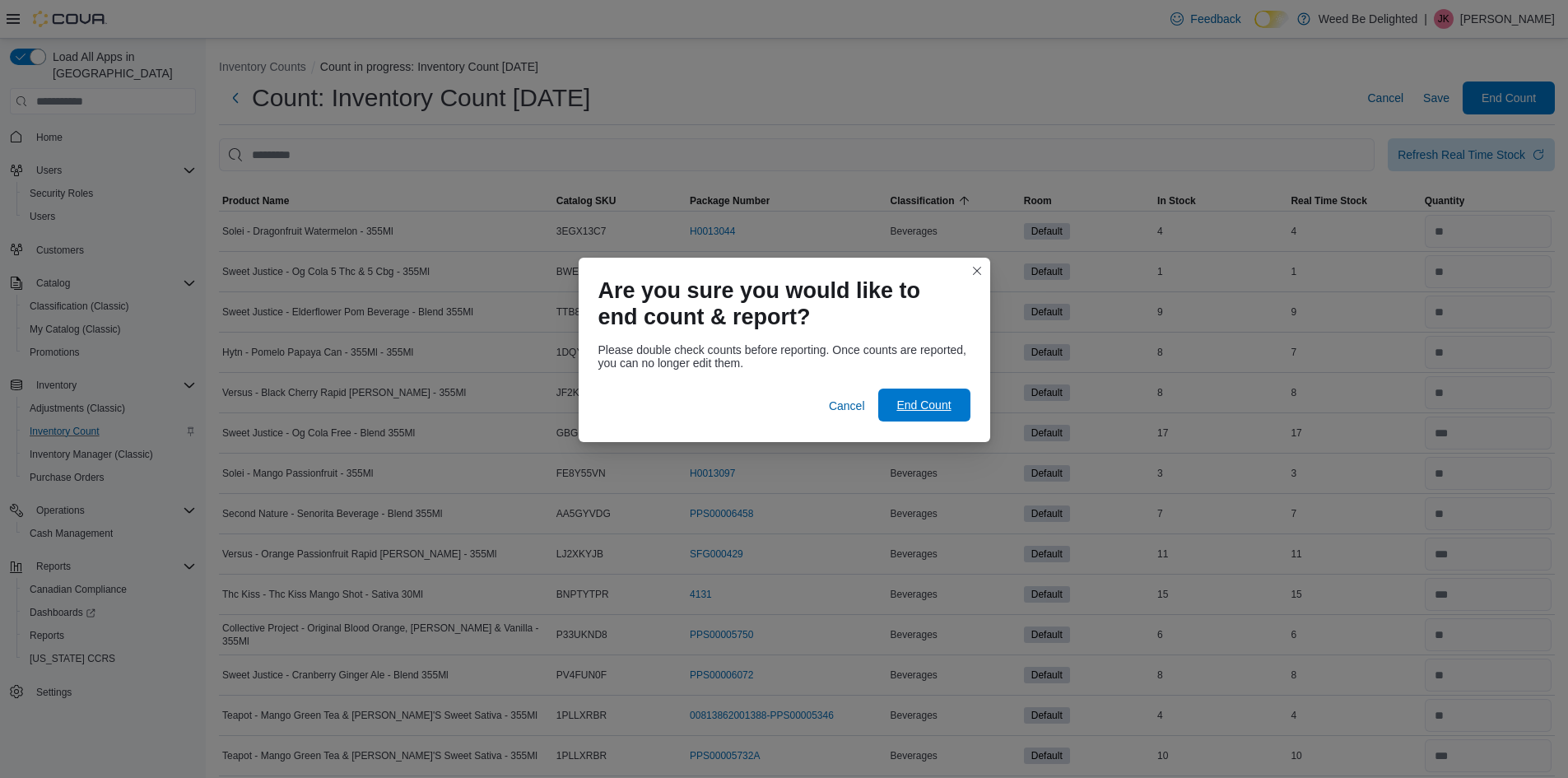
click at [916, 404] on span "End Count" at bounding box center [923, 405] width 54 height 16
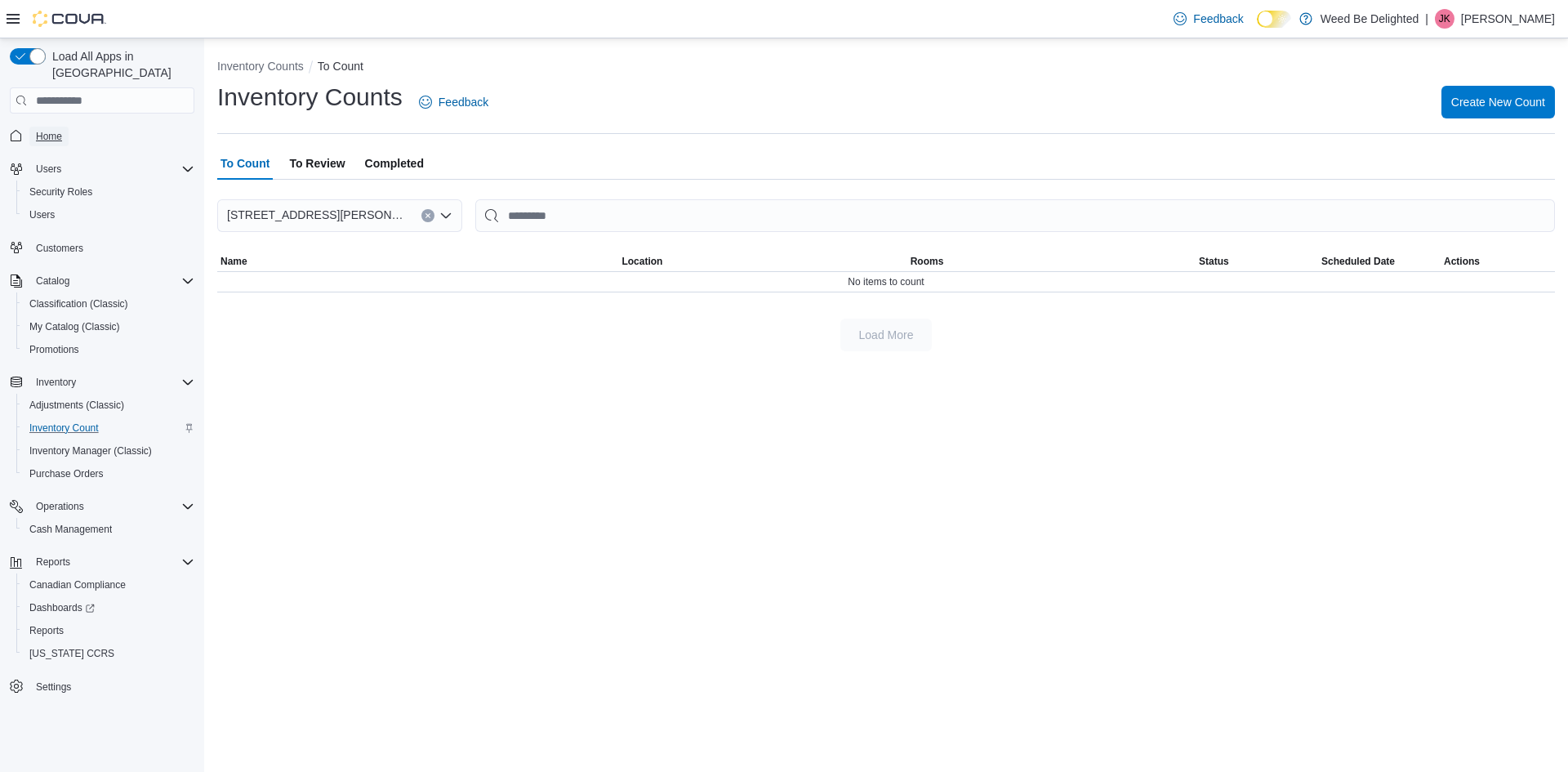
click at [61, 130] on span "Home" at bounding box center [49, 136] width 27 height 13
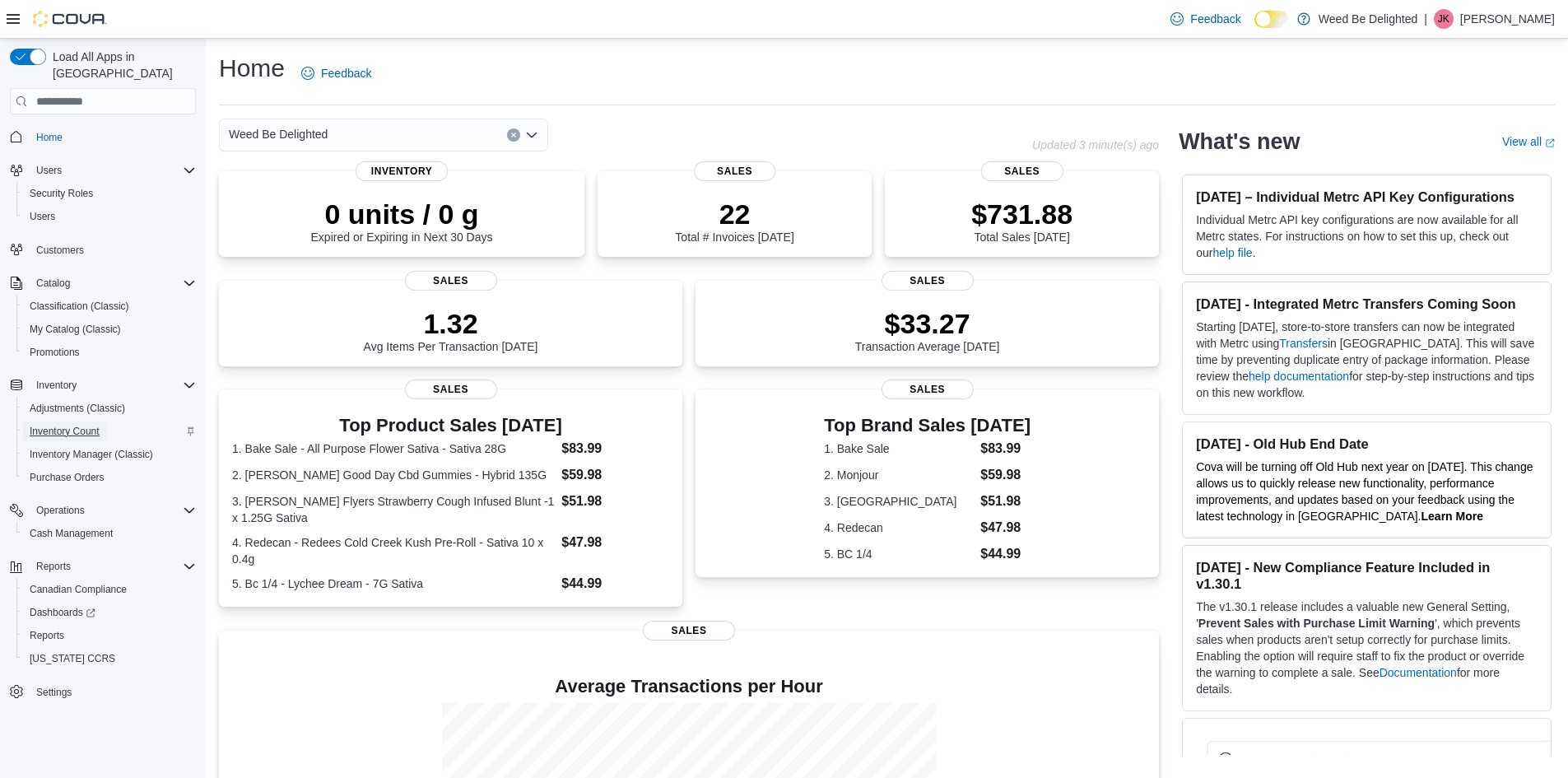
click at [98, 425] on span "Inventory Count" at bounding box center [64, 431] width 70 height 13
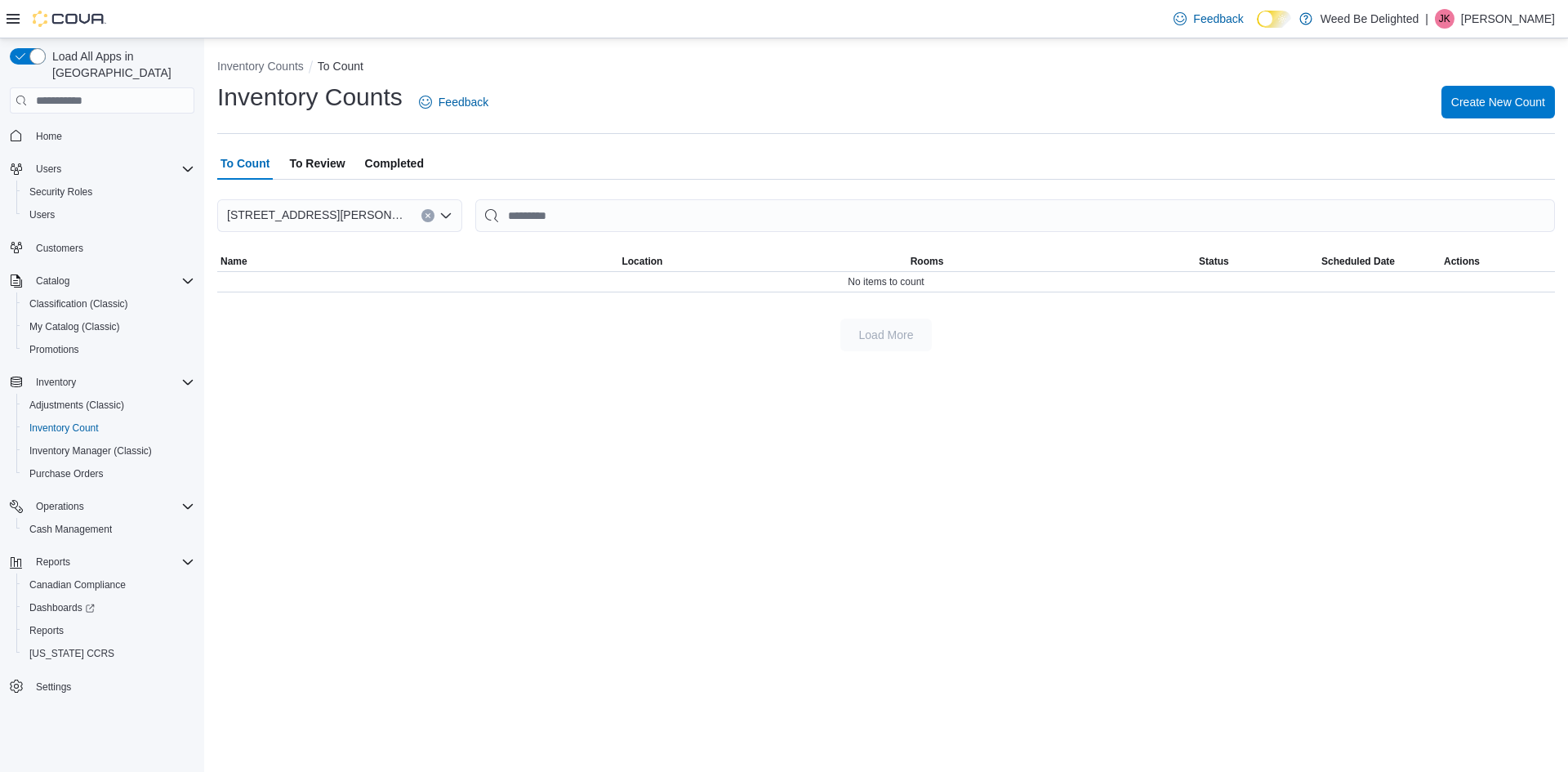
click at [334, 160] on span "To Review" at bounding box center [316, 163] width 56 height 32
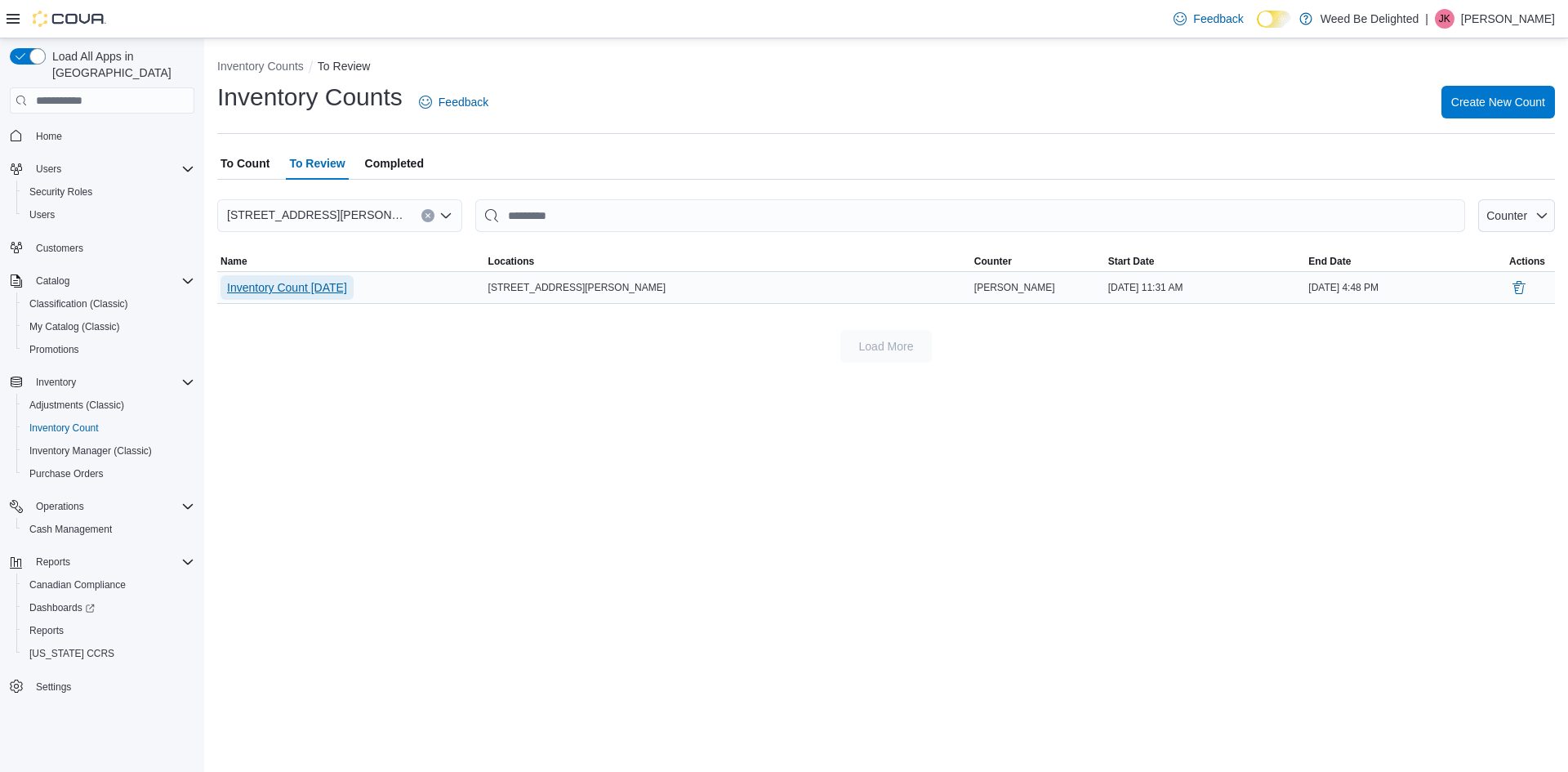
click at [347, 287] on span "Inventory Count [DATE]" at bounding box center [287, 287] width 120 height 16
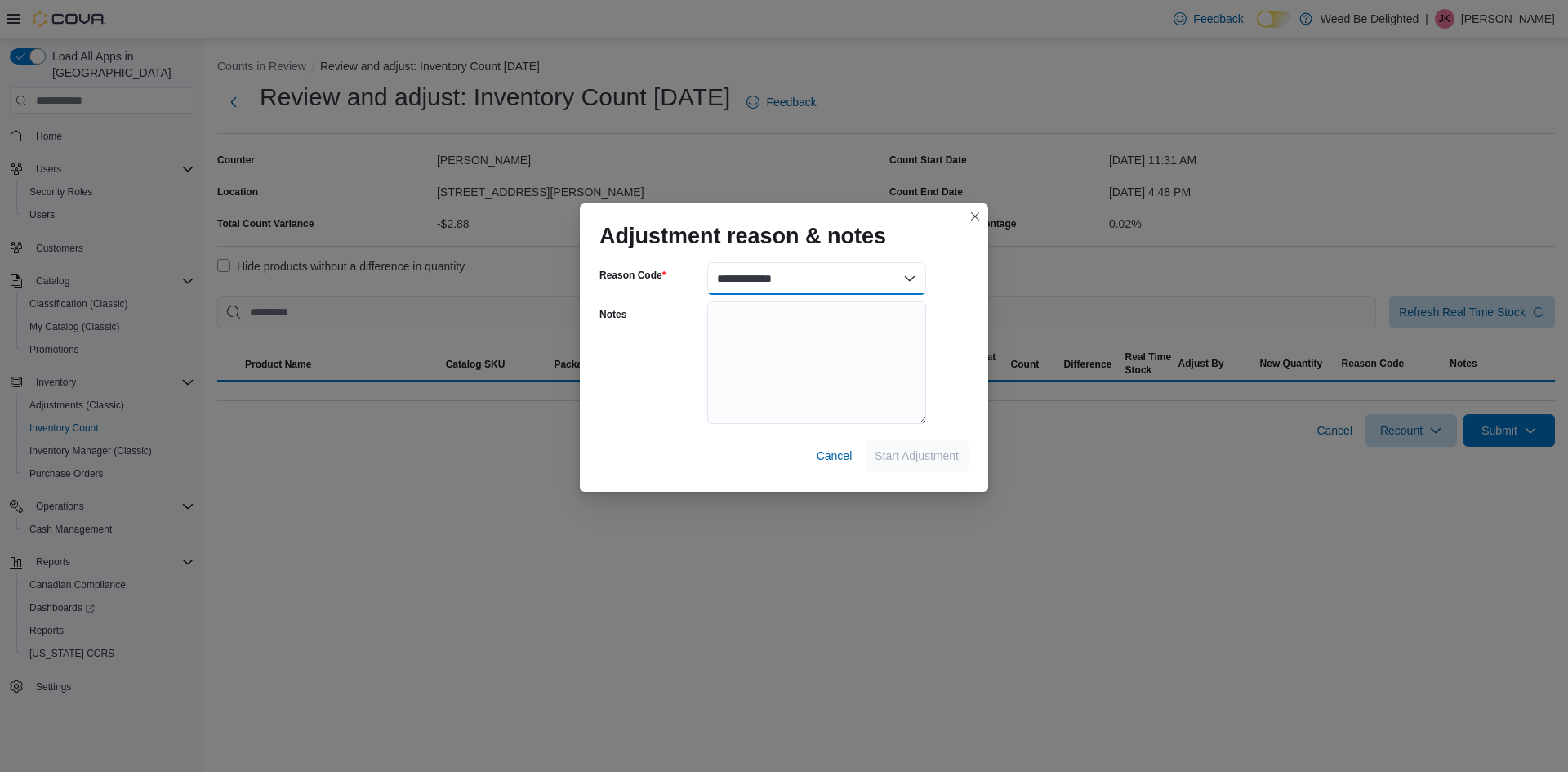
click at [795, 278] on select "**********" at bounding box center [816, 278] width 219 height 32
click at [911, 274] on select "**********" at bounding box center [816, 278] width 219 height 32
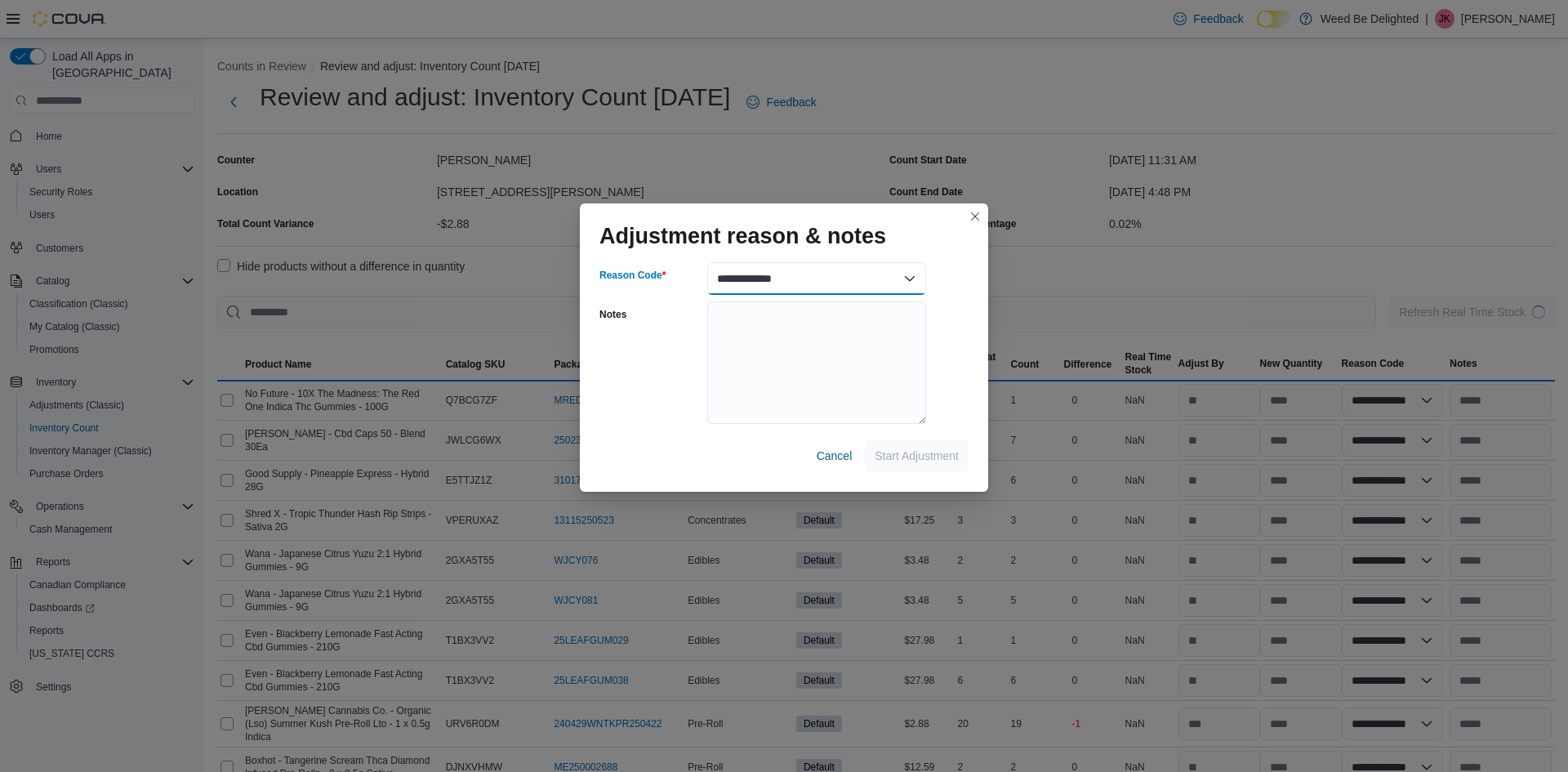
click at [904, 278] on select "**********" at bounding box center [816, 278] width 219 height 32
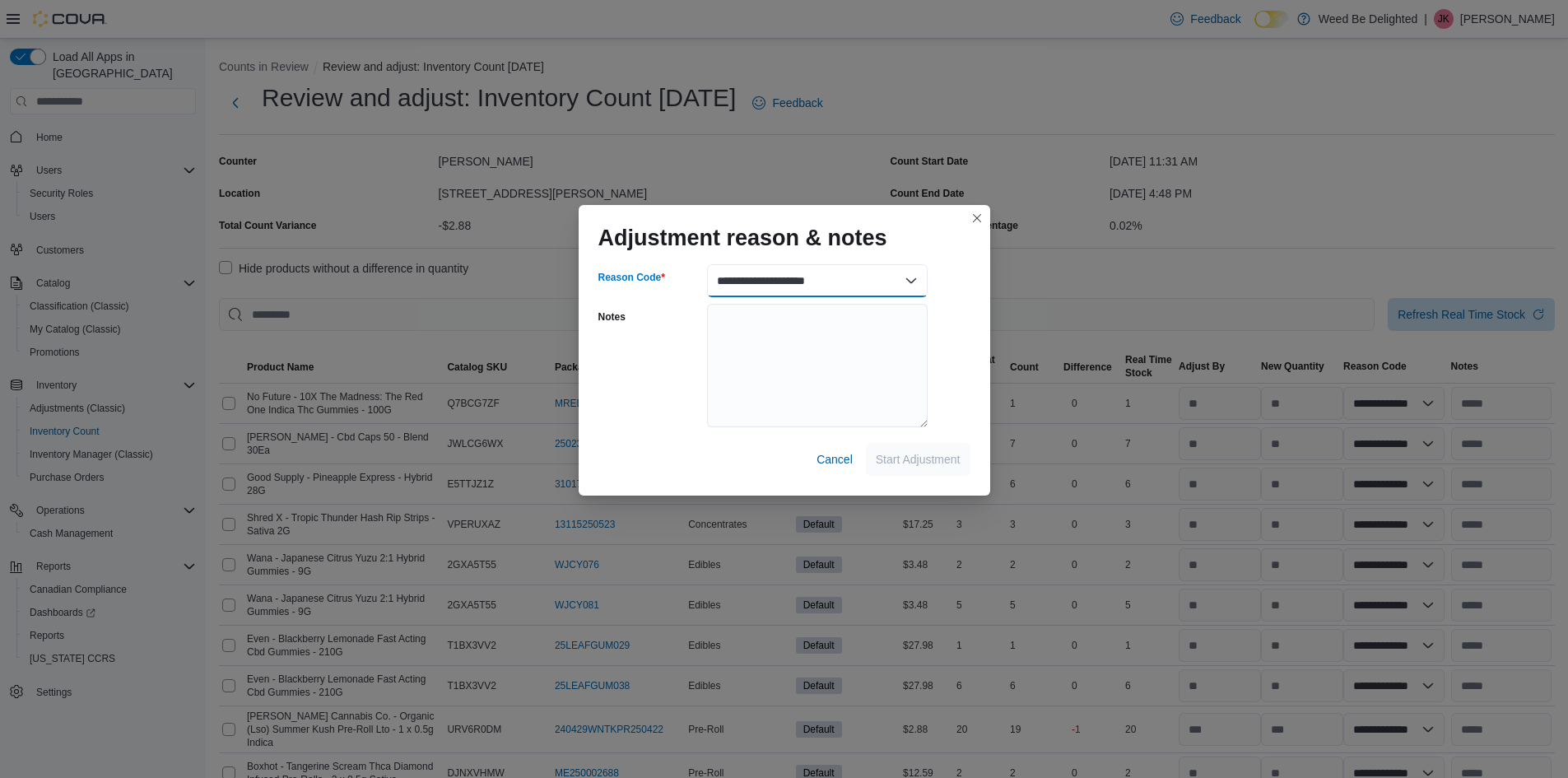
click at [707, 264] on select "**********" at bounding box center [817, 281] width 220 height 32
click at [892, 453] on span "Start Adjustment" at bounding box center [918, 458] width 85 height 16
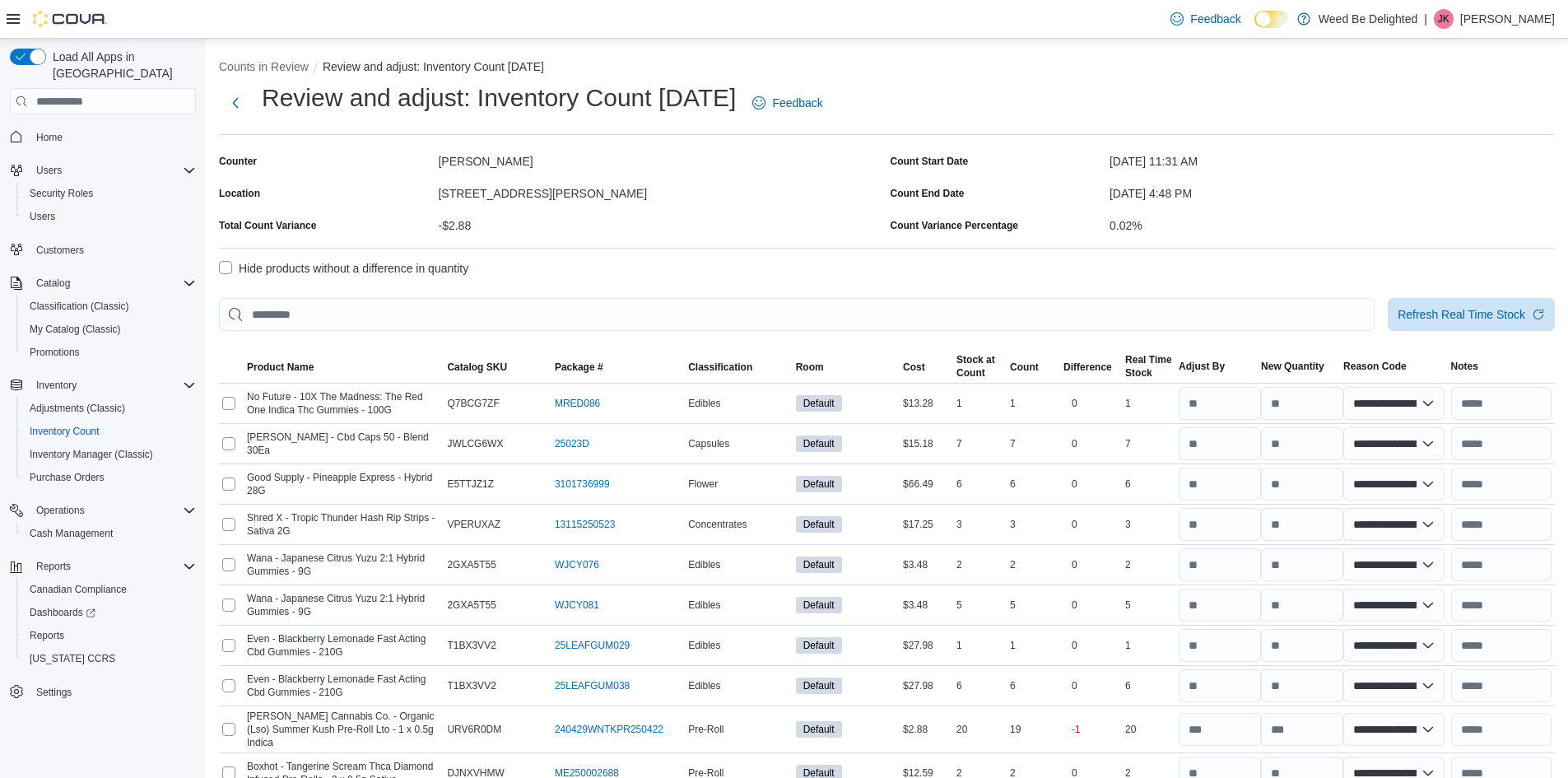
click at [230, 264] on label "Hide products without a difference in quantity" at bounding box center [343, 268] width 249 height 20
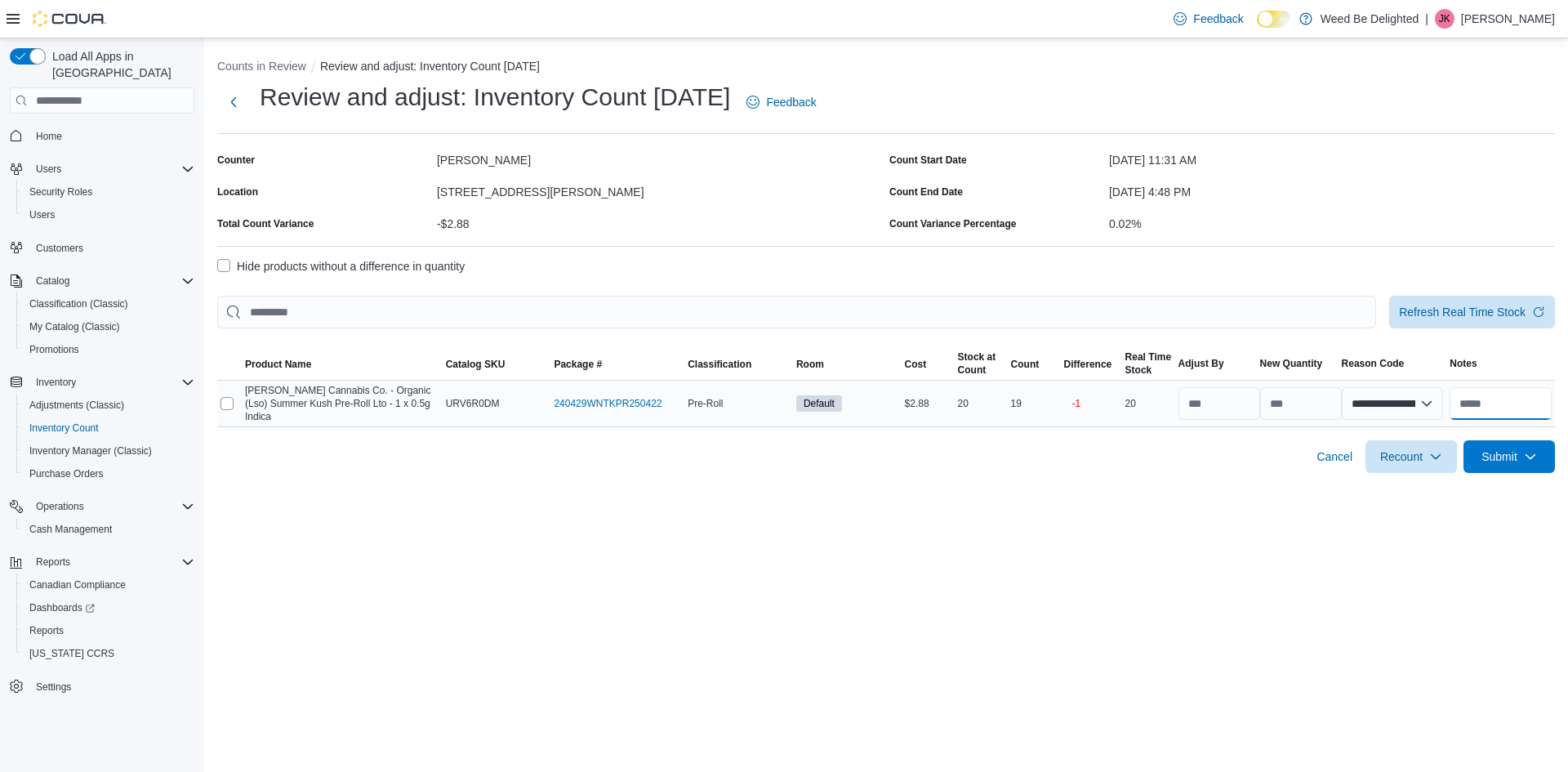
click at [1478, 398] on input "text" at bounding box center [1501, 404] width 102 height 32
click at [1535, 450] on icon "button" at bounding box center [1530, 456] width 13 height 13
click at [1487, 488] on span "Submit Adjustments" at bounding box center [1458, 489] width 101 height 16
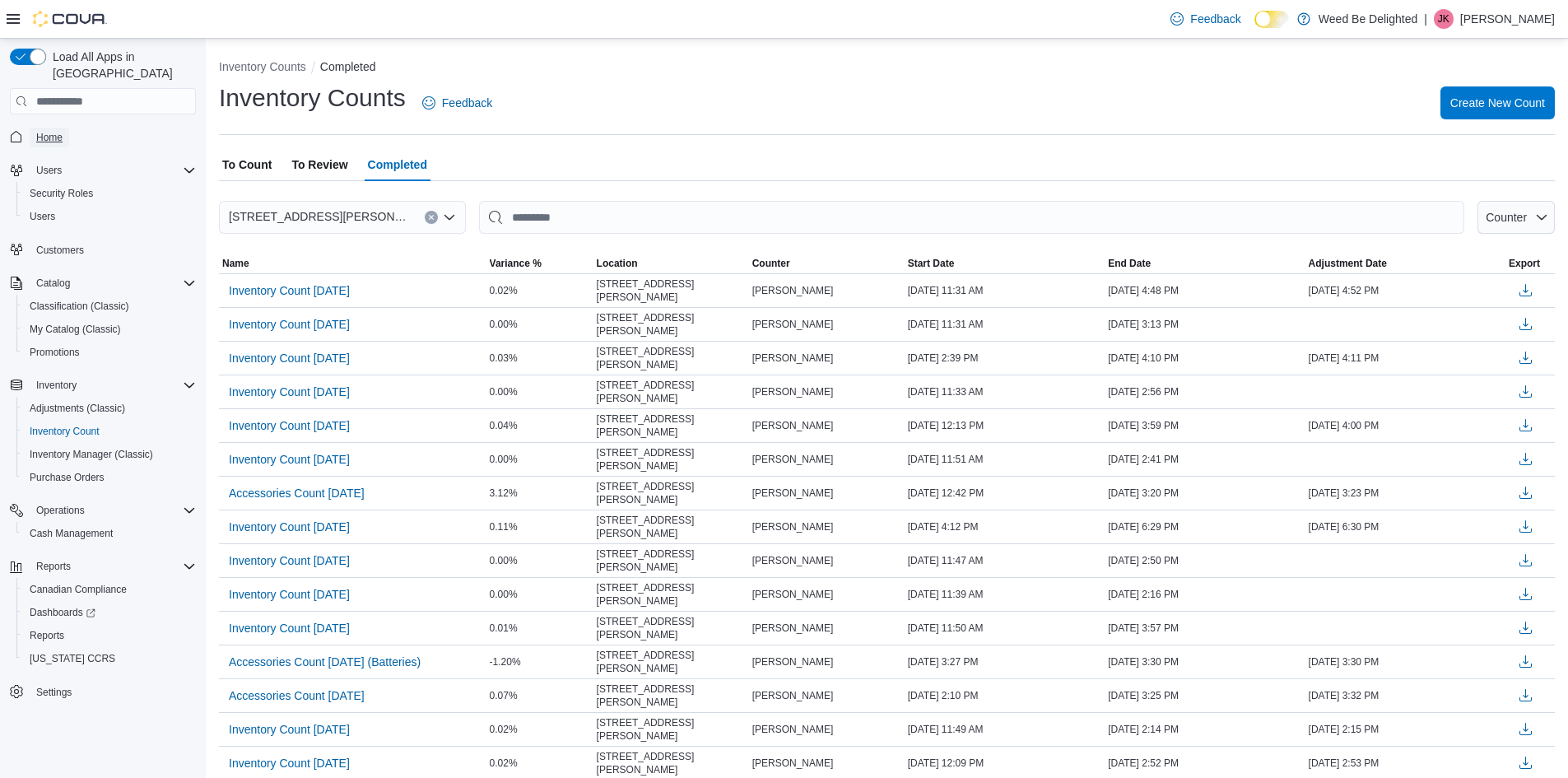
click at [56, 131] on span "Home" at bounding box center [50, 137] width 27 height 13
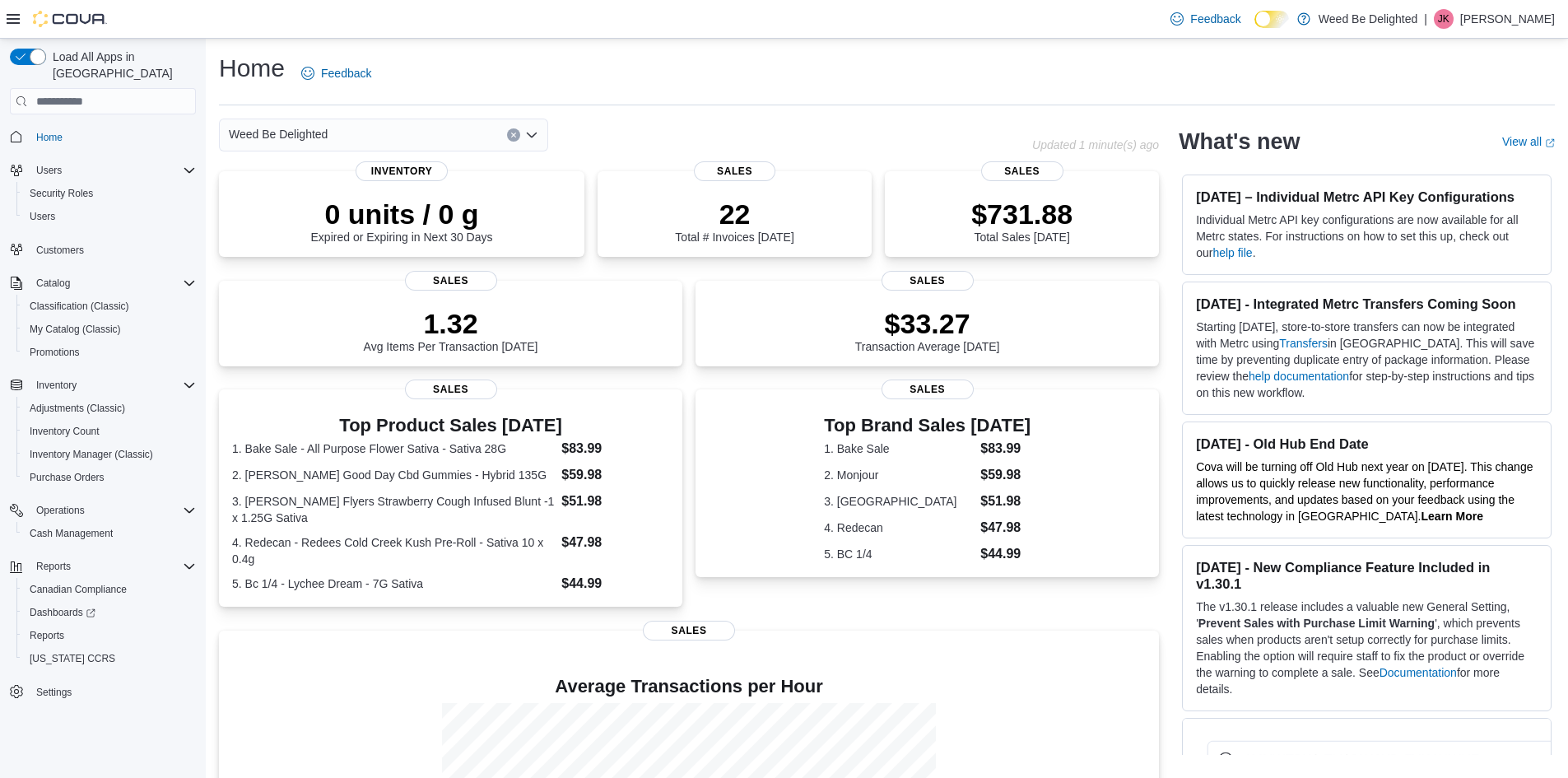
drag, startPoint x: 7, startPoint y: 3, endPoint x: 892, endPoint y: 75, distance: 887.9
click at [892, 75] on div "Home Feedback" at bounding box center [887, 73] width 1336 height 43
click at [94, 471] on span "Purchase Orders" at bounding box center [67, 477] width 74 height 13
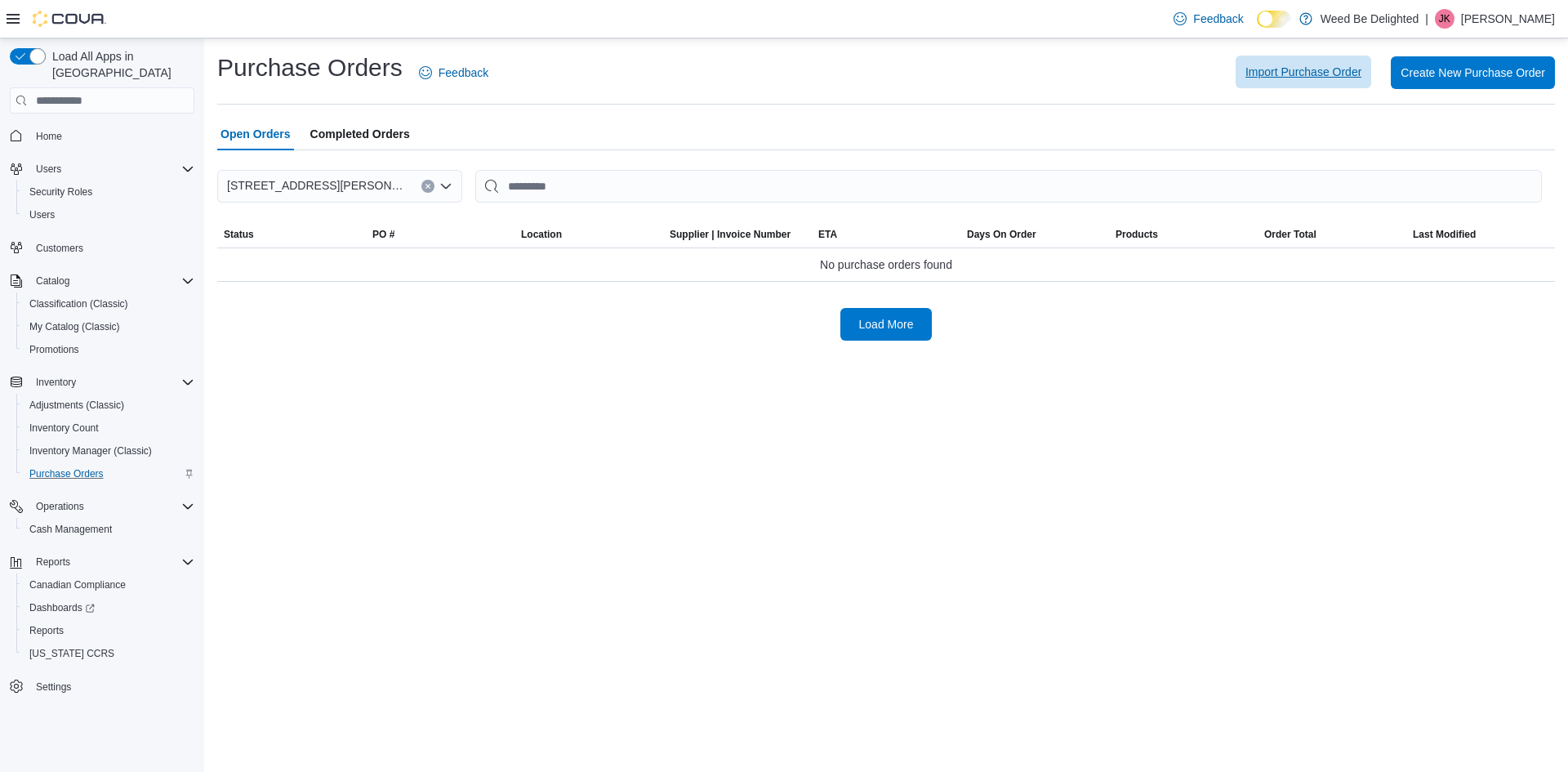
click at [1338, 65] on span "Import Purchase Order" at bounding box center [1303, 71] width 116 height 16
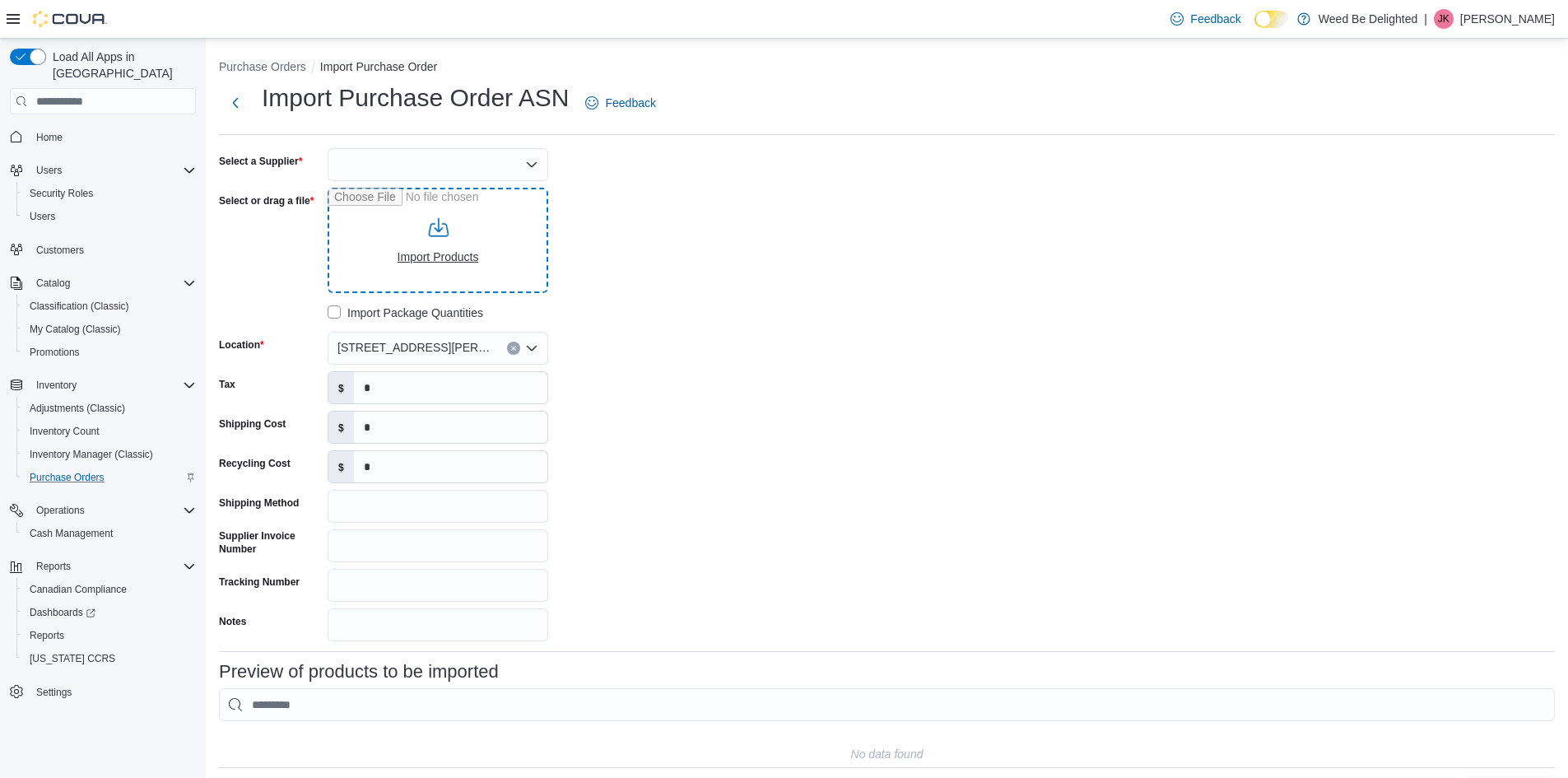
click at [444, 244] on input "Select or drag a file" at bounding box center [437, 241] width 220 height 105
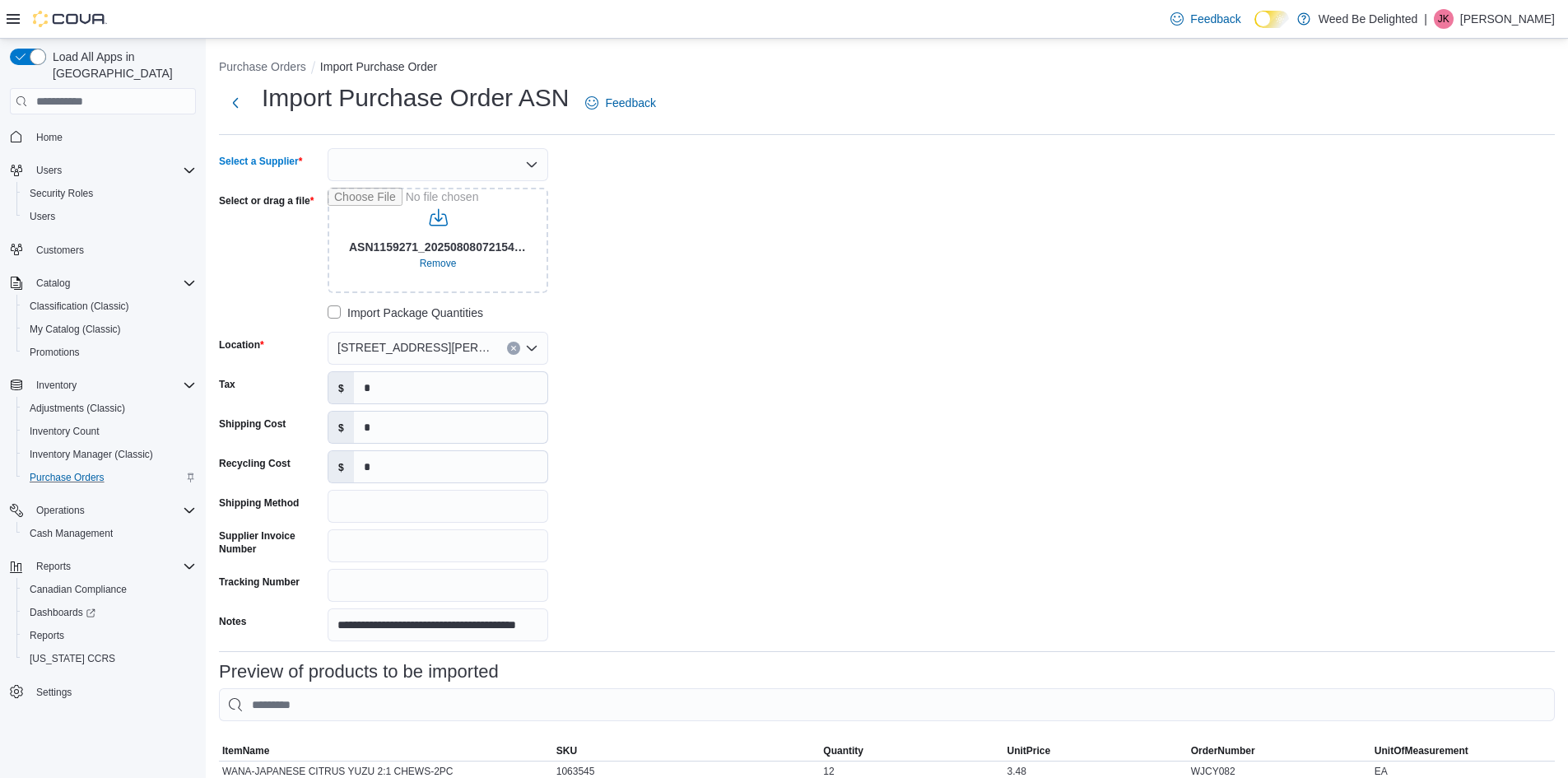
click at [441, 160] on div at bounding box center [437, 164] width 220 height 32
click at [417, 270] on span "BCLDB" at bounding box center [448, 263] width 181 height 16
click at [385, 535] on input "Supplier Invoice Number" at bounding box center [437, 546] width 220 height 32
click at [370, 504] on input "Shipping Method" at bounding box center [437, 506] width 220 height 32
click at [361, 560] on input "Supplier Invoice Number" at bounding box center [437, 546] width 220 height 32
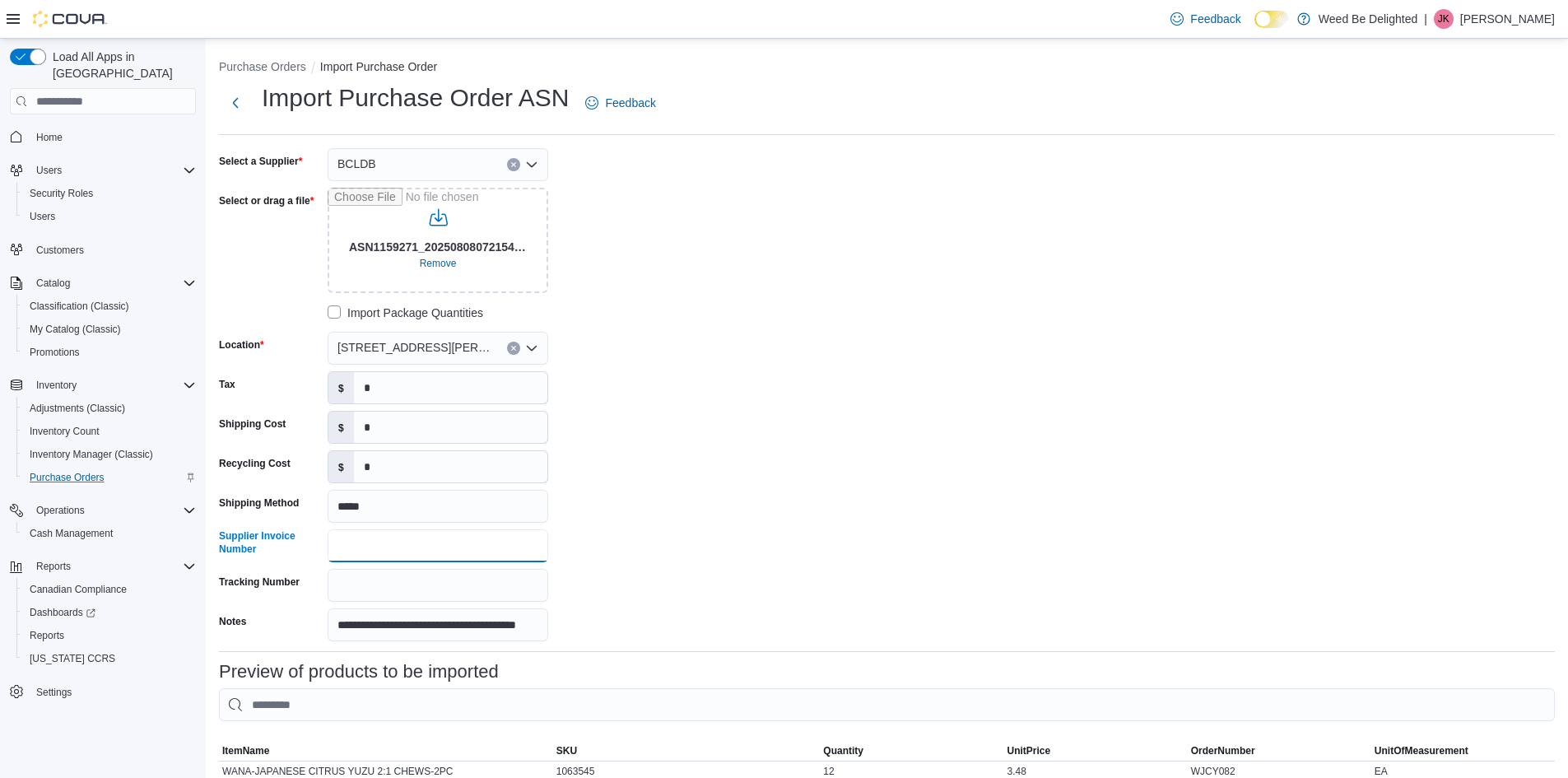
paste input "********"
click at [393, 583] on input "Tracking Number" at bounding box center [437, 585] width 220 height 32
paste input "**********"
click at [384, 384] on input "*" at bounding box center [450, 388] width 194 height 32
click at [393, 380] on input "*" at bounding box center [450, 388] width 194 height 32
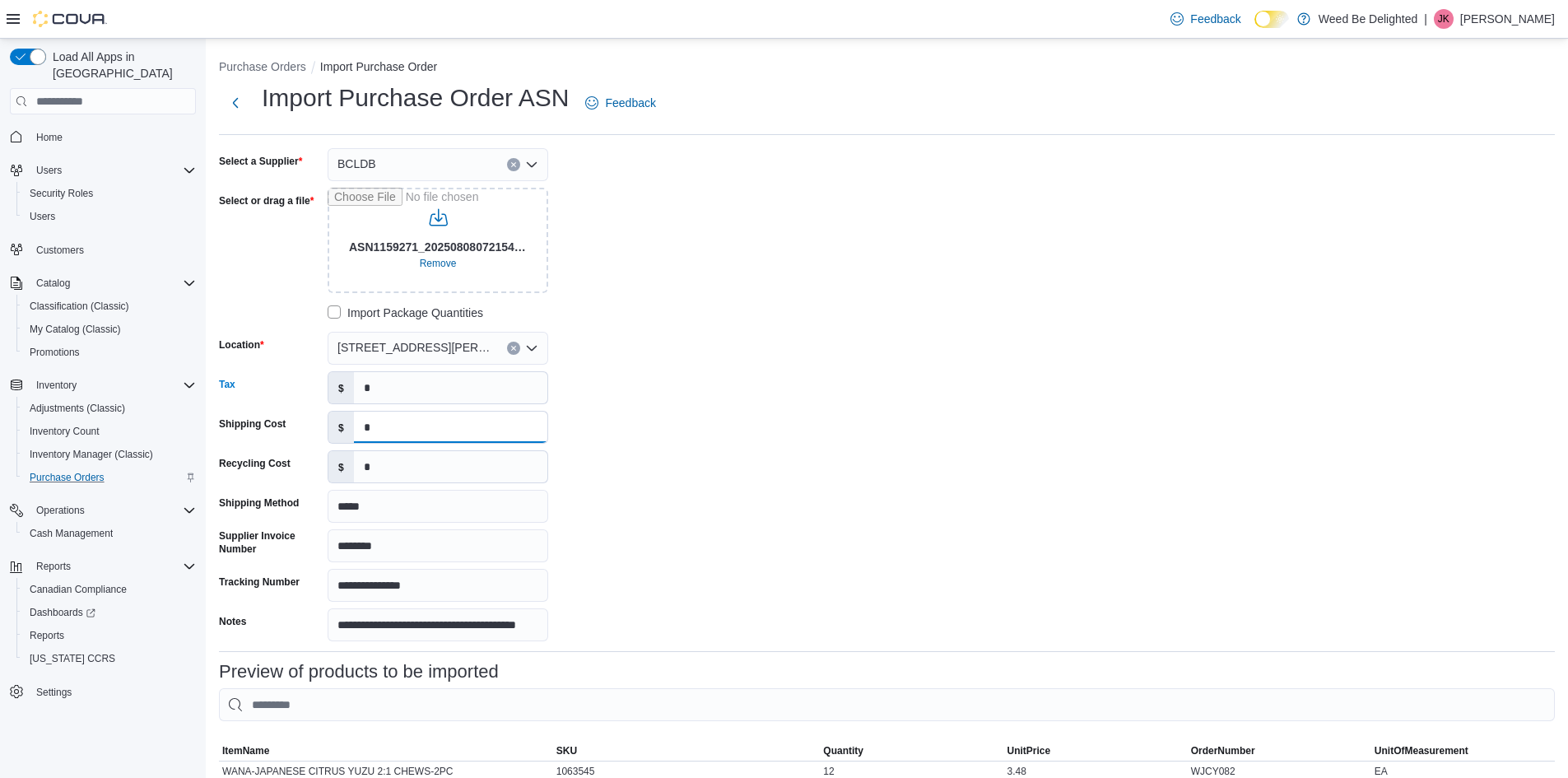
drag, startPoint x: 387, startPoint y: 427, endPoint x: 261, endPoint y: 429, distance: 126.0
click at [261, 429] on div "Shipping Cost $ *" at bounding box center [383, 427] width 329 height 32
paste input "*****"
click at [408, 456] on input "*" at bounding box center [450, 467] width 194 height 32
click at [416, 380] on input "*" at bounding box center [450, 388] width 194 height 32
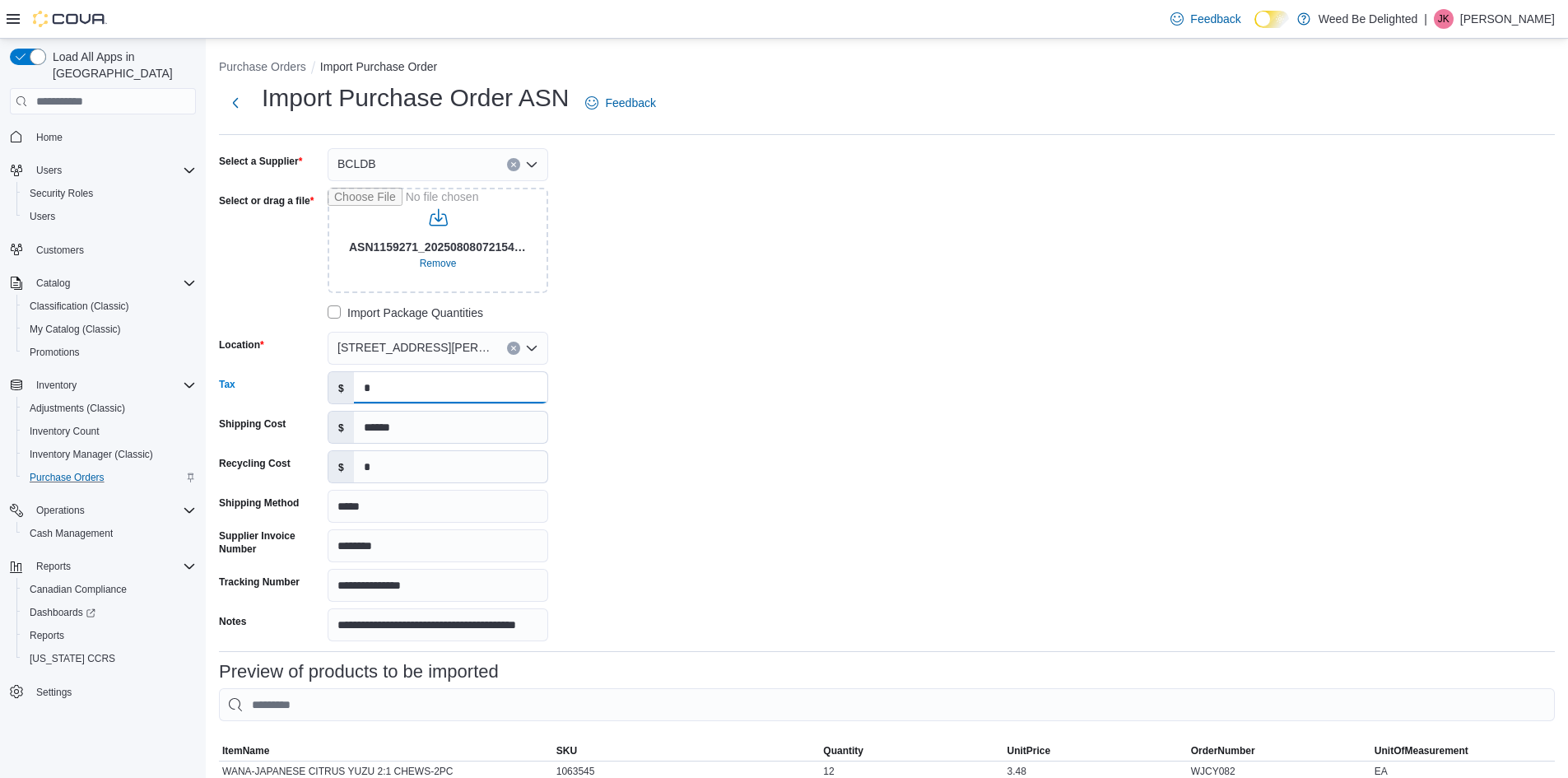
drag, startPoint x: 410, startPoint y: 387, endPoint x: 222, endPoint y: 389, distance: 188.0
click at [222, 389] on div "Tax $ *" at bounding box center [383, 388] width 329 height 32
click at [373, 455] on div "**********" at bounding box center [465, 394] width 493 height 494
drag, startPoint x: 407, startPoint y: 471, endPoint x: 387, endPoint y: 472, distance: 20.0
click at [392, 472] on input "*" at bounding box center [450, 467] width 194 height 32
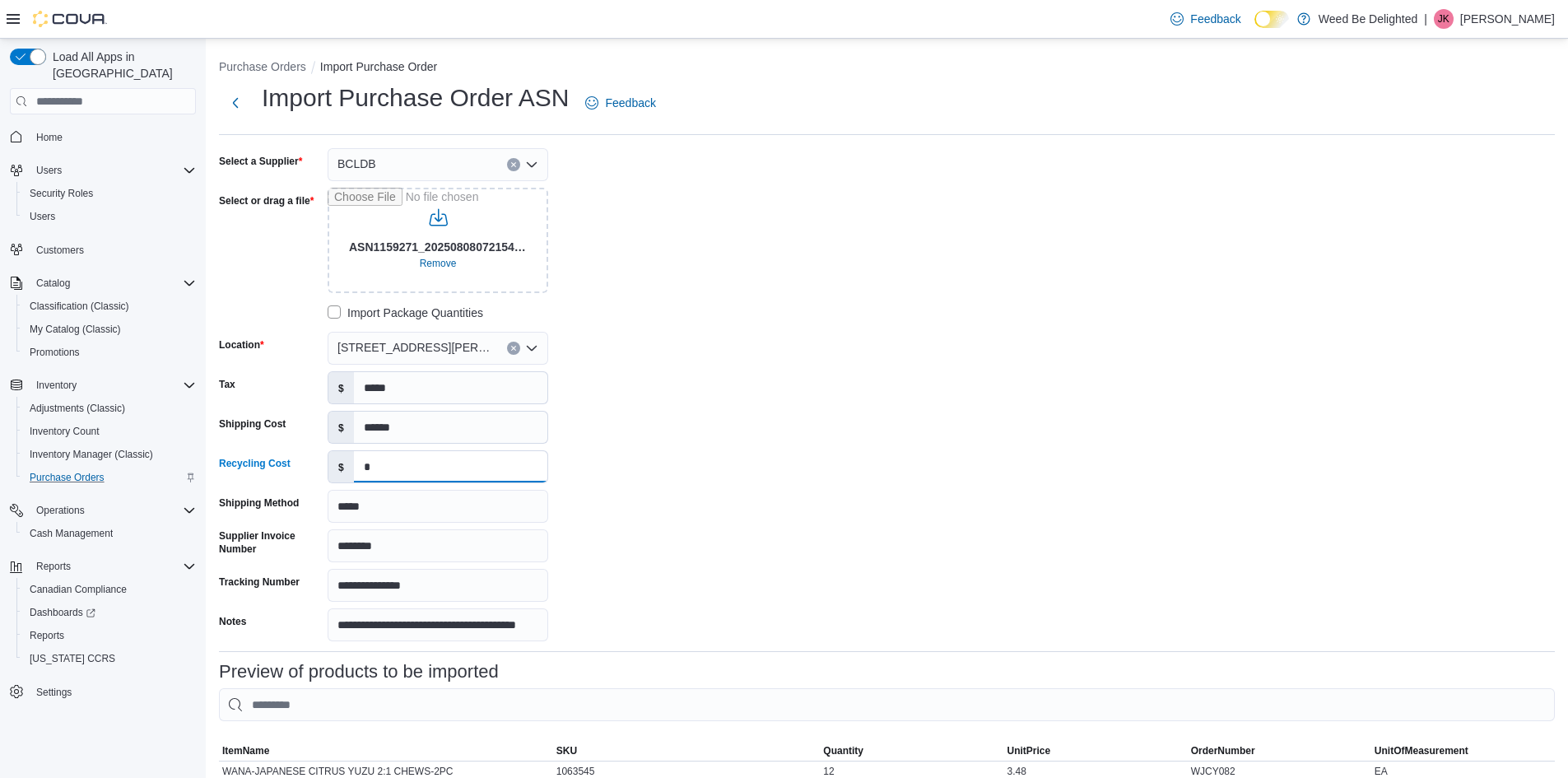
drag, startPoint x: 400, startPoint y: 464, endPoint x: 284, endPoint y: 449, distance: 117.0
click at [241, 473] on div "Recycling Cost $ *" at bounding box center [383, 467] width 329 height 32
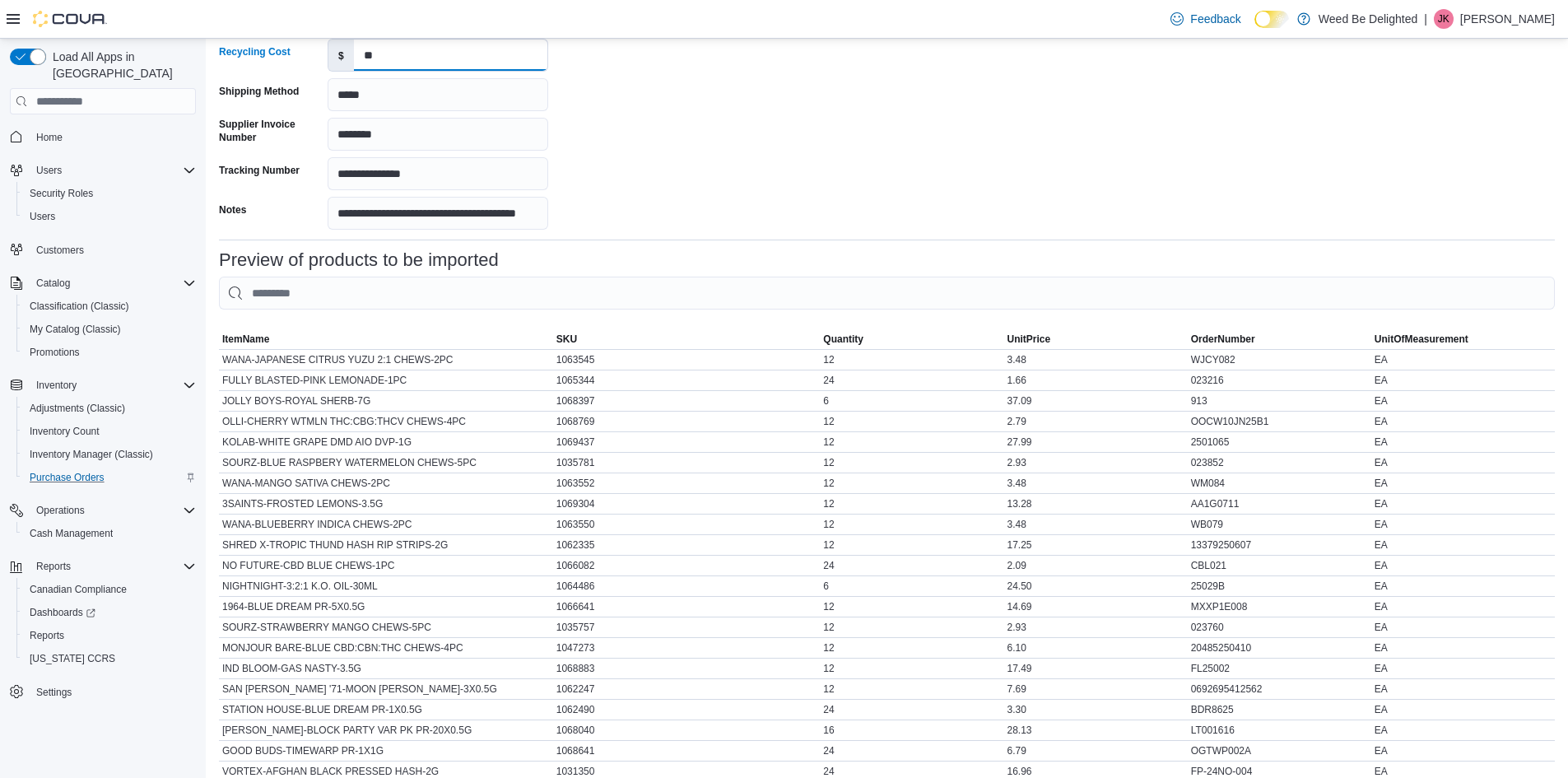
scroll to position [604, 0]
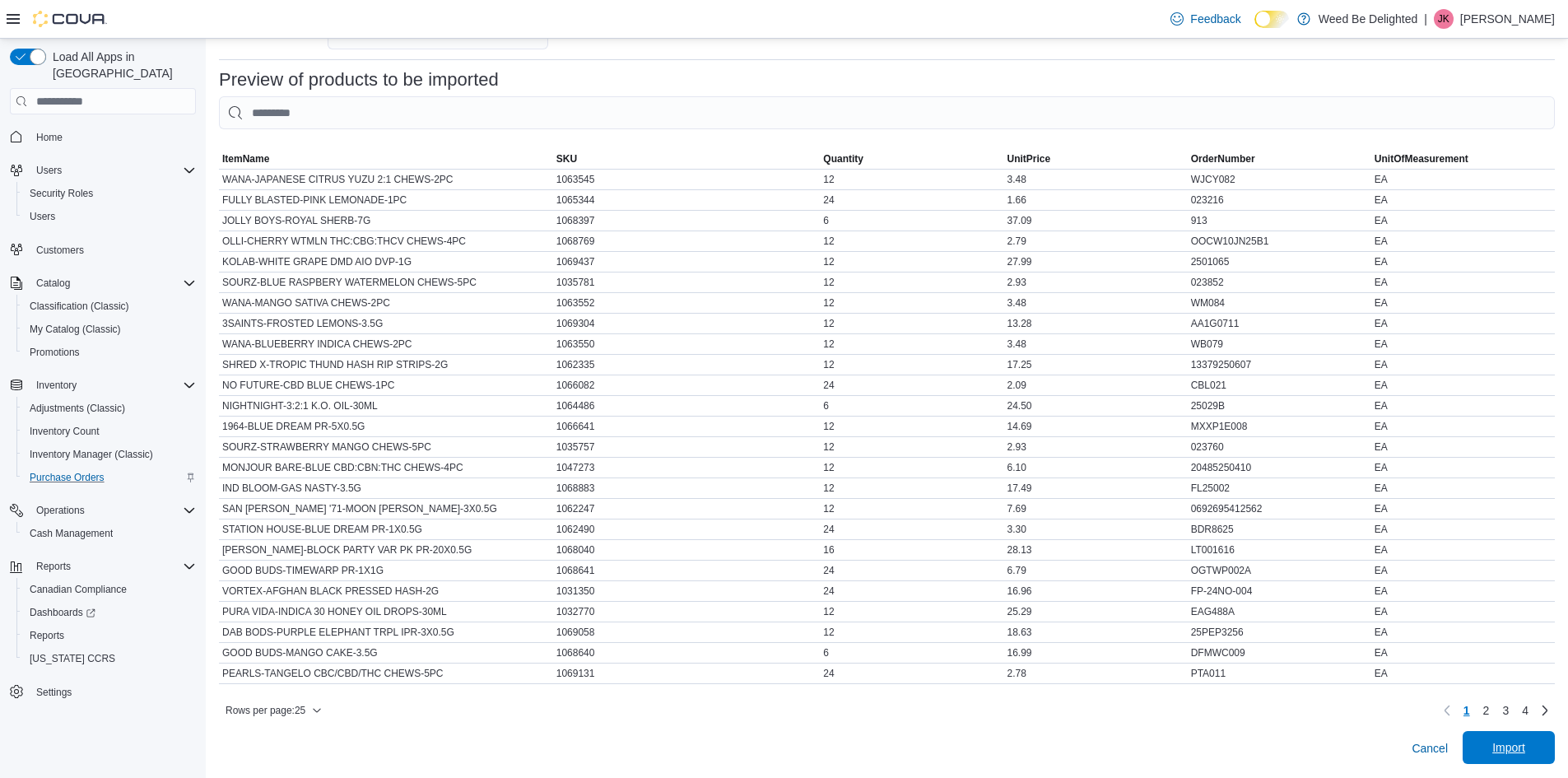
click at [1519, 742] on span "Import" at bounding box center [1509, 746] width 32 height 16
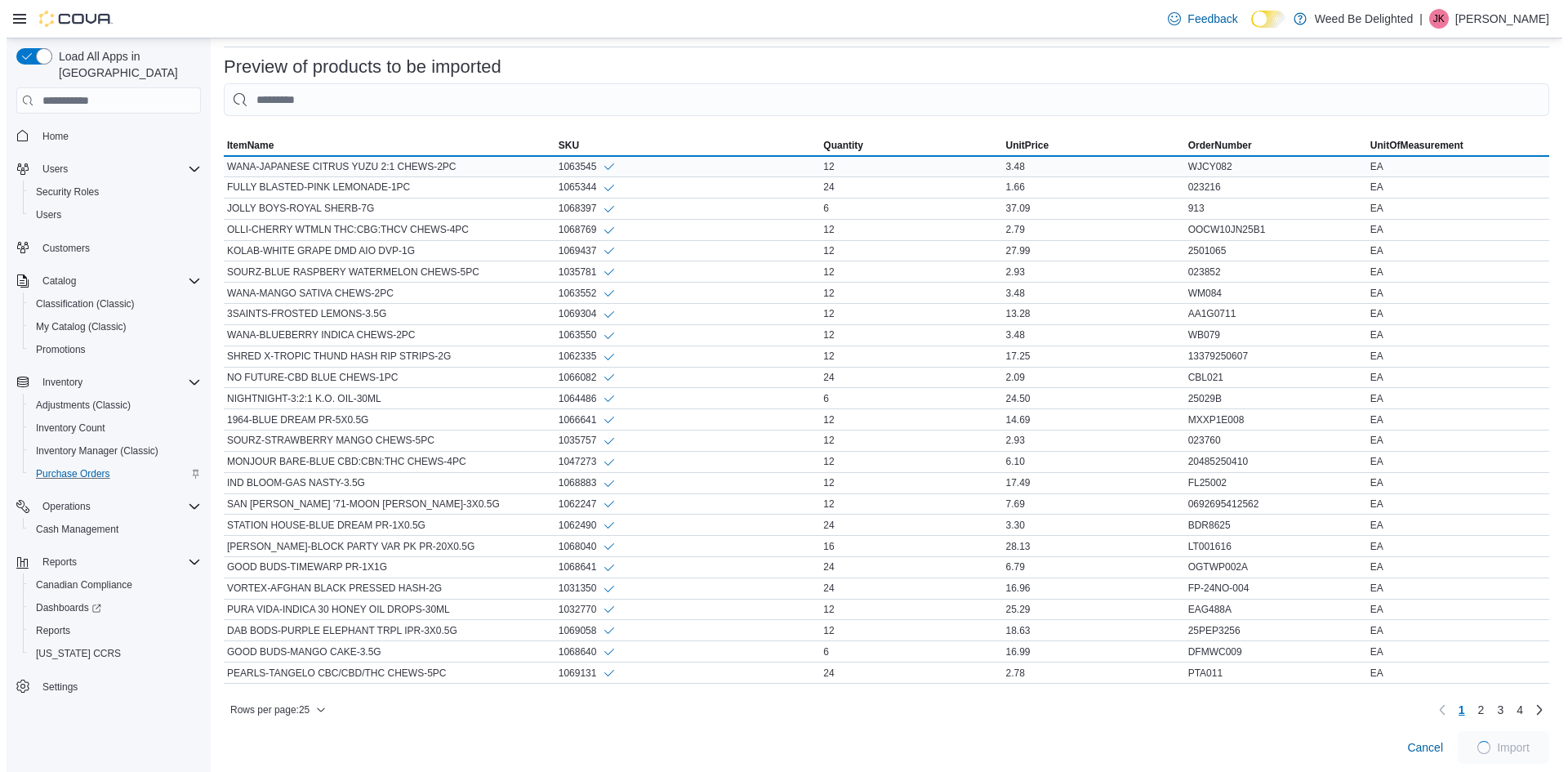
scroll to position [0, 0]
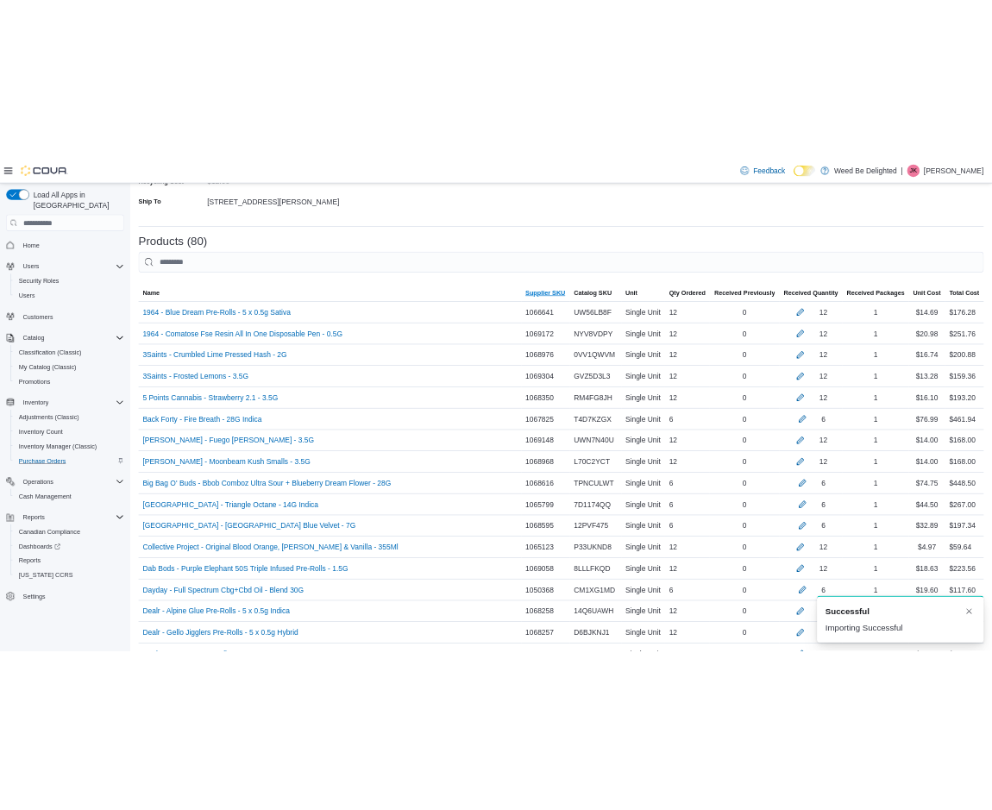
scroll to position [345, 0]
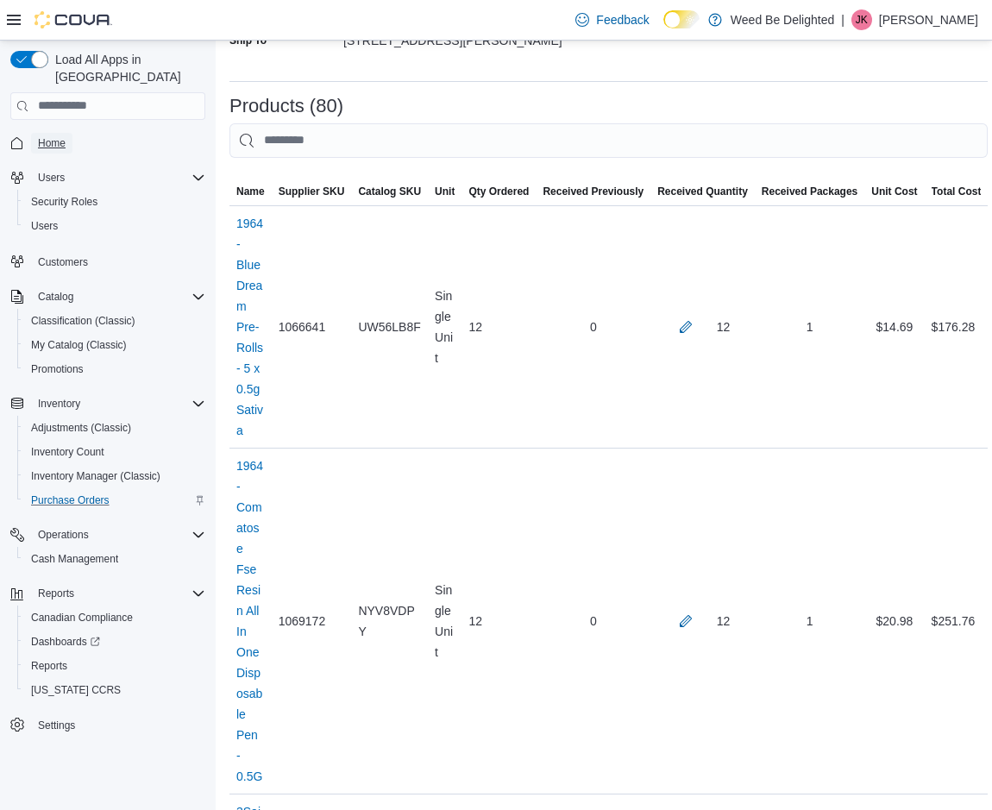
click at [60, 136] on span "Home" at bounding box center [52, 143] width 28 height 14
